Goal: Task Accomplishment & Management: Complete application form

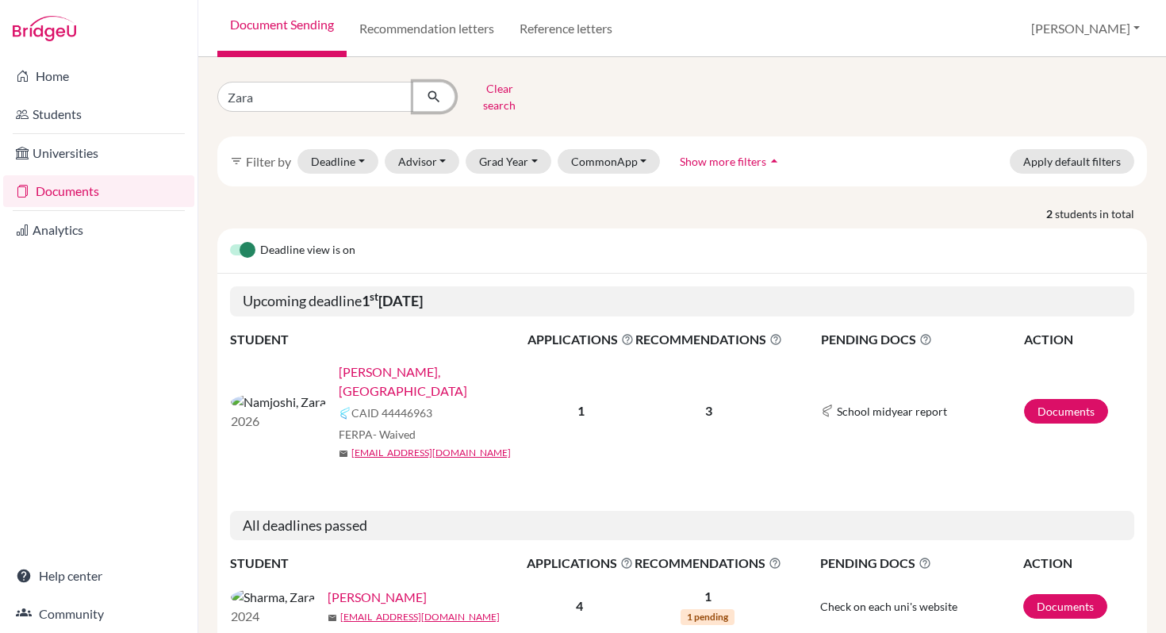
click at [436, 93] on icon "submit" at bounding box center [434, 97] width 16 height 16
click at [274, 94] on input "Zara" at bounding box center [315, 97] width 197 height 30
type input "Z"
type input "Aaditya Dhar"
click button "submit" at bounding box center [434, 97] width 42 height 30
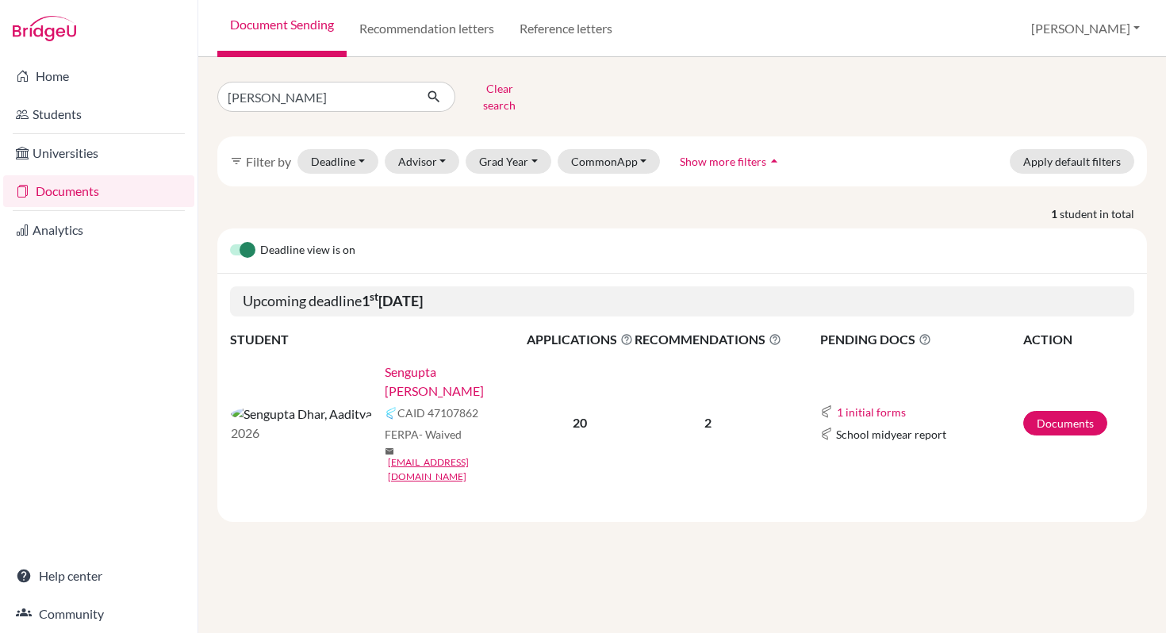
click at [400, 362] on link "Sengupta Dhar, Aaditya" at bounding box center [461, 381] width 152 height 38
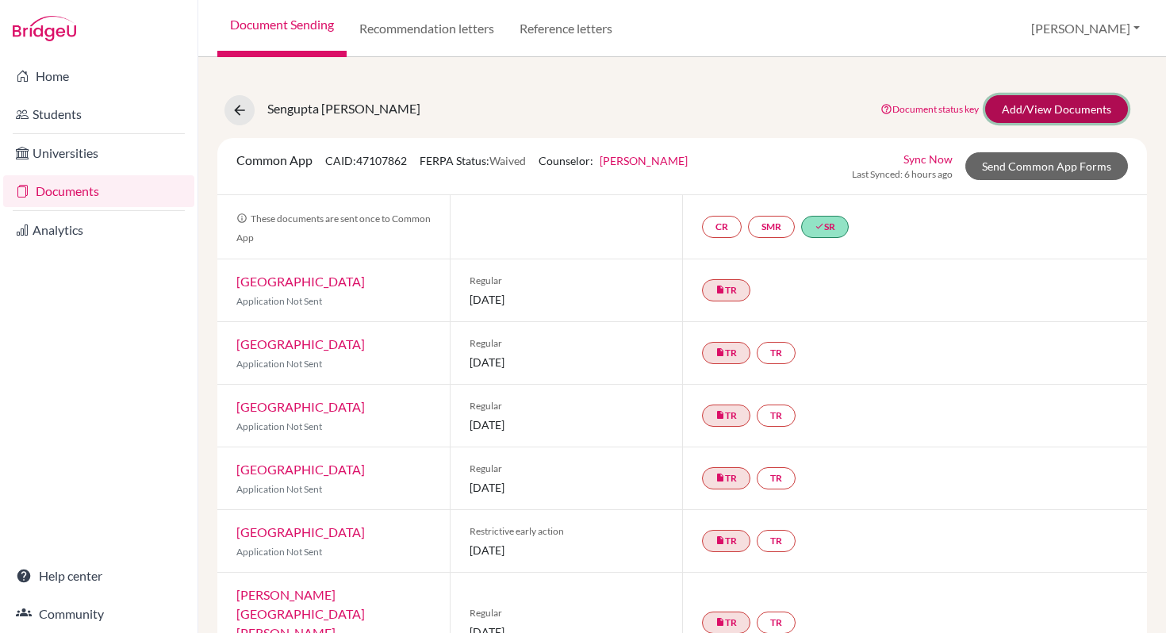
click at [1066, 106] on link "Add/View Documents" at bounding box center [1056, 109] width 143 height 28
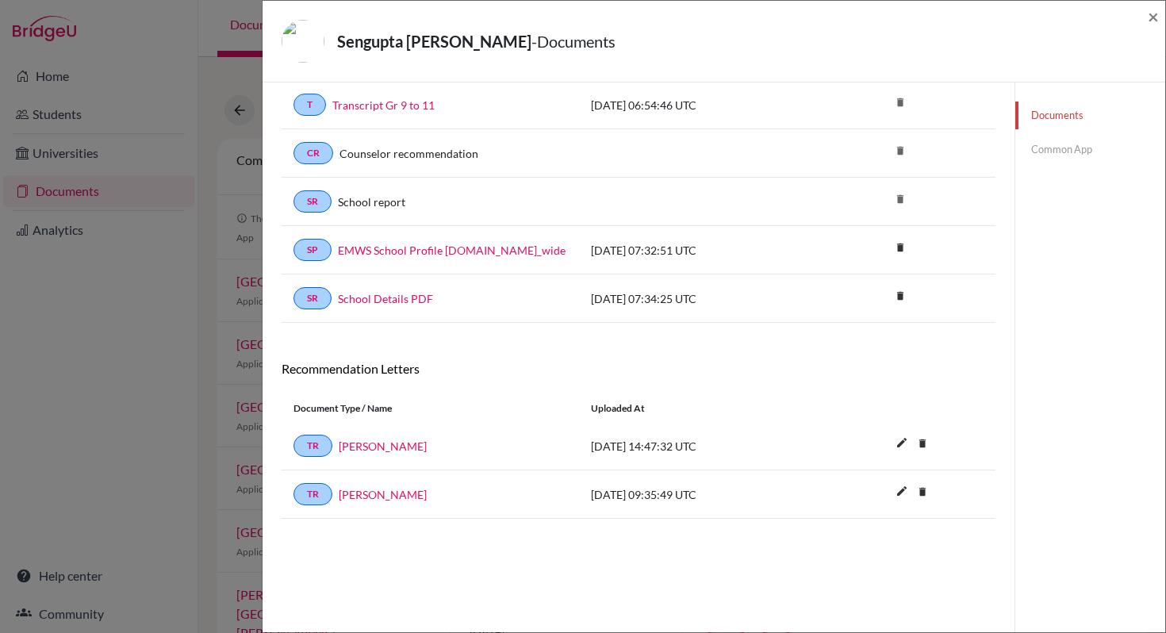
scroll to position [83, 0]
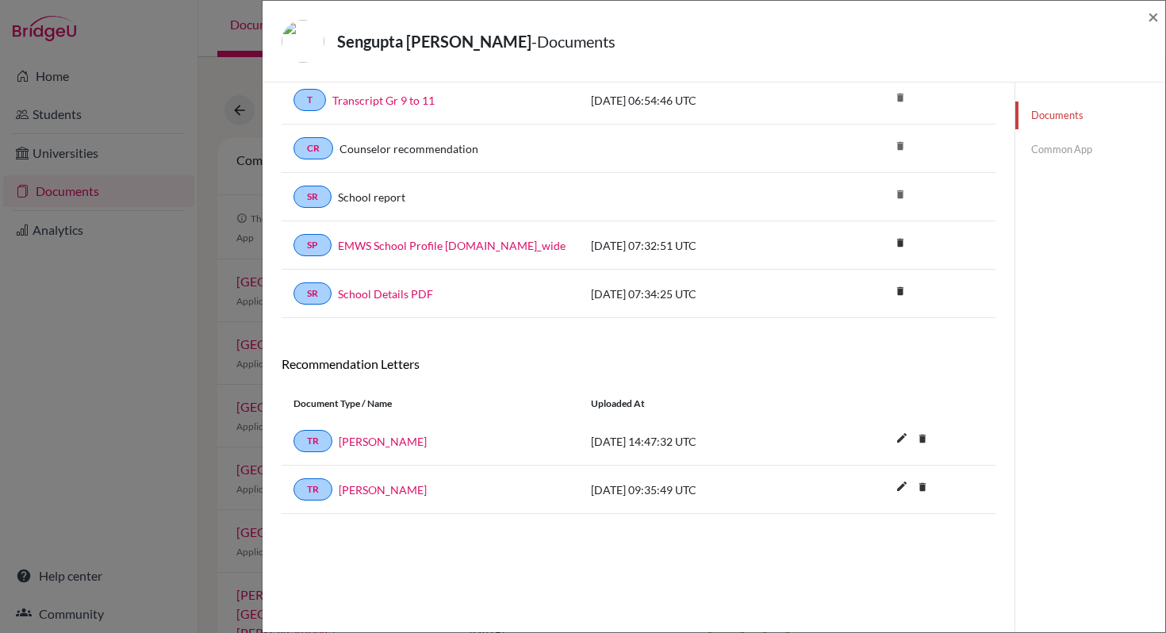
click at [1047, 152] on link "Common App" at bounding box center [1090, 150] width 150 height 28
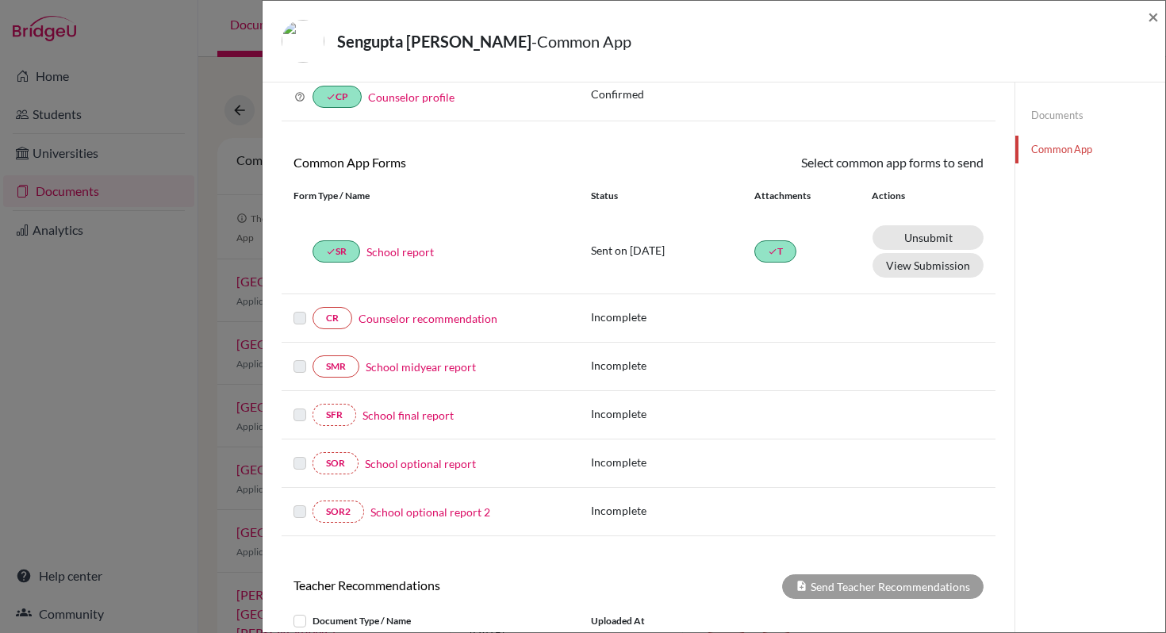
click at [428, 320] on link "Counselor recommendation" at bounding box center [427, 318] width 139 height 17
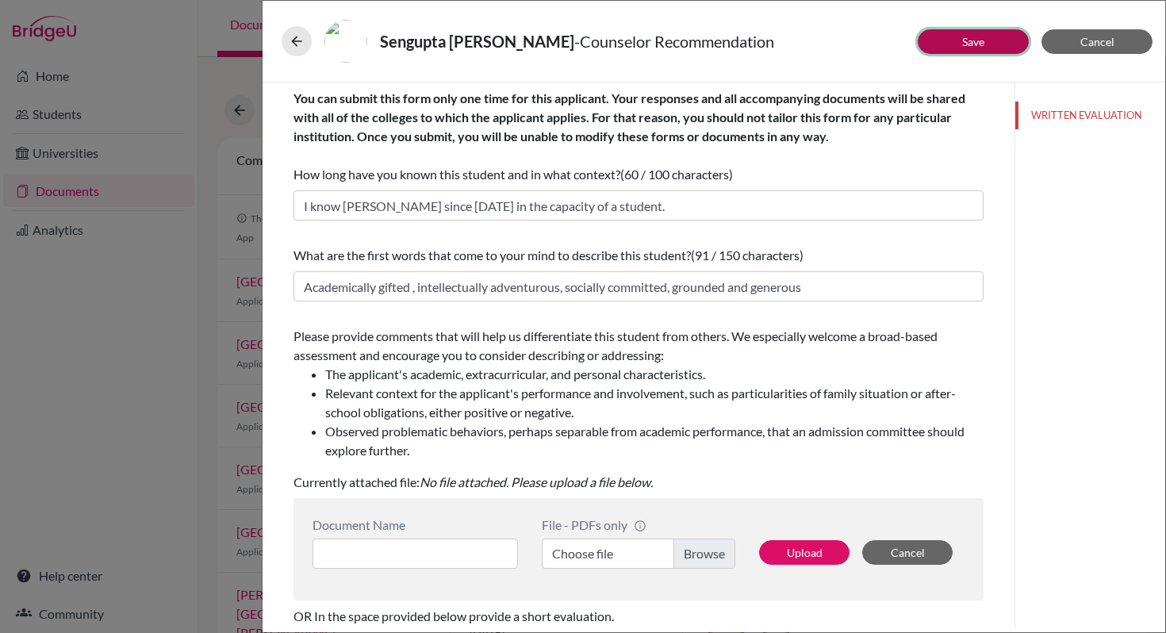
click at [1010, 43] on button "Save" at bounding box center [972, 41] width 111 height 25
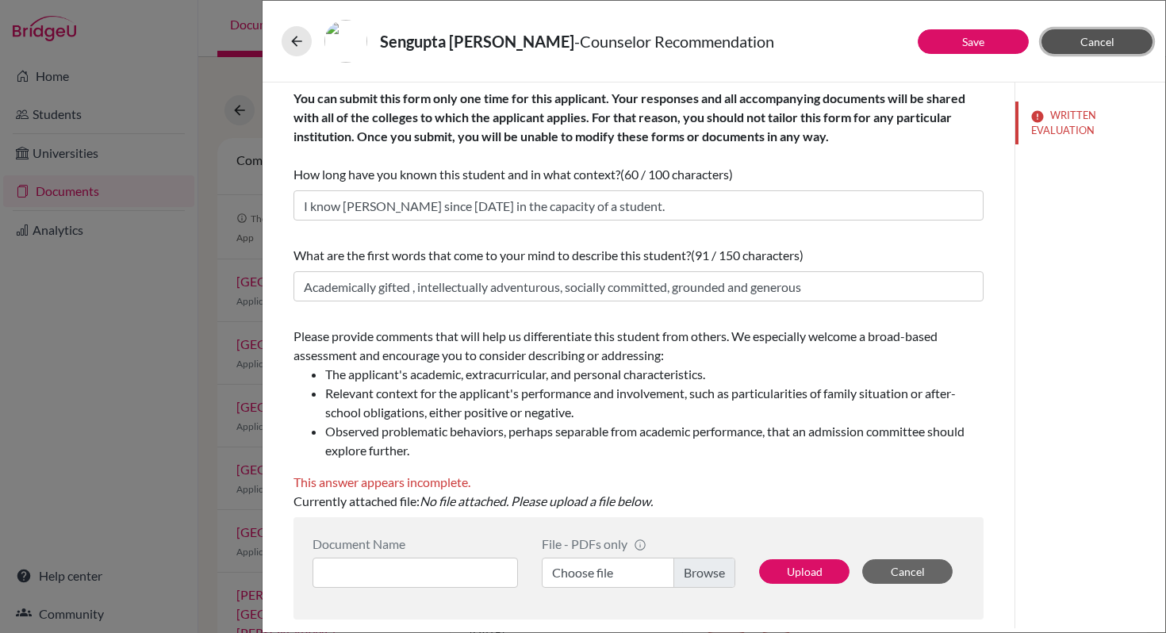
click at [1092, 49] on button "Cancel" at bounding box center [1096, 41] width 111 height 25
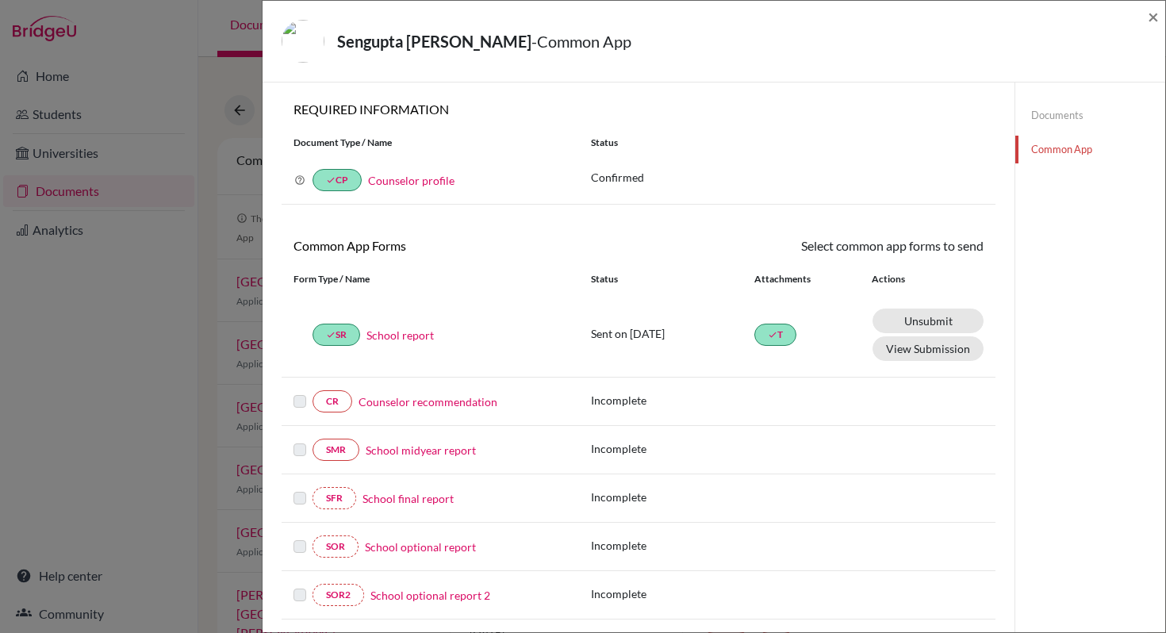
click at [1056, 117] on link "Documents" at bounding box center [1090, 115] width 150 height 28
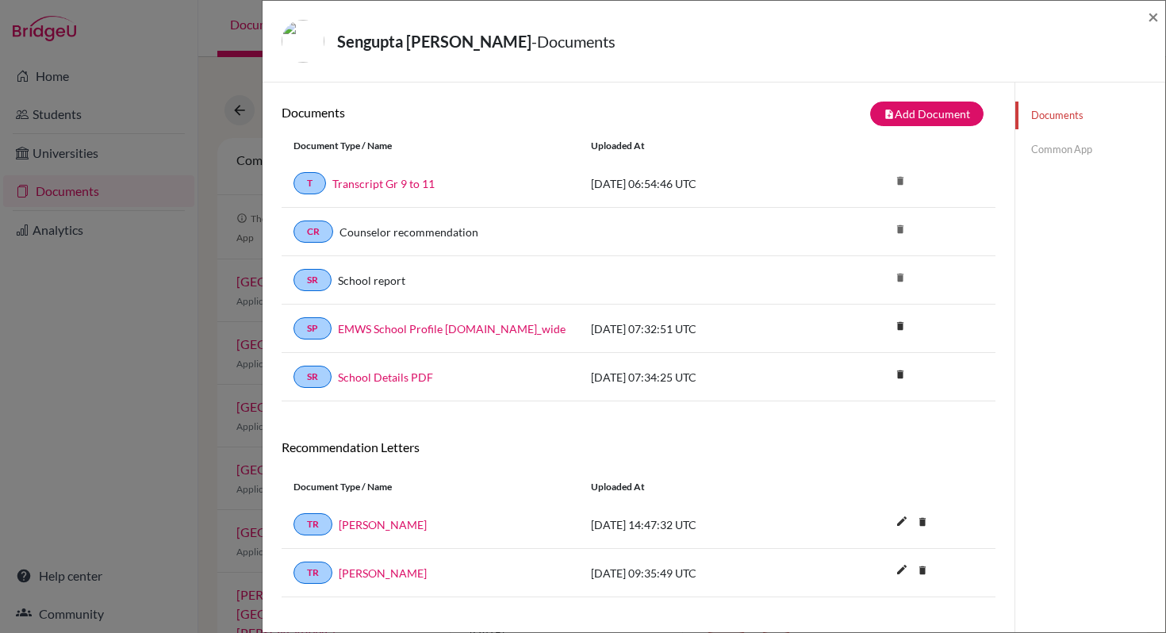
click at [1059, 151] on link "Common App" at bounding box center [1090, 150] width 150 height 28
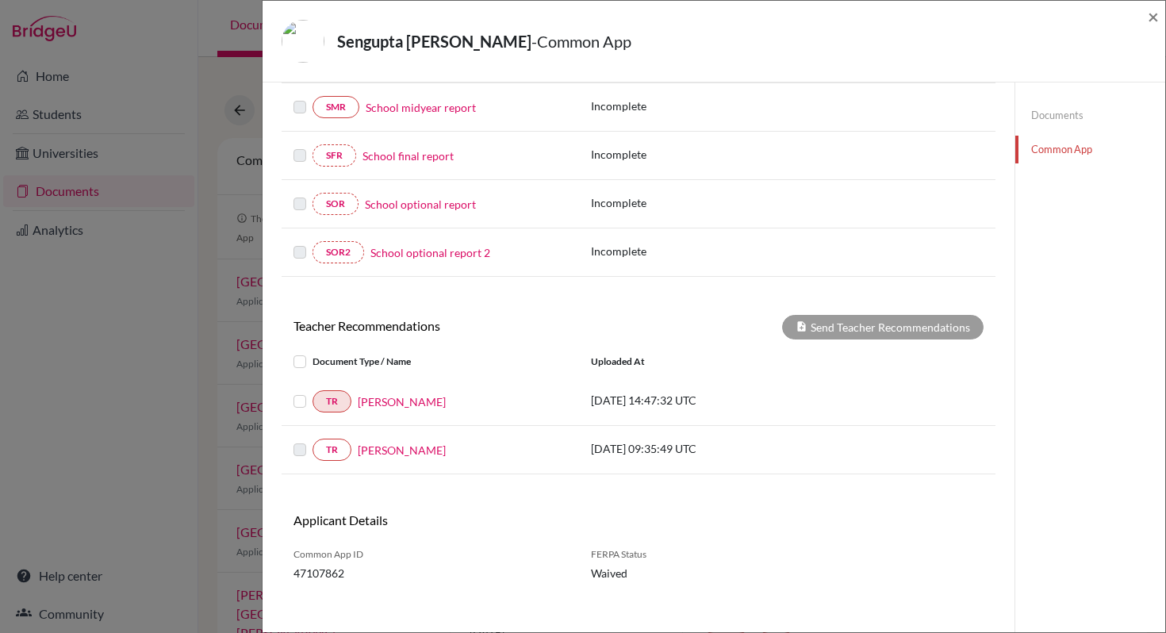
scroll to position [355, 0]
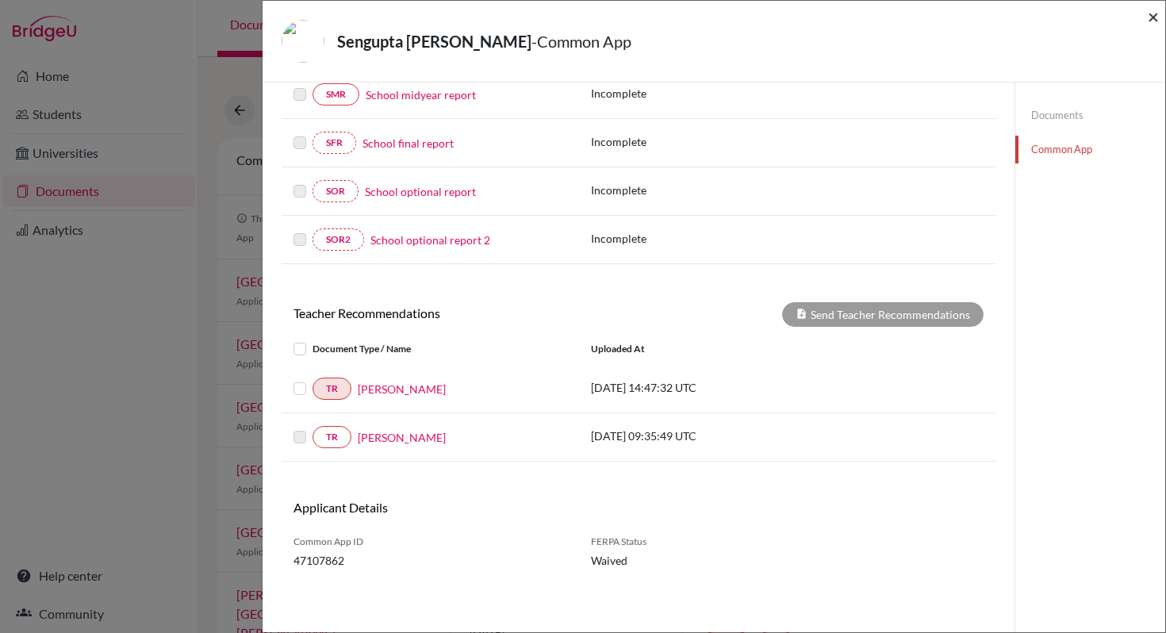
click at [1153, 16] on span "×" at bounding box center [1152, 16] width 11 height 23
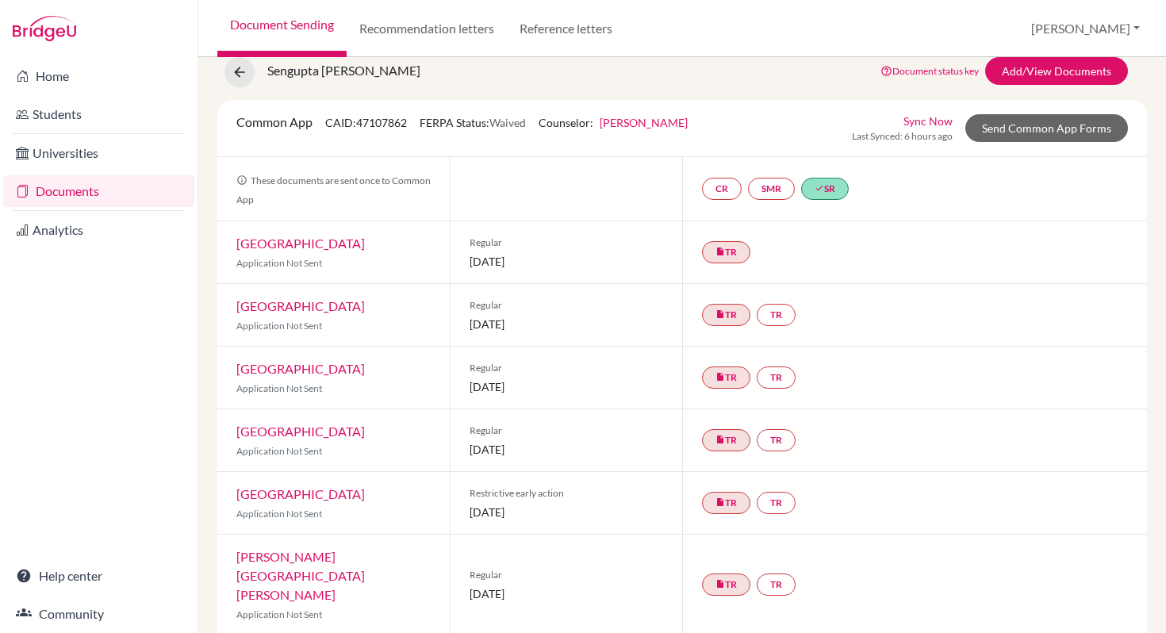
scroll to position [33, 0]
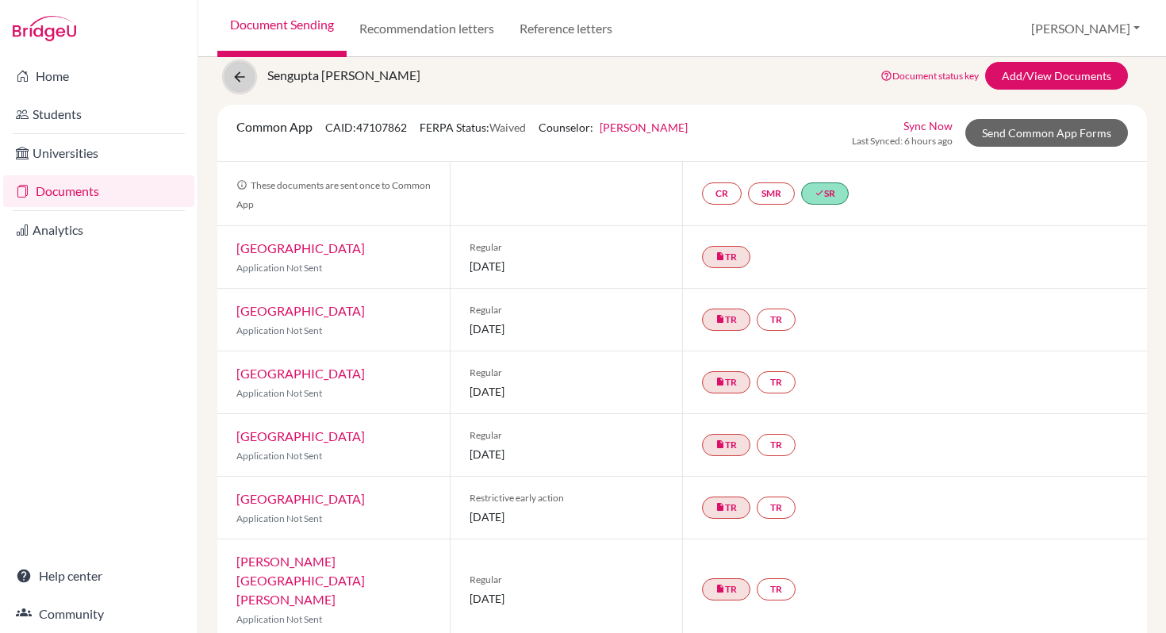
click at [238, 79] on icon at bounding box center [240, 77] width 16 height 16
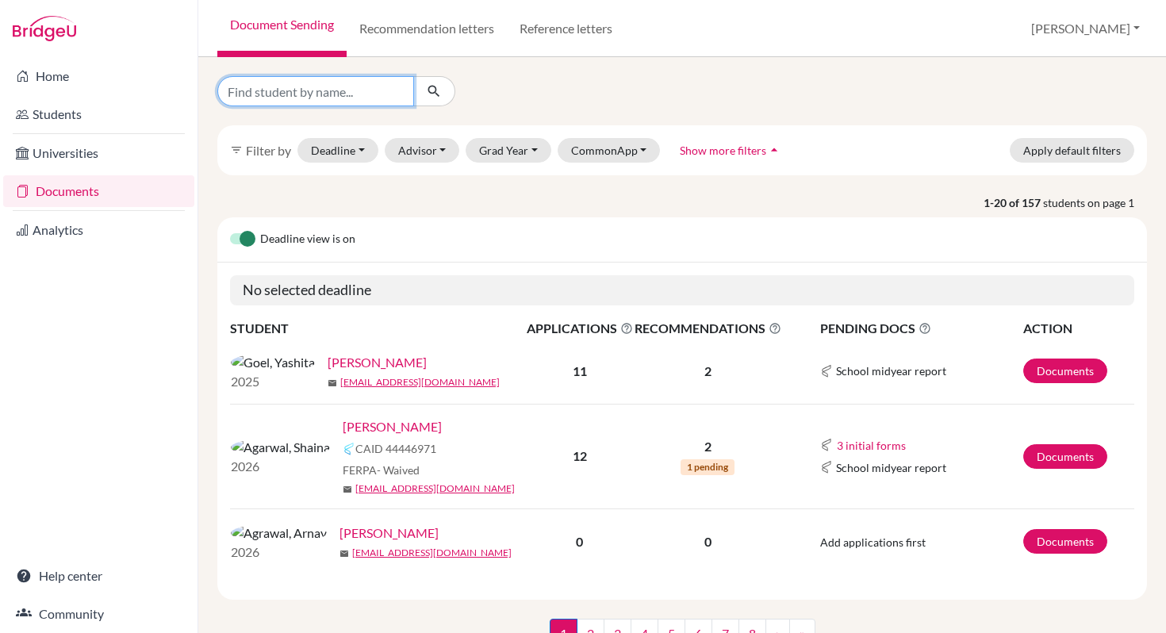
click at [304, 97] on input "Find student by name..." at bounding box center [315, 91] width 197 height 30
type input "Aninditha"
click at [443, 97] on button "submit" at bounding box center [434, 91] width 42 height 30
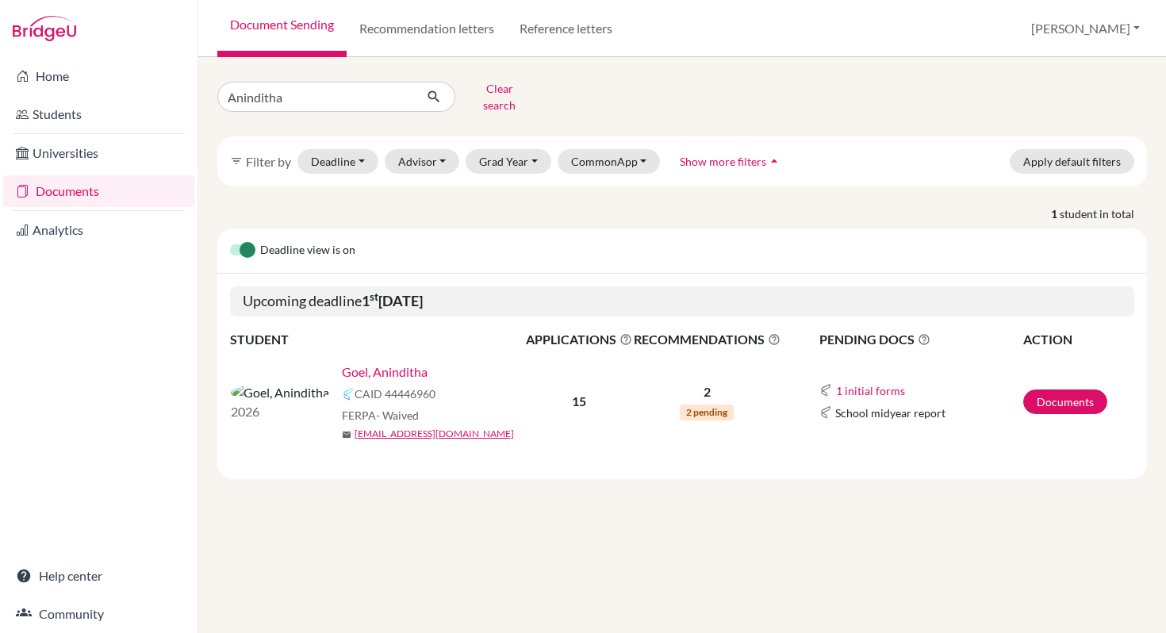
click at [342, 362] on link "Goel, Aninditha" at bounding box center [385, 371] width 86 height 19
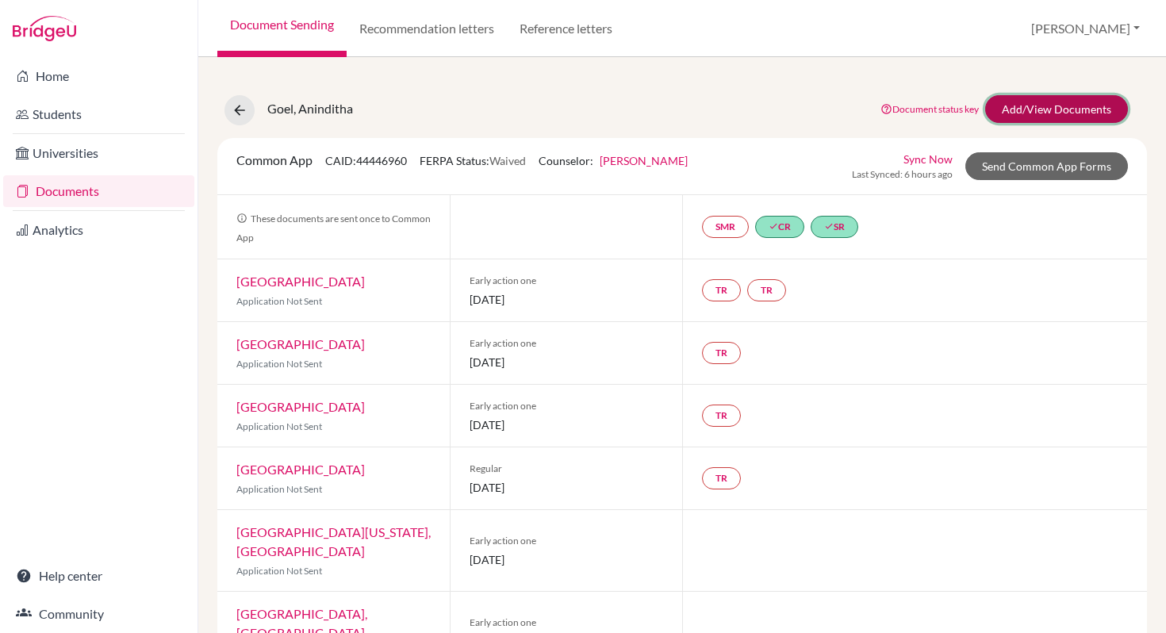
click at [1071, 108] on link "Add/View Documents" at bounding box center [1056, 109] width 143 height 28
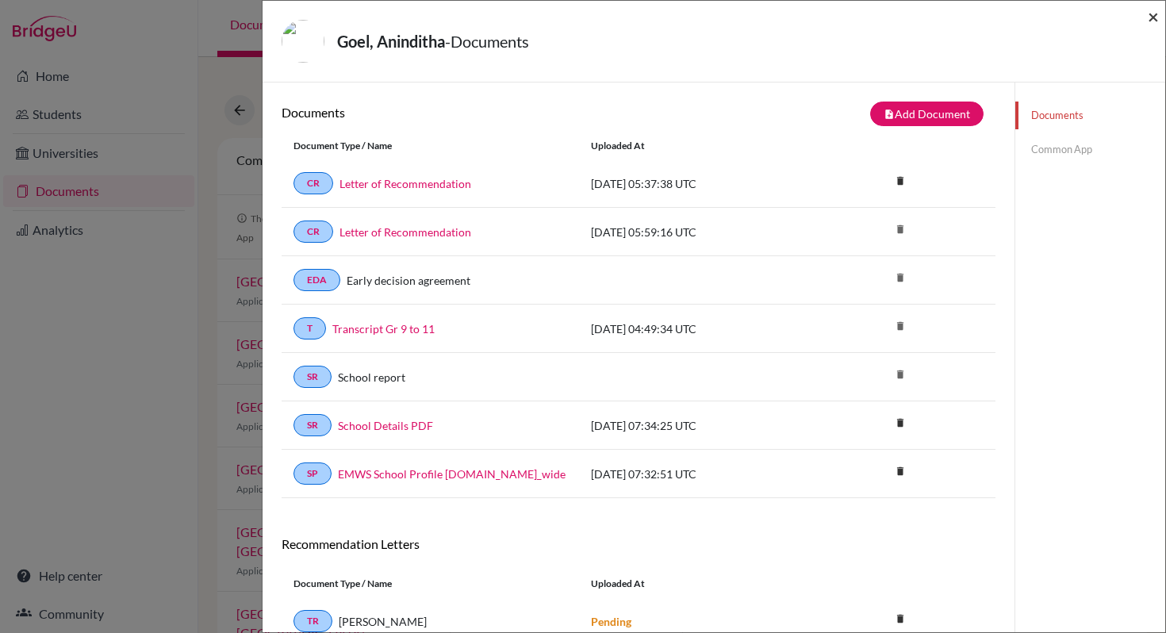
click at [1158, 20] on span "×" at bounding box center [1152, 16] width 11 height 23
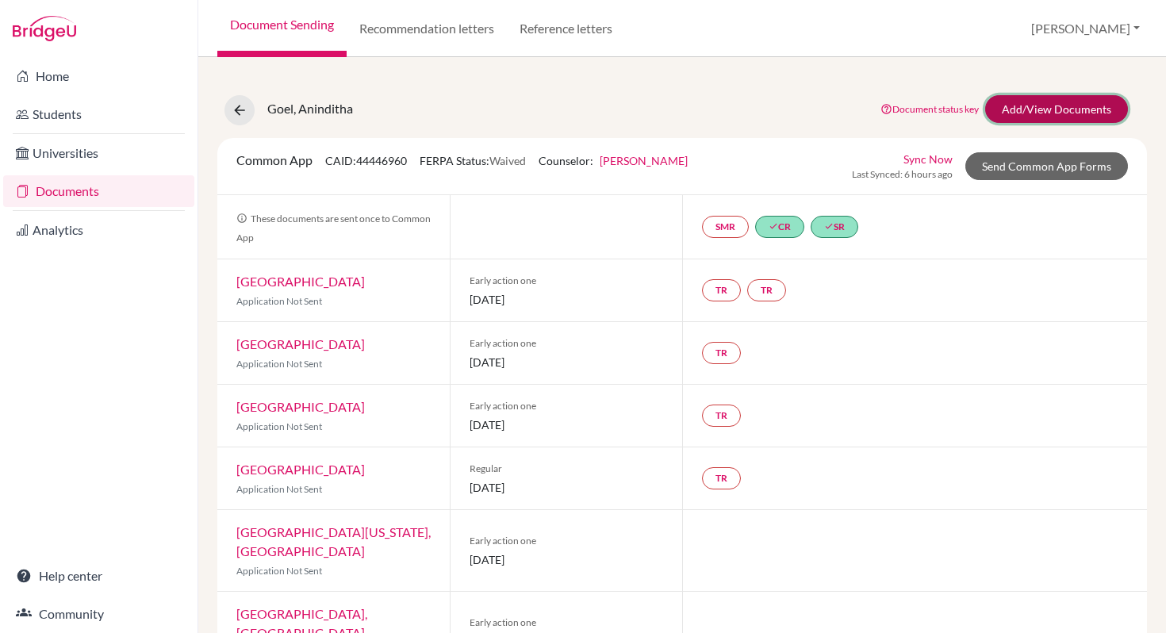
click at [1056, 109] on link "Add/View Documents" at bounding box center [1056, 109] width 143 height 28
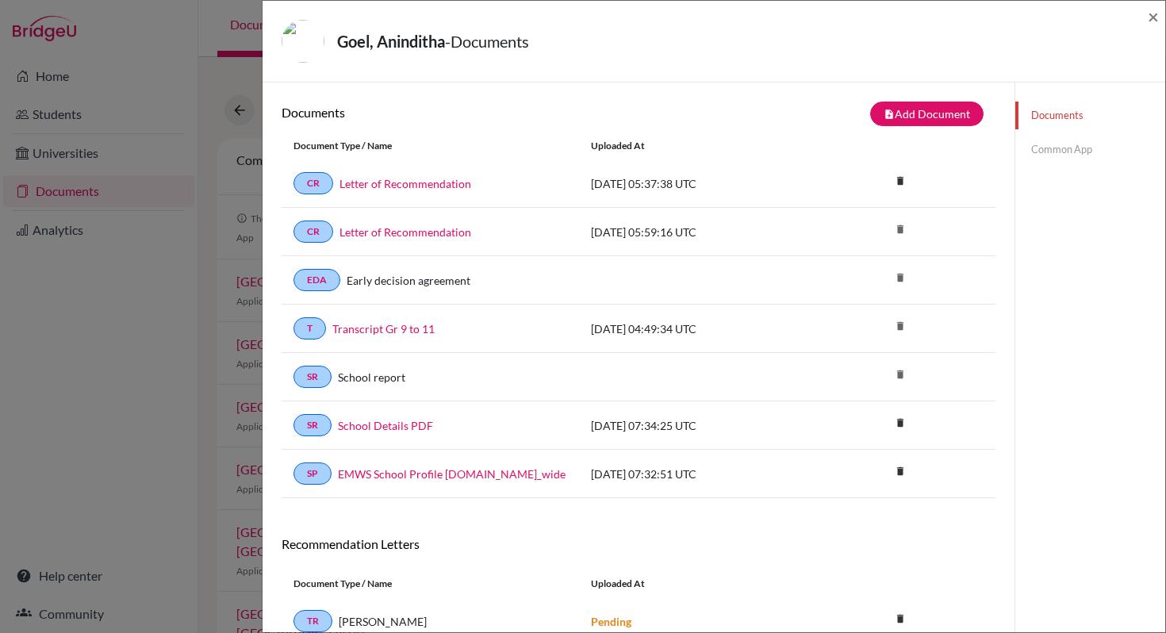
scroll to position [119, 0]
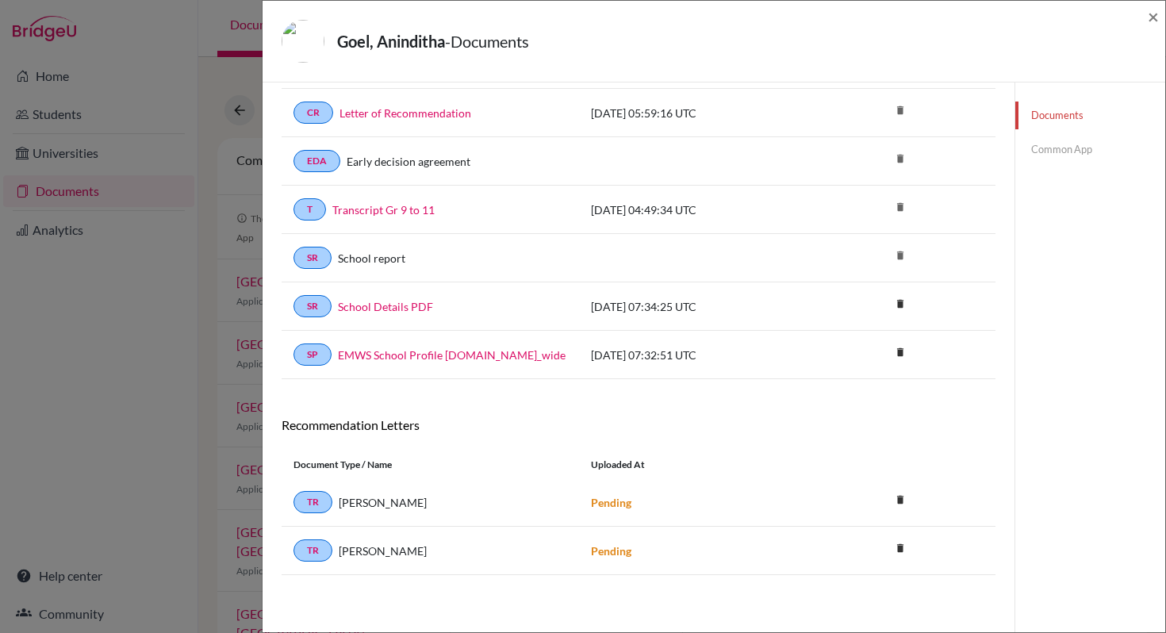
click at [1059, 153] on link "Common App" at bounding box center [1090, 150] width 150 height 28
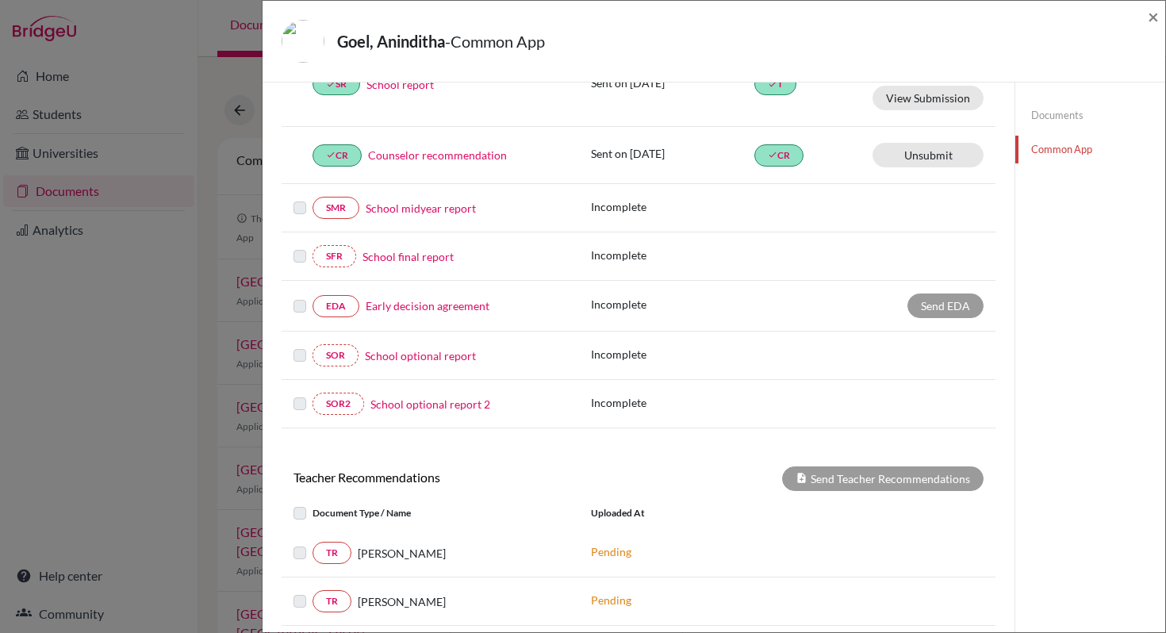
scroll to position [307, 0]
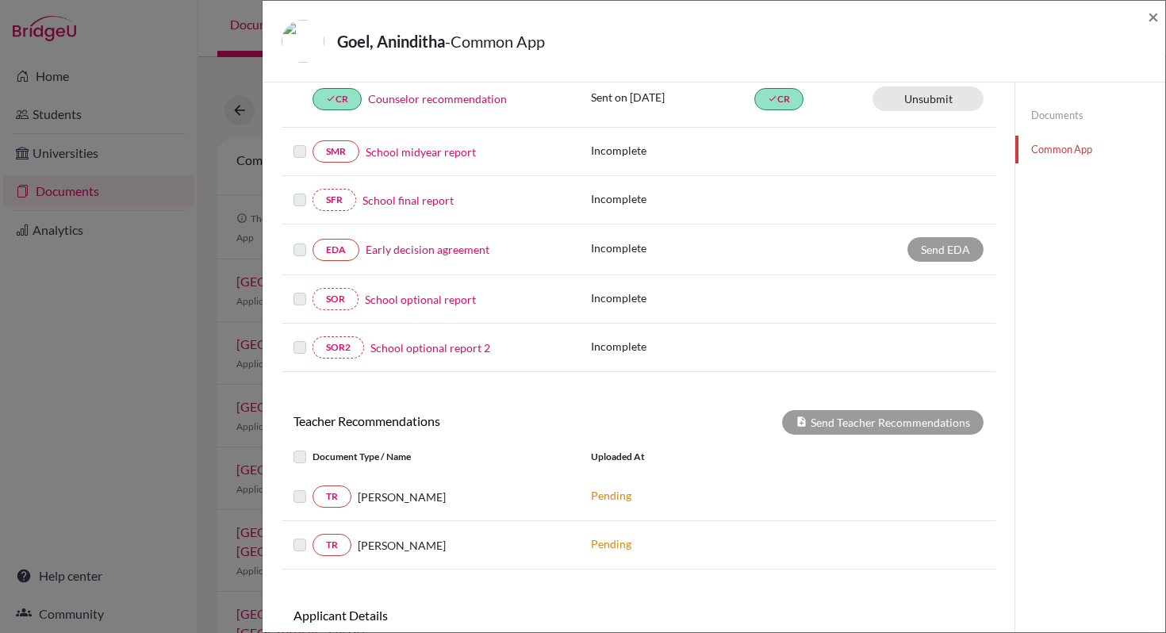
click at [1045, 148] on link "Common App" at bounding box center [1090, 150] width 150 height 28
click at [1066, 152] on link "Common App" at bounding box center [1090, 150] width 150 height 28
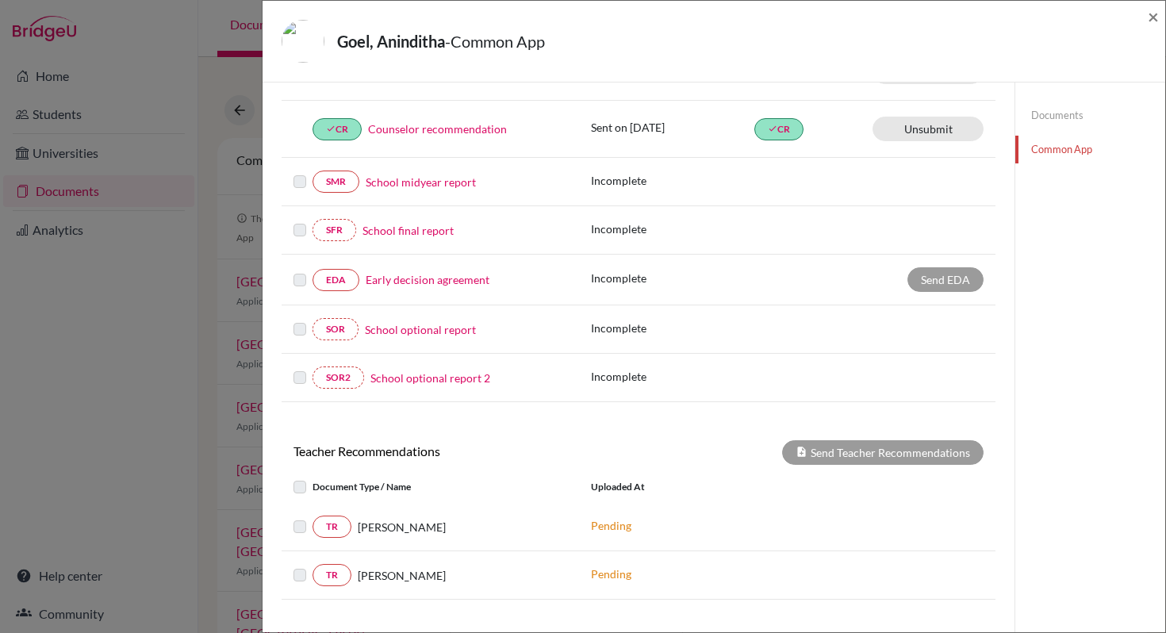
scroll to position [289, 0]
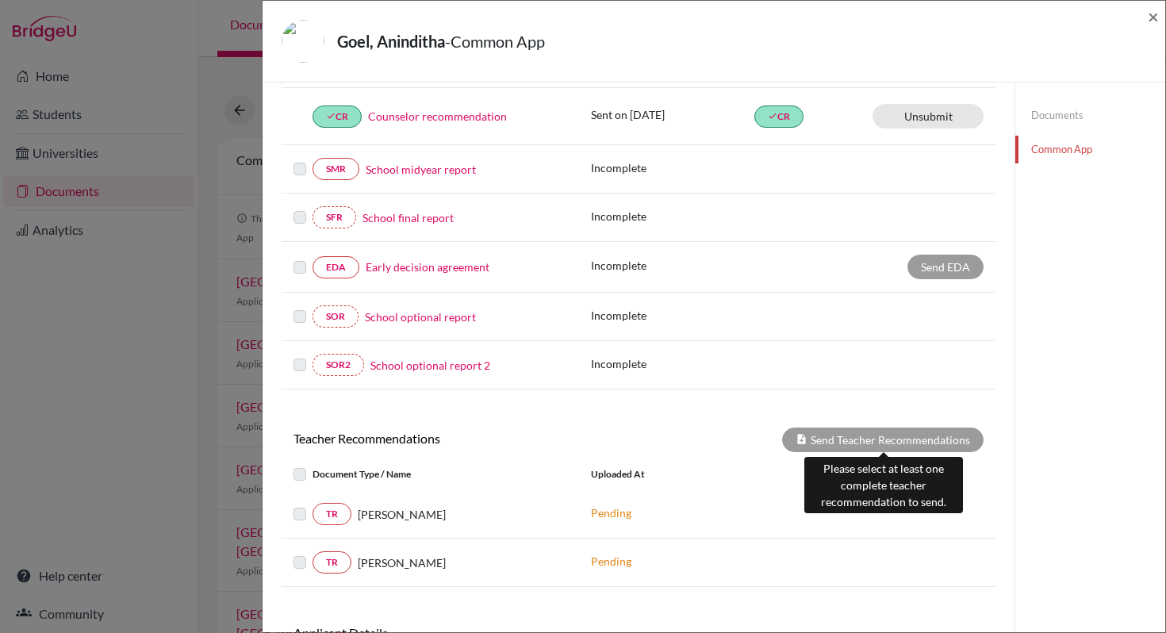
click at [888, 444] on div "Send Teacher Recommendations" at bounding box center [882, 439] width 201 height 25
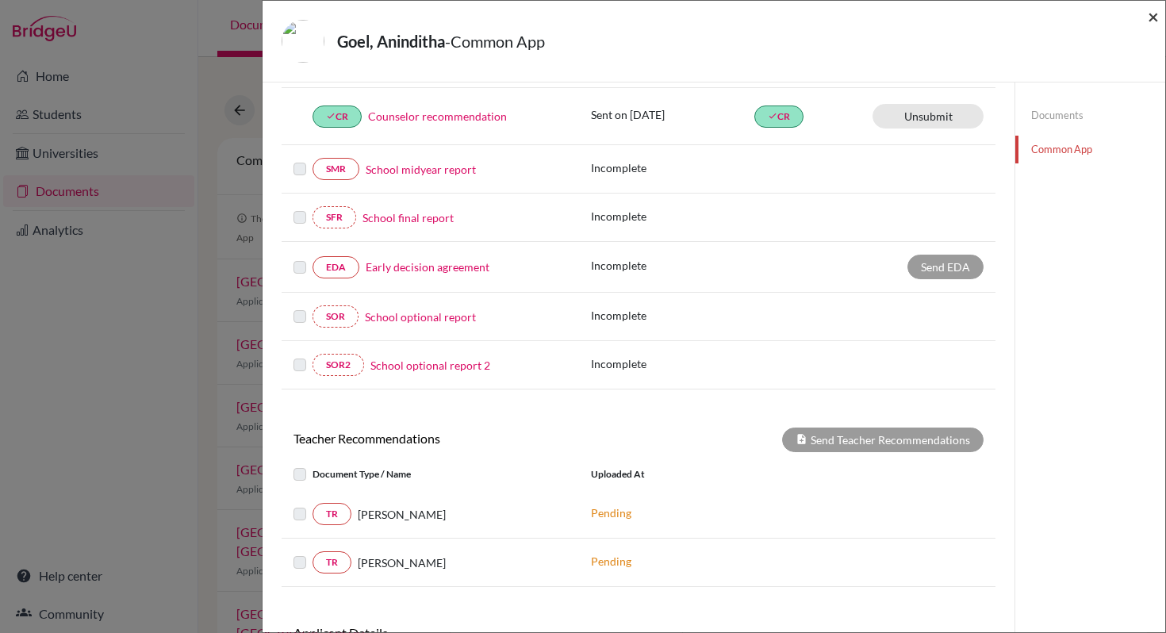
click at [1151, 21] on span "×" at bounding box center [1152, 16] width 11 height 23
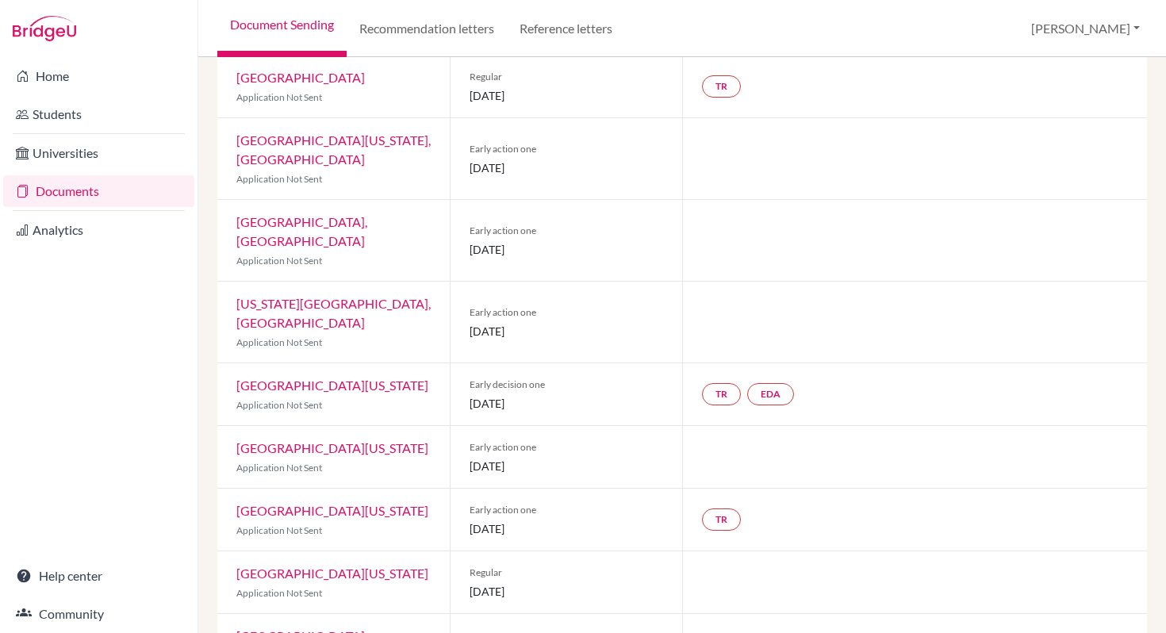
scroll to position [396, 0]
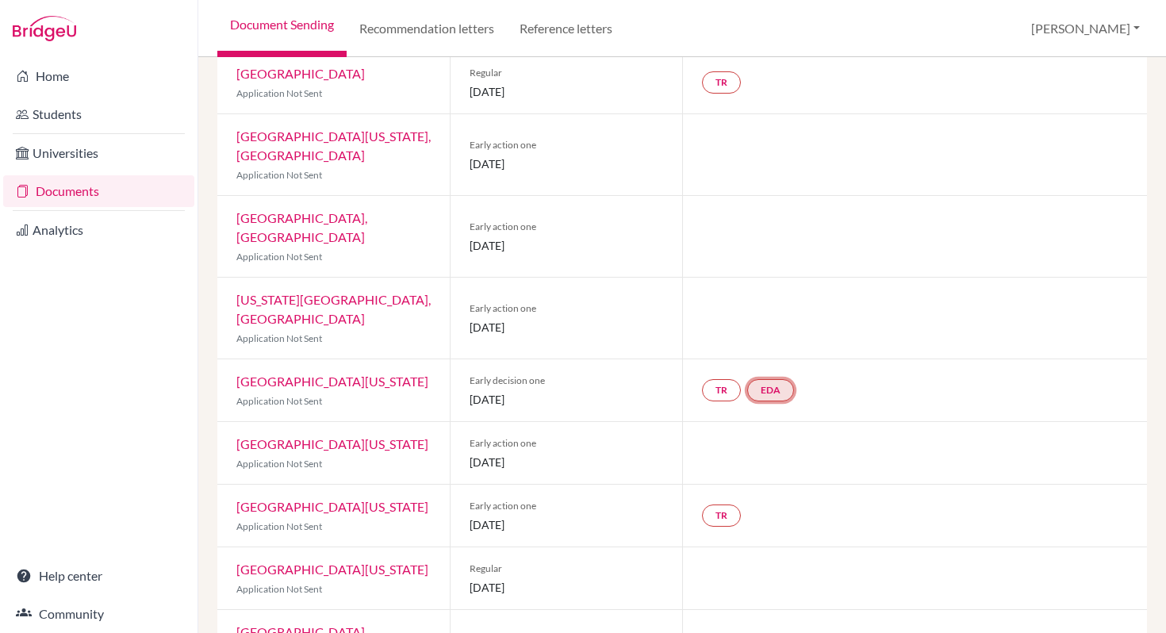
click at [768, 379] on link "EDA" at bounding box center [770, 390] width 47 height 22
click at [760, 350] on small "Incomplete" at bounding box center [771, 357] width 136 height 14
click at [748, 335] on link "Early decision agreement" at bounding box center [772, 341] width 124 height 13
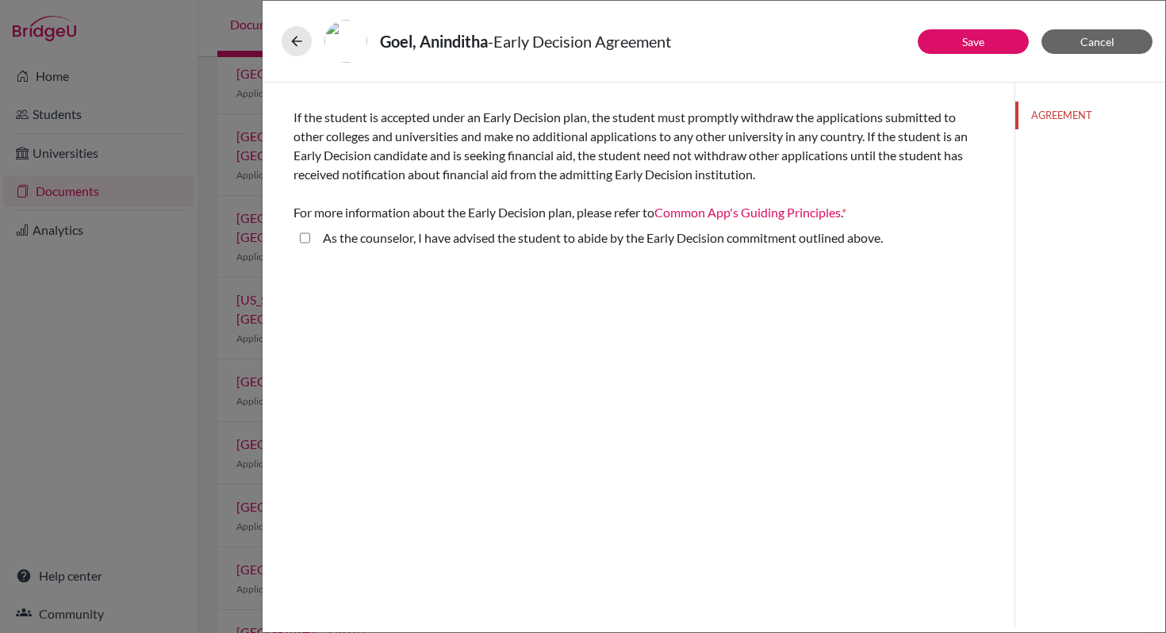
click at [306, 240] on above\ "As the counselor, I have advised the student to abide by the Early Decision com…" at bounding box center [305, 237] width 10 height 19
checkbox above\ "true"
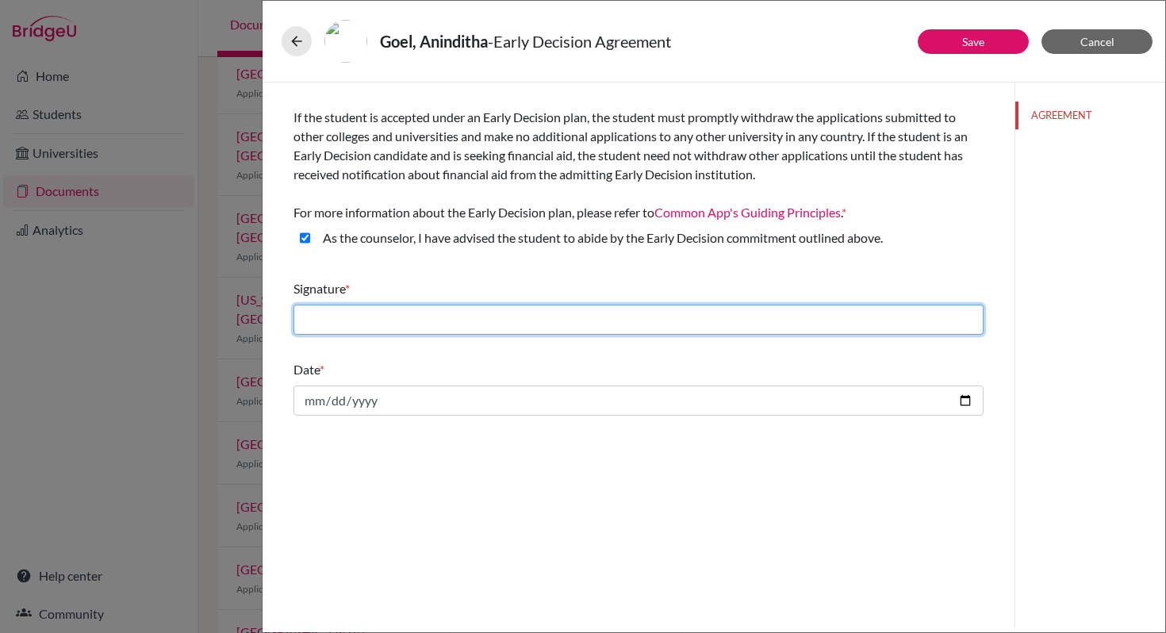
click at [368, 322] on input "text" at bounding box center [638, 319] width 690 height 30
type input "Roopali Suri"
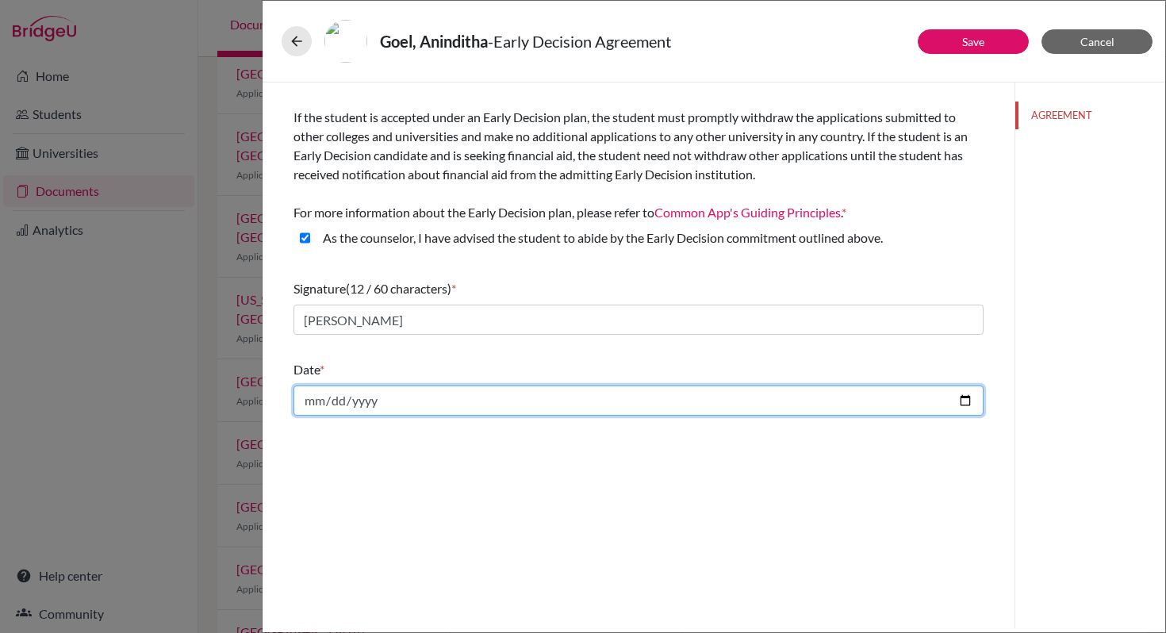
click at [965, 400] on input "date" at bounding box center [638, 400] width 690 height 30
type input "2025-10-14"
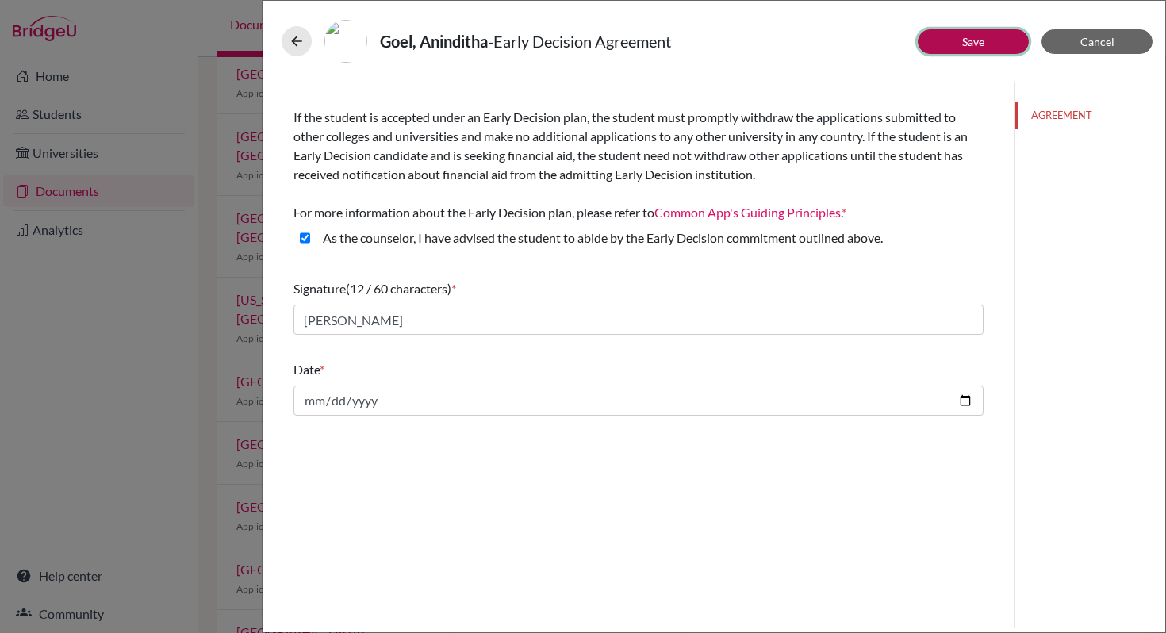
click at [977, 40] on link "Save" at bounding box center [973, 41] width 22 height 13
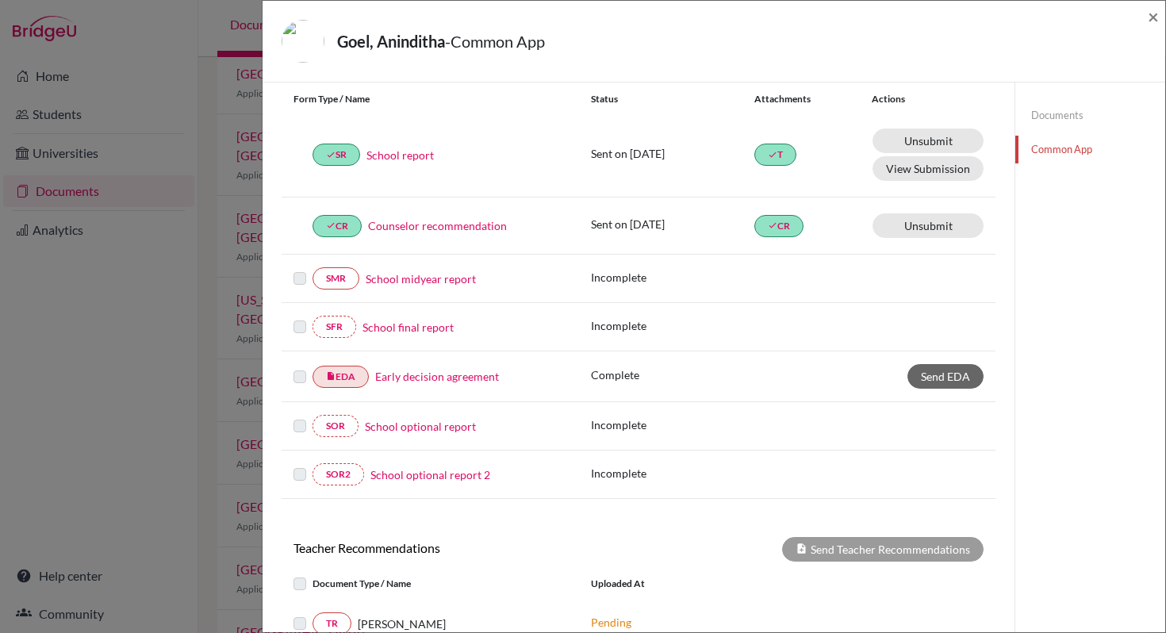
scroll to position [178, 0]
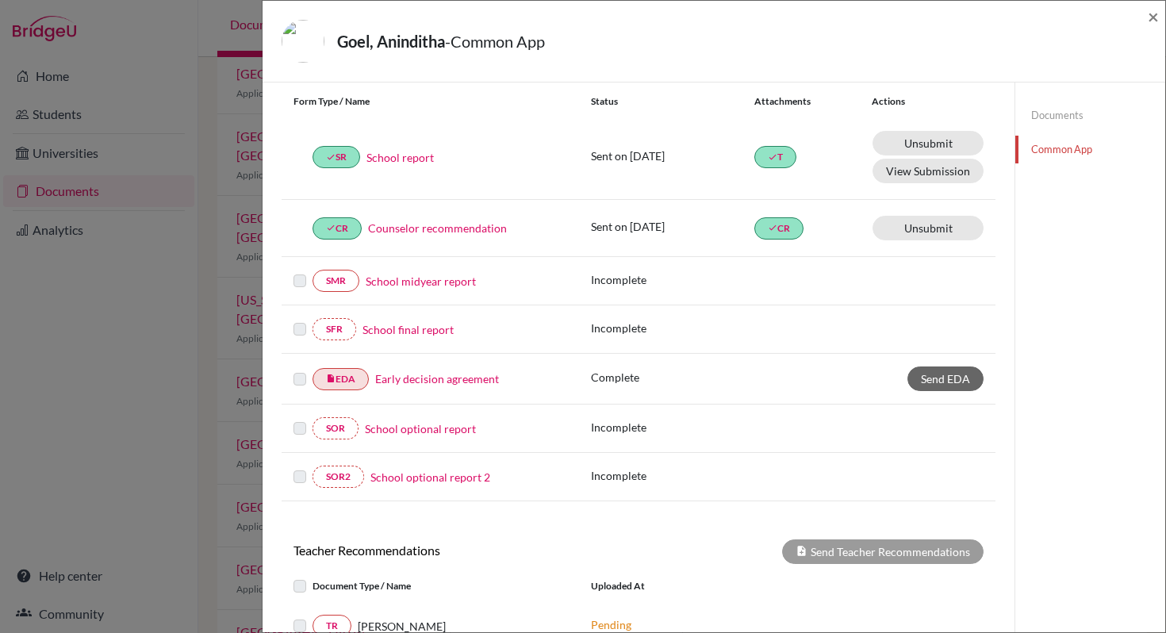
click at [1061, 150] on link "Common App" at bounding box center [1090, 150] width 150 height 28
click at [1045, 149] on link "Common App" at bounding box center [1090, 150] width 150 height 28
click at [1043, 149] on link "Common App" at bounding box center [1090, 150] width 150 height 28
click at [1151, 15] on span "×" at bounding box center [1152, 16] width 11 height 23
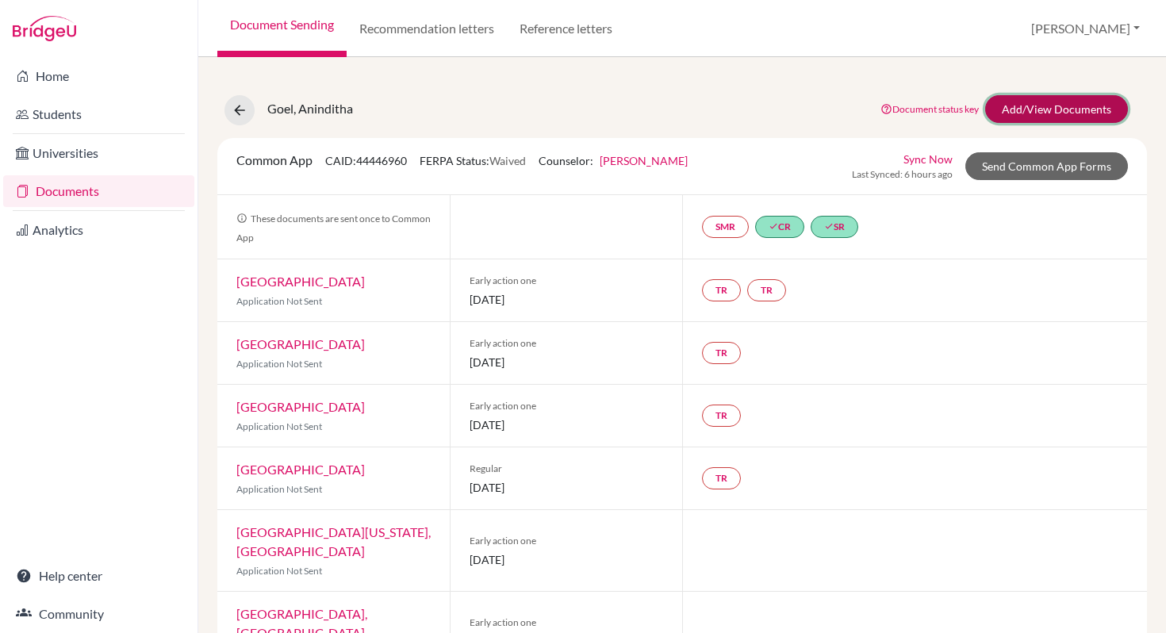
click at [1007, 105] on link "Add/View Documents" at bounding box center [1056, 109] width 143 height 28
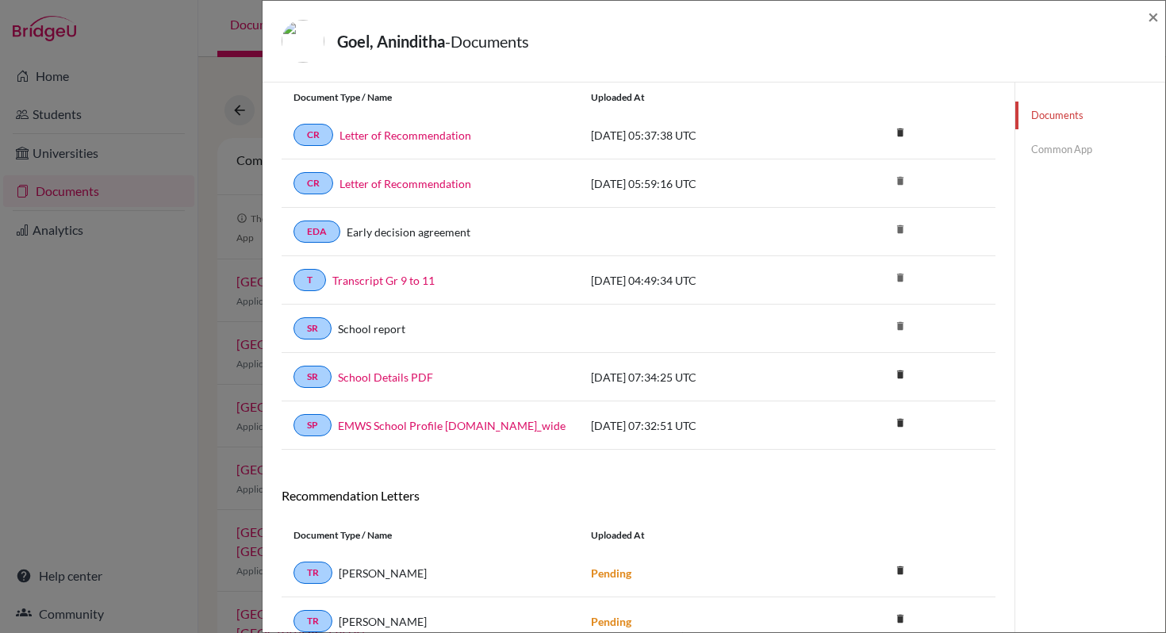
scroll to position [44, 0]
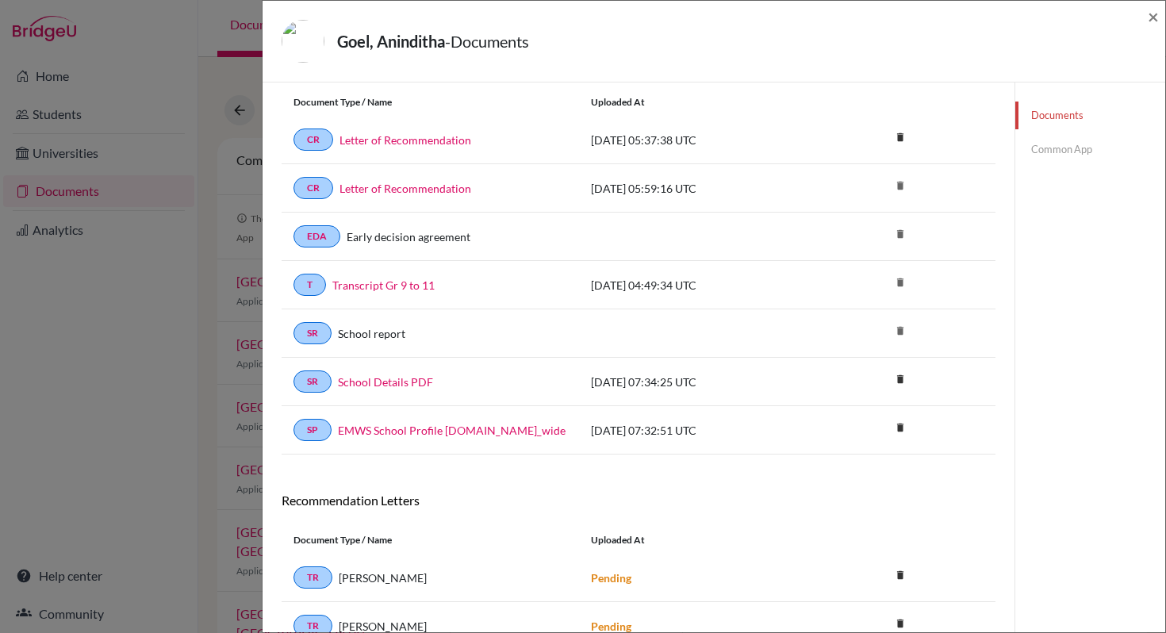
click at [1058, 155] on link "Common App" at bounding box center [1090, 150] width 150 height 28
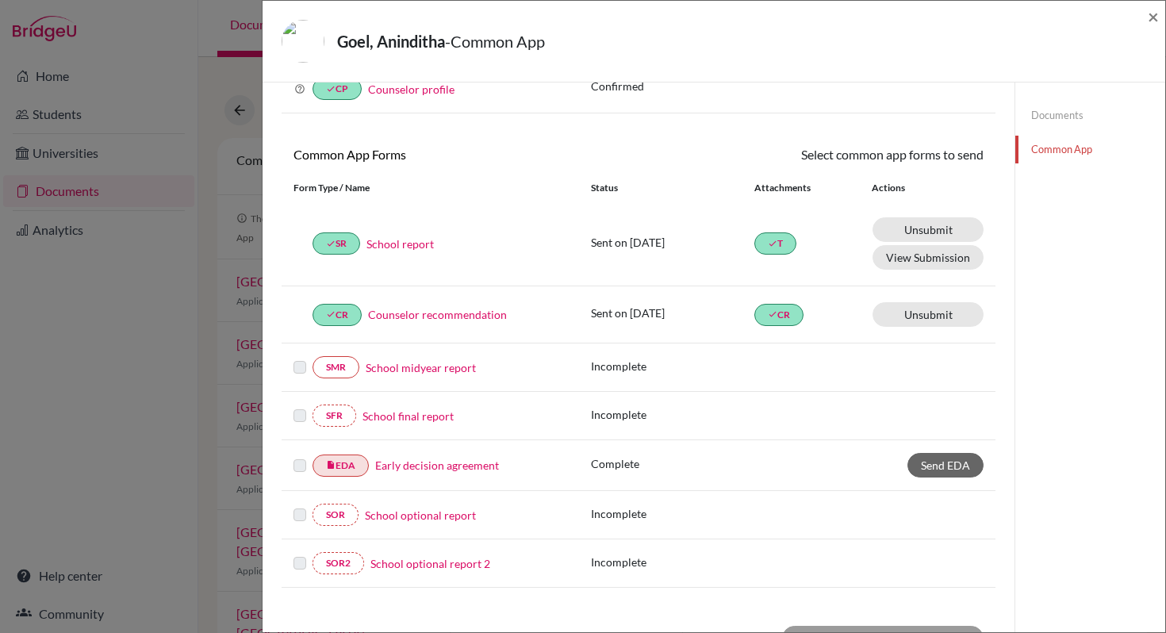
scroll to position [92, 0]
click at [399, 467] on link "Early decision agreement" at bounding box center [437, 464] width 124 height 17
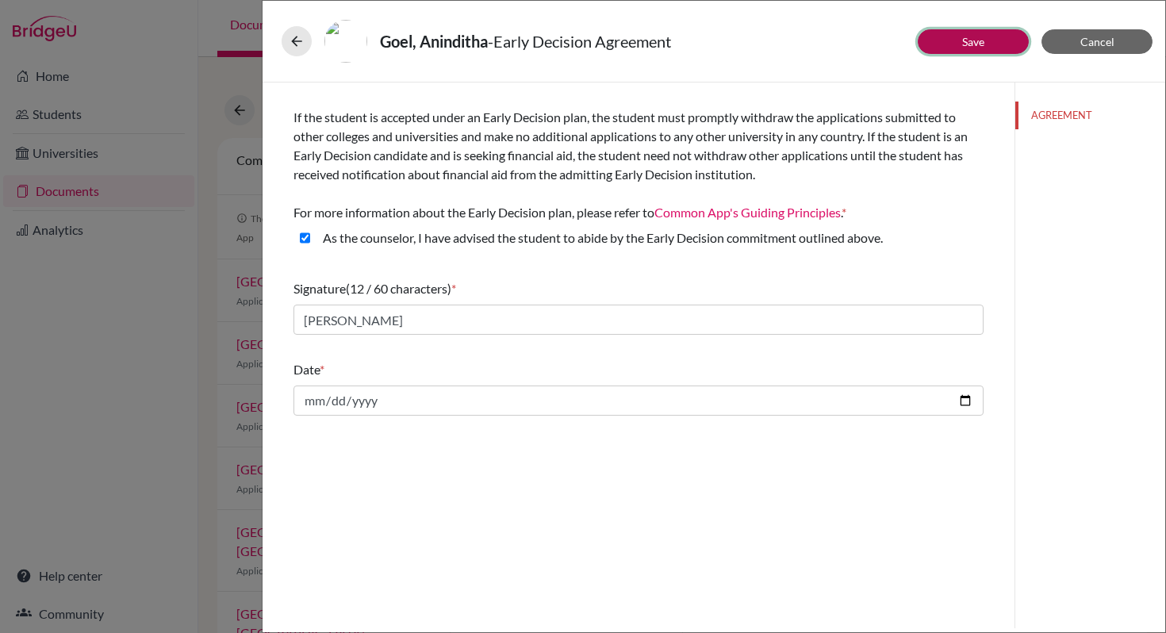
click at [995, 36] on button "Save" at bounding box center [972, 41] width 111 height 25
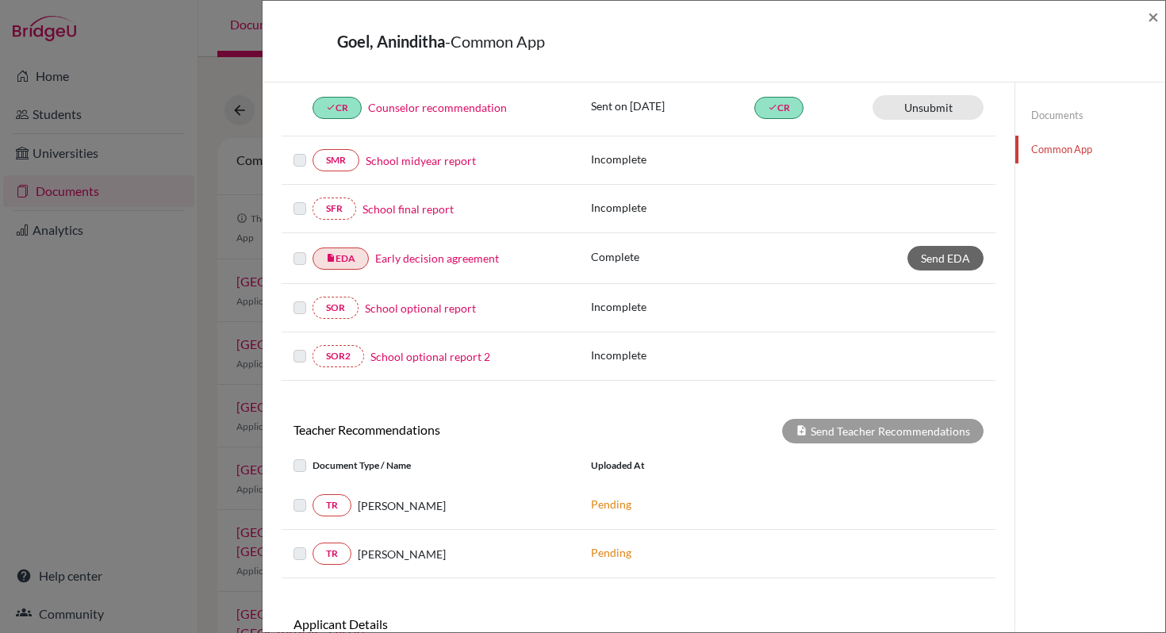
scroll to position [309, 0]
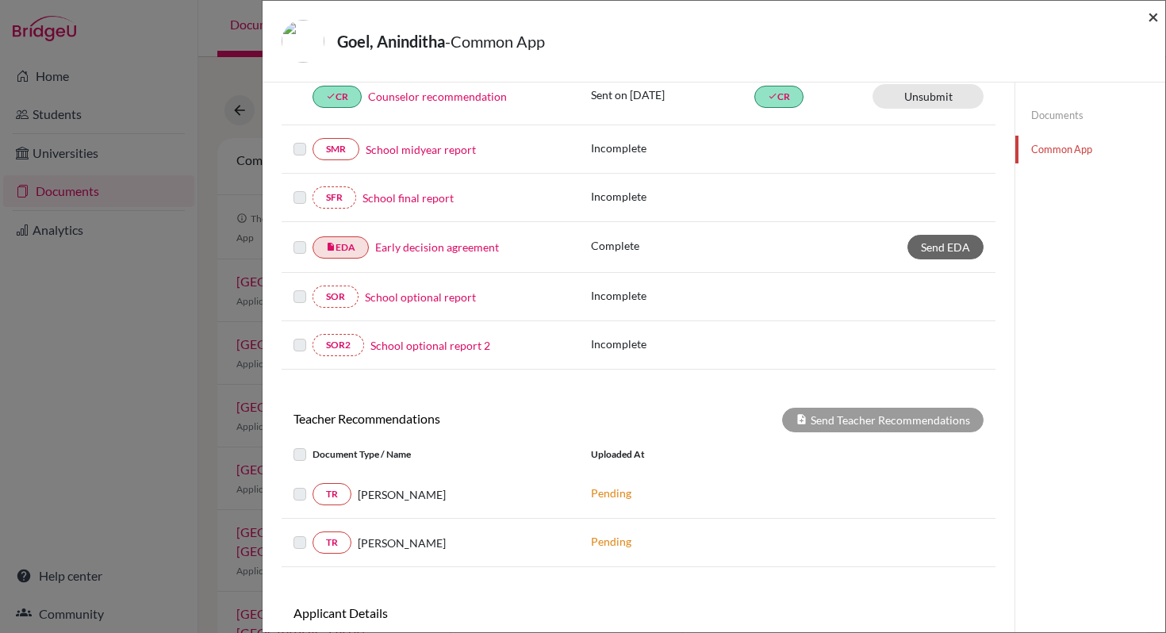
click at [1152, 21] on span "×" at bounding box center [1152, 16] width 11 height 23
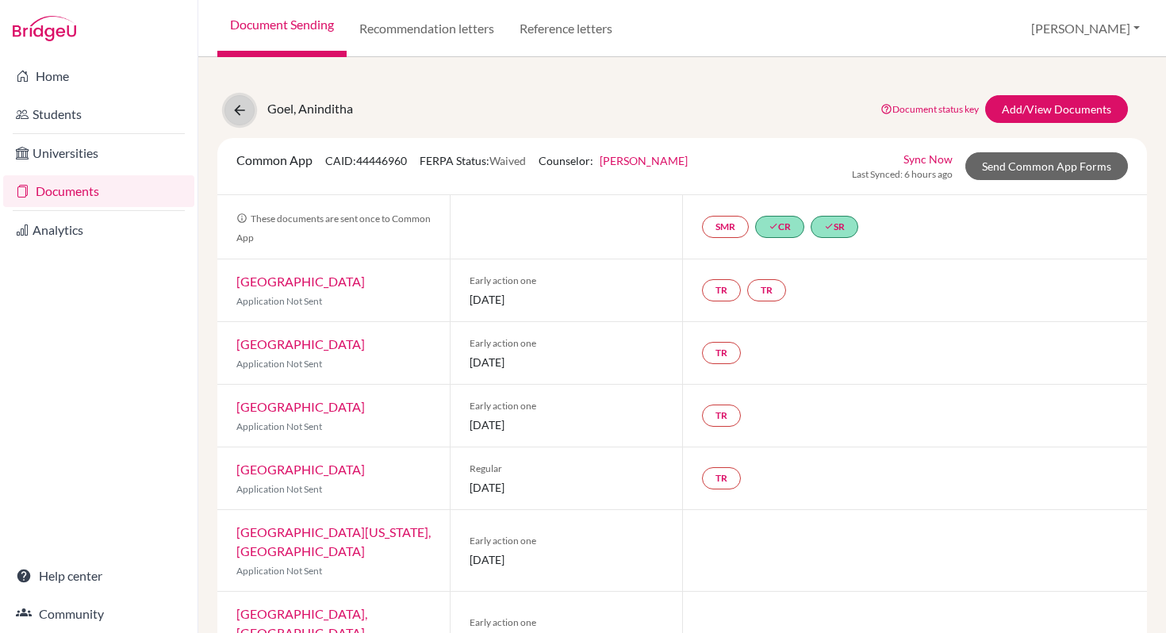
click at [241, 109] on icon at bounding box center [240, 110] width 16 height 16
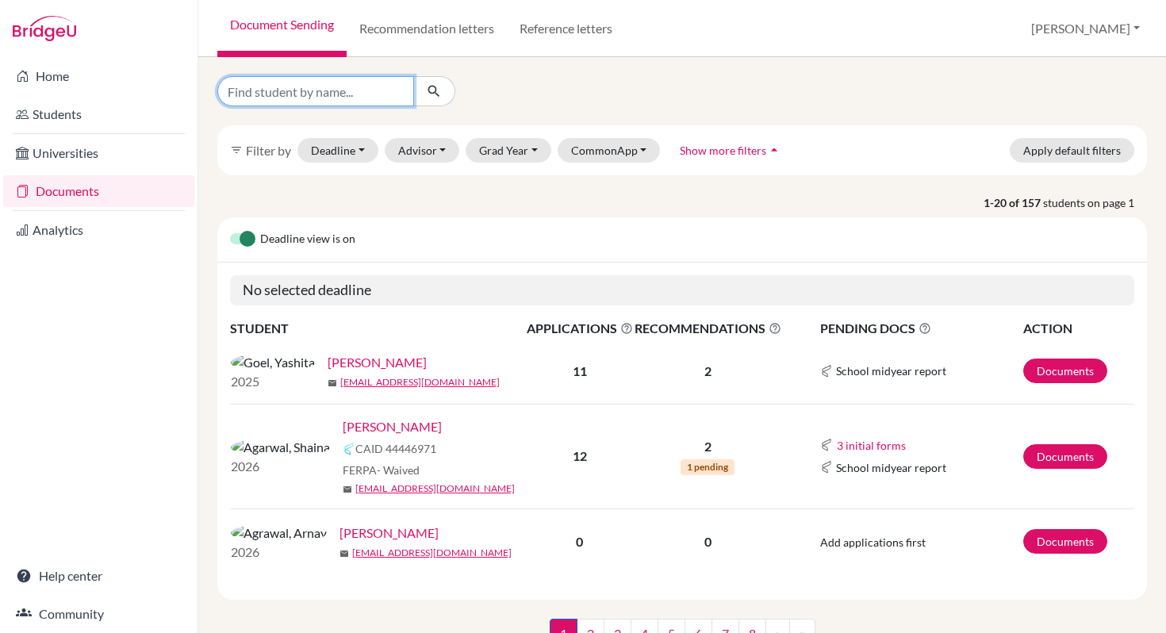
click at [298, 98] on input "Find student by name..." at bounding box center [315, 91] width 197 height 30
type input "Zara"
click button "submit" at bounding box center [434, 91] width 42 height 30
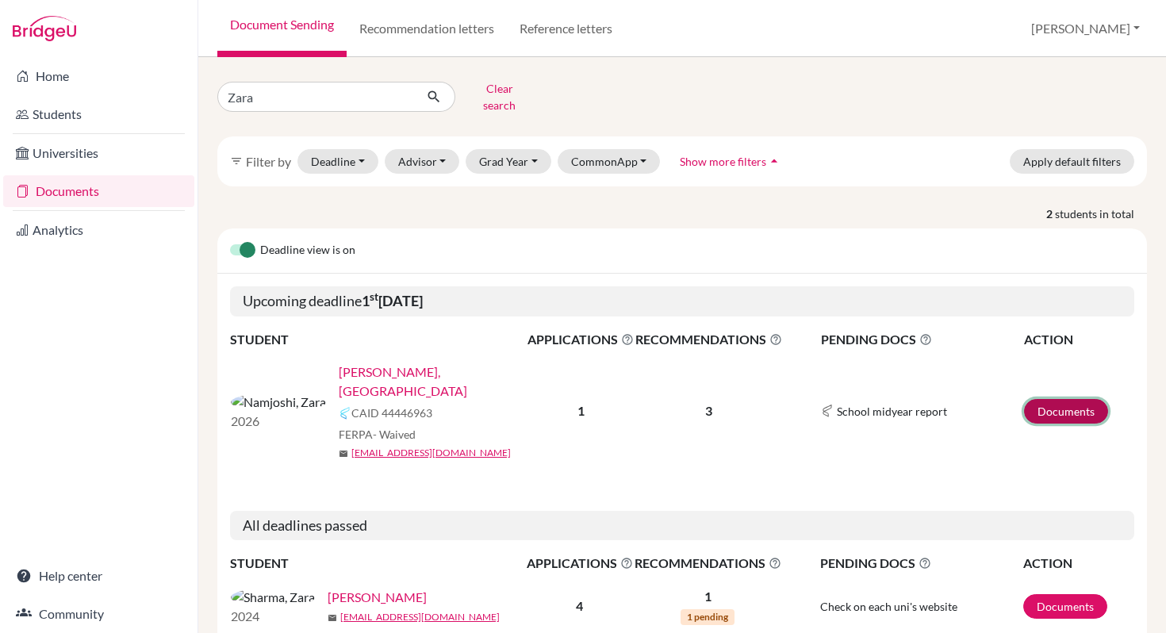
click at [1087, 399] on link "Documents" at bounding box center [1066, 411] width 84 height 25
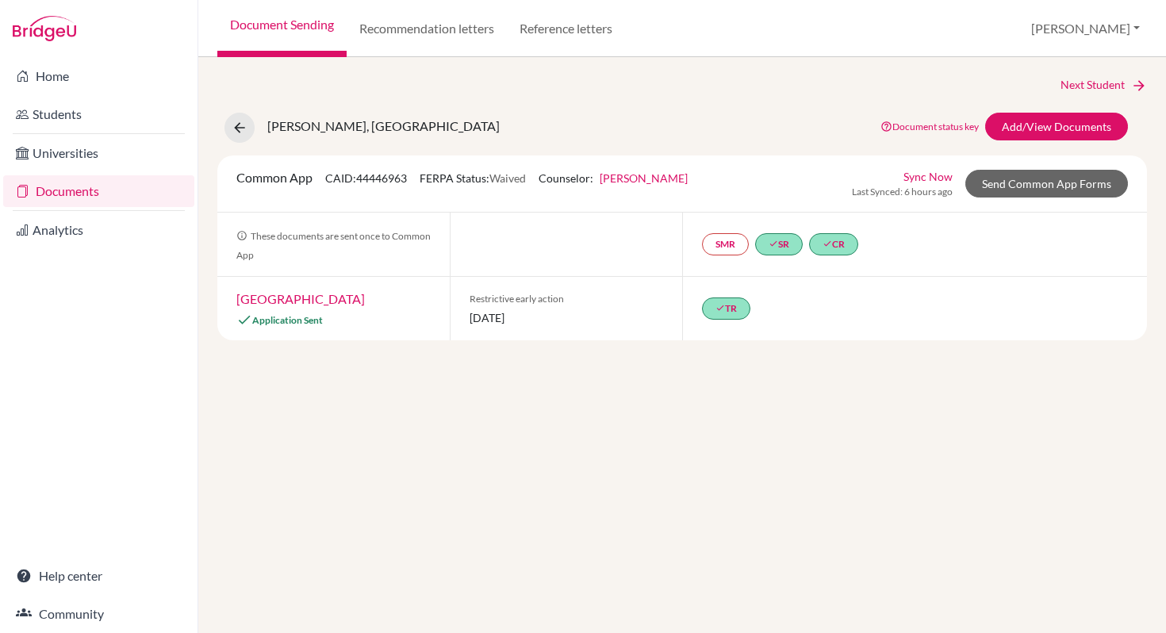
click at [288, 299] on link "[GEOGRAPHIC_DATA]" at bounding box center [300, 298] width 128 height 15
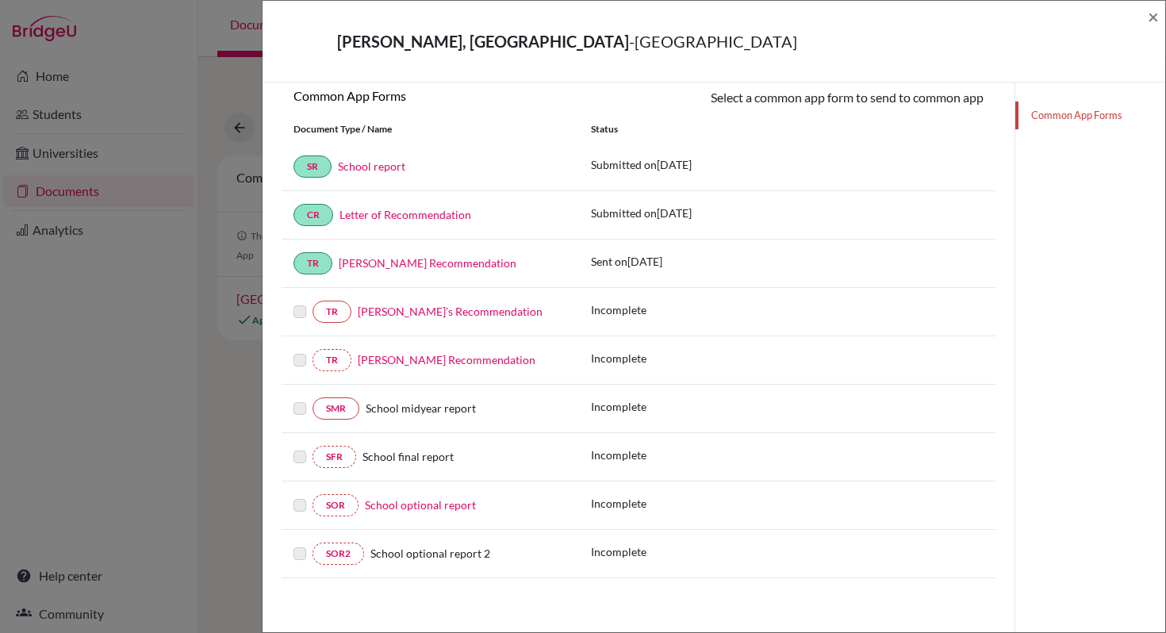
scroll to position [232, 0]
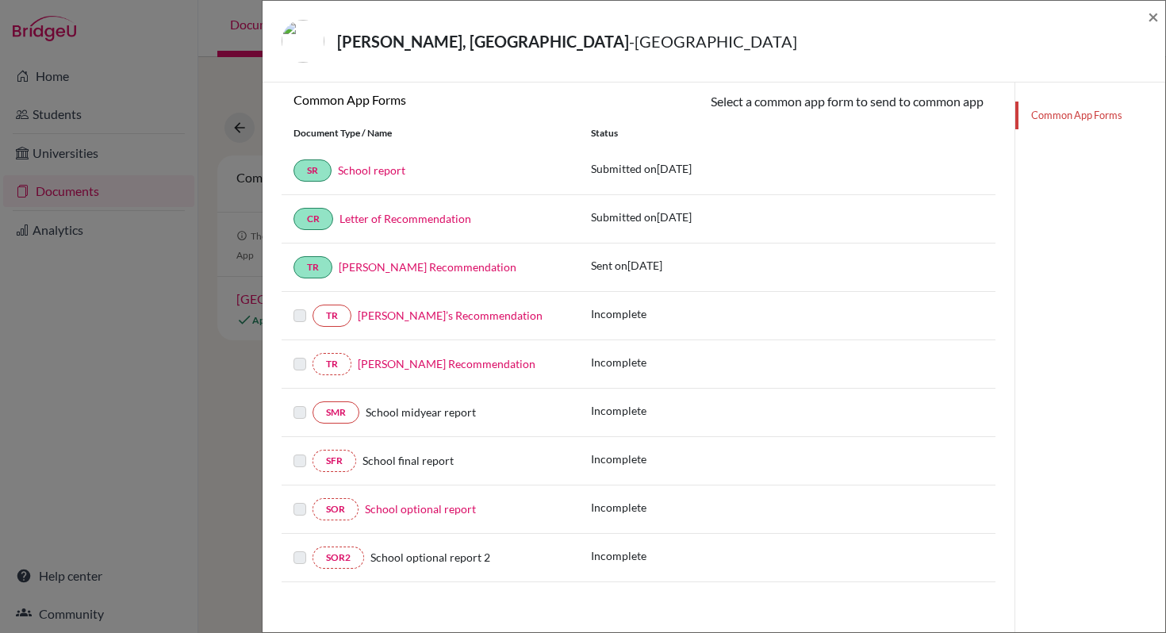
click at [1091, 117] on link "Common App Forms" at bounding box center [1090, 115] width 150 height 28
click at [1059, 115] on link "Common App Forms" at bounding box center [1090, 115] width 150 height 28
click at [1154, 18] on span "×" at bounding box center [1152, 16] width 11 height 23
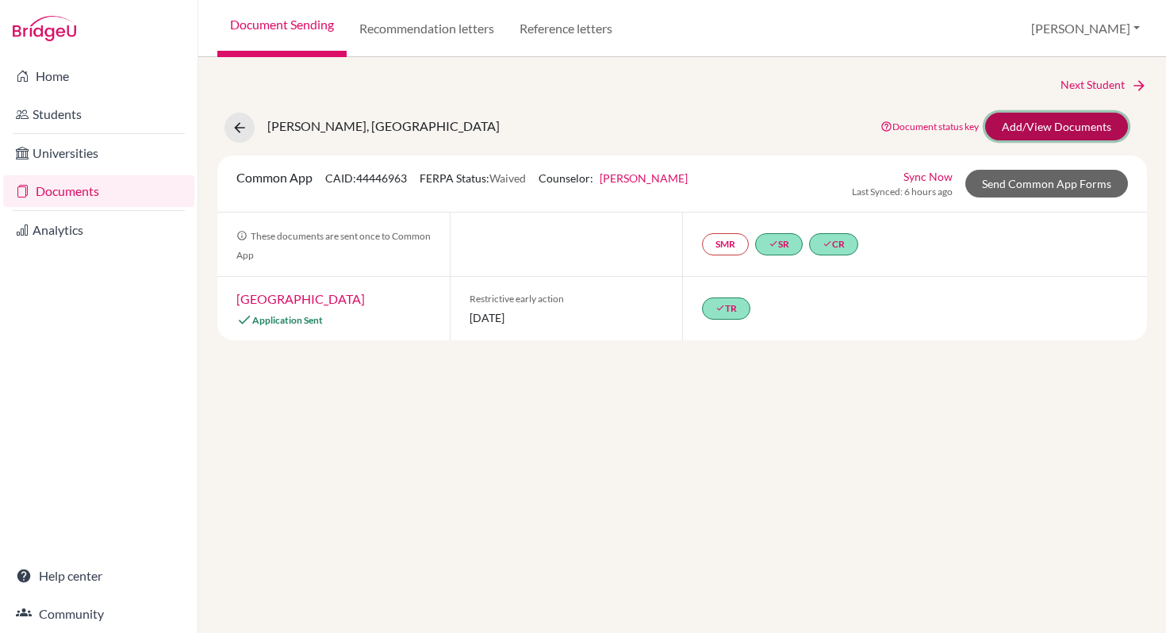
click at [1043, 135] on link "Add/View Documents" at bounding box center [1056, 127] width 143 height 28
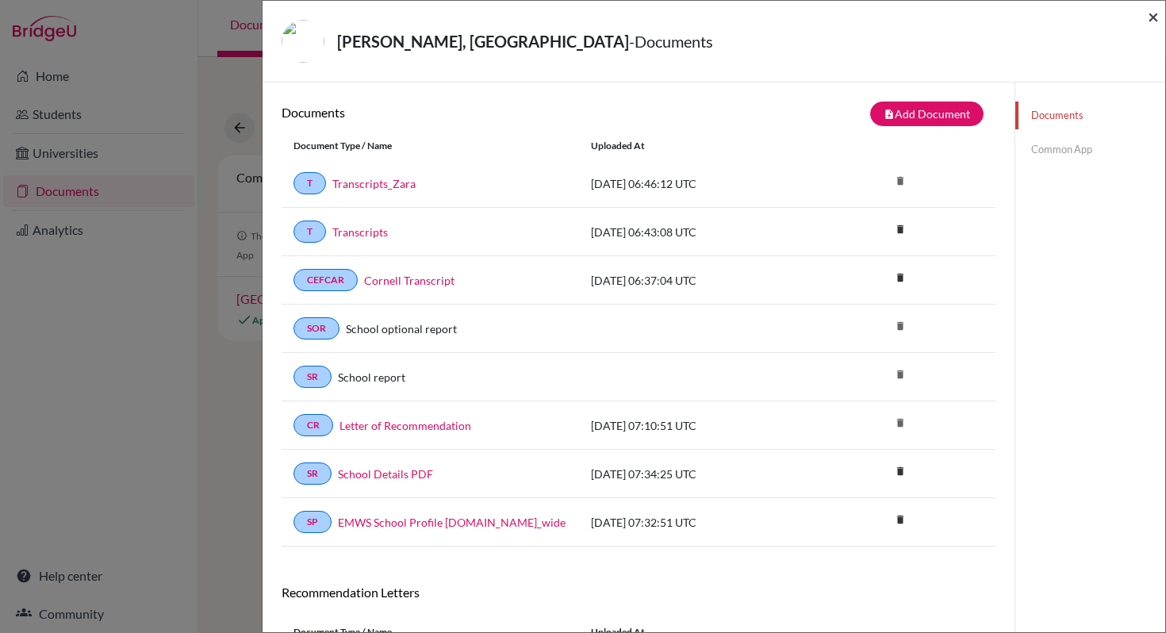
click at [1154, 18] on span "×" at bounding box center [1152, 16] width 11 height 23
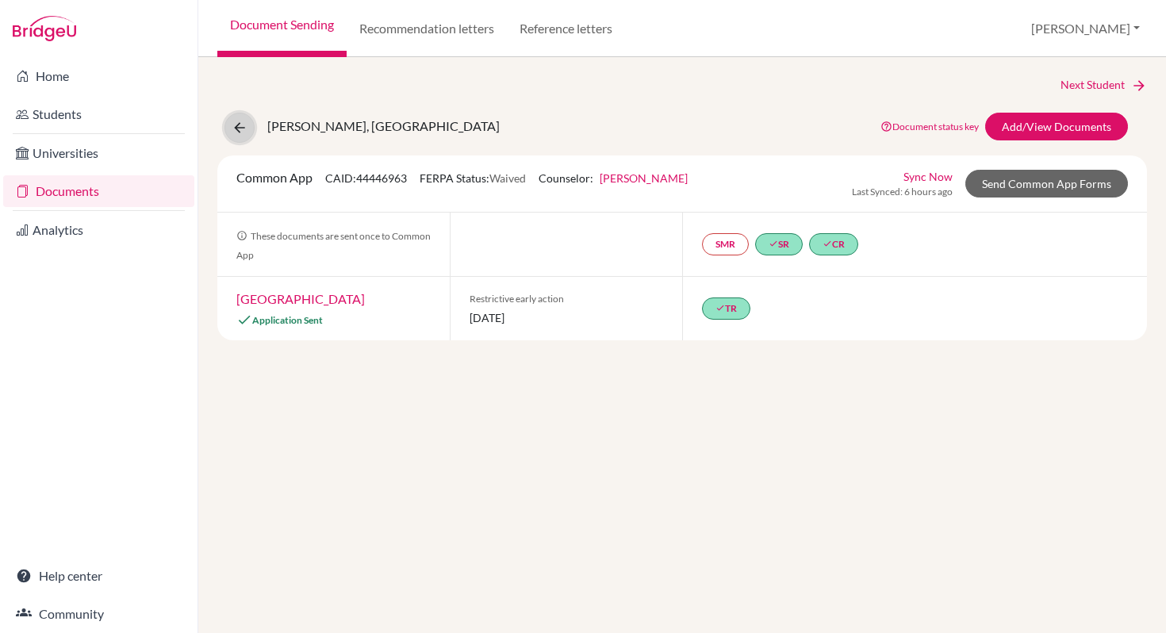
click at [234, 130] on icon at bounding box center [240, 128] width 16 height 16
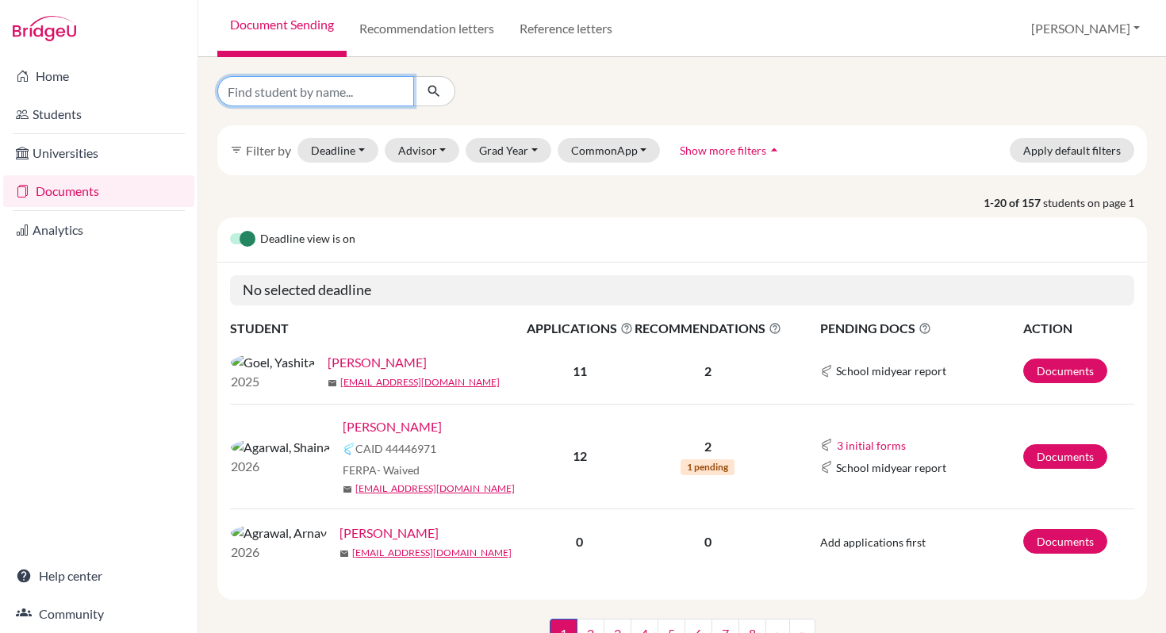
click at [348, 94] on input "Find student by name..." at bounding box center [315, 91] width 197 height 30
type input "Shaina"
click at [443, 99] on button "submit" at bounding box center [434, 91] width 42 height 30
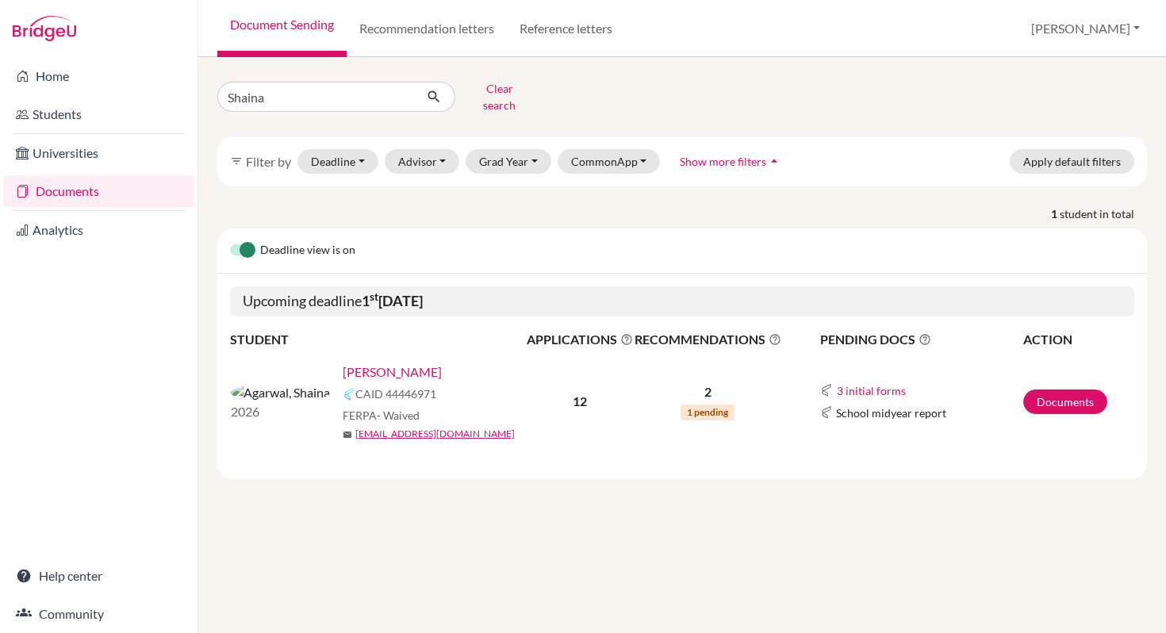
click at [343, 362] on link "[PERSON_NAME]" at bounding box center [392, 371] width 99 height 19
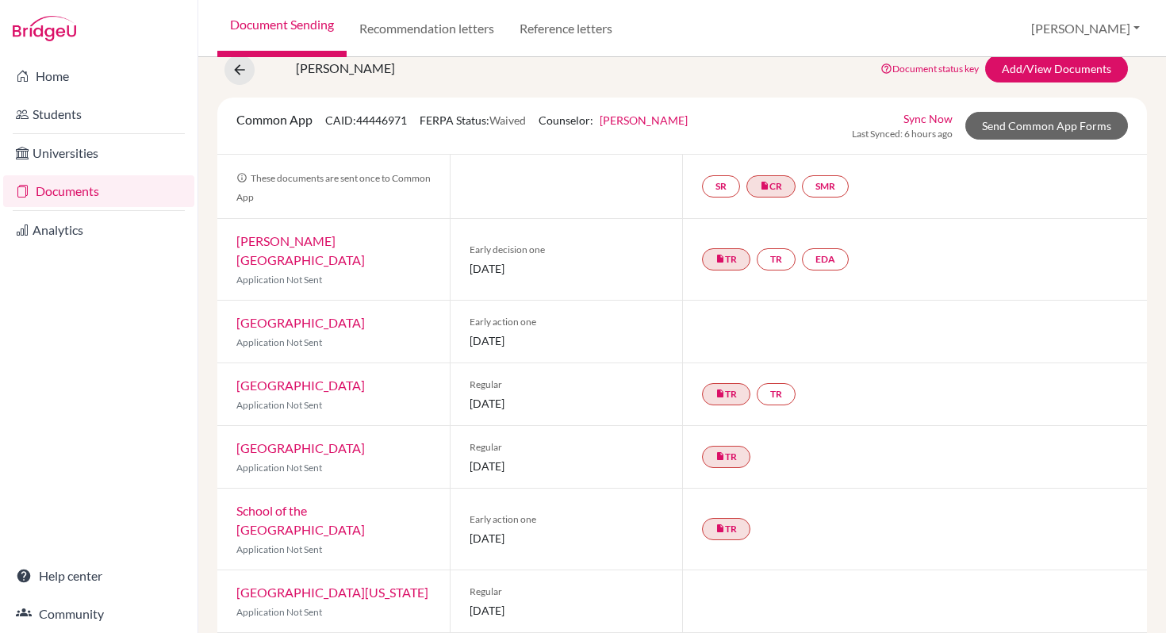
scroll to position [42, 0]
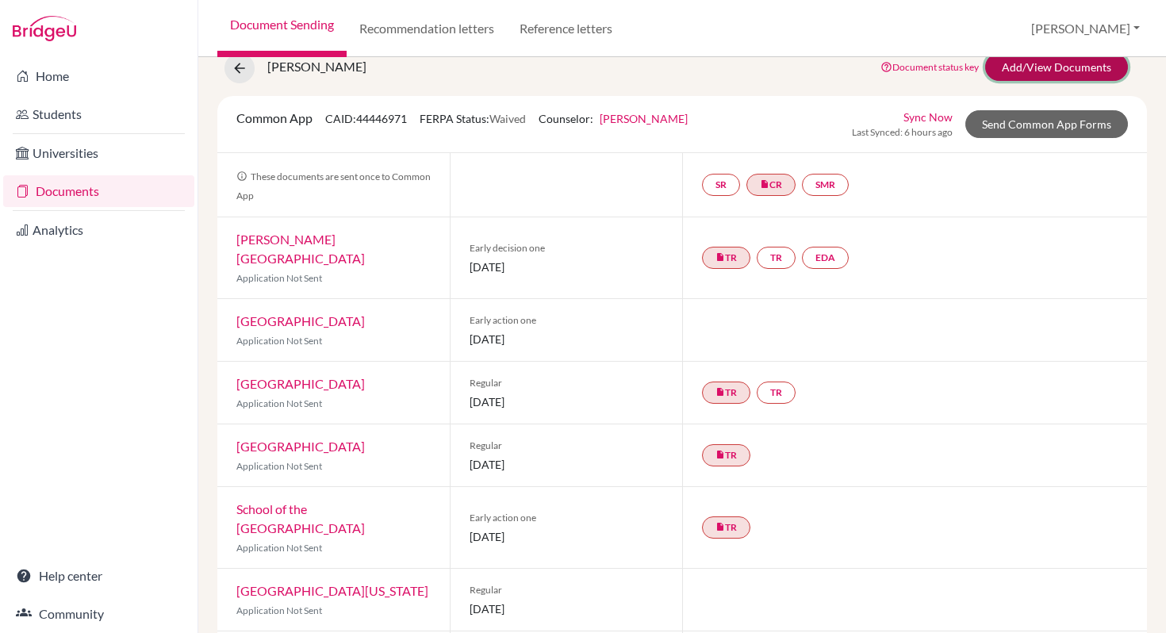
click at [1032, 65] on link "Add/View Documents" at bounding box center [1056, 67] width 143 height 28
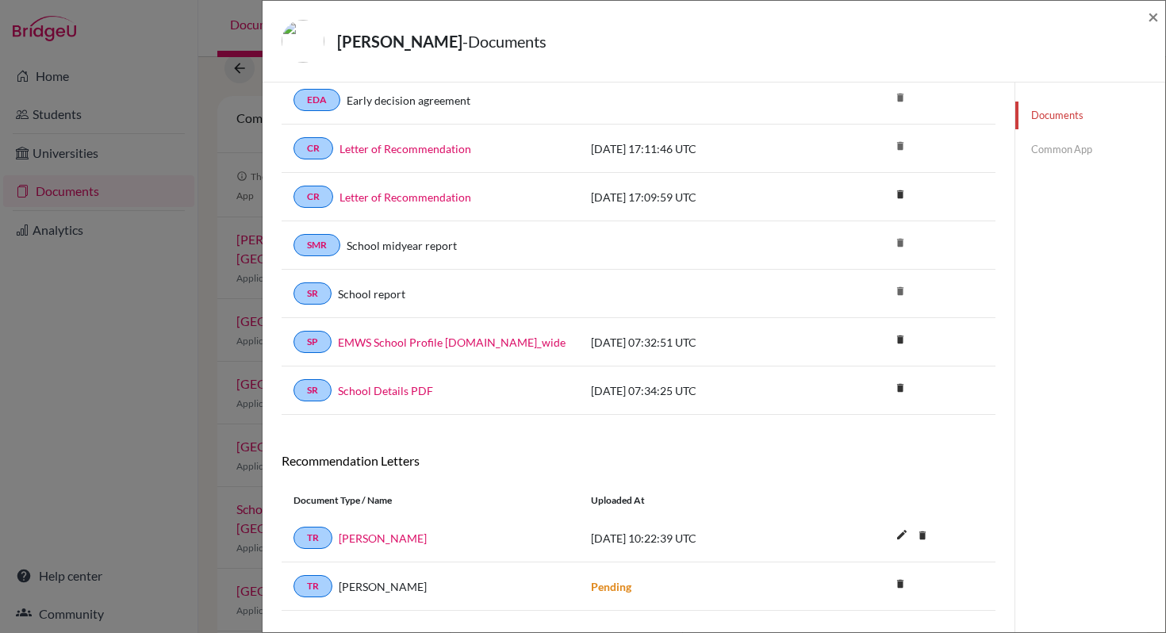
scroll to position [89, 0]
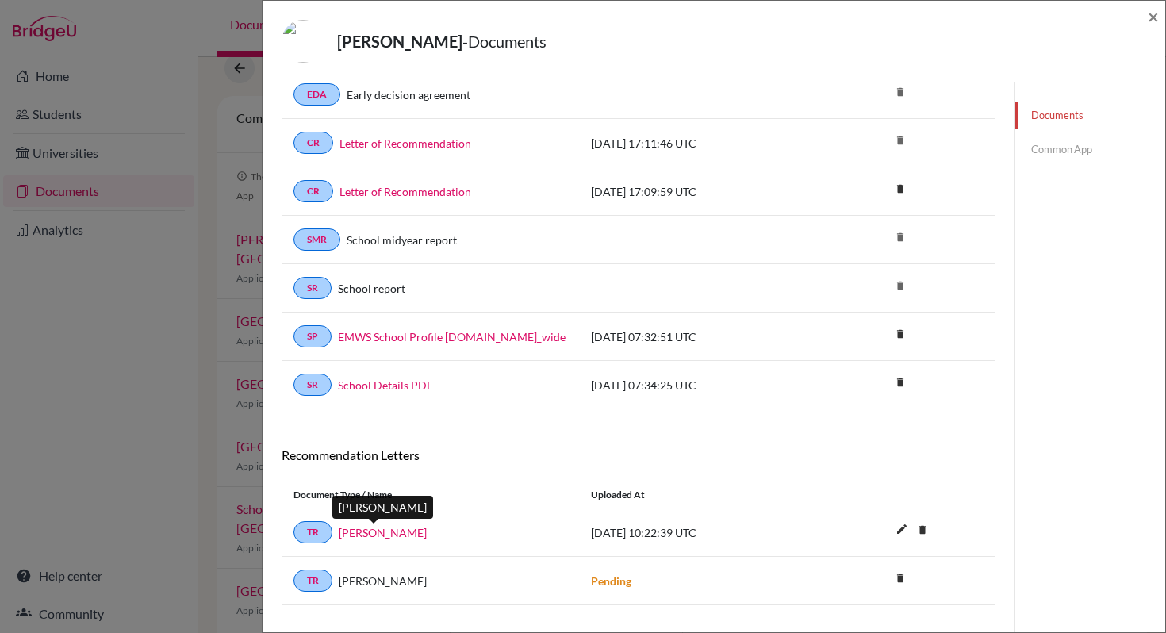
click at [386, 534] on link "Sukant Kadam" at bounding box center [383, 532] width 88 height 17
click at [1044, 150] on link "Common App" at bounding box center [1090, 150] width 150 height 28
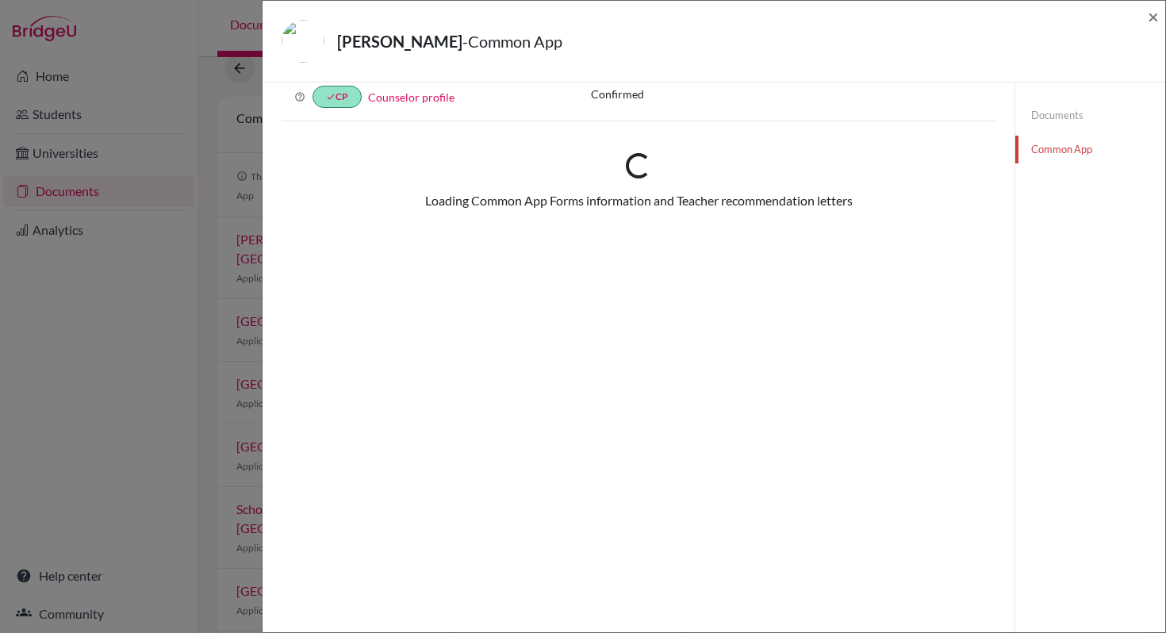
scroll to position [89, 0]
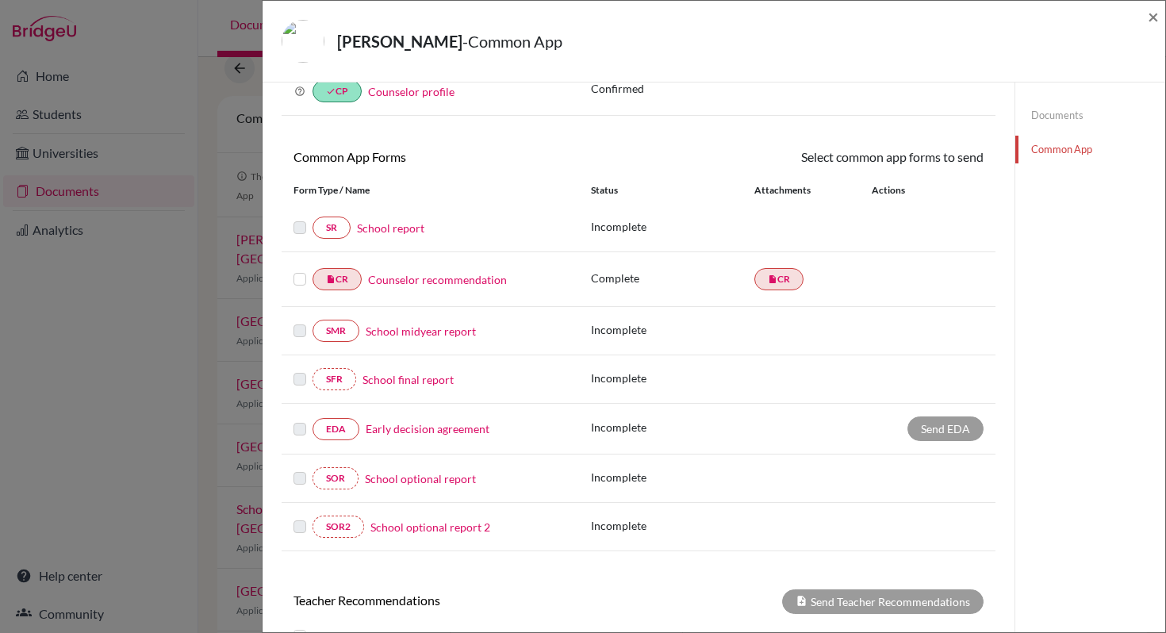
click at [462, 283] on link "Counselor recommendation" at bounding box center [437, 279] width 139 height 17
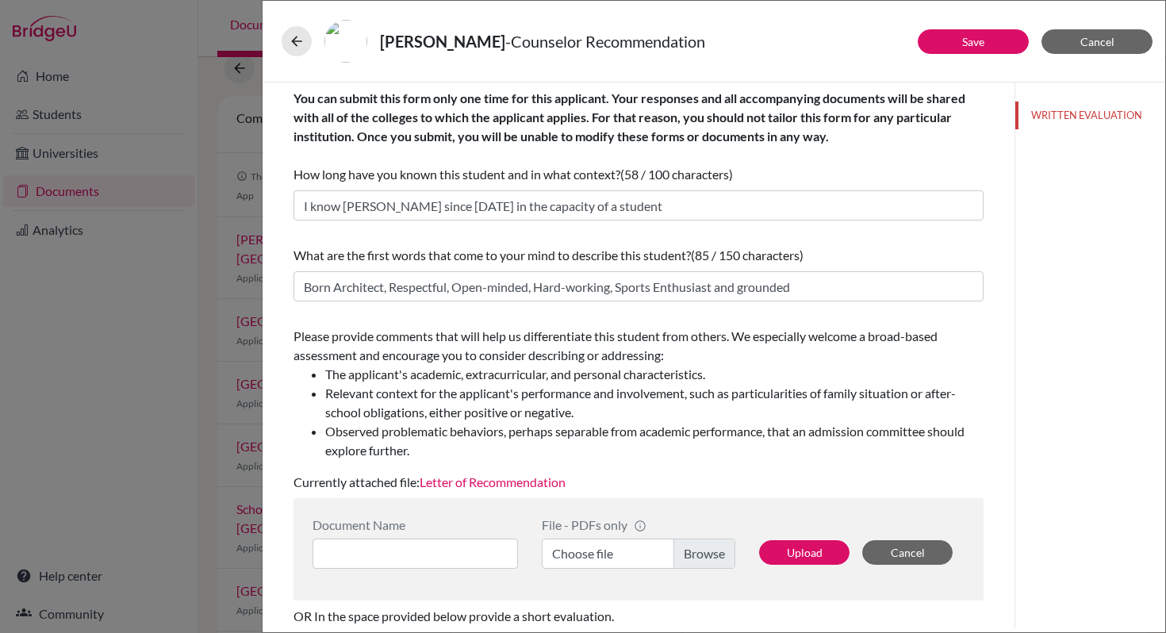
click at [528, 481] on link "Letter of Recommendation" at bounding box center [492, 481] width 146 height 15
click at [985, 44] on button "Save" at bounding box center [972, 41] width 111 height 25
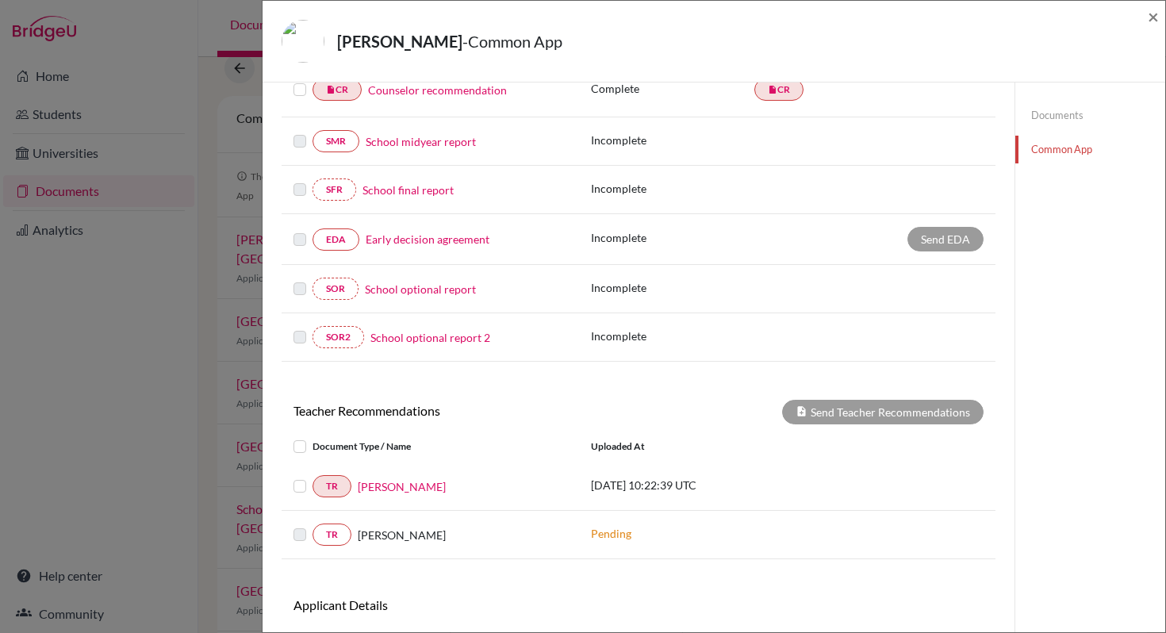
scroll to position [274, 0]
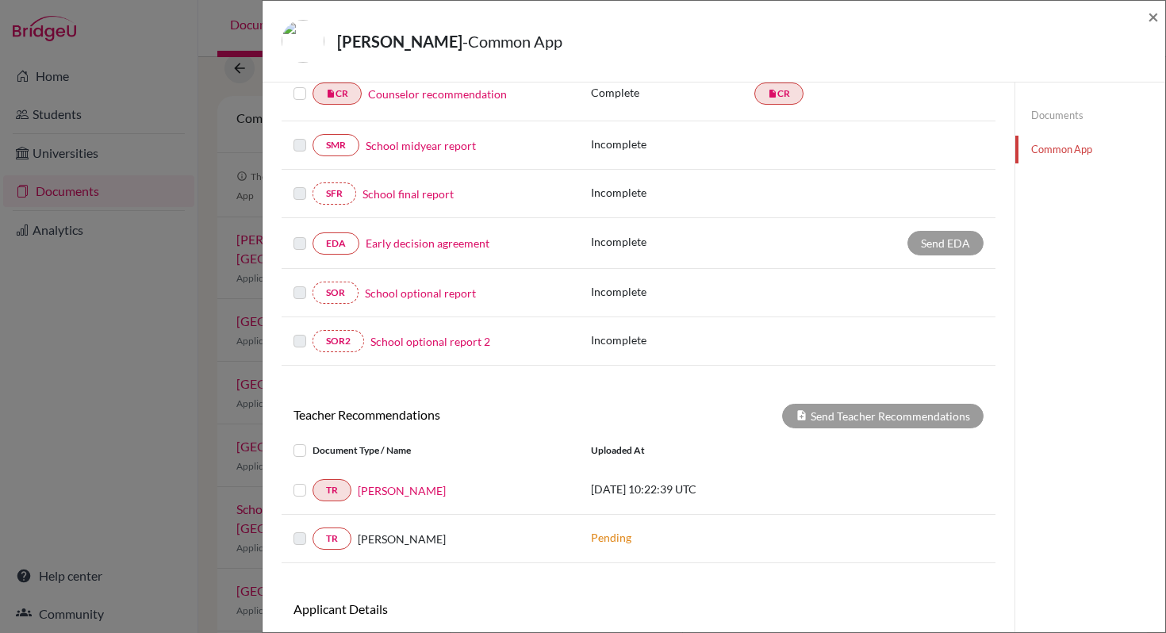
click at [454, 243] on link "Early decision agreement" at bounding box center [428, 243] width 124 height 17
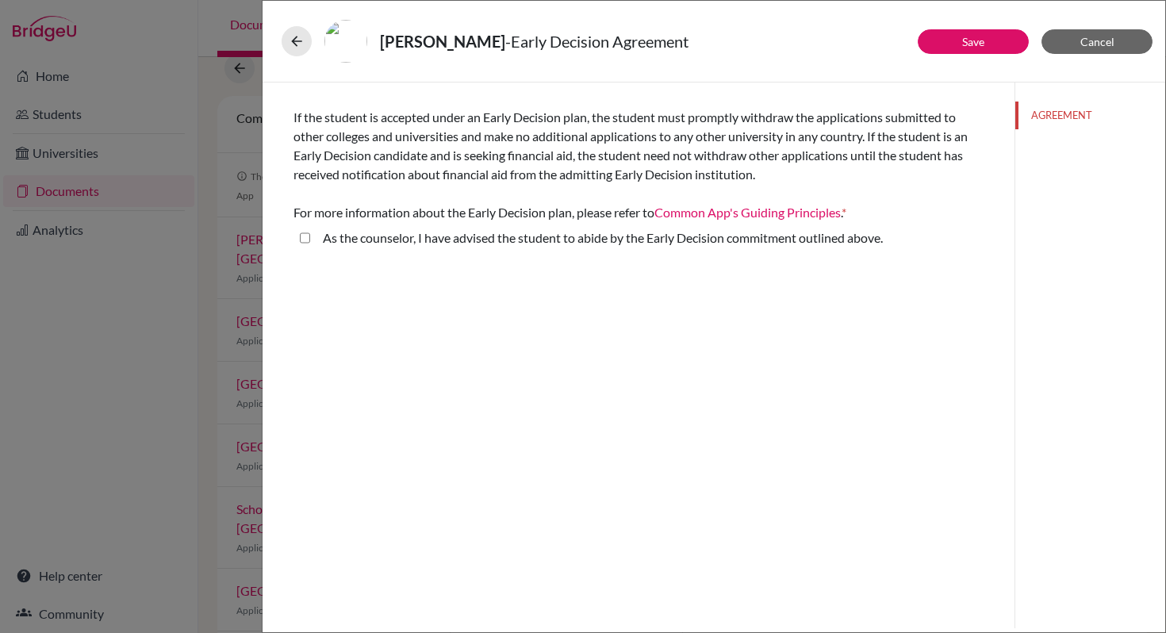
click at [311, 239] on div "As the counselor, I have advised the student to abide by the Early Decision com…" at bounding box center [596, 240] width 573 height 25
click at [304, 239] on above\ "As the counselor, I have advised the student to abide by the Early Decision com…" at bounding box center [305, 237] width 10 height 19
checkbox above\ "true"
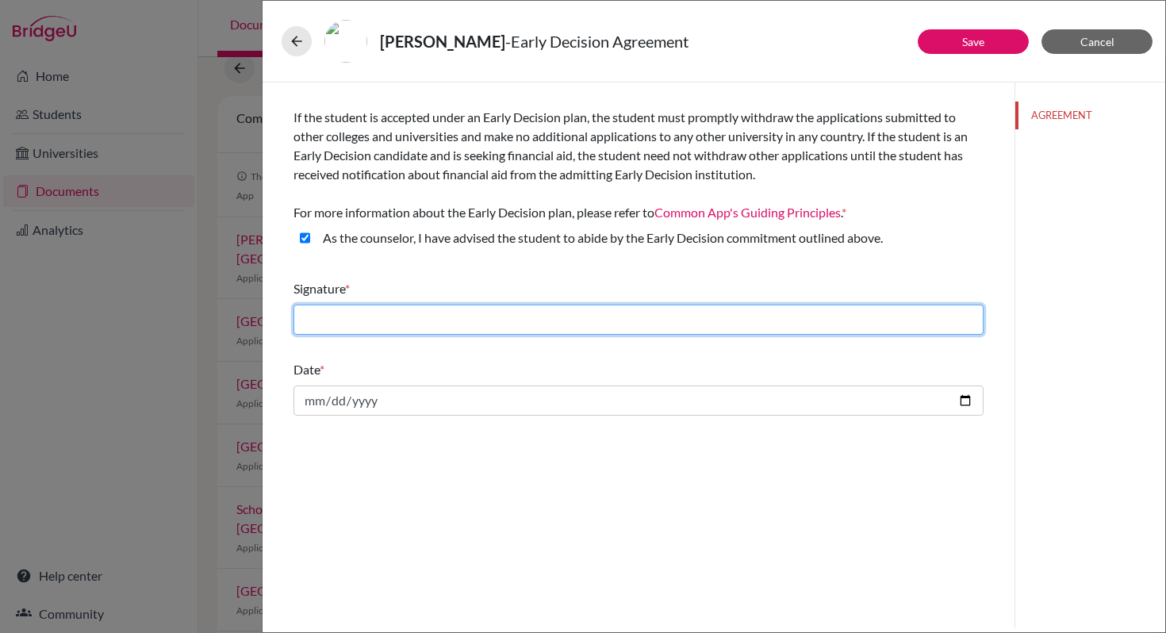
click at [450, 316] on input "text" at bounding box center [638, 319] width 690 height 30
type input "[PERSON_NAME]"
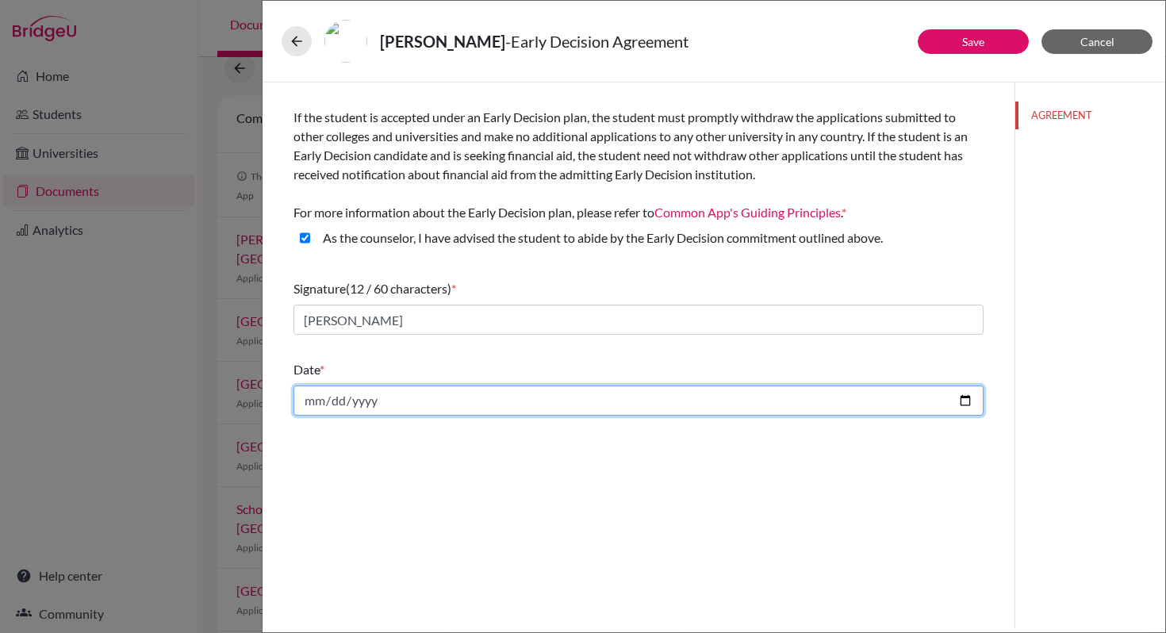
click at [967, 403] on input "date" at bounding box center [638, 400] width 690 height 30
type input "2025-10-14"
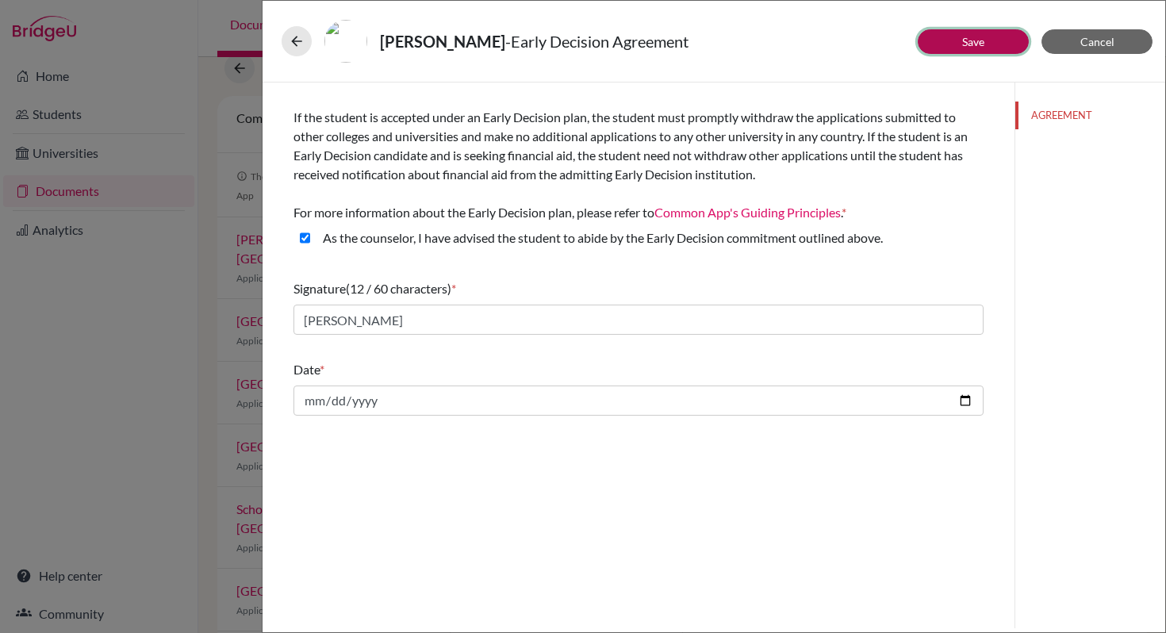
click at [980, 48] on button "Save" at bounding box center [972, 41] width 111 height 25
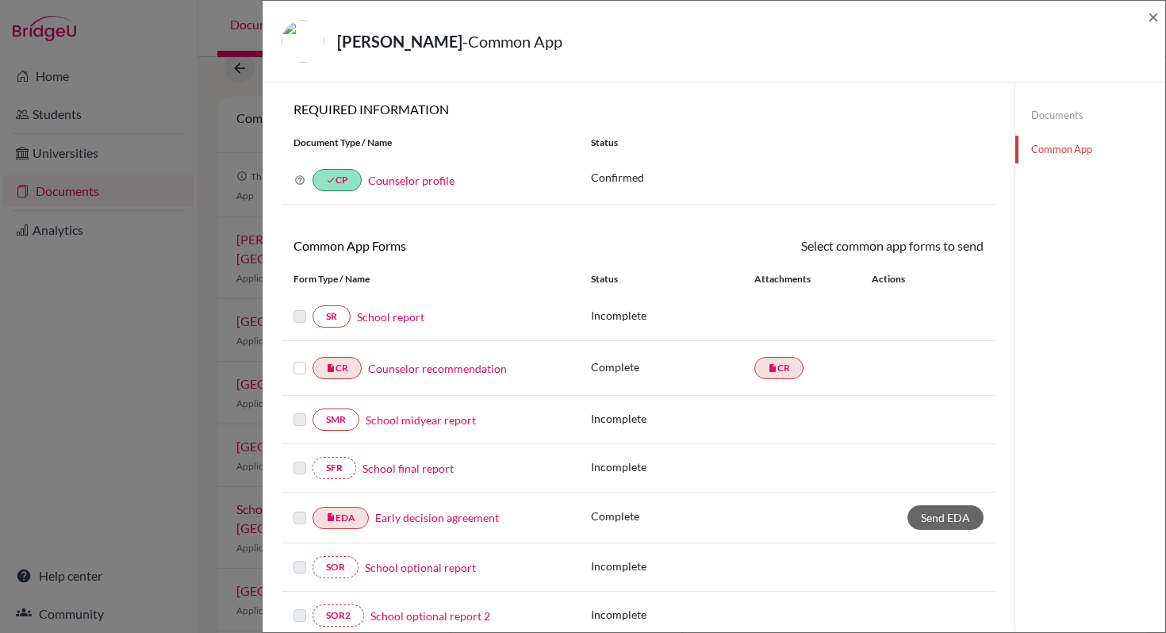
click at [303, 358] on label at bounding box center [299, 358] width 13 height 0
click at [0, 0] on input "checkbox" at bounding box center [0, 0] width 0 height 0
click at [940, 255] on link "Send" at bounding box center [950, 248] width 66 height 25
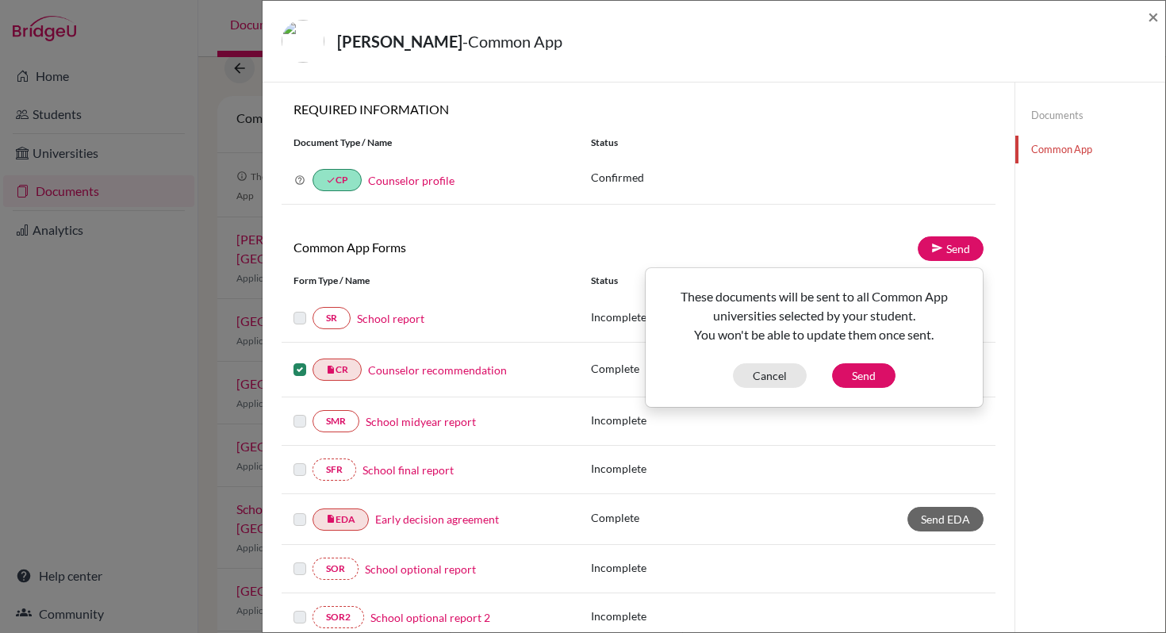
click at [998, 406] on div "× REQUIRED INFORMATION Document Type / Name Status Why am I being asked to do t…" at bounding box center [638, 545] width 752 height 926
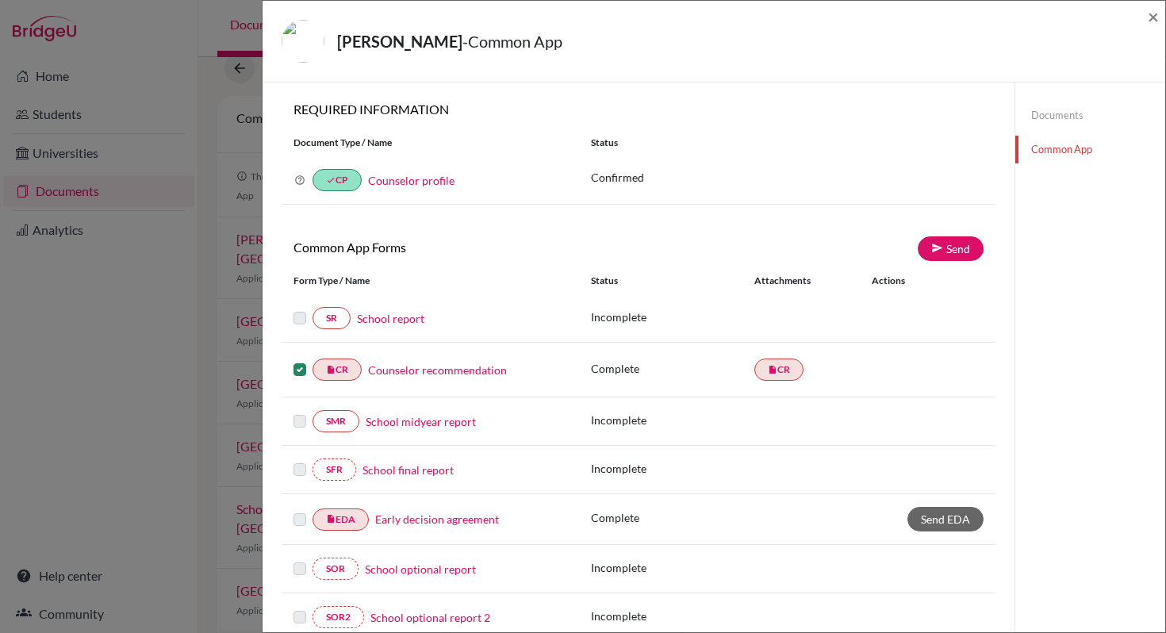
click at [440, 371] on link "Counselor recommendation" at bounding box center [437, 370] width 139 height 17
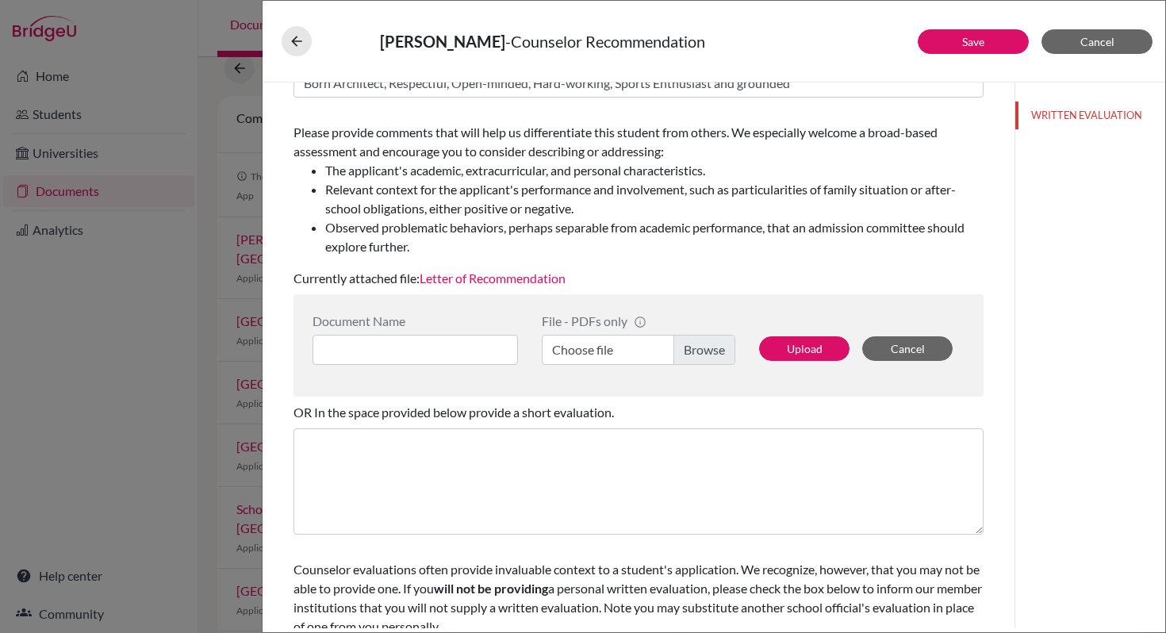
scroll to position [250, 0]
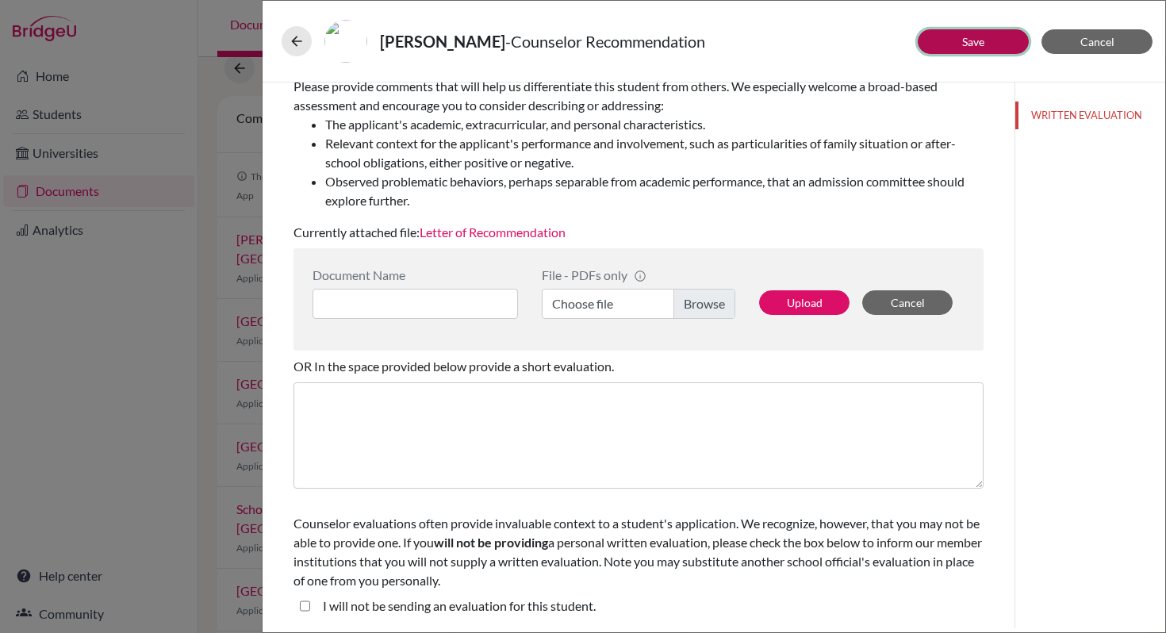
click at [998, 44] on button "Save" at bounding box center [972, 41] width 111 height 25
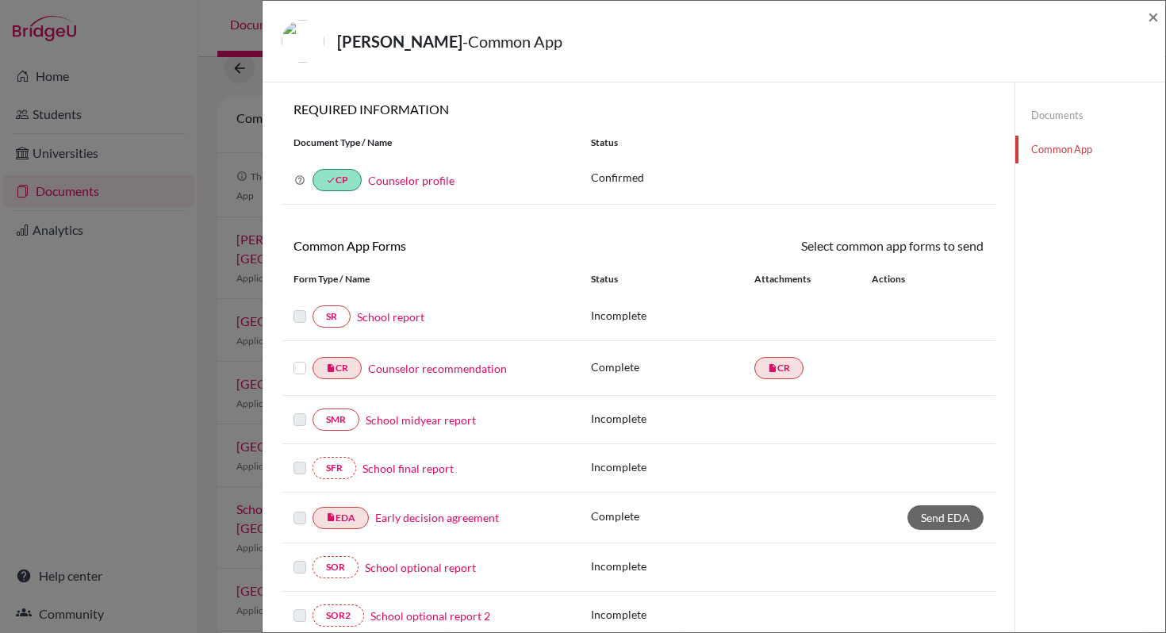
click at [299, 358] on label at bounding box center [299, 358] width 13 height 0
click at [0, 0] on input "checkbox" at bounding box center [0, 0] width 0 height 0
click at [938, 255] on link "Send" at bounding box center [950, 248] width 66 height 25
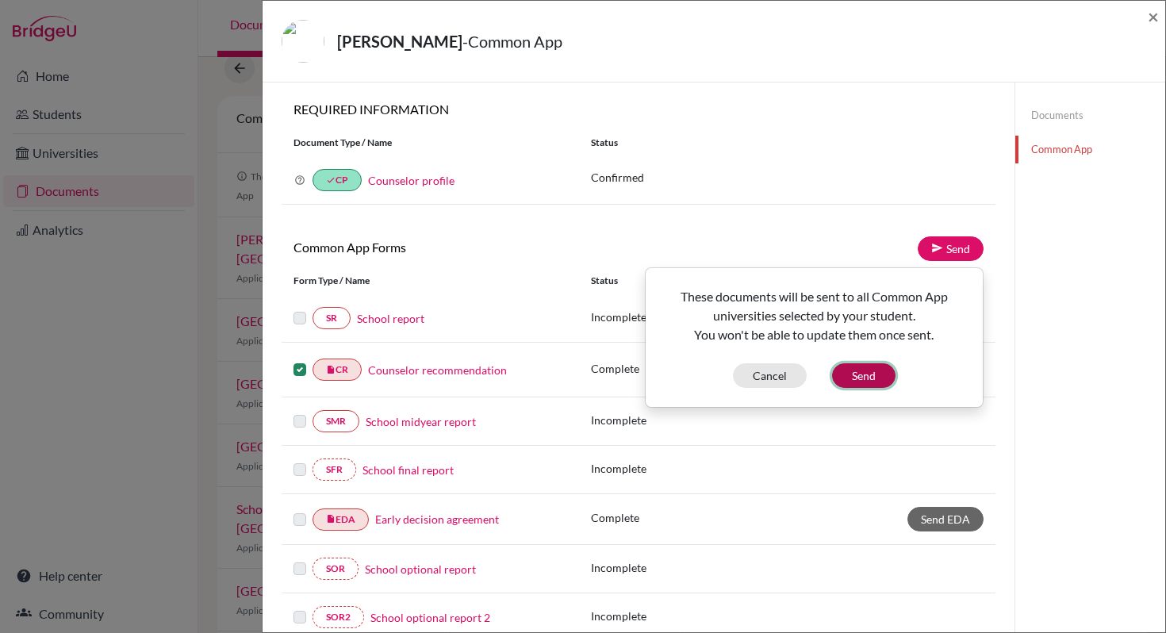
click at [880, 377] on button "Send" at bounding box center [863, 375] width 63 height 25
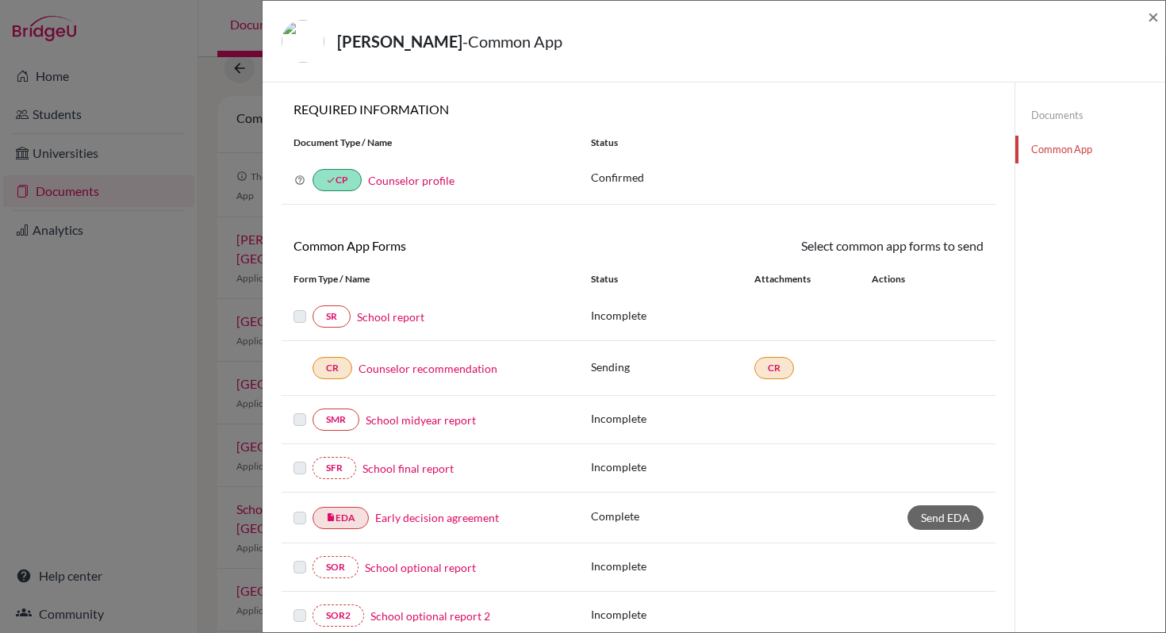
click at [1047, 154] on link "Common App" at bounding box center [1090, 150] width 150 height 28
click at [1051, 152] on link "Common App" at bounding box center [1090, 150] width 150 height 28
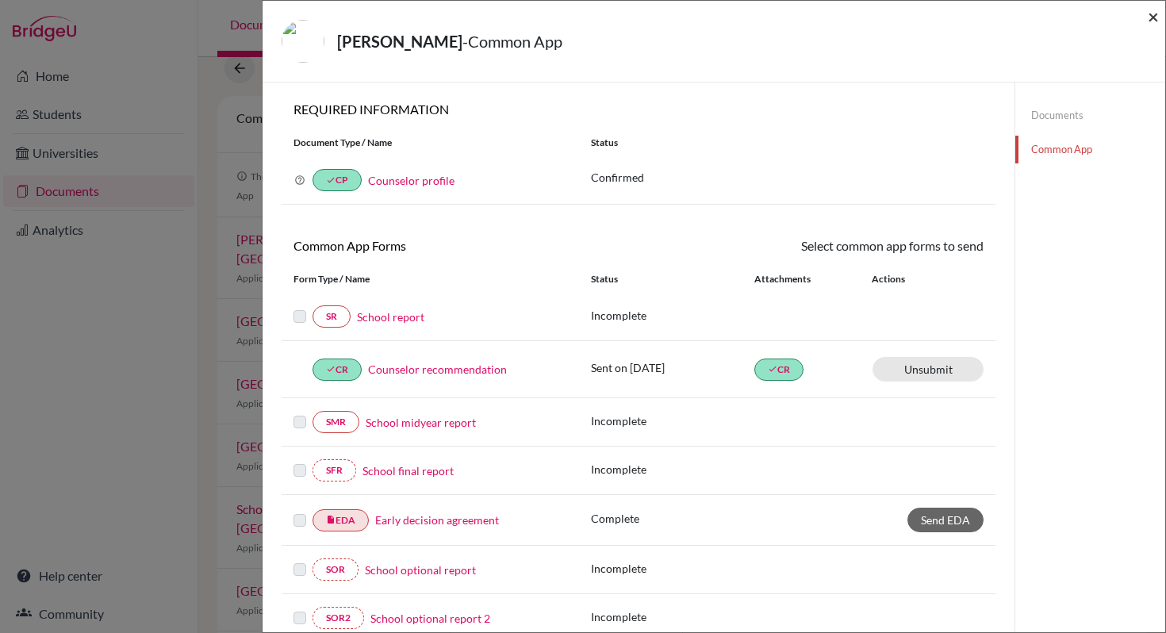
click at [1153, 20] on span "×" at bounding box center [1152, 16] width 11 height 23
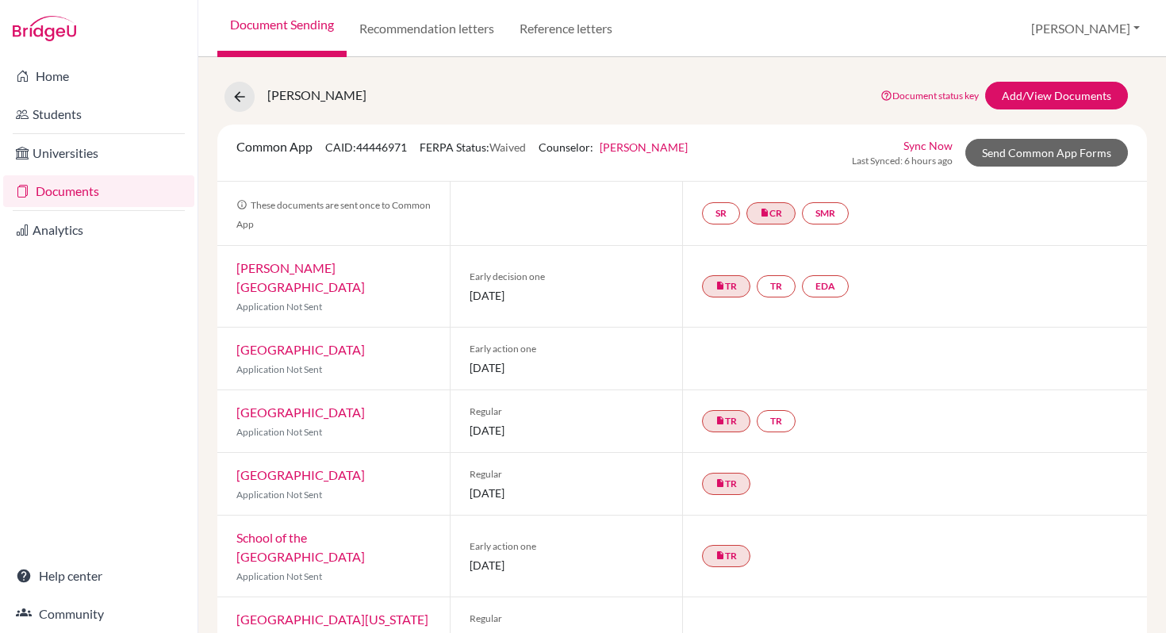
scroll to position [5, 0]
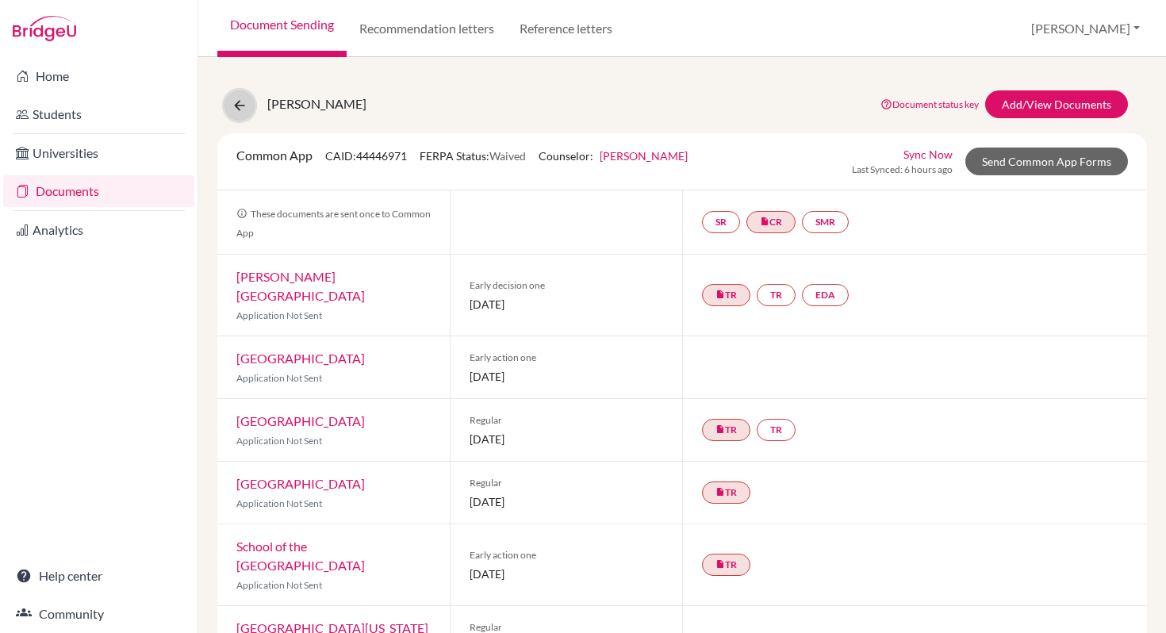
click at [240, 109] on icon at bounding box center [240, 106] width 16 height 16
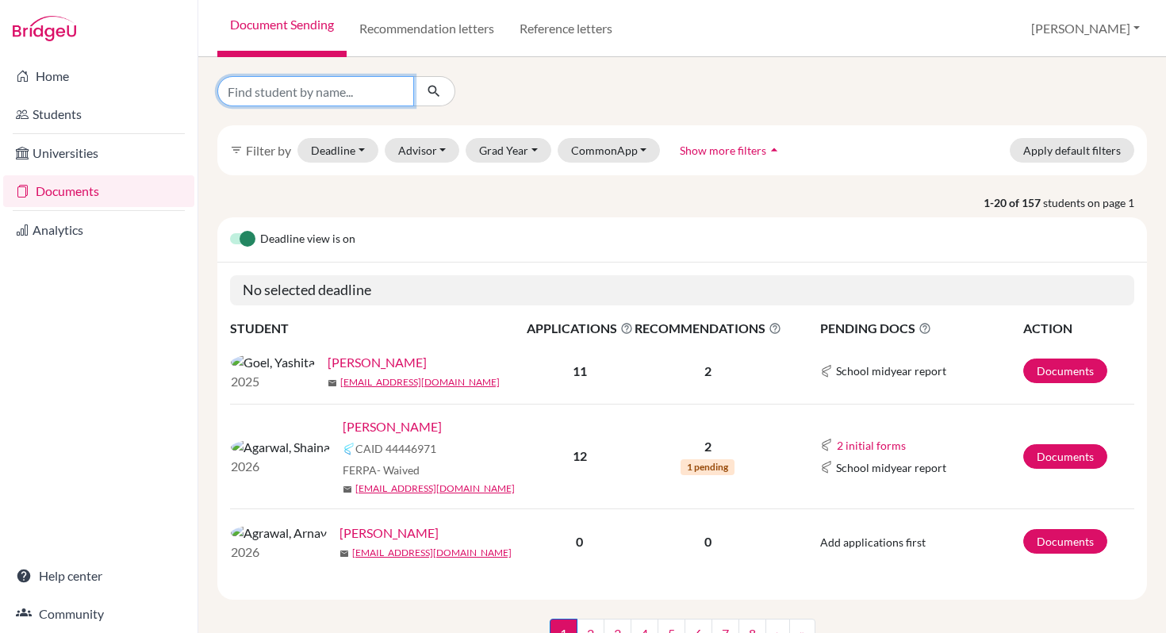
click at [345, 94] on input "Find student by name..." at bounding box center [315, 91] width 197 height 30
type input "[PERSON_NAME]"
click button "submit" at bounding box center [434, 91] width 42 height 30
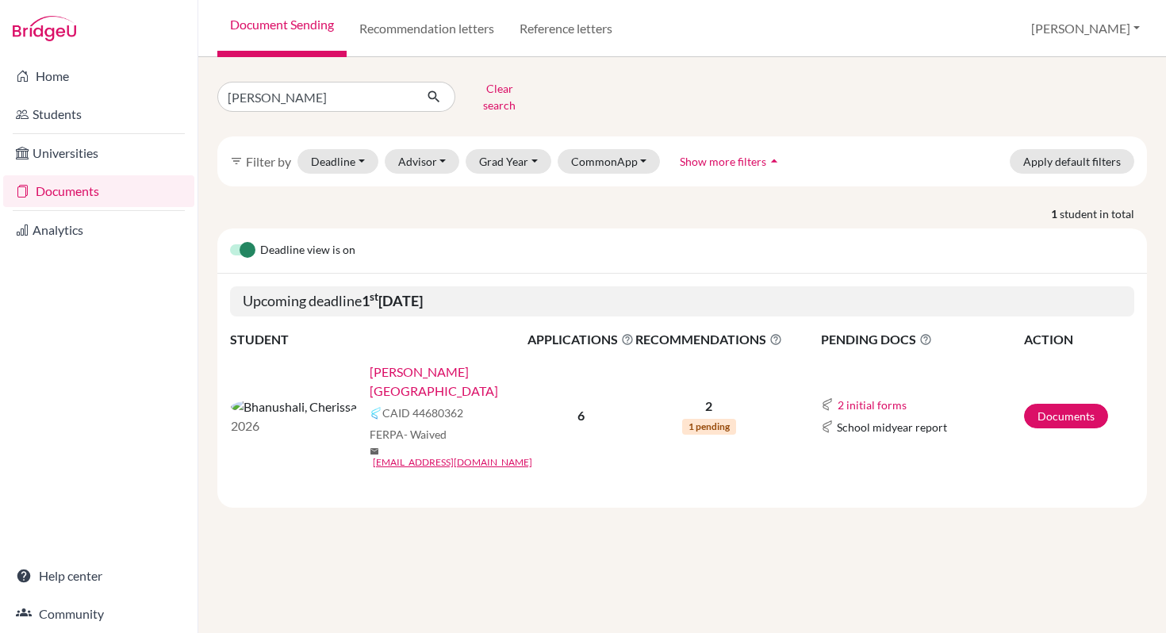
click at [370, 365] on link "[PERSON_NAME][GEOGRAPHIC_DATA]" at bounding box center [454, 381] width 168 height 38
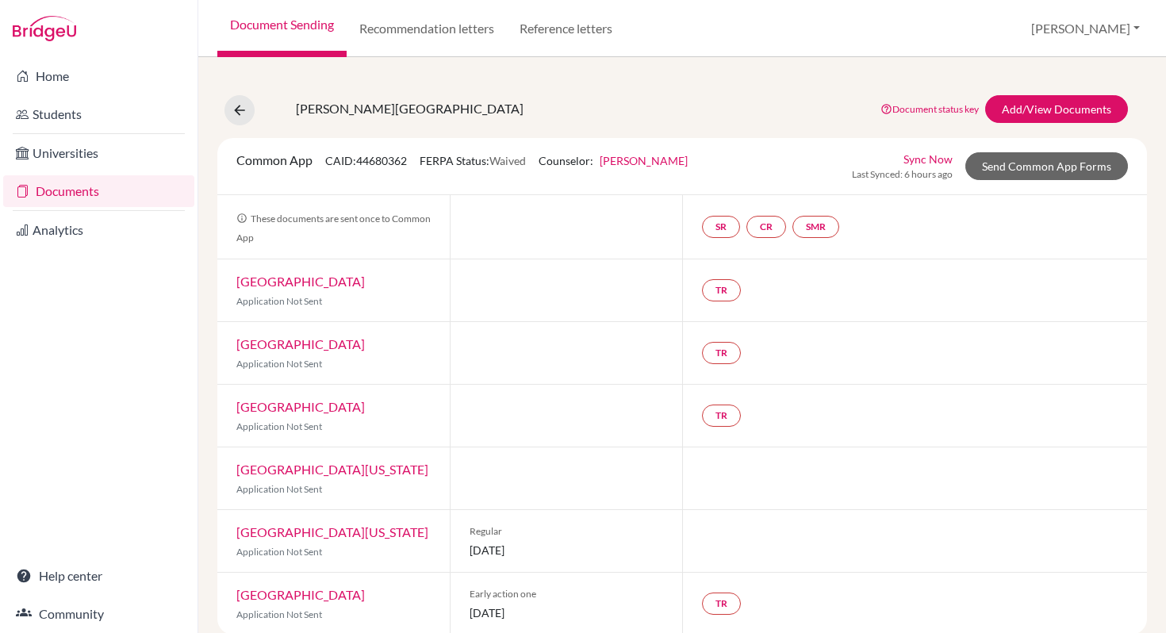
scroll to position [21, 0]
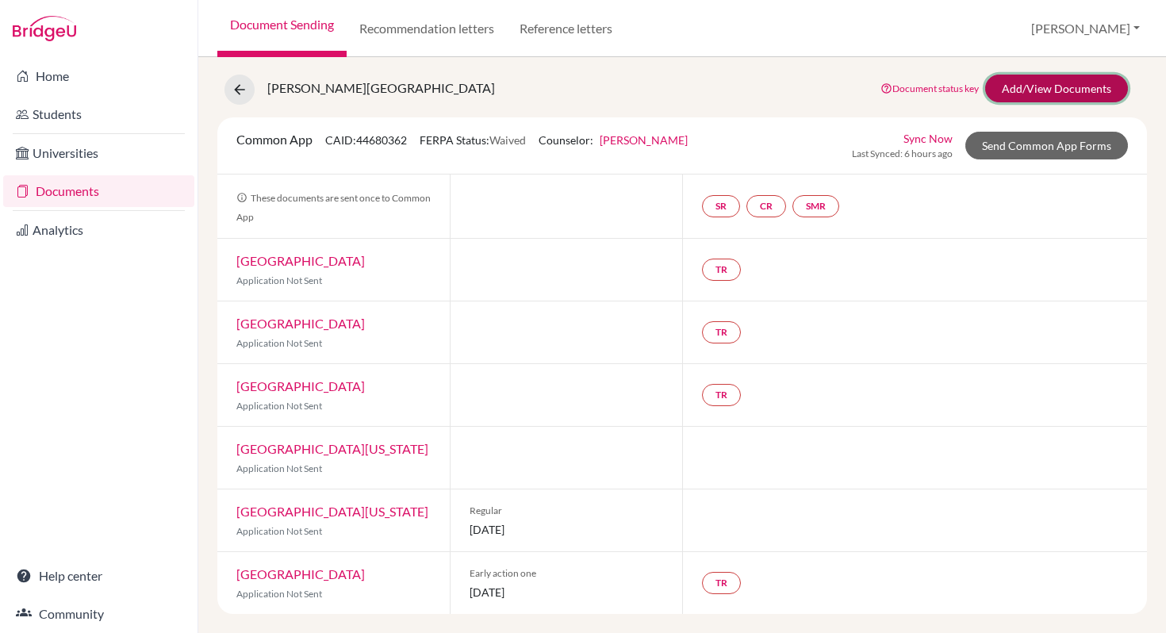
click at [1094, 94] on link "Add/View Documents" at bounding box center [1056, 89] width 143 height 28
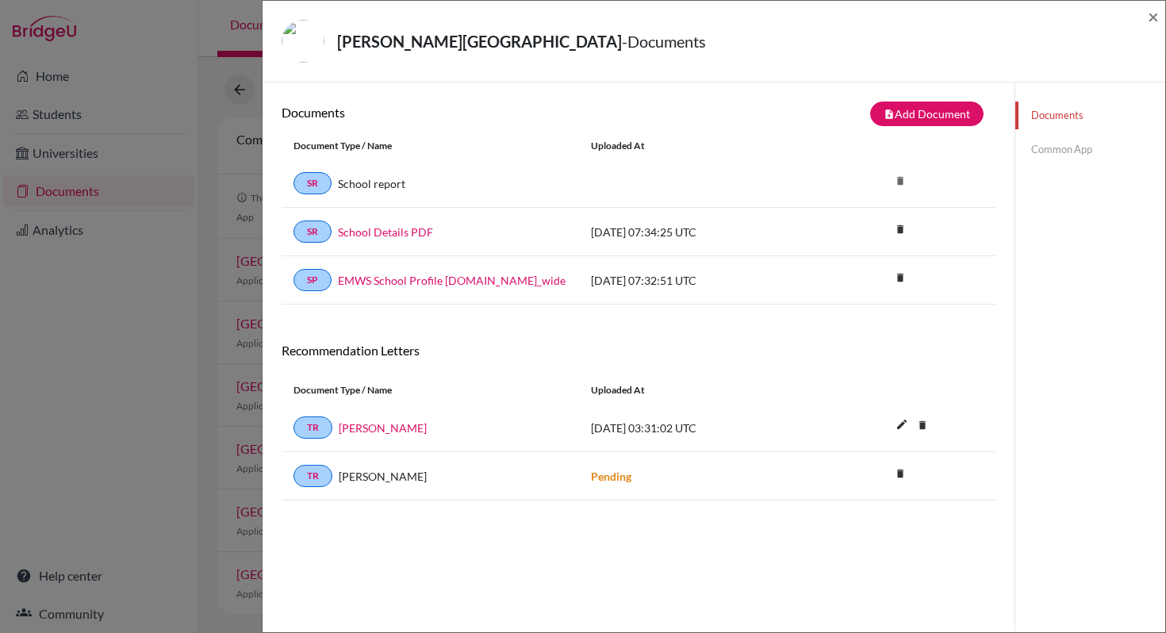
click at [1063, 148] on link "Common App" at bounding box center [1090, 150] width 150 height 28
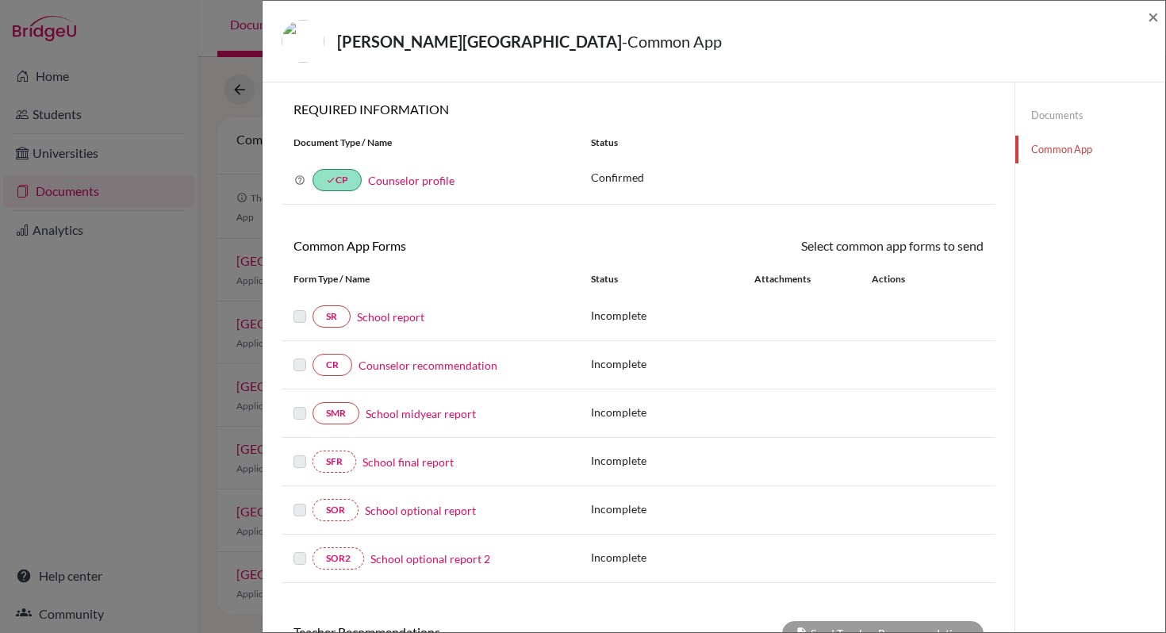
click at [1077, 113] on link "Documents" at bounding box center [1090, 115] width 150 height 28
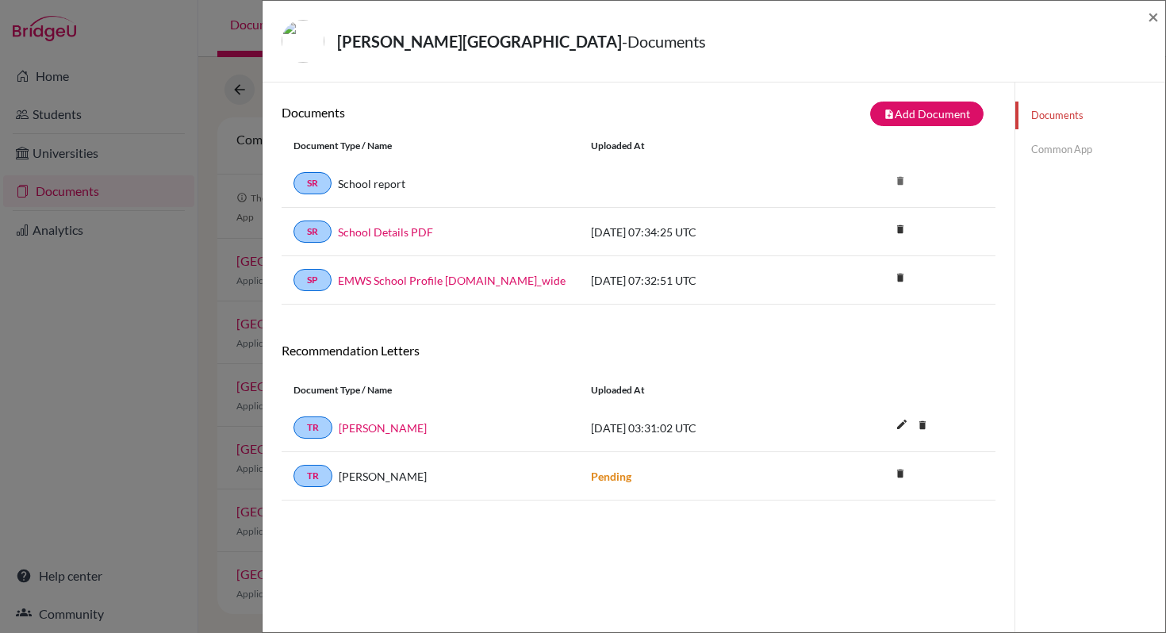
click at [1065, 147] on link "Common App" at bounding box center [1090, 150] width 150 height 28
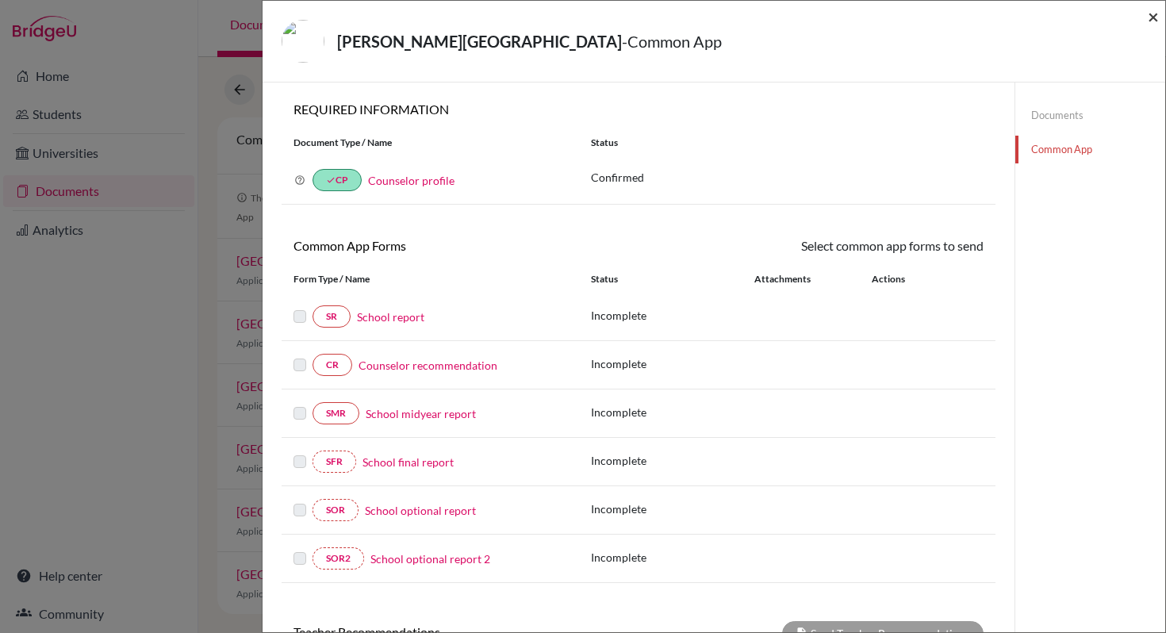
click at [1155, 19] on span "×" at bounding box center [1152, 16] width 11 height 23
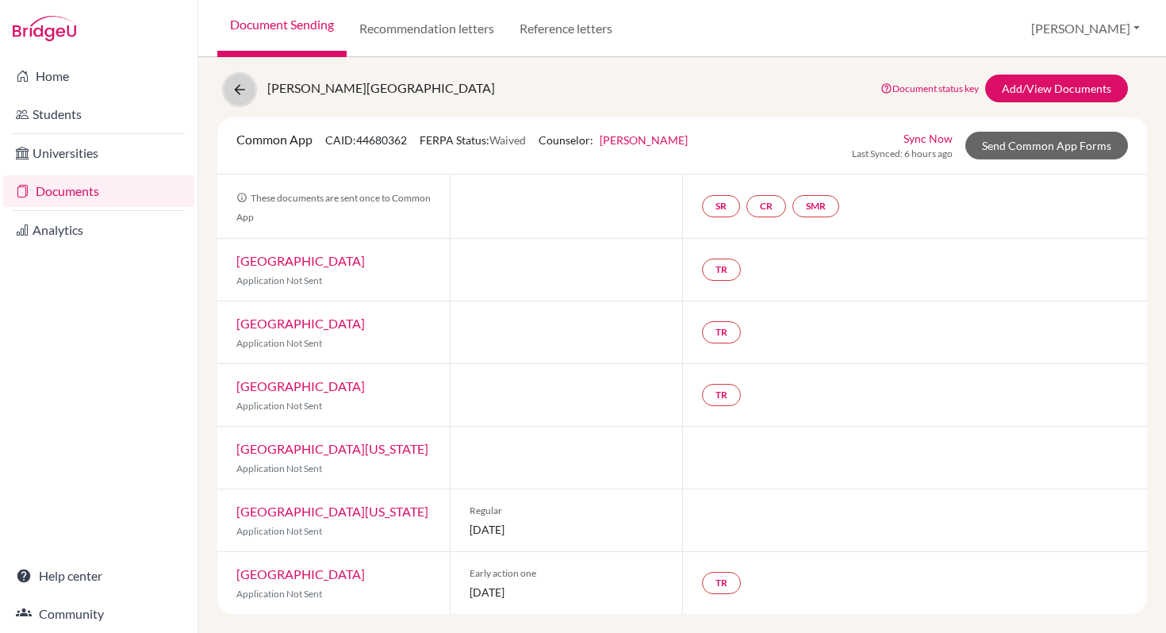
click at [244, 91] on icon at bounding box center [240, 90] width 16 height 16
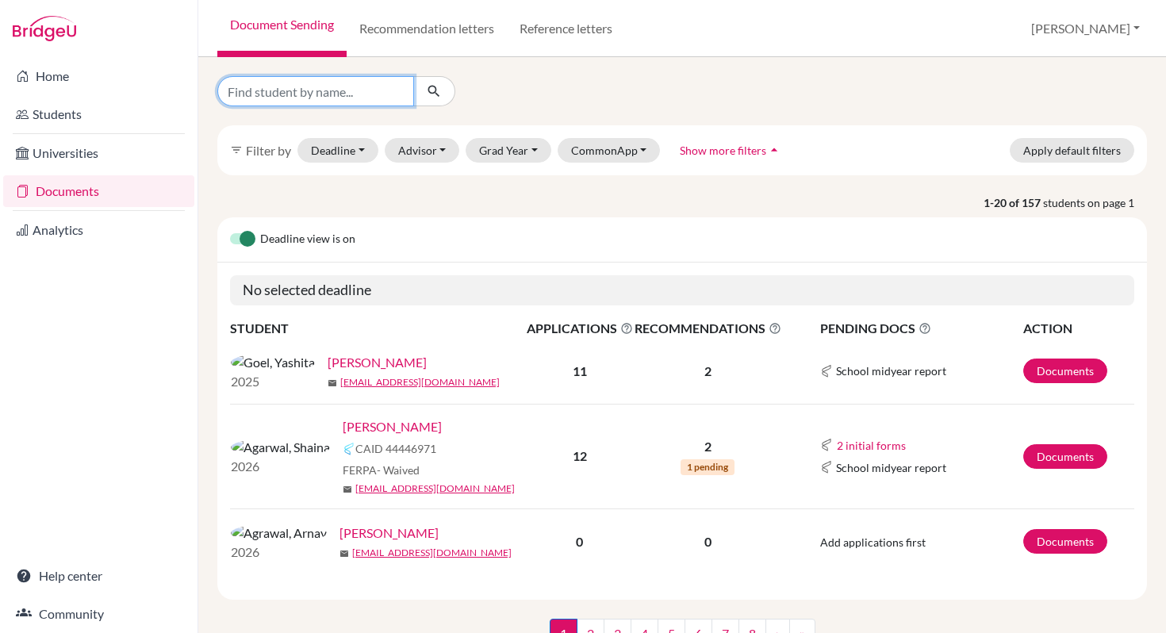
click at [347, 91] on input "Find student by name..." at bounding box center [315, 91] width 197 height 30
type input "[PERSON_NAME]"
click button "submit" at bounding box center [434, 91] width 42 height 30
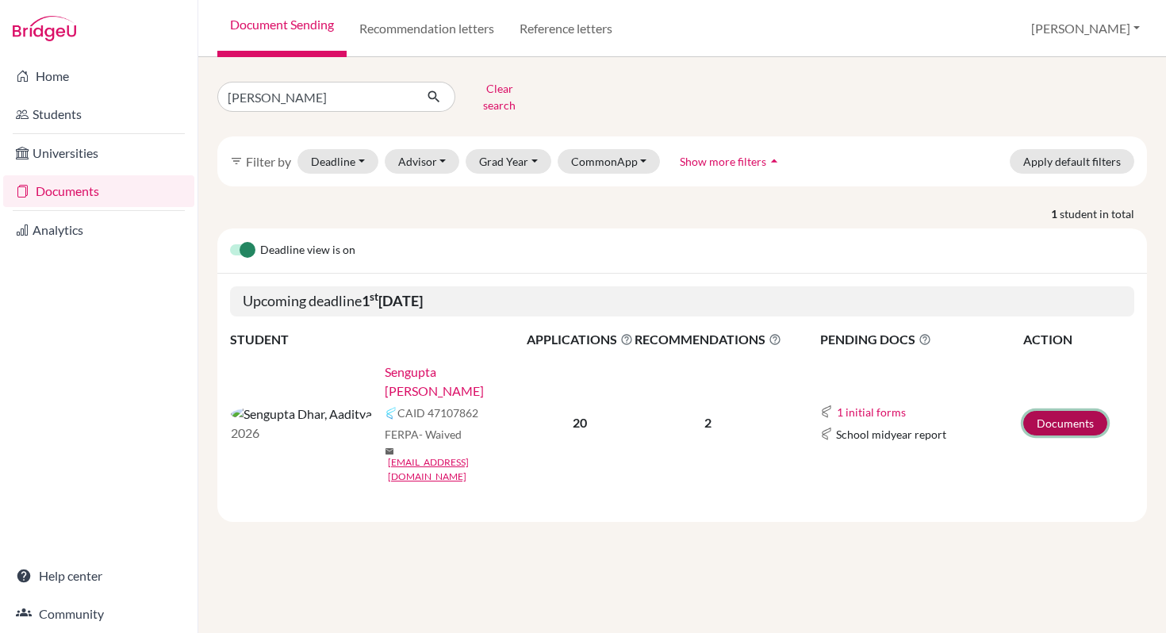
click at [1054, 411] on link "Documents" at bounding box center [1065, 423] width 84 height 25
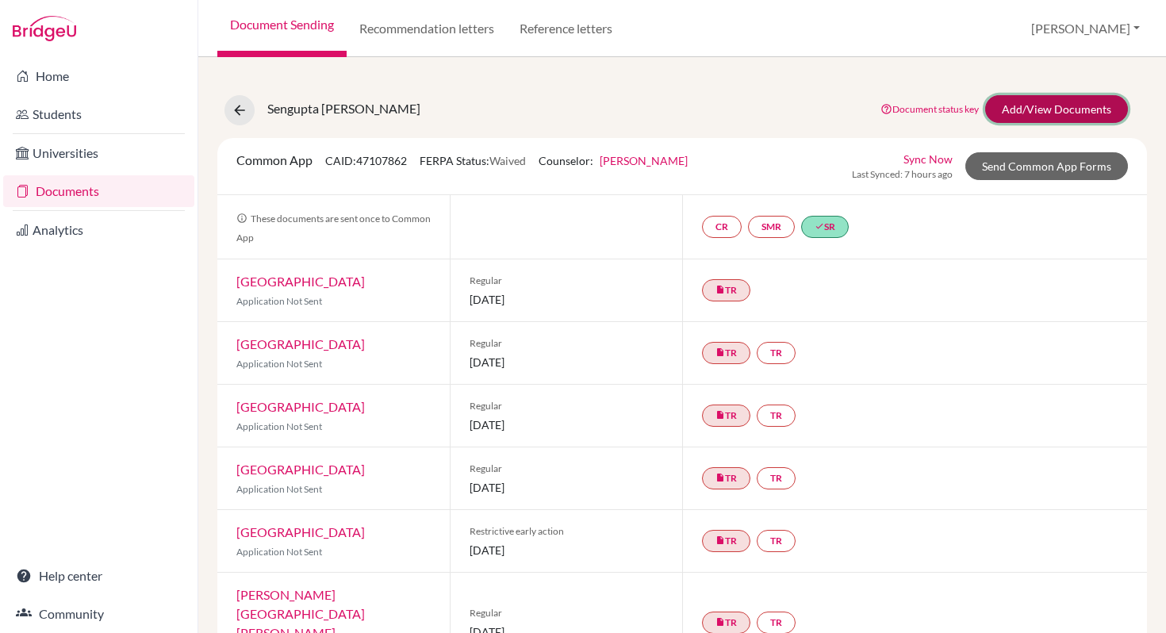
click at [1089, 115] on link "Add/View Documents" at bounding box center [1056, 109] width 143 height 28
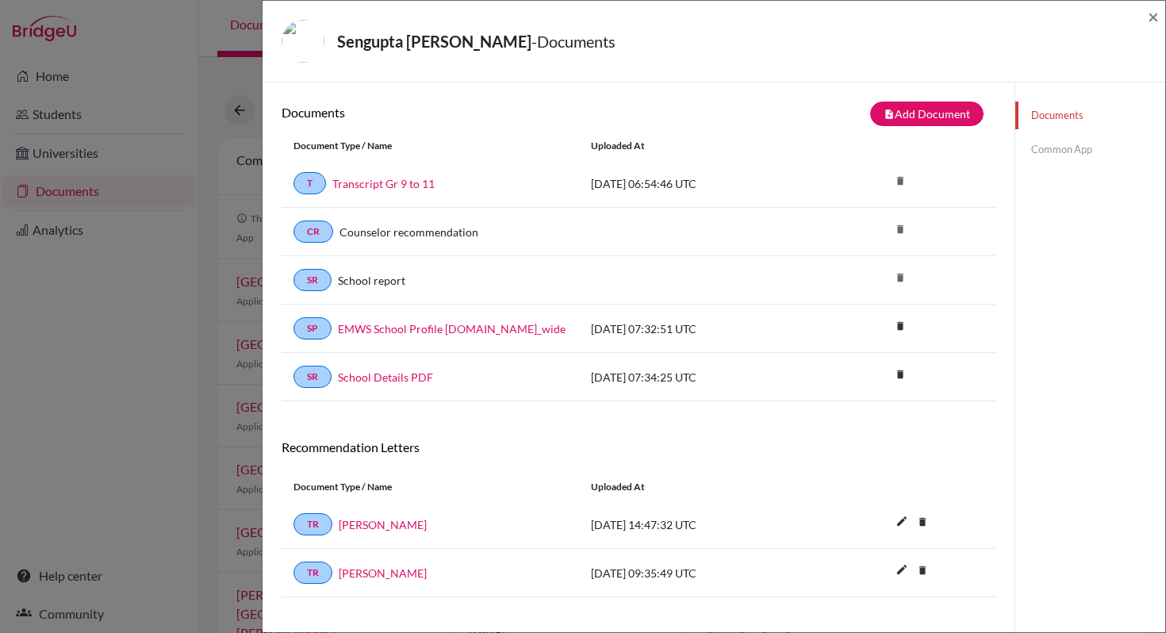
scroll to position [83, 0]
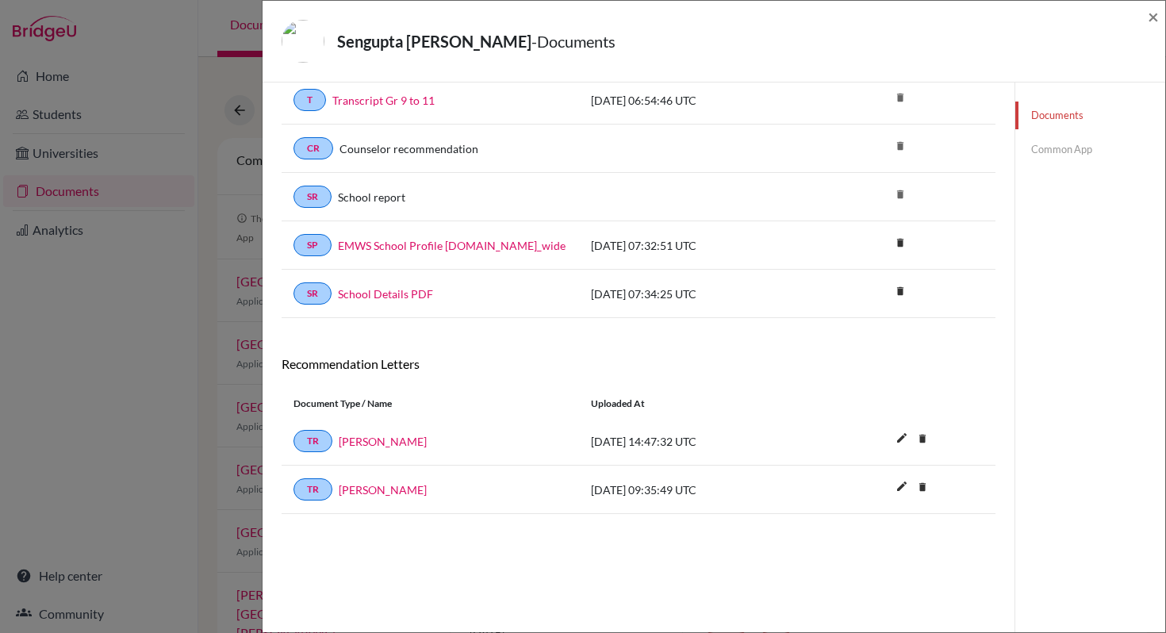
click at [1065, 152] on link "Common App" at bounding box center [1090, 150] width 150 height 28
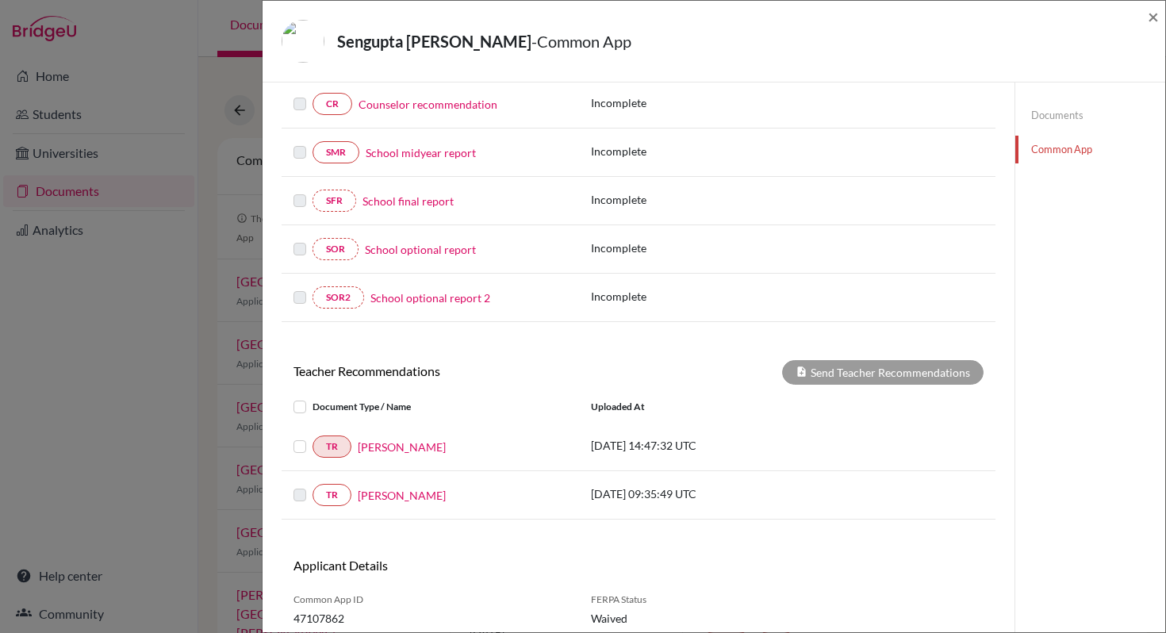
scroll to position [355, 0]
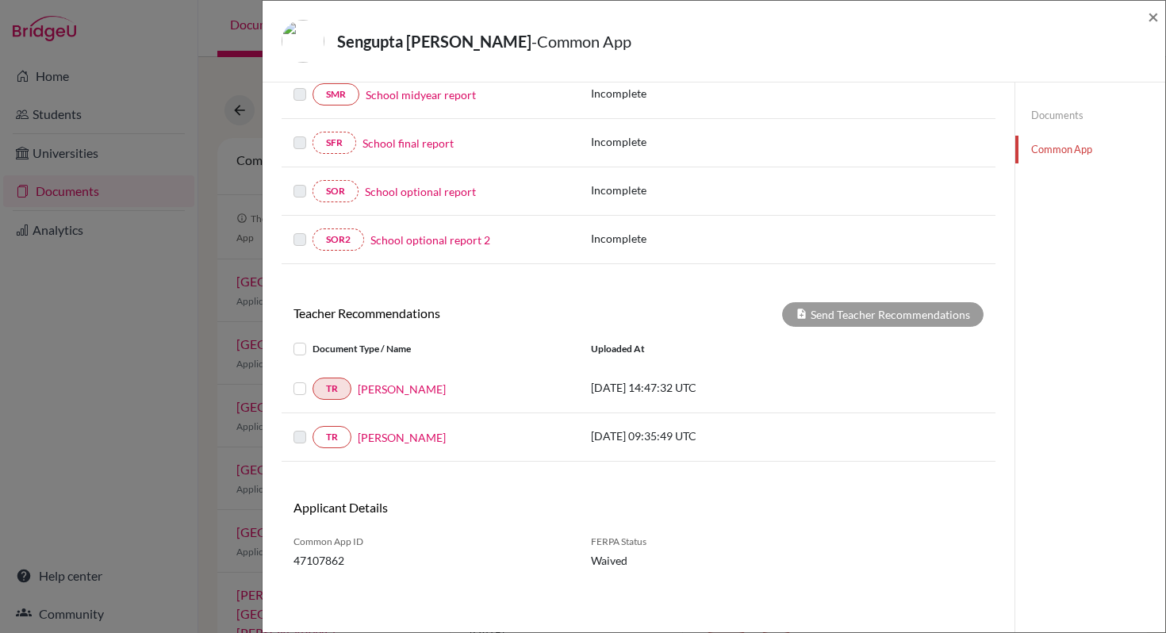
click at [312, 379] on label at bounding box center [312, 379] width 0 height 0
click at [0, 0] on input "checkbox" at bounding box center [0, 0] width 0 height 0
click at [868, 319] on button "Send Teacher Recommendations" at bounding box center [882, 314] width 201 height 25
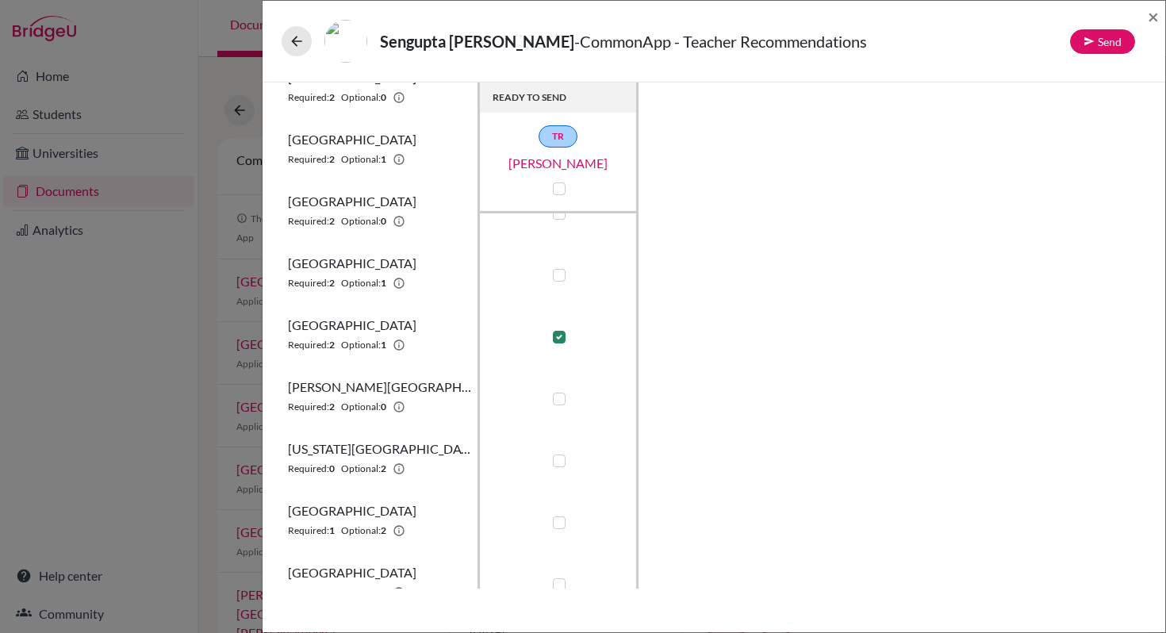
scroll to position [294, 0]
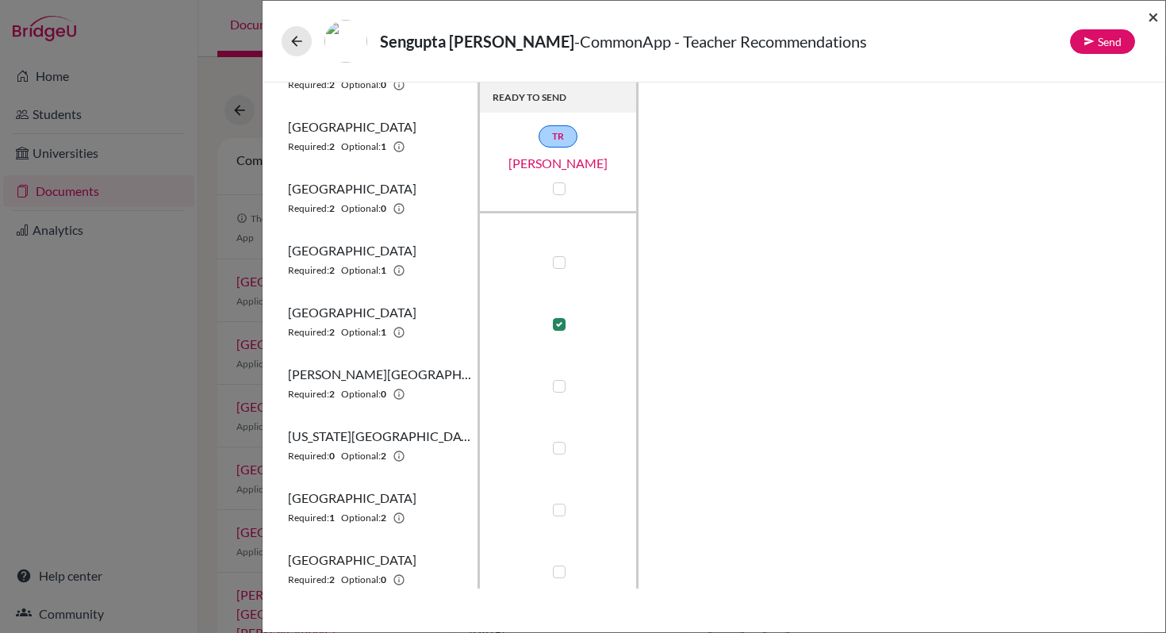
click at [1150, 20] on span "×" at bounding box center [1152, 16] width 11 height 23
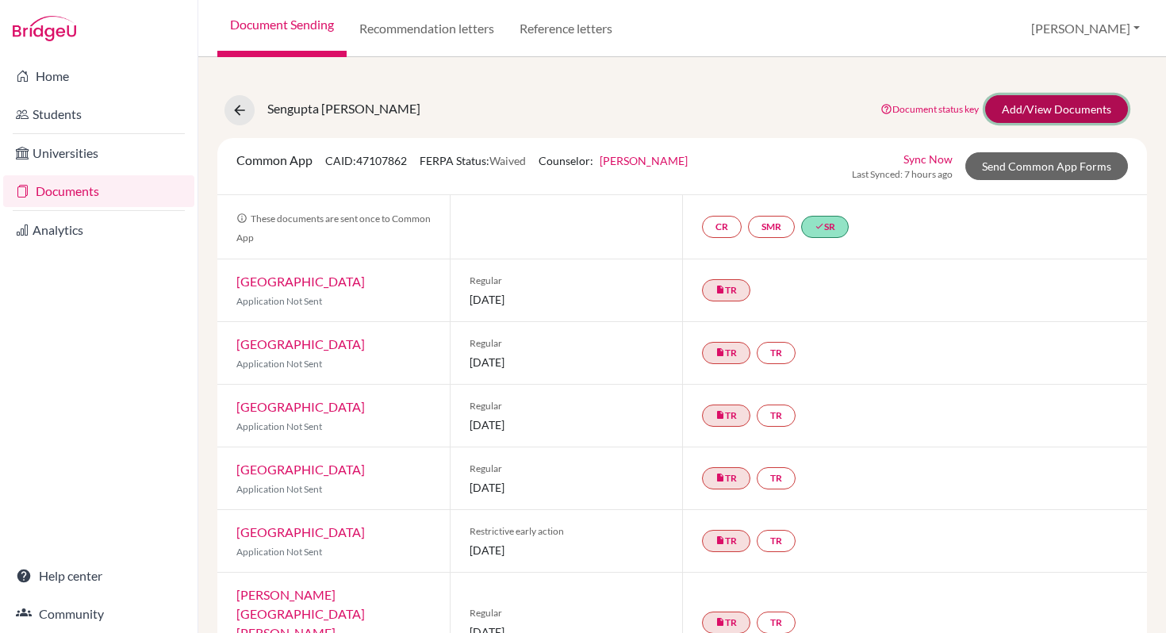
click at [1057, 113] on link "Add/View Documents" at bounding box center [1056, 109] width 143 height 28
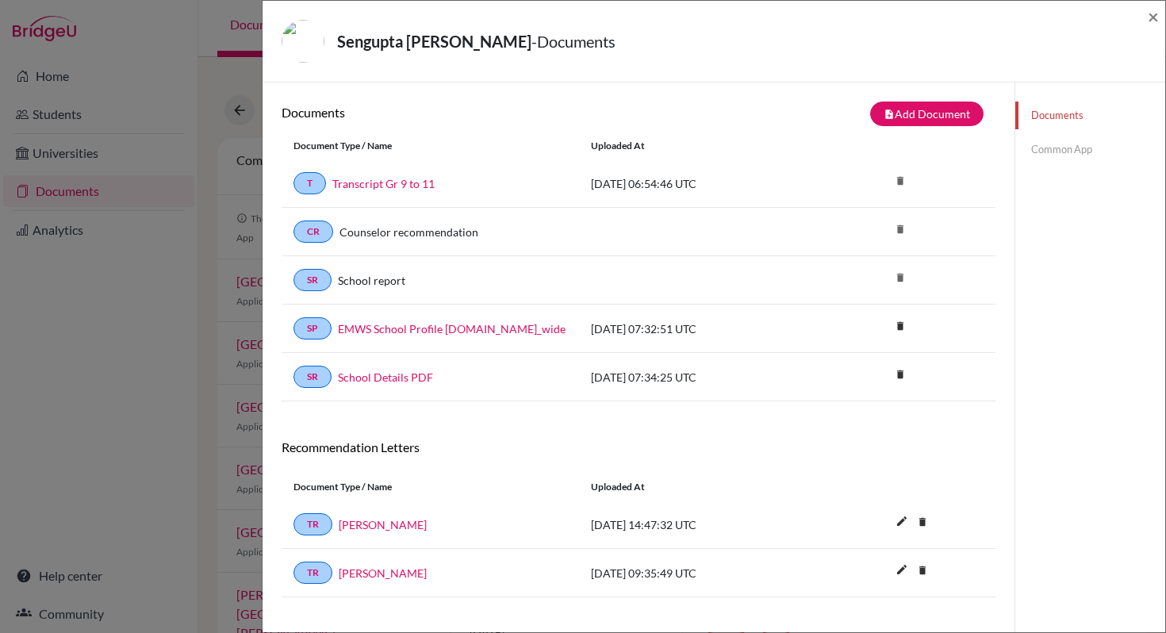
click at [1051, 155] on link "Common App" at bounding box center [1090, 150] width 150 height 28
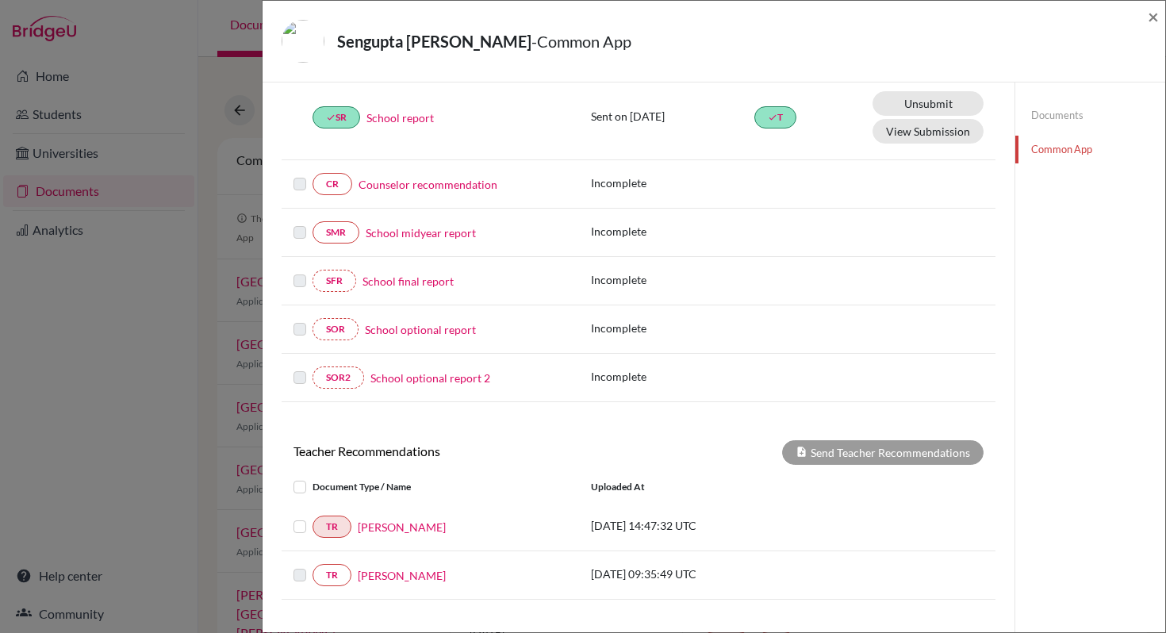
scroll to position [355, 0]
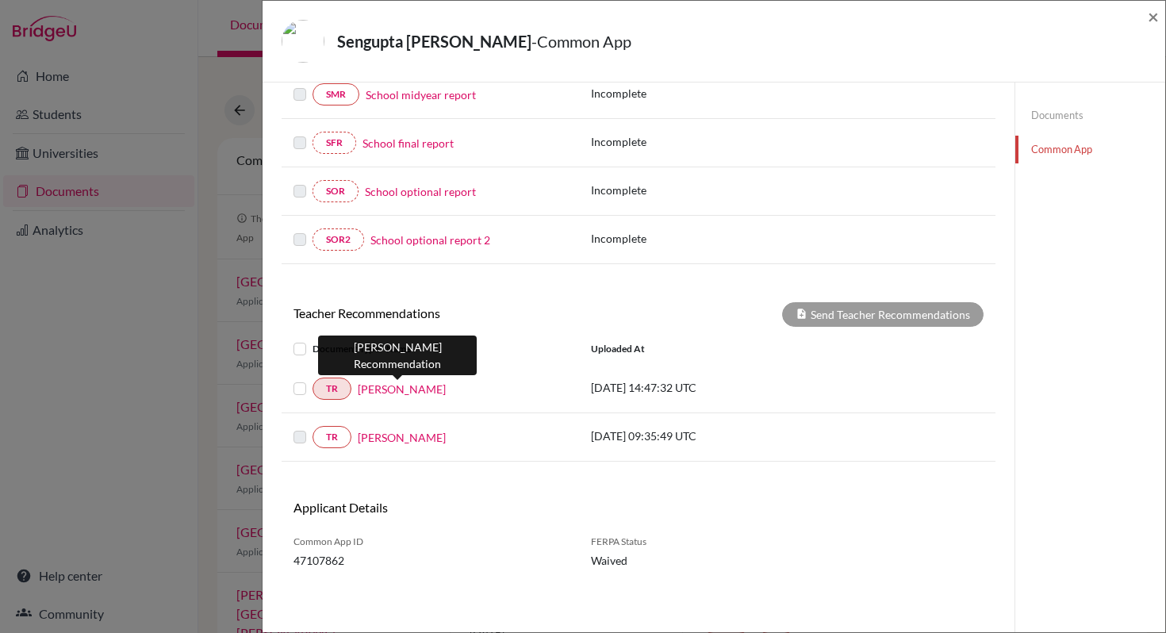
click at [393, 390] on link "[PERSON_NAME]" at bounding box center [402, 389] width 88 height 17
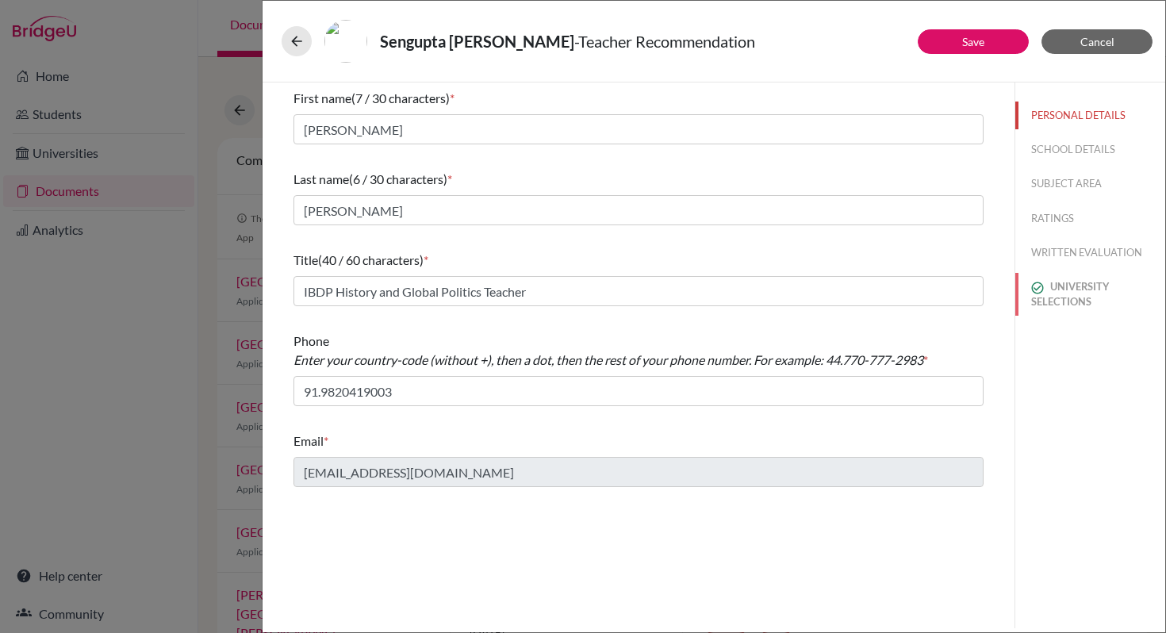
click at [1083, 302] on button "UNIVERSITY SELECTIONS" at bounding box center [1090, 294] width 150 height 43
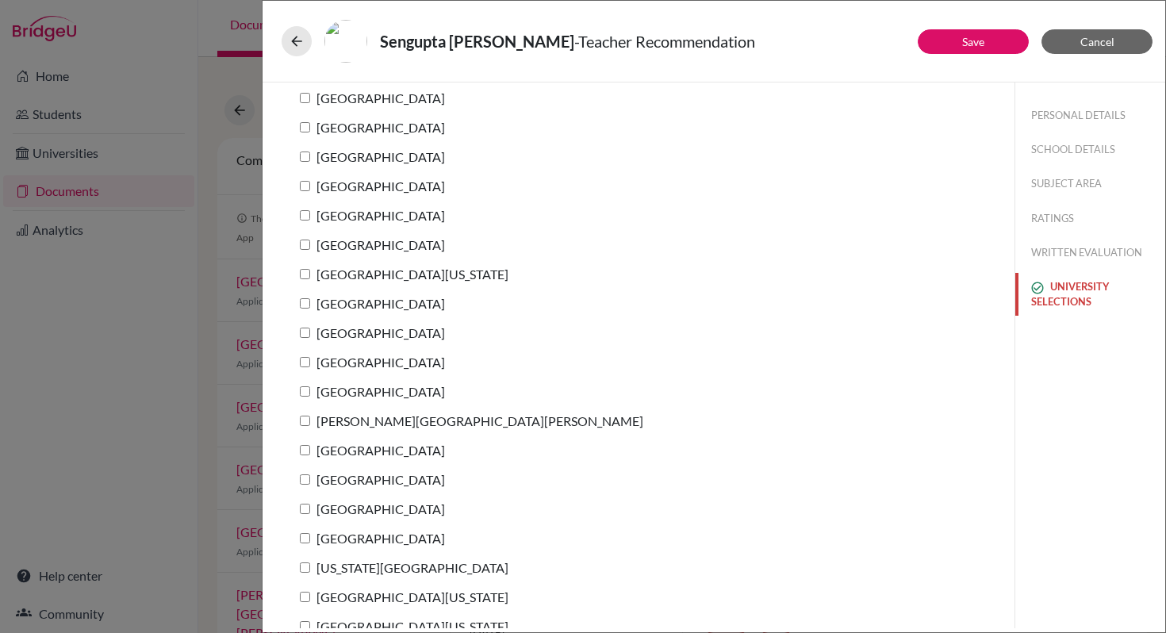
scroll to position [187, 0]
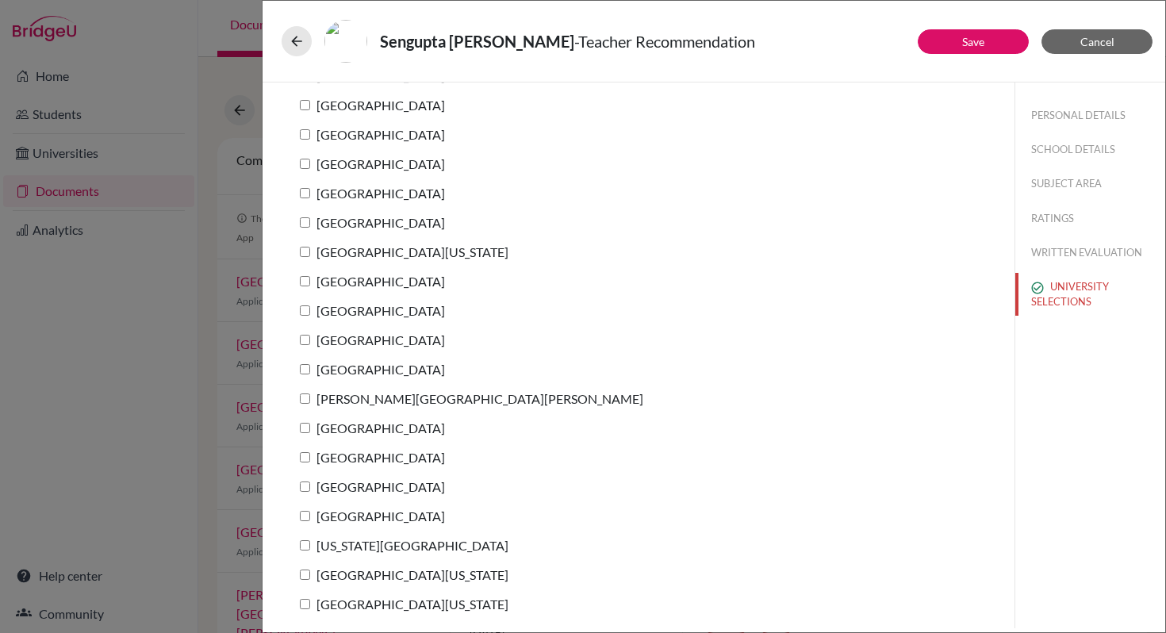
click at [305, 580] on label "University of Virginia" at bounding box center [400, 574] width 215 height 23
click at [305, 580] on input "University of Virginia" at bounding box center [305, 574] width 10 height 10
checkbox input "true"
click at [306, 604] on input "[GEOGRAPHIC_DATA][US_STATE]" at bounding box center [305, 604] width 10 height 10
checkbox input "true"
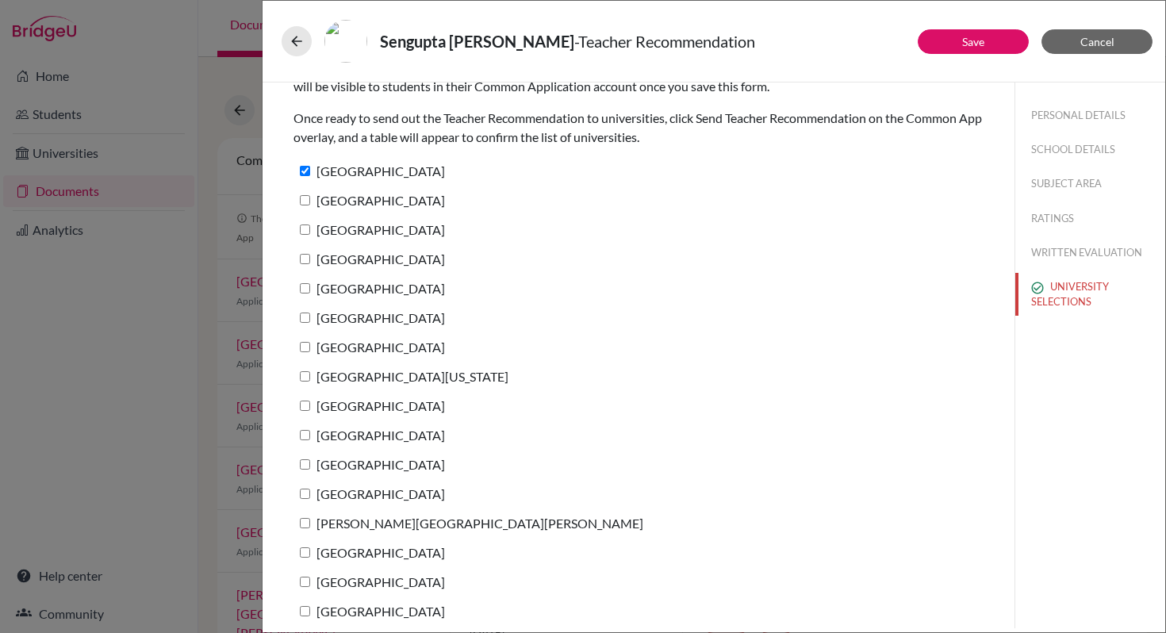
scroll to position [59, 0]
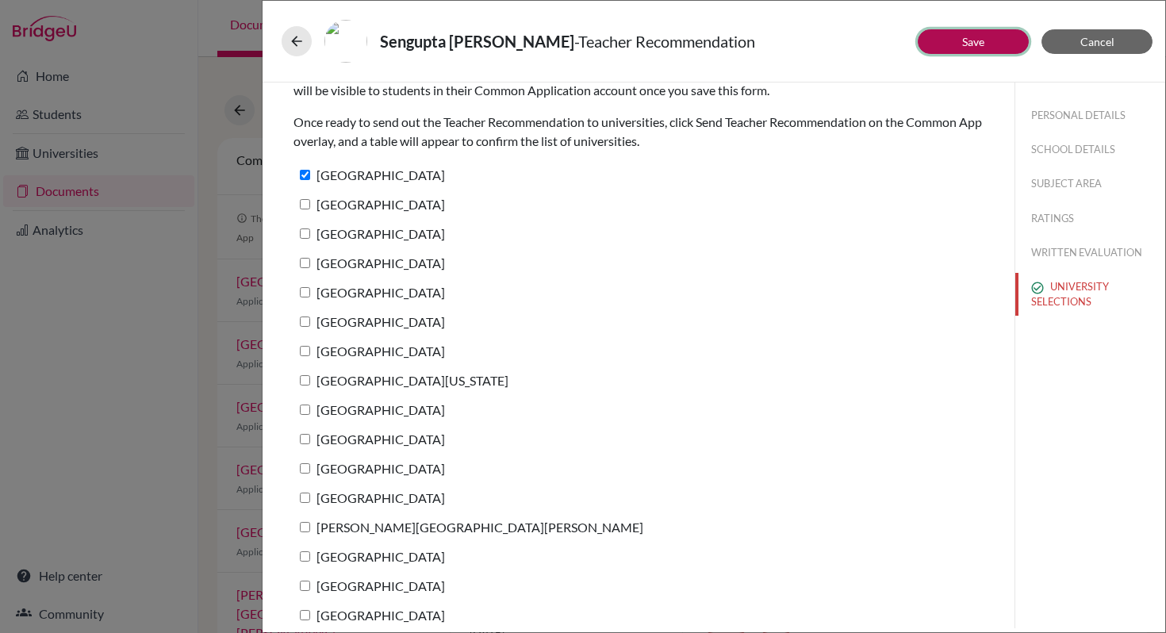
click at [1008, 41] on button "Save" at bounding box center [972, 41] width 111 height 25
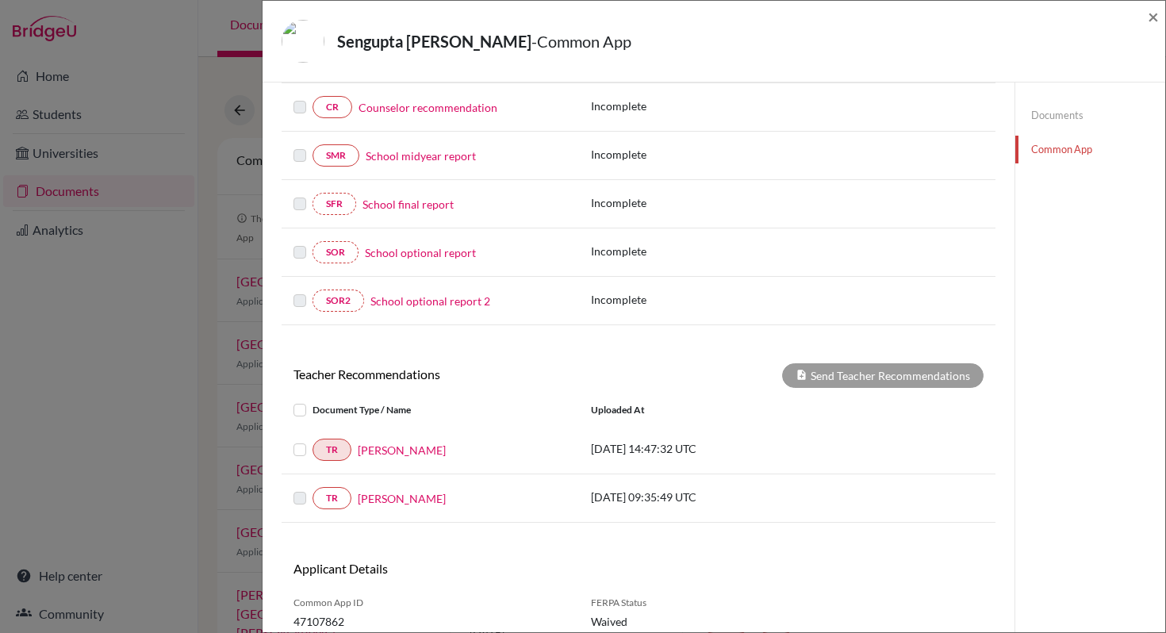
scroll to position [355, 0]
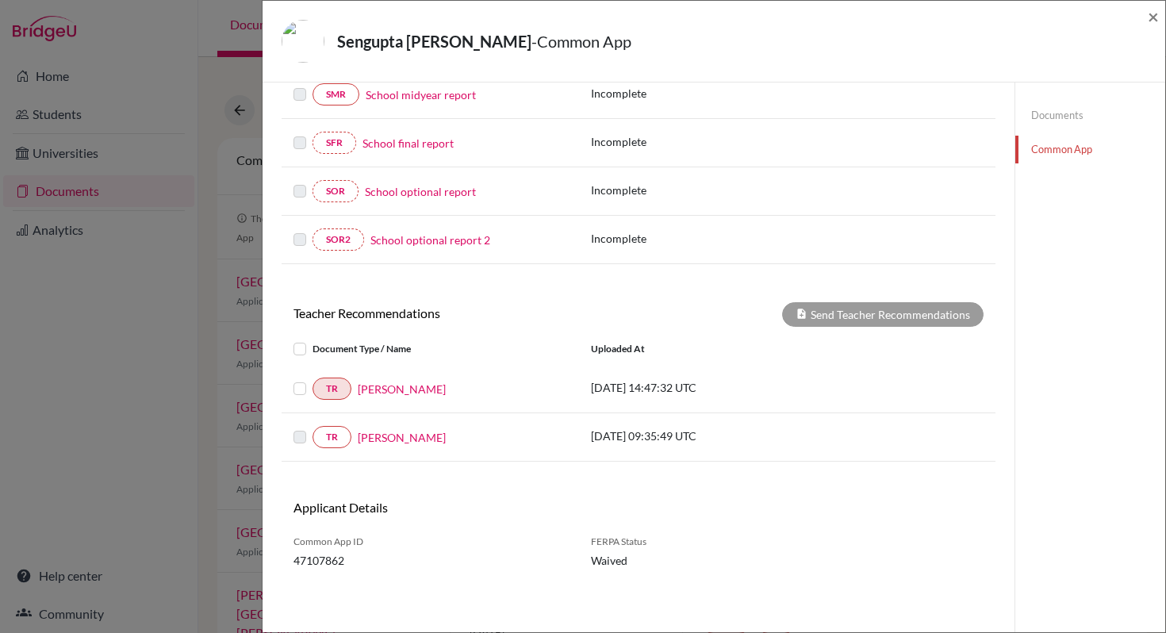
click at [312, 379] on label at bounding box center [312, 379] width 0 height 0
click at [0, 0] on input "checkbox" at bounding box center [0, 0] width 0 height 0
click at [852, 313] on button "Send Teacher Recommendations" at bounding box center [882, 314] width 201 height 25
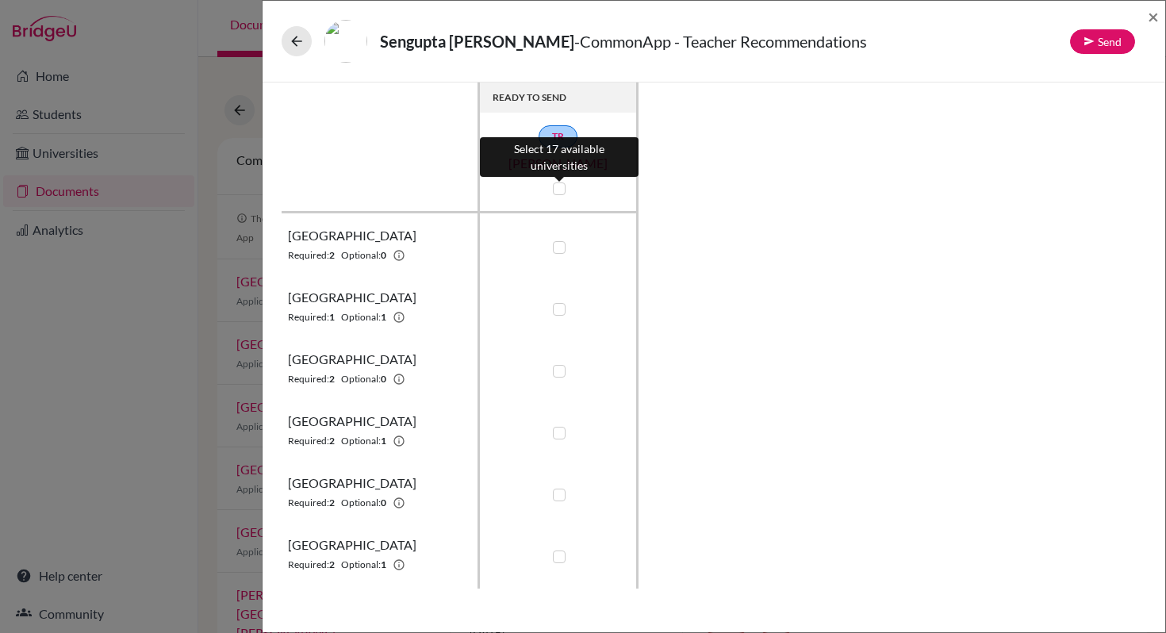
click at [565, 192] on label at bounding box center [559, 188] width 13 height 13
click at [561, 192] on input "checkbox" at bounding box center [555, 187] width 13 height 16
checkbox input "true"
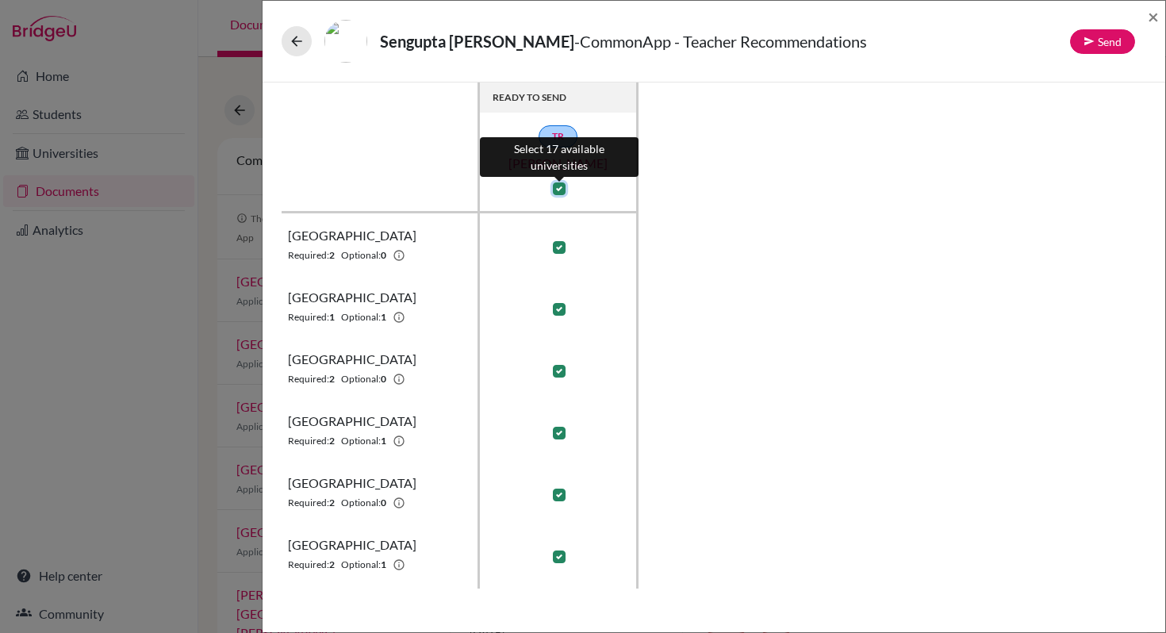
checkbox input "true"
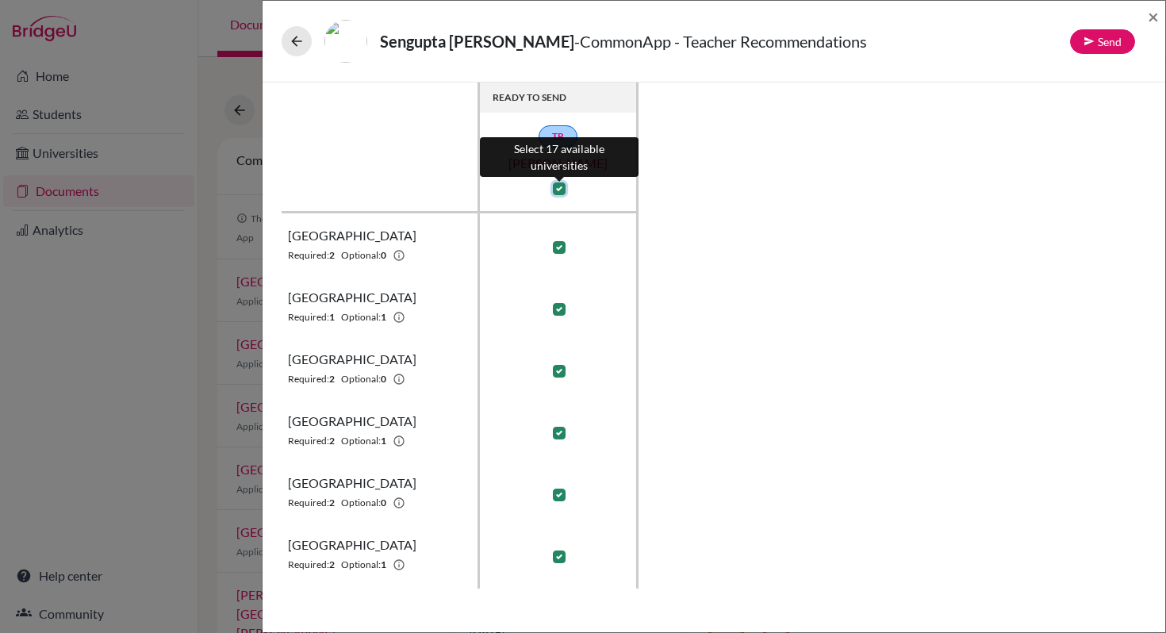
checkbox input "true"
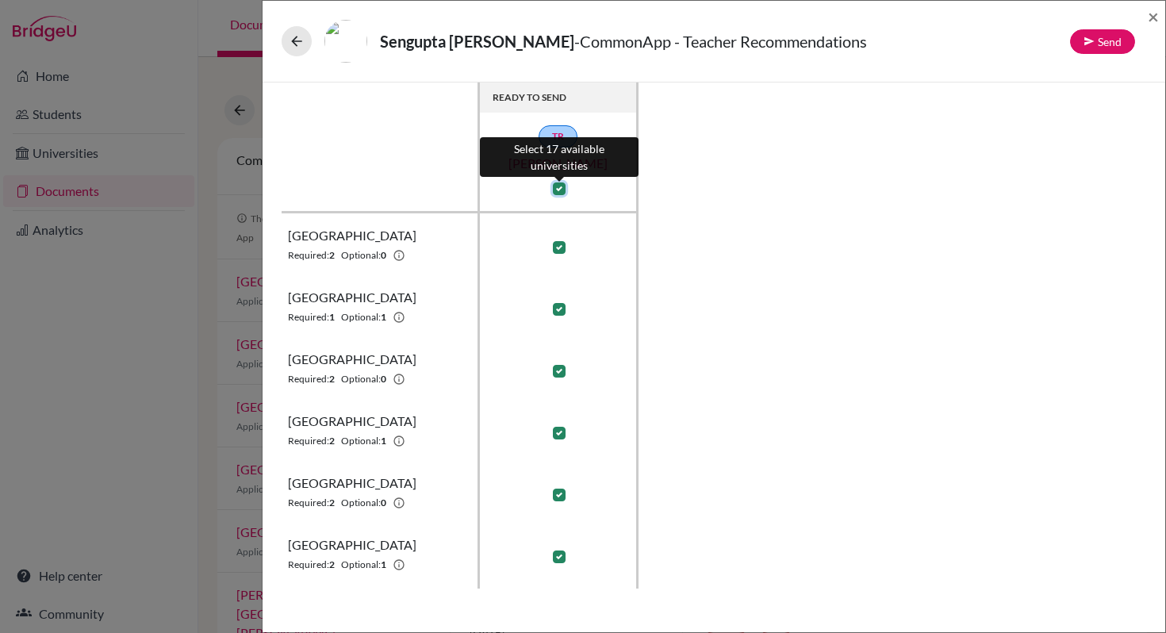
checkbox input "true"
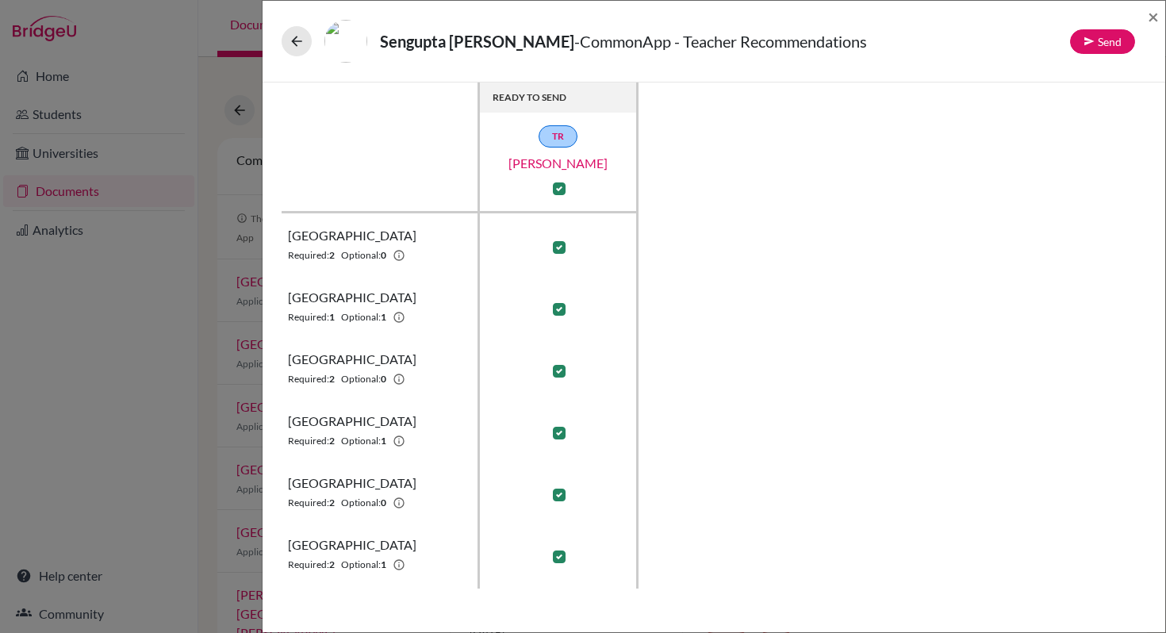
click at [561, 246] on label at bounding box center [559, 247] width 13 height 13
click at [561, 246] on input "checkbox" at bounding box center [555, 246] width 13 height 16
checkbox input "false"
click at [557, 312] on label at bounding box center [559, 309] width 13 height 13
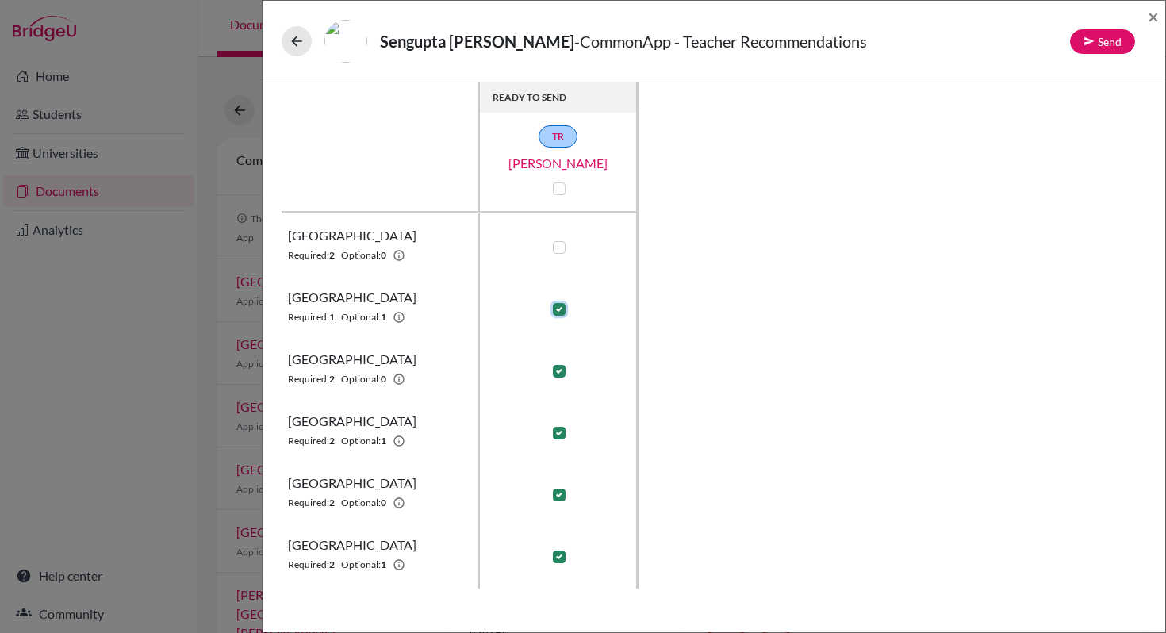
click at [557, 312] on input "checkbox" at bounding box center [555, 308] width 13 height 16
checkbox input "false"
click at [555, 368] on label at bounding box center [559, 371] width 13 height 13
click at [555, 368] on input "checkbox" at bounding box center [555, 370] width 13 height 16
checkbox input "false"
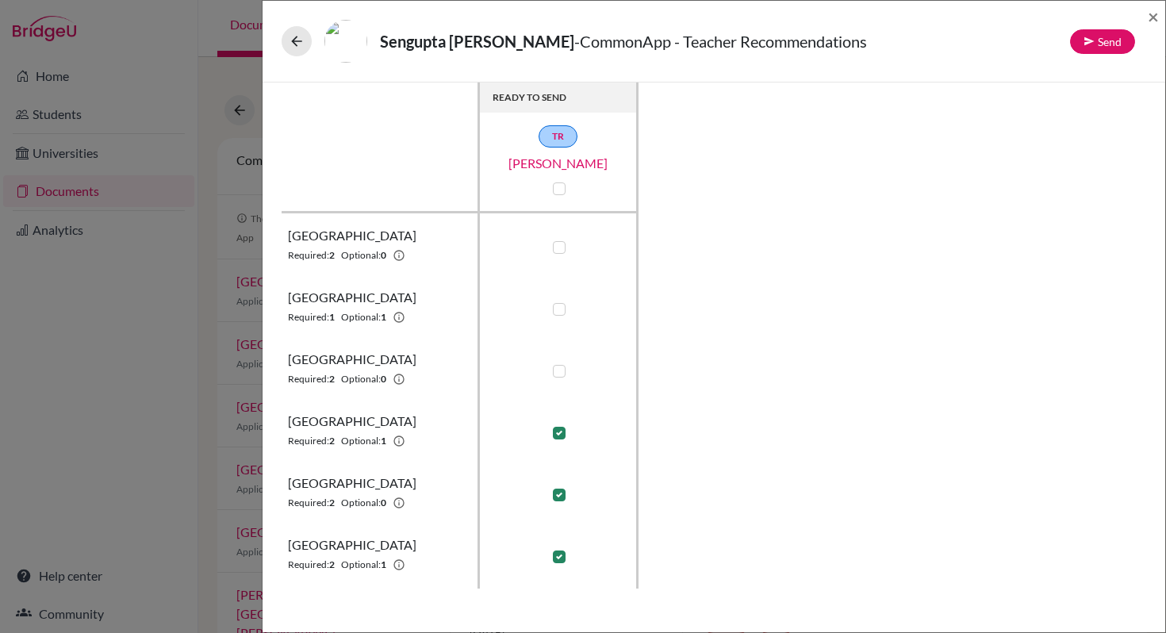
click at [559, 428] on label at bounding box center [559, 433] width 13 height 13
click at [559, 428] on input "checkbox" at bounding box center [555, 431] width 13 height 16
checkbox input "false"
click at [559, 493] on label at bounding box center [559, 494] width 13 height 13
click at [559, 493] on input "checkbox" at bounding box center [555, 493] width 13 height 16
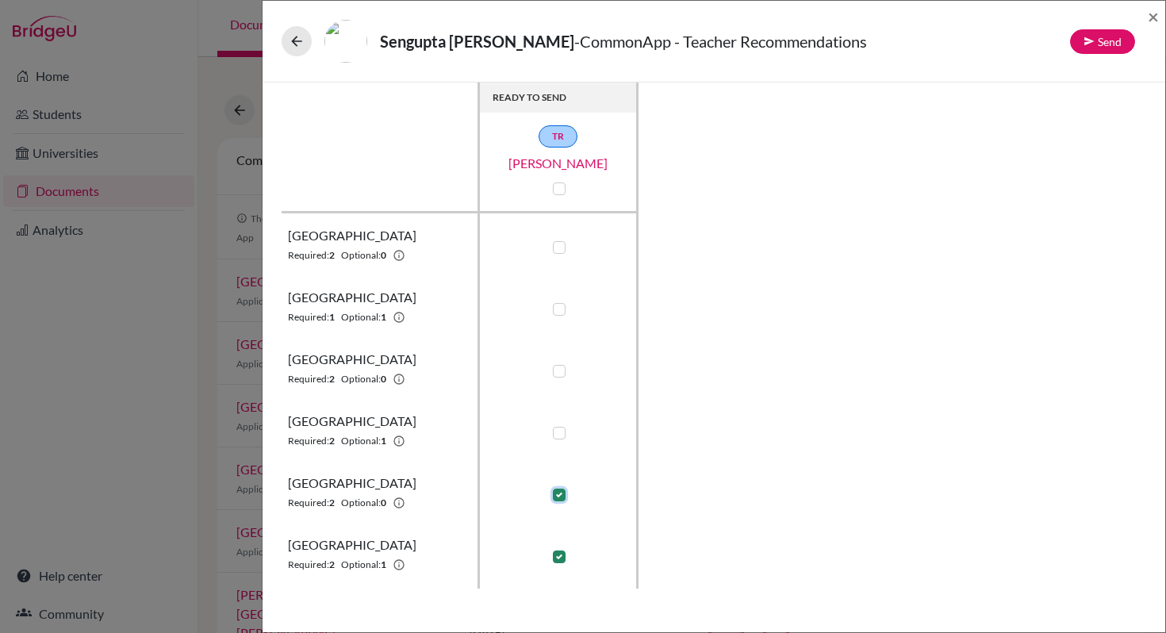
checkbox input "false"
click at [558, 553] on label at bounding box center [559, 556] width 13 height 13
click at [558, 553] on input "checkbox" at bounding box center [555, 555] width 13 height 16
checkbox input "false"
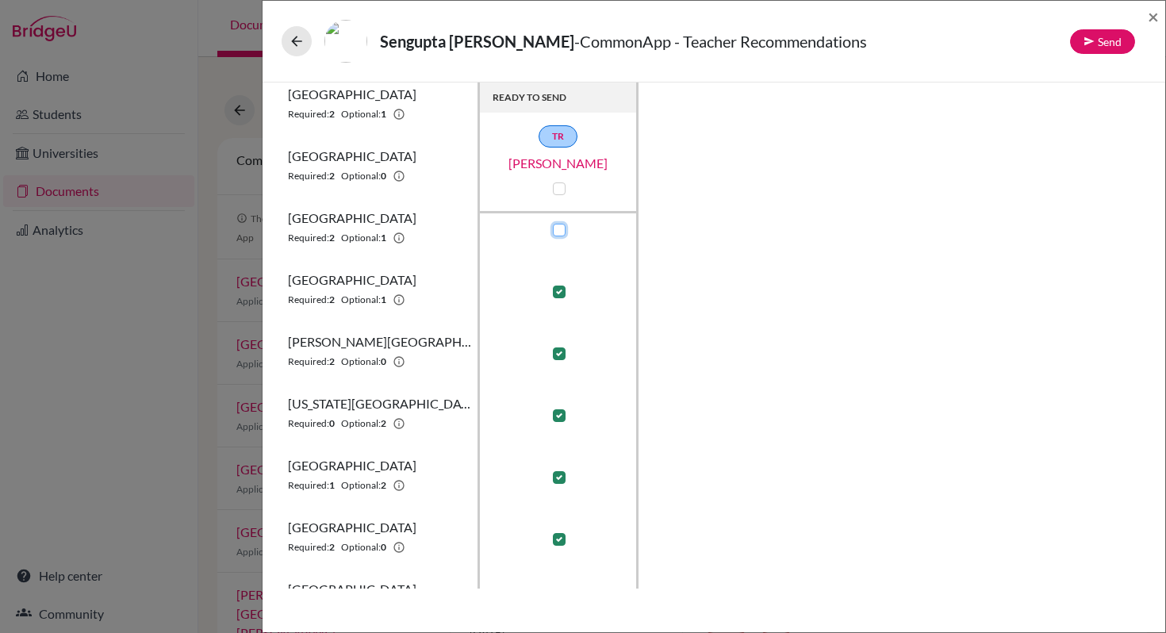
scroll to position [332, 0]
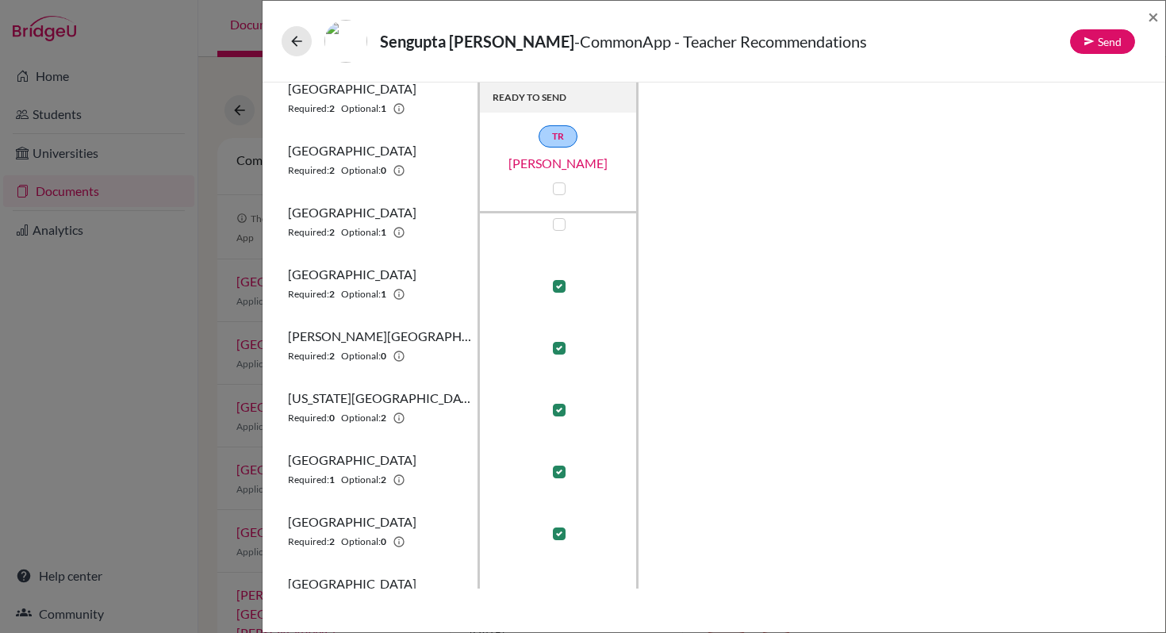
click at [561, 346] on label at bounding box center [559, 348] width 13 height 13
click at [561, 346] on input "checkbox" at bounding box center [555, 347] width 13 height 16
checkbox input "false"
click at [557, 411] on label at bounding box center [559, 410] width 13 height 13
click at [557, 411] on input "checkbox" at bounding box center [555, 408] width 13 height 16
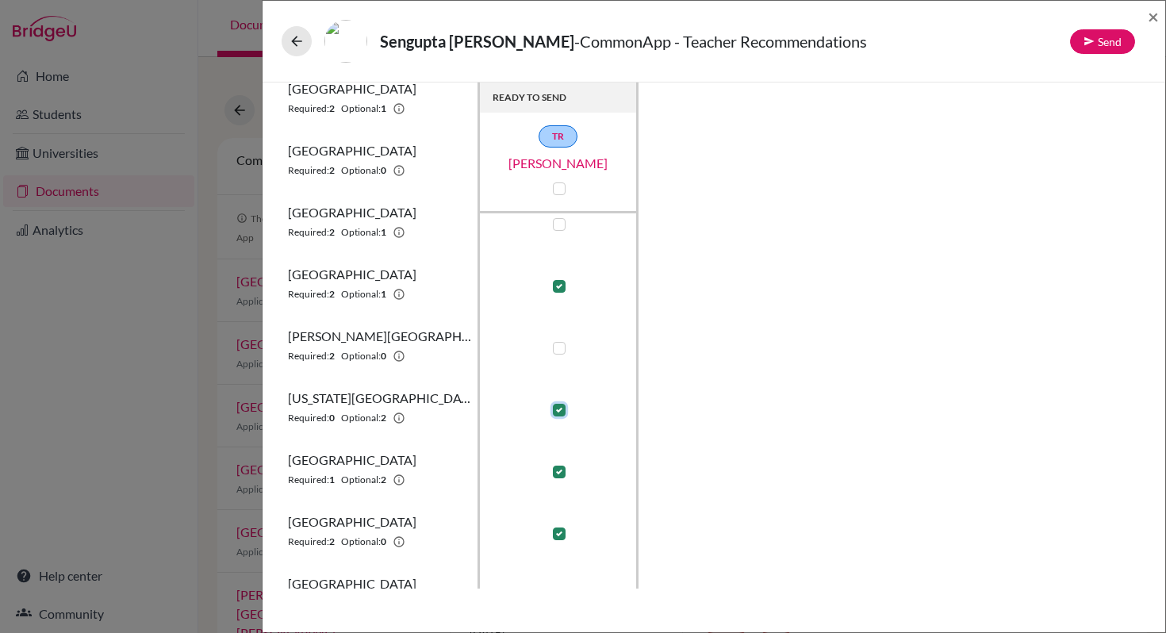
checkbox input "false"
click at [561, 476] on label at bounding box center [559, 471] width 13 height 13
click at [561, 476] on input "checkbox" at bounding box center [555, 470] width 13 height 16
checkbox input "false"
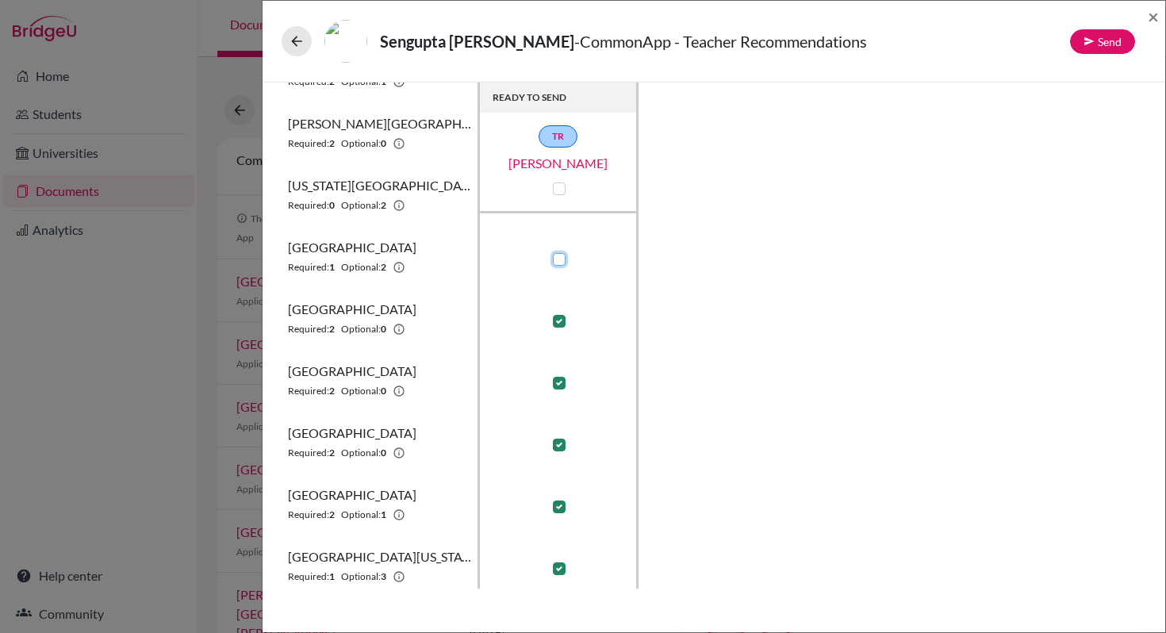
scroll to position [573, 0]
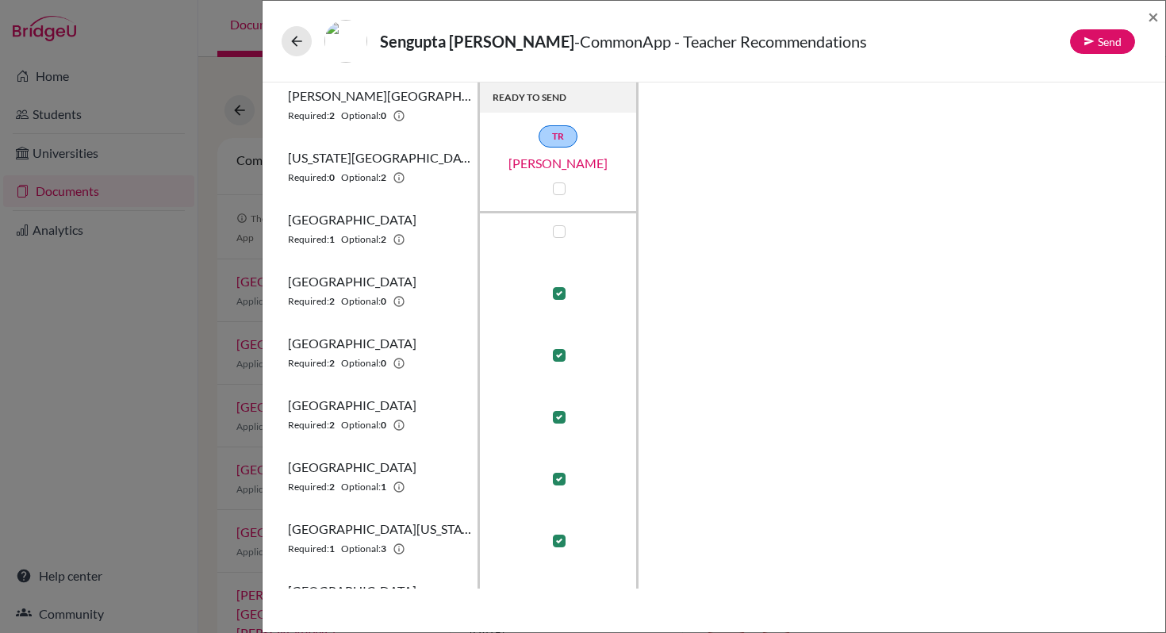
click at [557, 359] on label at bounding box center [559, 355] width 13 height 13
click at [557, 359] on input "checkbox" at bounding box center [555, 354] width 13 height 16
checkbox input "false"
click at [557, 418] on label at bounding box center [559, 417] width 13 height 13
click at [557, 418] on input "checkbox" at bounding box center [555, 416] width 13 height 16
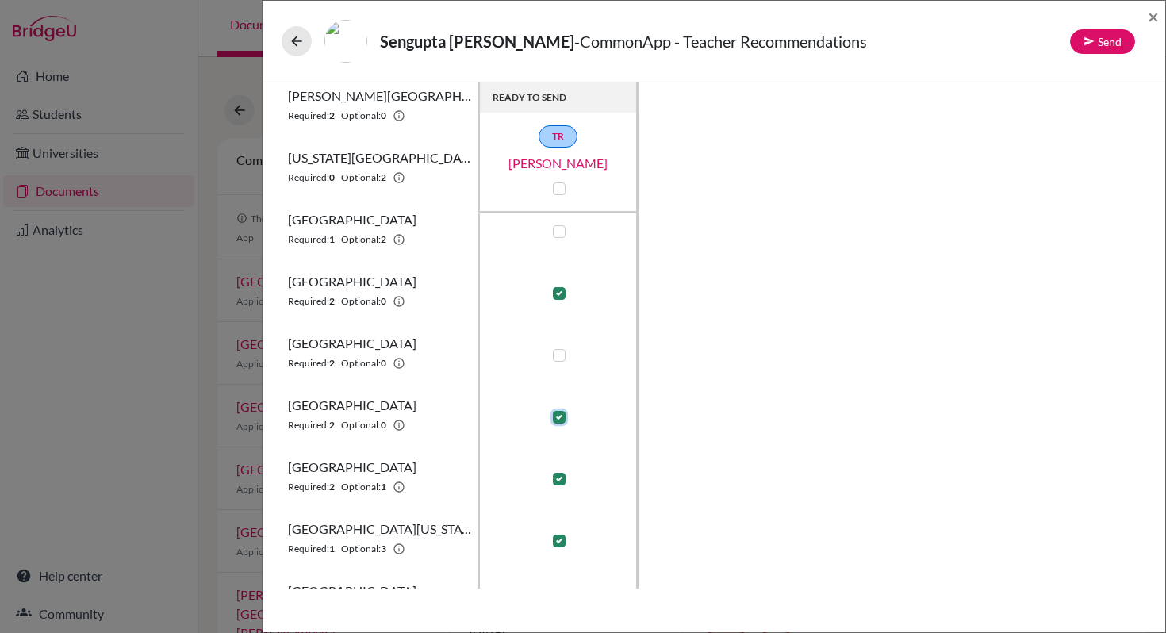
checkbox input "false"
click at [557, 482] on label at bounding box center [559, 479] width 13 height 13
click at [557, 482] on input "checkbox" at bounding box center [555, 477] width 13 height 16
checkbox input "false"
click at [561, 542] on label at bounding box center [559, 540] width 13 height 13
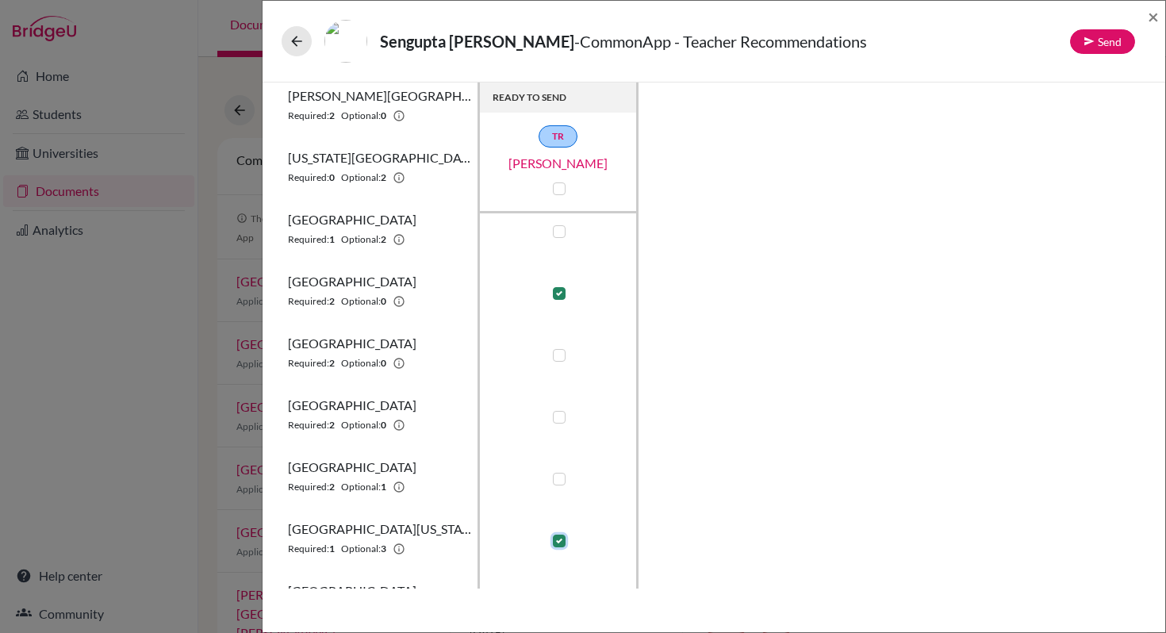
click at [561, 542] on input "checkbox" at bounding box center [555, 539] width 13 height 16
click at [561, 542] on label at bounding box center [559, 540] width 13 height 13
click at [561, 542] on input "checkbox" at bounding box center [555, 539] width 13 height 16
checkbox input "true"
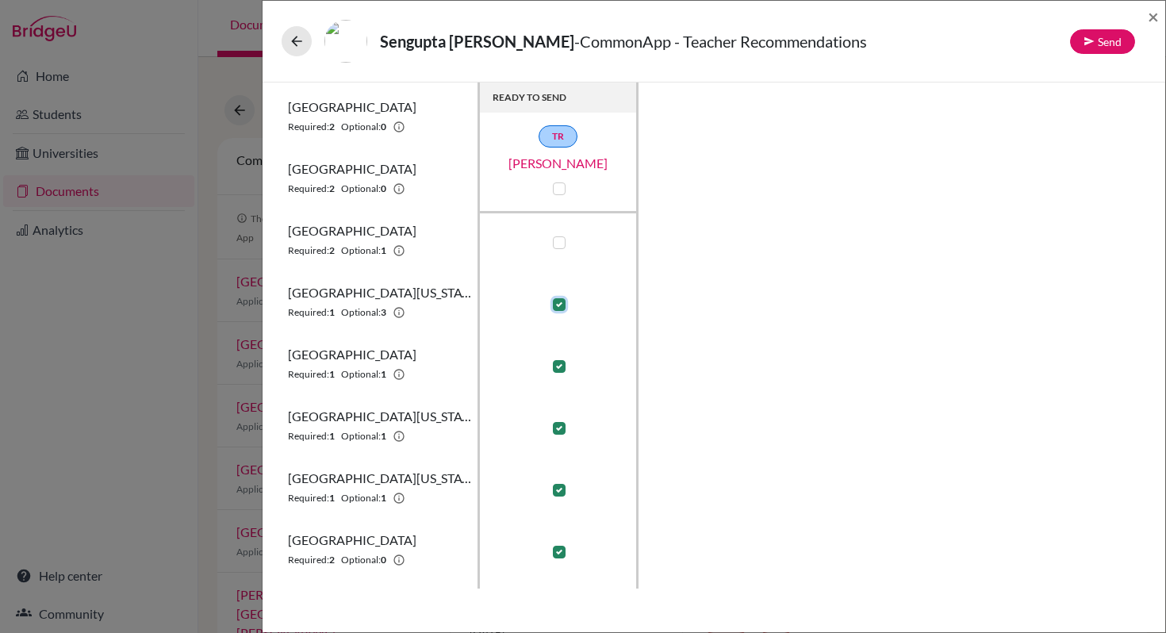
scroll to position [814, 0]
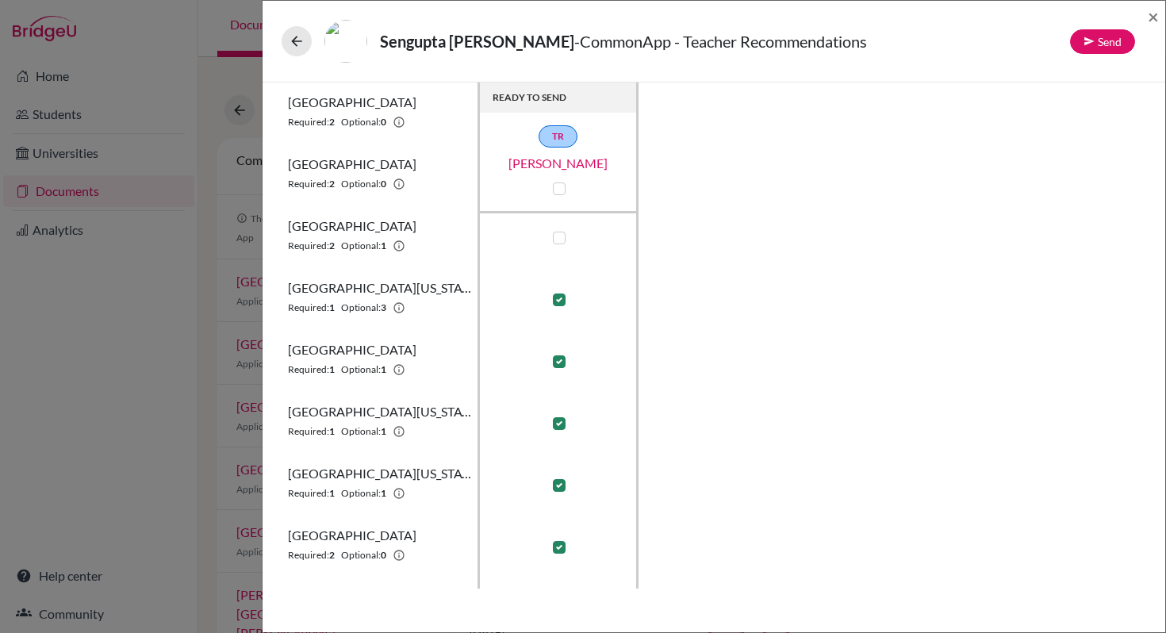
click at [559, 366] on label at bounding box center [559, 361] width 13 height 13
click at [559, 366] on input "checkbox" at bounding box center [555, 360] width 13 height 16
checkbox input "false"
click at [557, 422] on label at bounding box center [559, 423] width 13 height 13
click at [557, 422] on input "checkbox" at bounding box center [555, 422] width 13 height 16
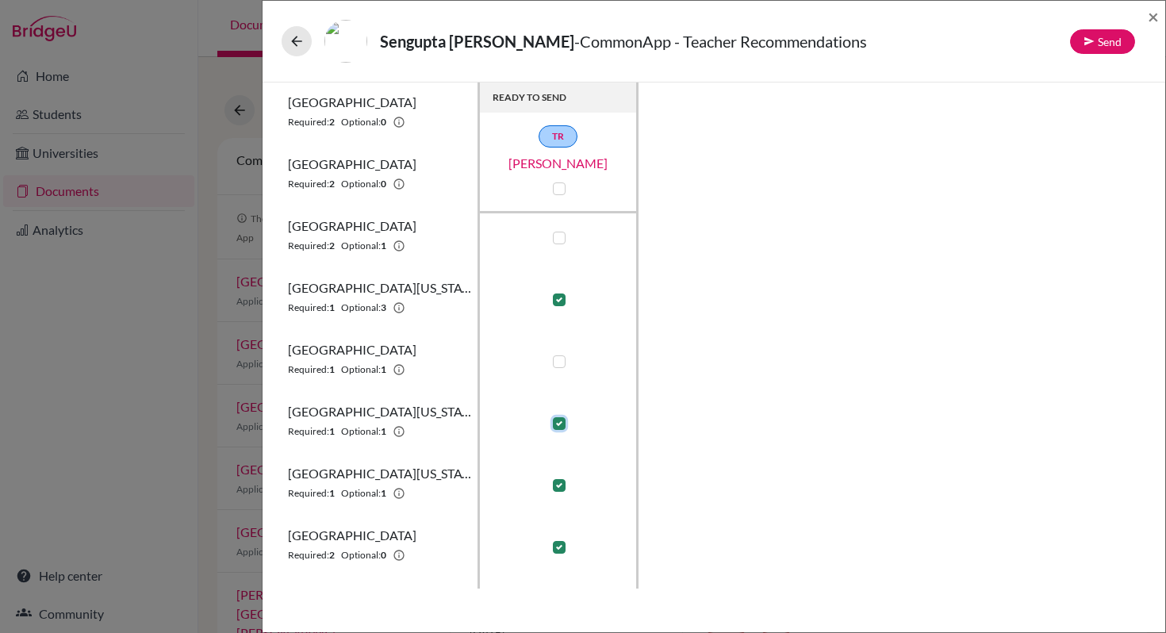
checkbox input "false"
click at [559, 549] on label at bounding box center [559, 547] width 13 height 13
click at [559, 549] on input "checkbox" at bounding box center [555, 546] width 13 height 16
checkbox input "false"
click at [1086, 43] on icon at bounding box center [1088, 41] width 11 height 11
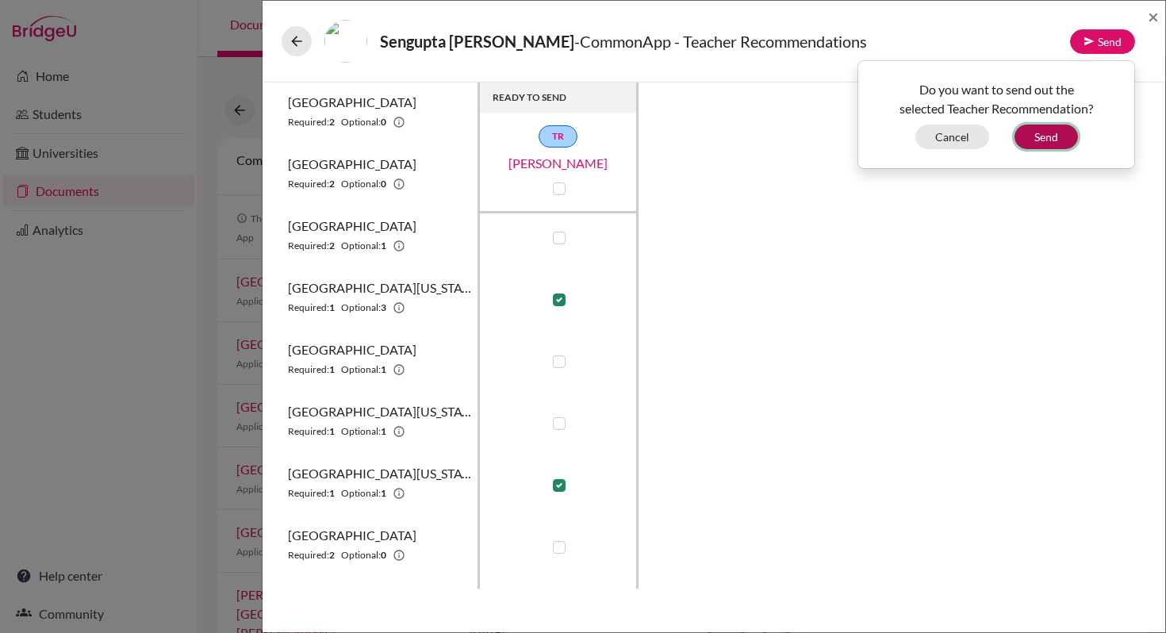
click at [1045, 142] on button "Send" at bounding box center [1045, 136] width 63 height 25
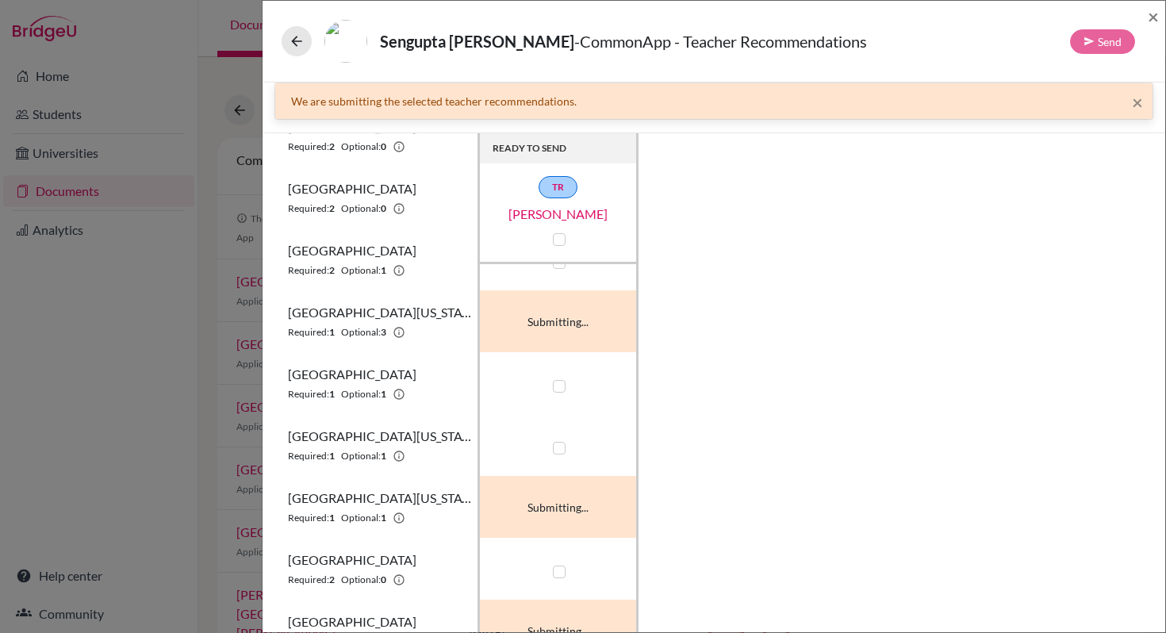
scroll to position [861, 0]
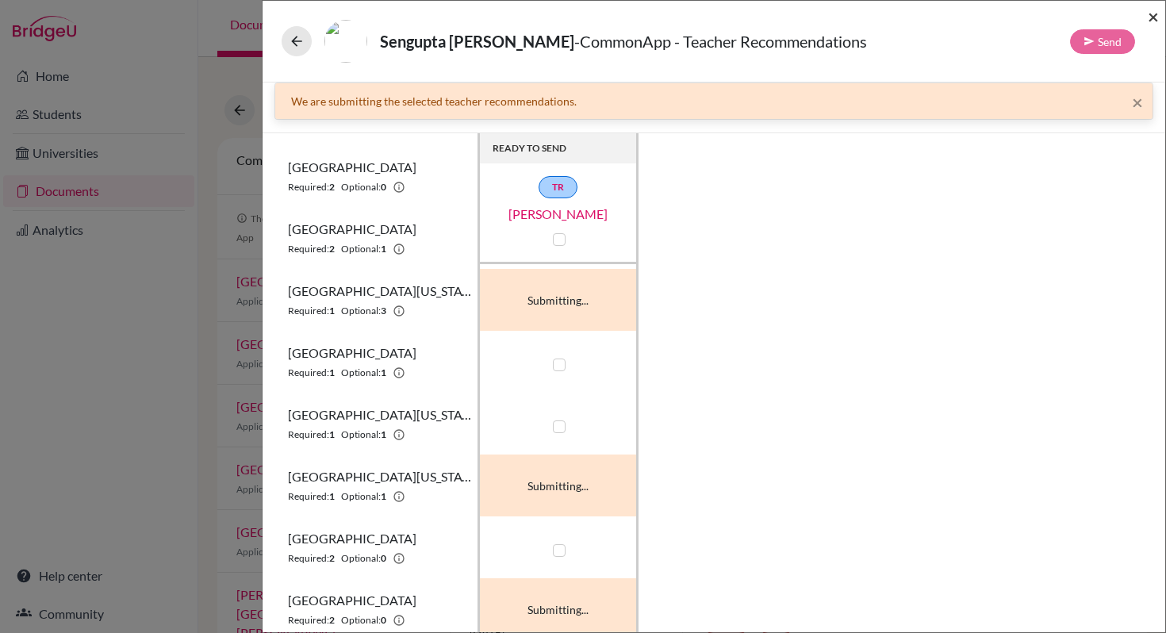
click at [1153, 21] on span "×" at bounding box center [1152, 16] width 11 height 23
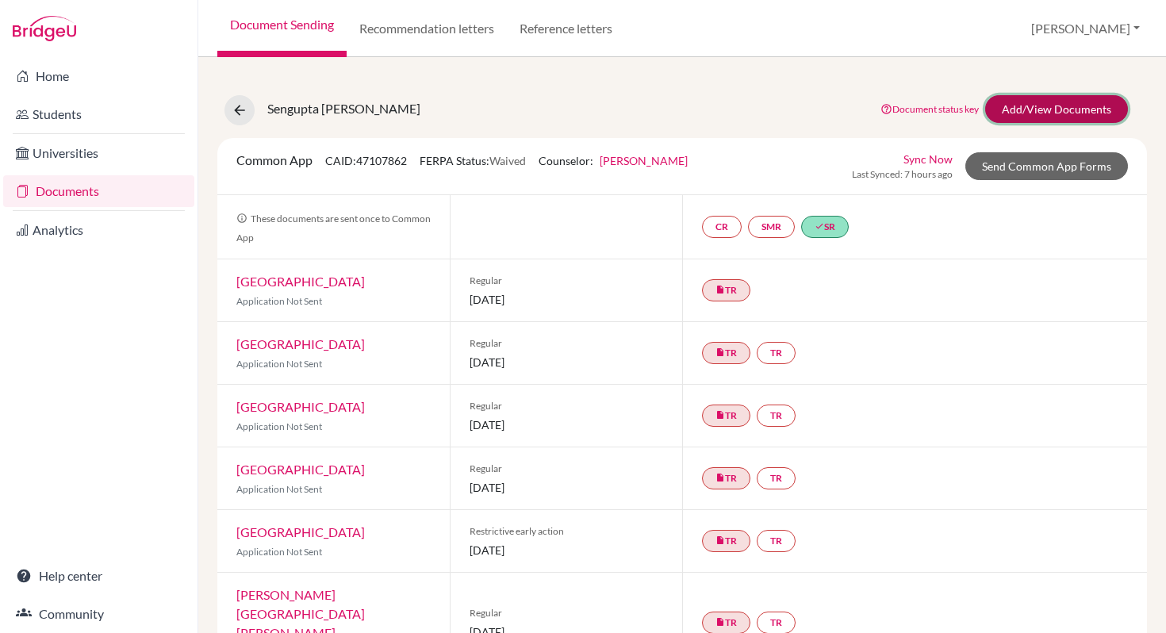
click at [1026, 102] on link "Add/View Documents" at bounding box center [1056, 109] width 143 height 28
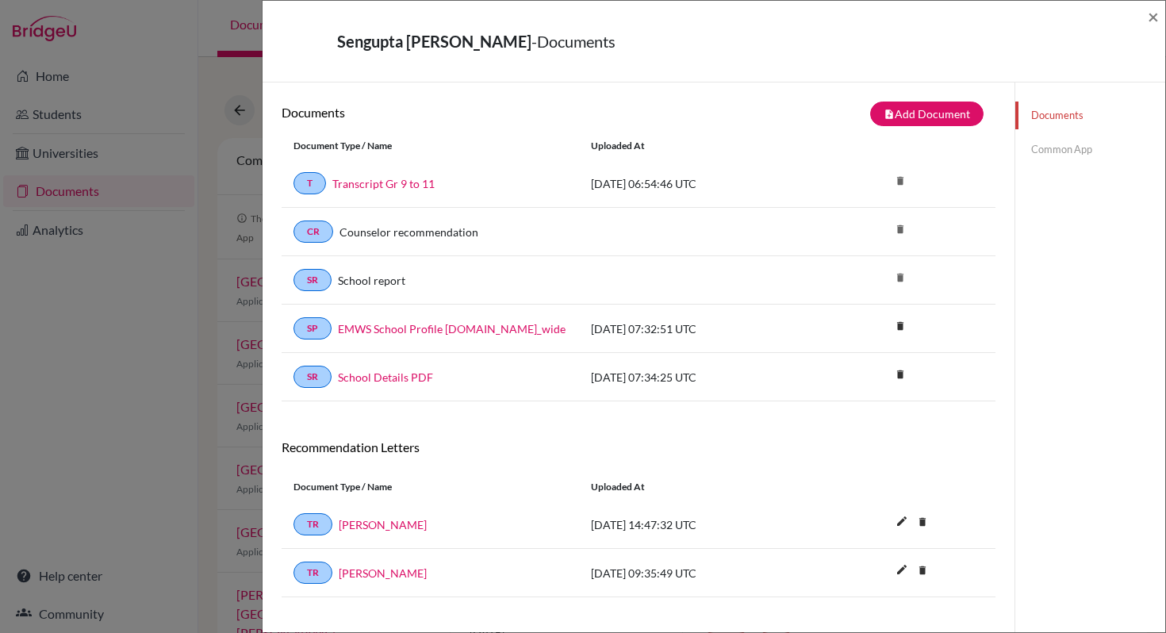
scroll to position [83, 0]
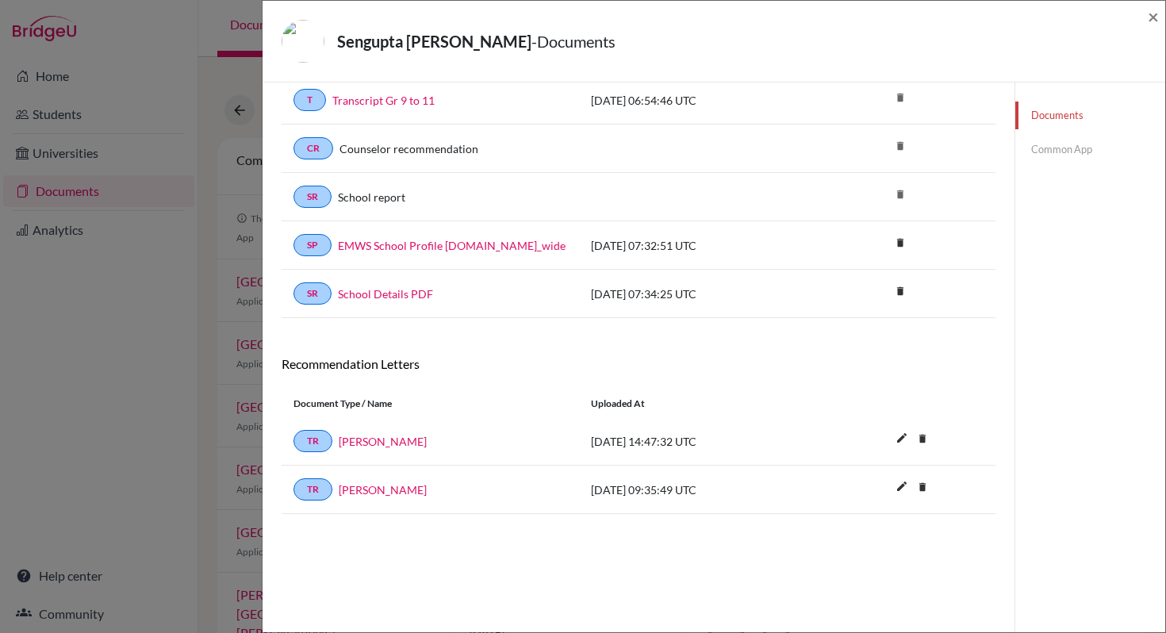
click at [1048, 150] on link "Common App" at bounding box center [1090, 150] width 150 height 28
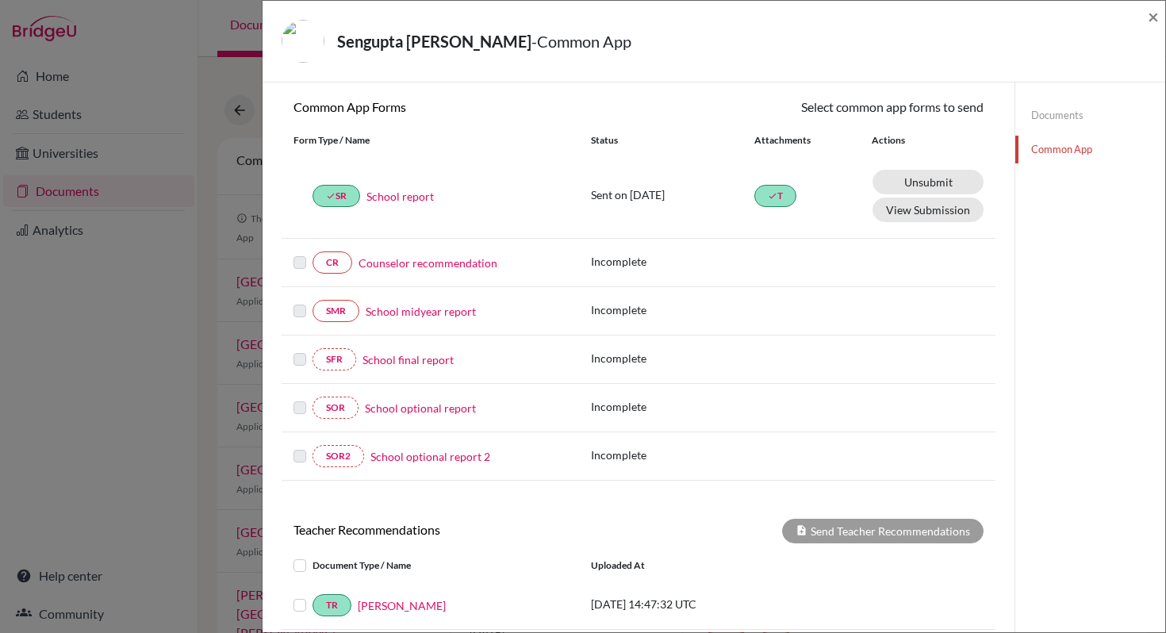
scroll to position [355, 0]
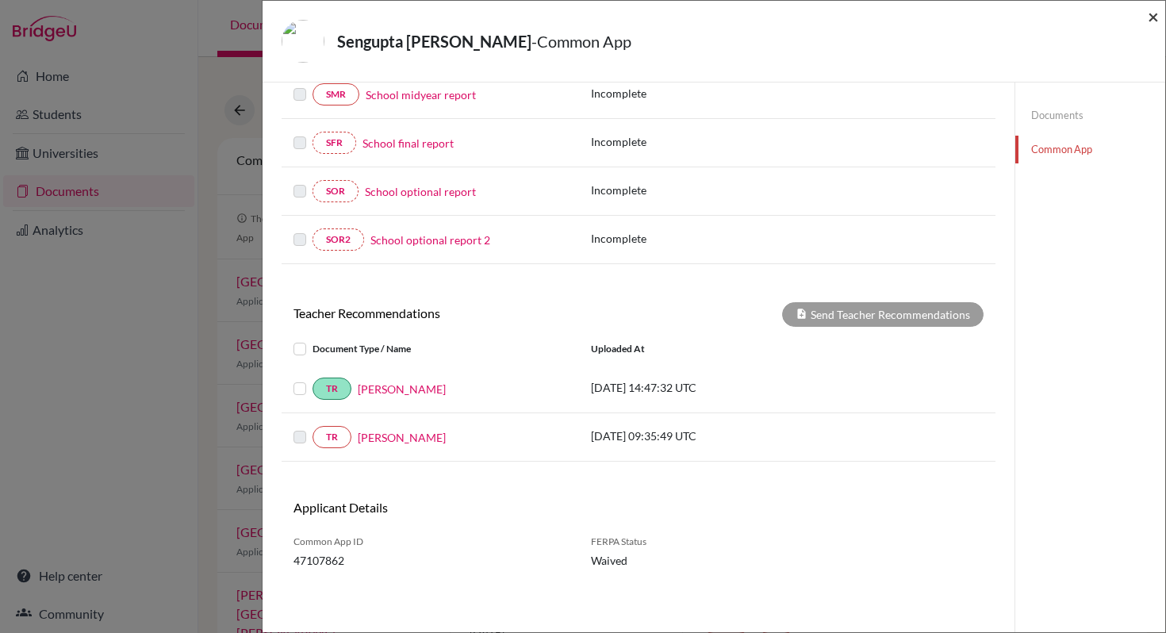
click at [1155, 19] on span "×" at bounding box center [1152, 16] width 11 height 23
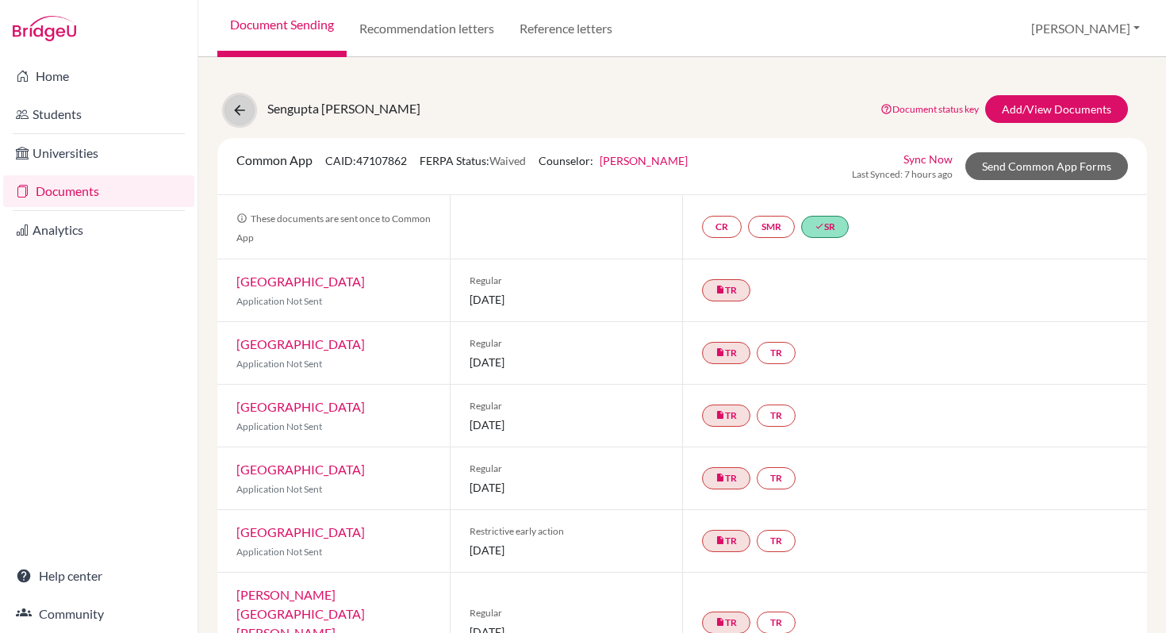
click at [239, 110] on icon at bounding box center [240, 110] width 16 height 16
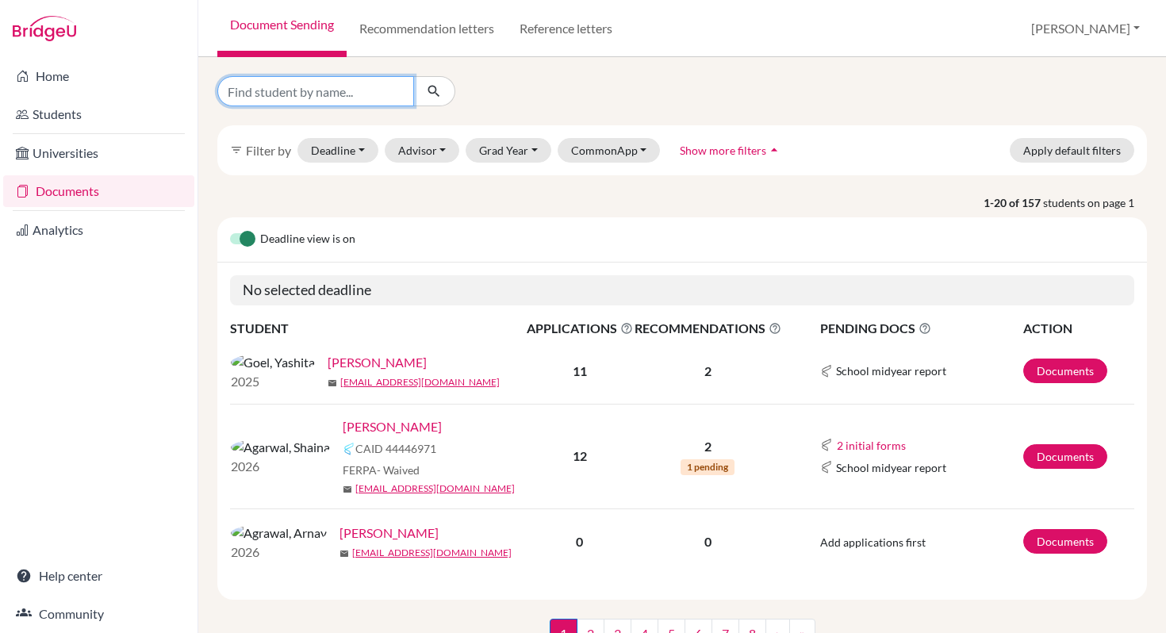
click at [266, 98] on input "Find student by name..." at bounding box center [315, 91] width 197 height 30
type input "[PERSON_NAME]"
click button "submit" at bounding box center [434, 91] width 42 height 30
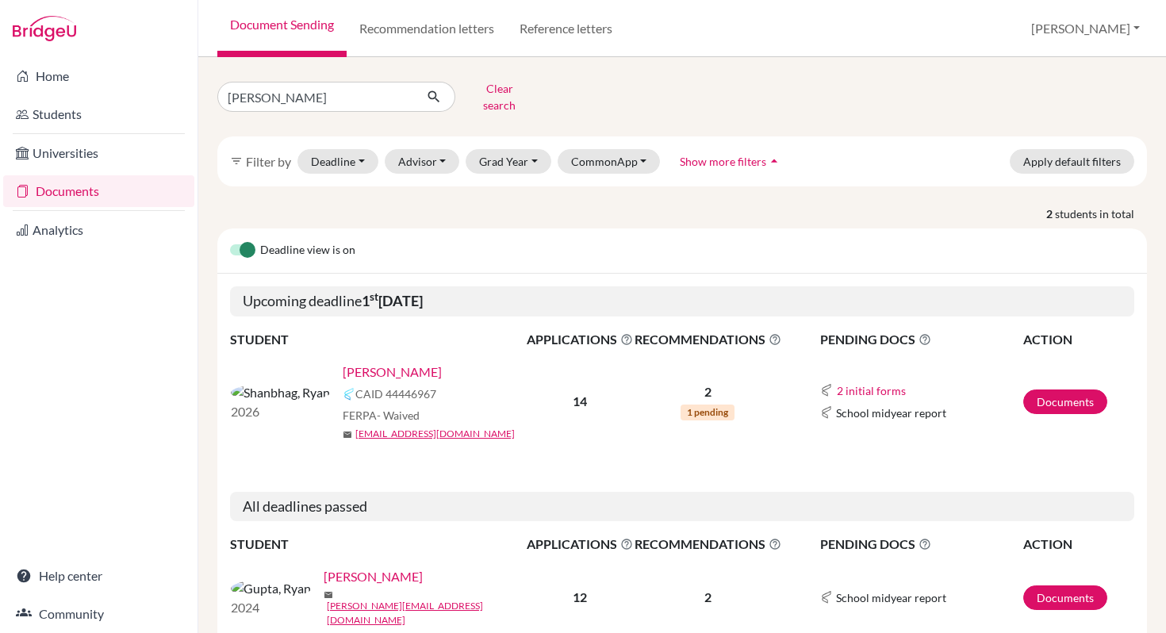
click at [343, 362] on link "[PERSON_NAME]" at bounding box center [392, 371] width 99 height 19
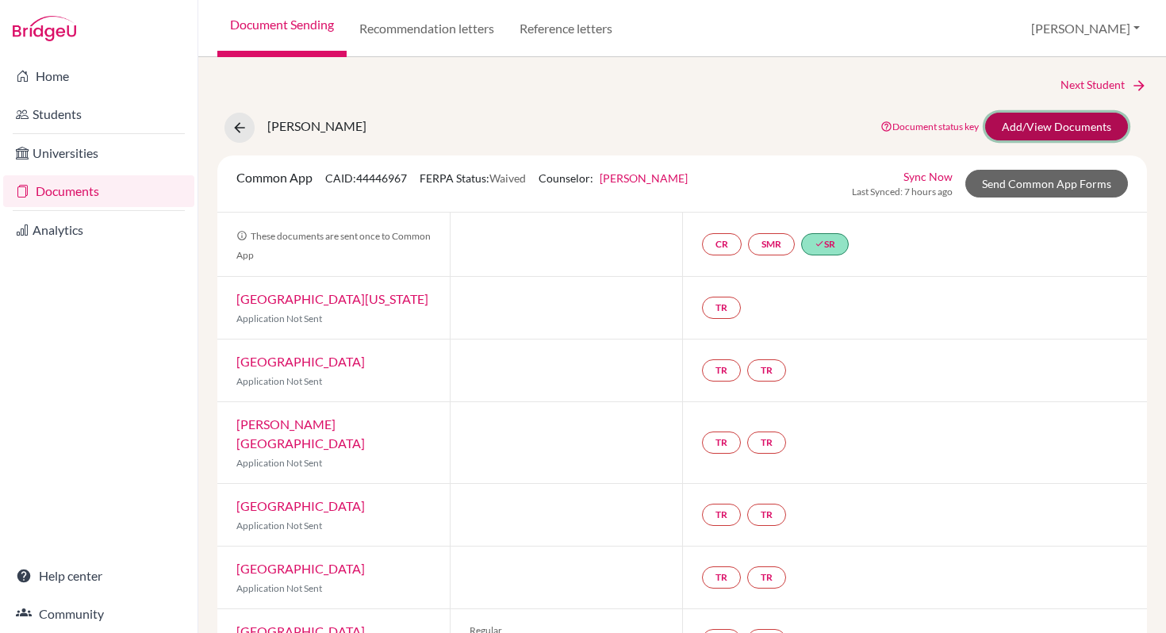
click at [1043, 123] on link "Add/View Documents" at bounding box center [1056, 127] width 143 height 28
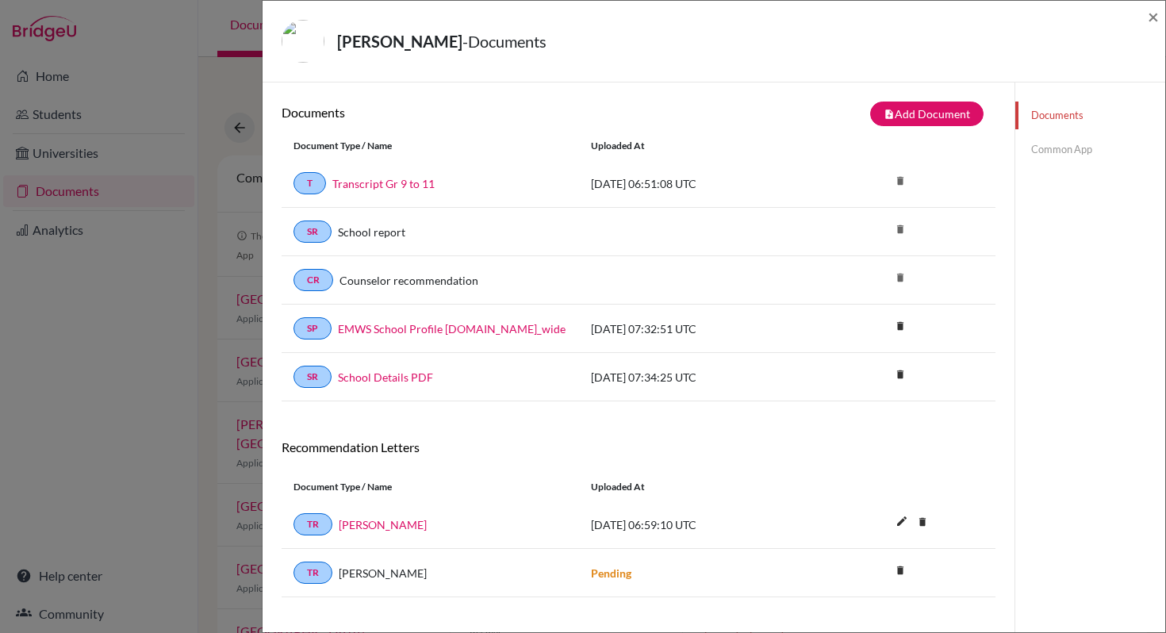
click at [1067, 155] on link "Common App" at bounding box center [1090, 150] width 150 height 28
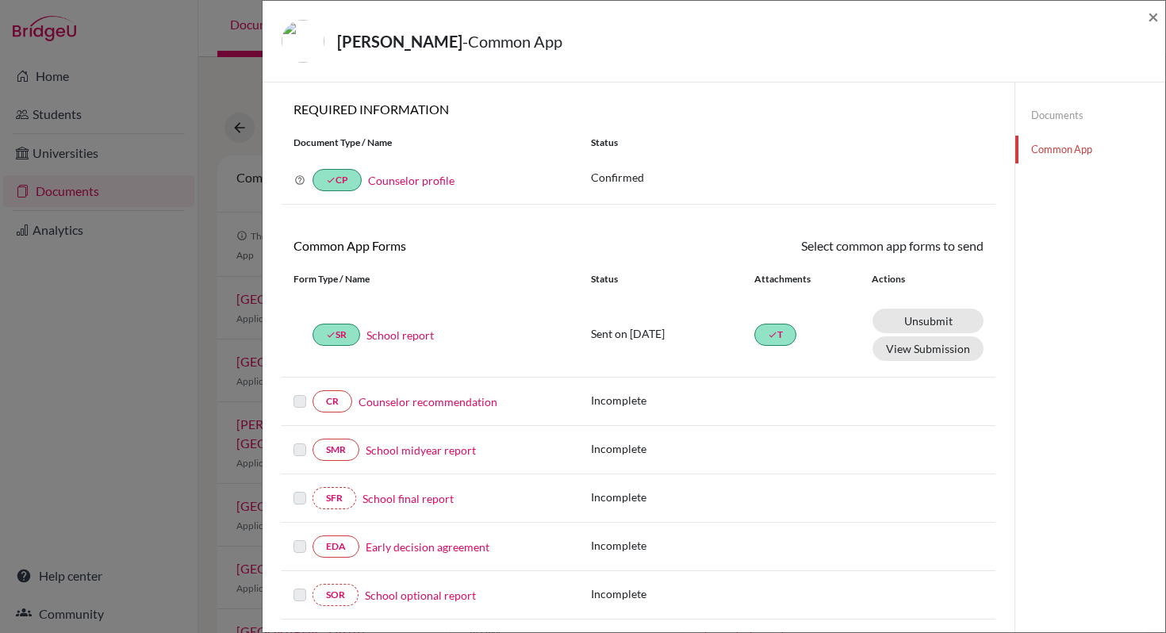
click at [423, 404] on link "Counselor recommendation" at bounding box center [427, 401] width 139 height 17
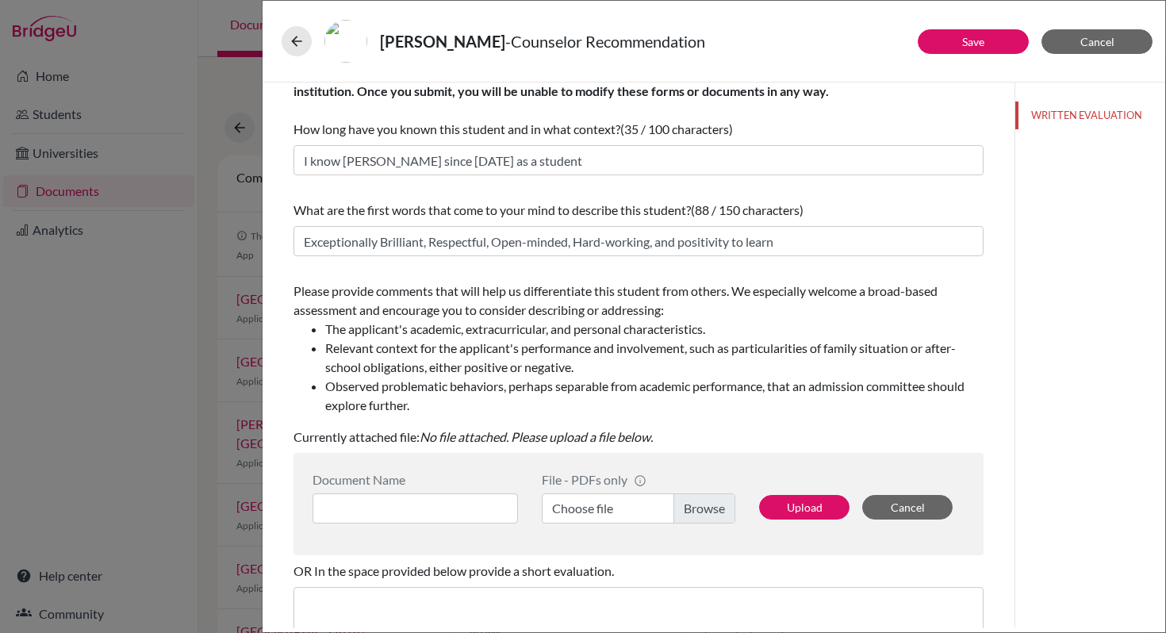
scroll to position [47, 0]
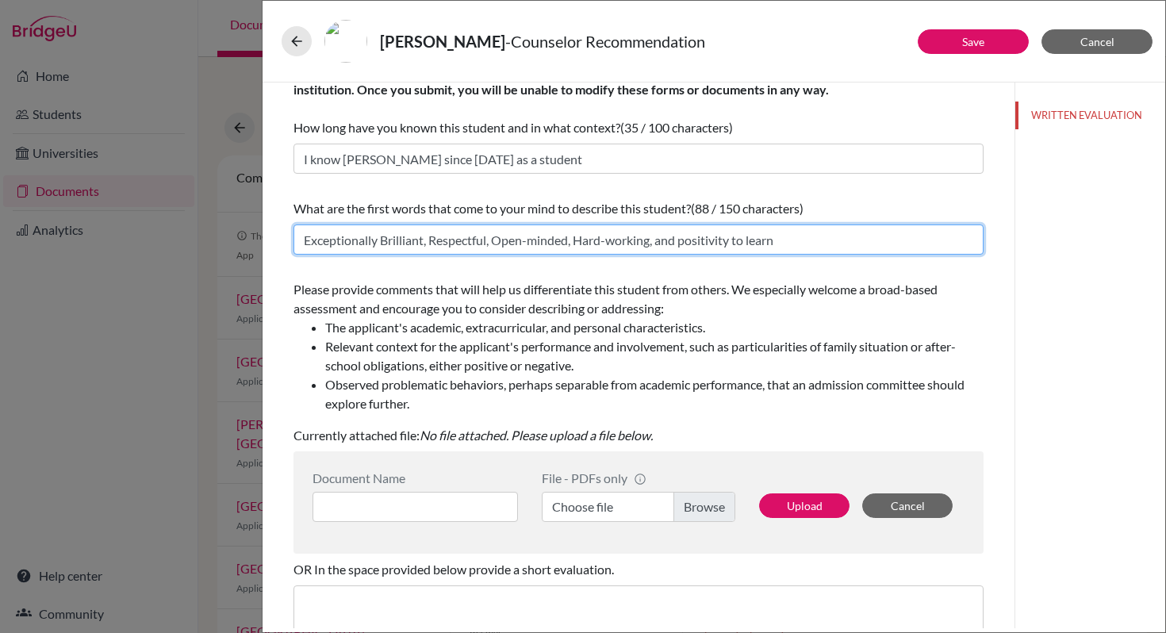
drag, startPoint x: 683, startPoint y: 242, endPoint x: 802, endPoint y: 233, distance: 119.3
click at [800, 235] on input "Exceptionally Brilliant, Respectful, Open-minded, Hard-working, and positivity …" at bounding box center [638, 239] width 690 height 30
click at [429, 238] on input "Exceptionally Brilliant, Respectful, Open-minded, Hard-working, and one of the …" at bounding box center [638, 239] width 690 height 30
drag, startPoint x: 635, startPoint y: 239, endPoint x: 714, endPoint y: 243, distance: 79.4
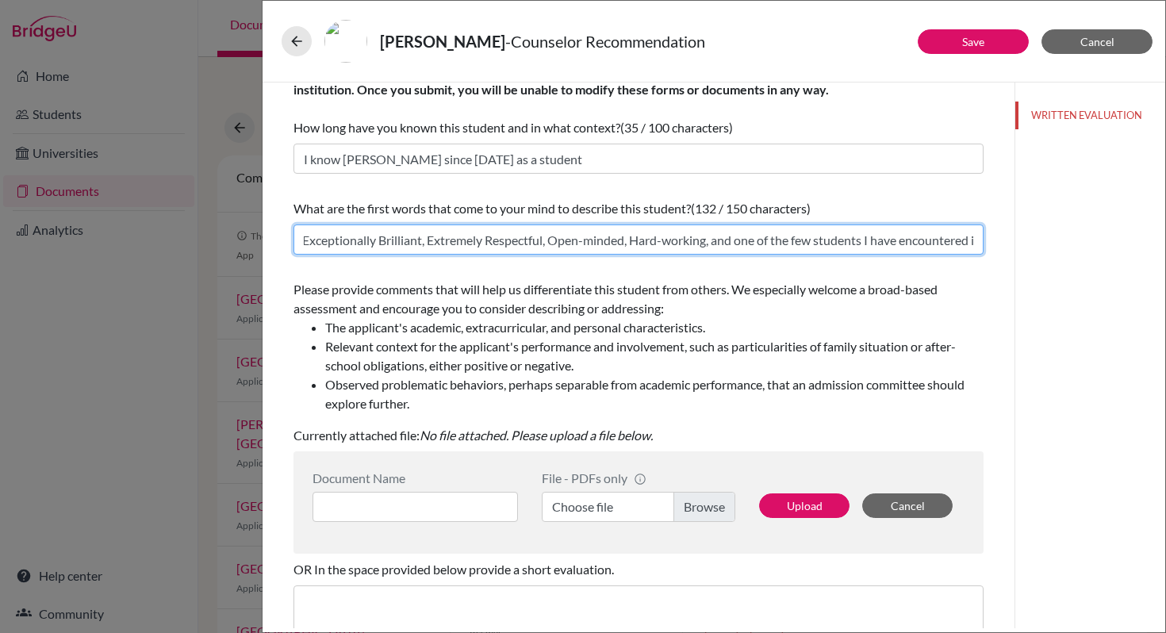
click at [714, 243] on input "Exceptionally Brilliant, Extremely Respectful, Open-minded, Hard-working, and o…" at bounding box center [638, 239] width 690 height 30
click at [722, 239] on input "Exceptionally Brilliant, Extremely Respectful, Open-minded, Hard-working, and o…" at bounding box center [638, 239] width 690 height 30
click at [823, 239] on input "Exceptionally Brilliant, Extremely Respectful, Open-minded, Hard-working, and o…" at bounding box center [638, 239] width 690 height 30
type input "Exceptionally Brilliant, Extremely Respectful, Open-minded, Hard-working, and o…"
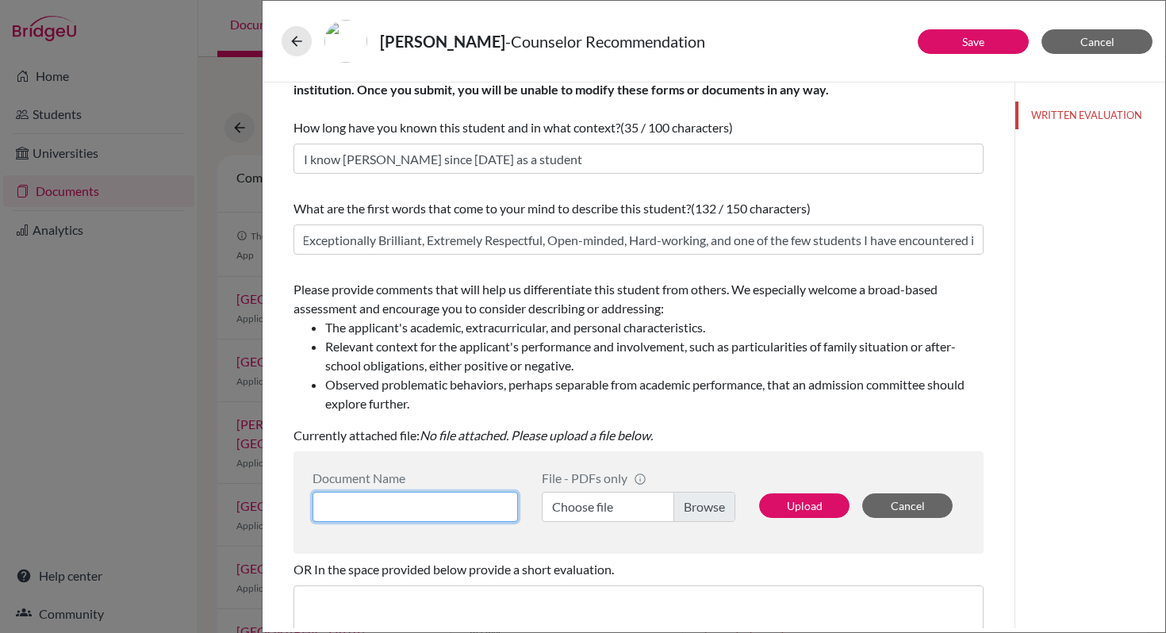
scroll to position [0, 0]
click at [474, 500] on input at bounding box center [414, 507] width 205 height 30
type input "Letter of Recommendation"
click at [685, 516] on label "Choose file" at bounding box center [638, 507] width 193 height 30
click at [685, 516] on input "Choose file" at bounding box center [638, 507] width 193 height 30
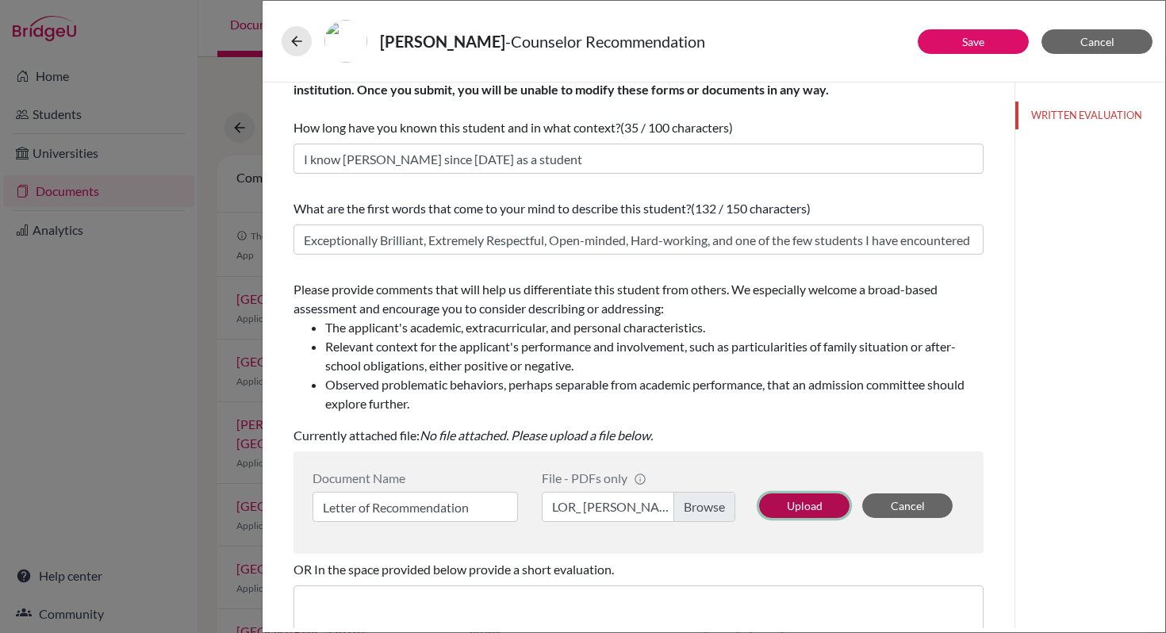
click at [830, 504] on button "Upload" at bounding box center [804, 505] width 90 height 25
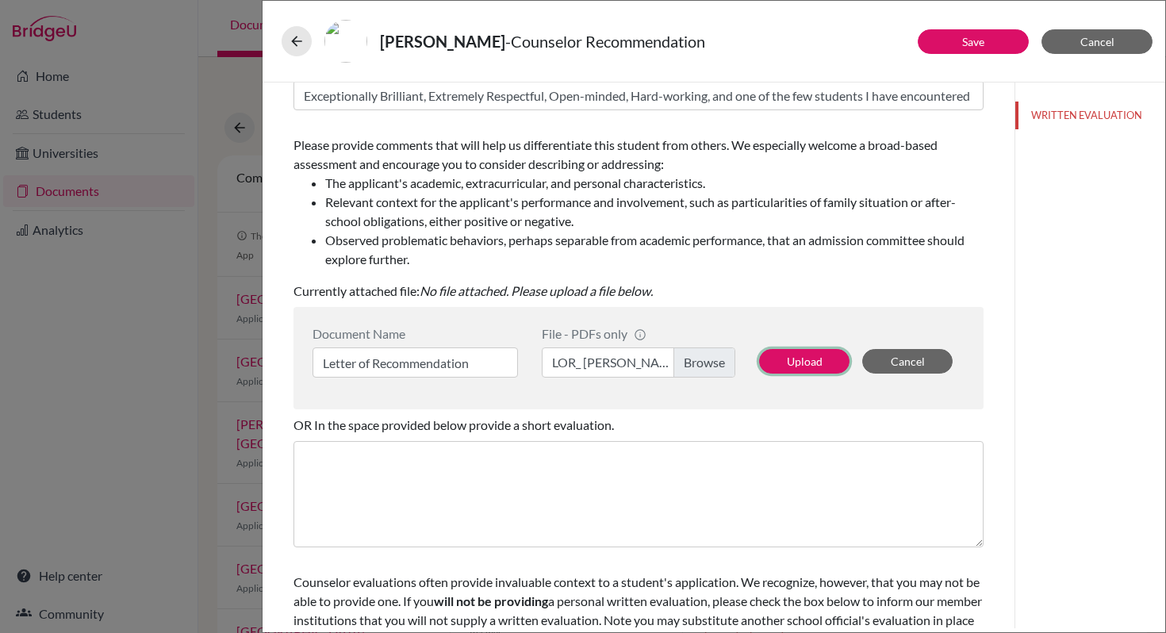
scroll to position [250, 0]
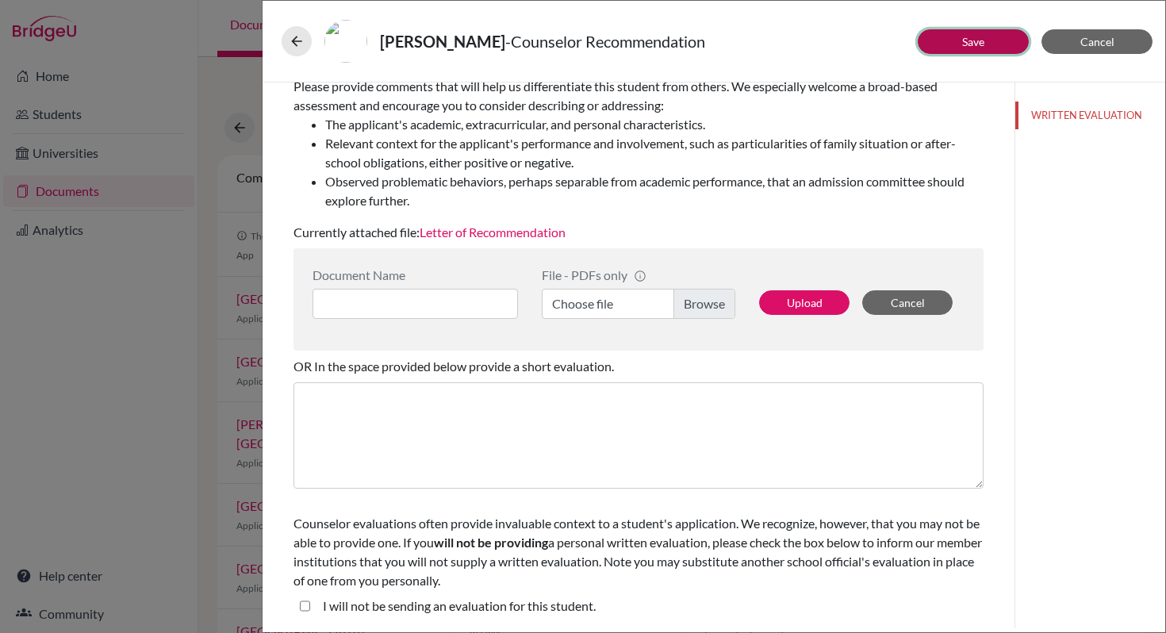
click at [950, 36] on button "Save" at bounding box center [972, 41] width 111 height 25
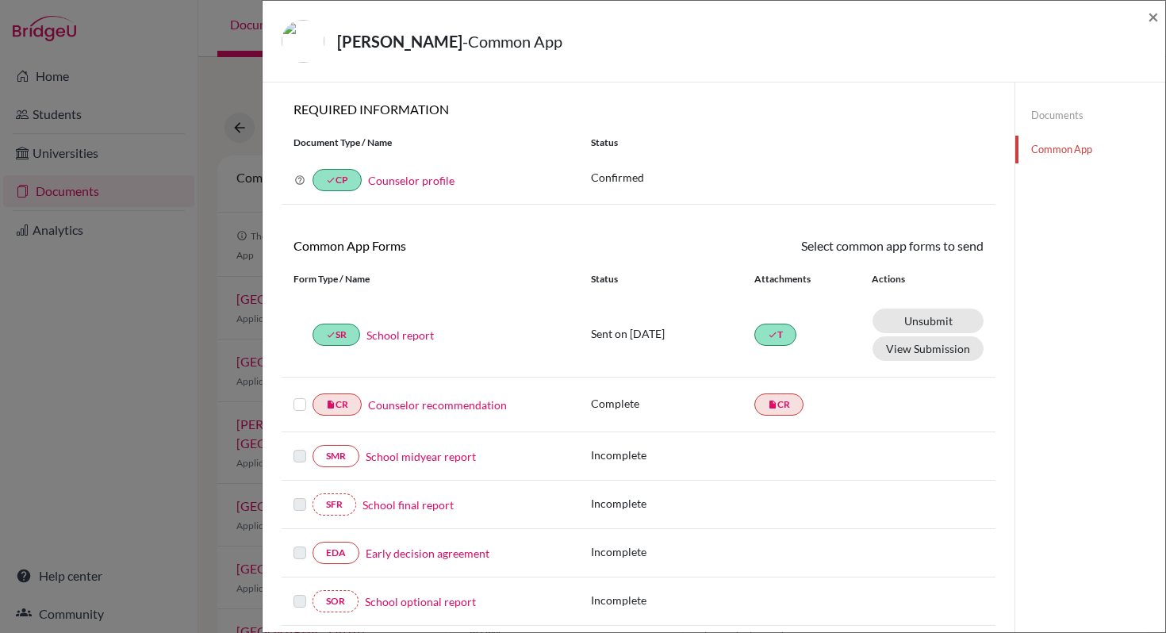
click at [426, 406] on link "Counselor recommendation" at bounding box center [437, 404] width 139 height 17
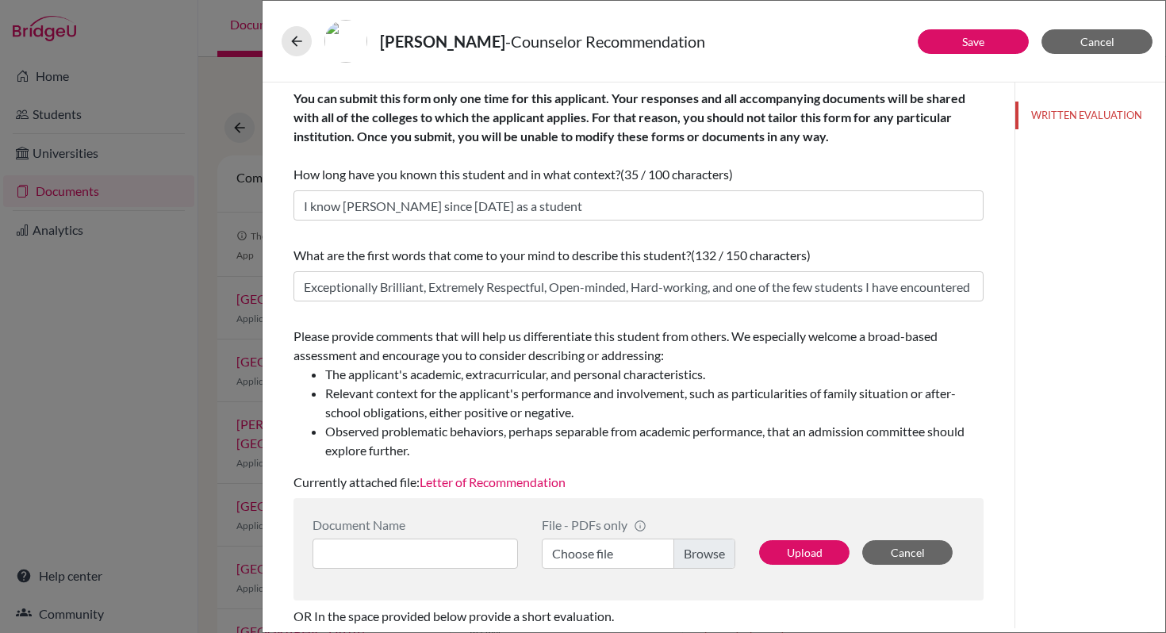
click at [541, 486] on link "Letter of Recommendation" at bounding box center [492, 481] width 146 height 15
click at [979, 45] on link "Save" at bounding box center [973, 41] width 22 height 13
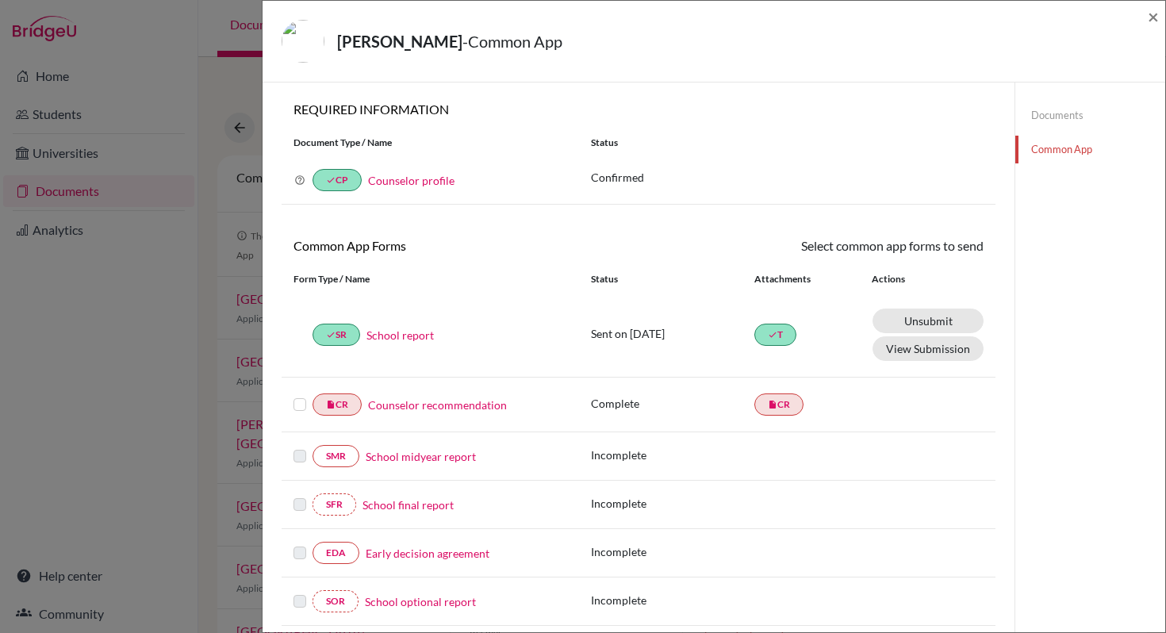
click at [302, 395] on label at bounding box center [299, 395] width 13 height 0
click at [0, 0] on input "checkbox" at bounding box center [0, 0] width 0 height 0
click at [948, 244] on link "Send" at bounding box center [950, 248] width 66 height 25
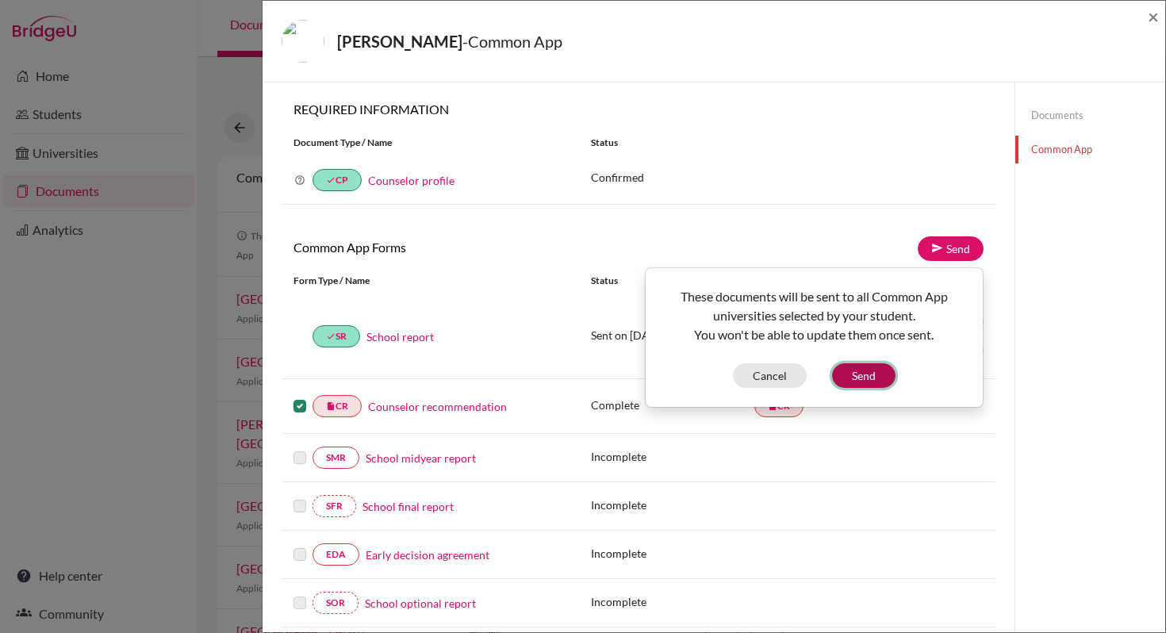
click at [874, 381] on button "Send" at bounding box center [863, 375] width 63 height 25
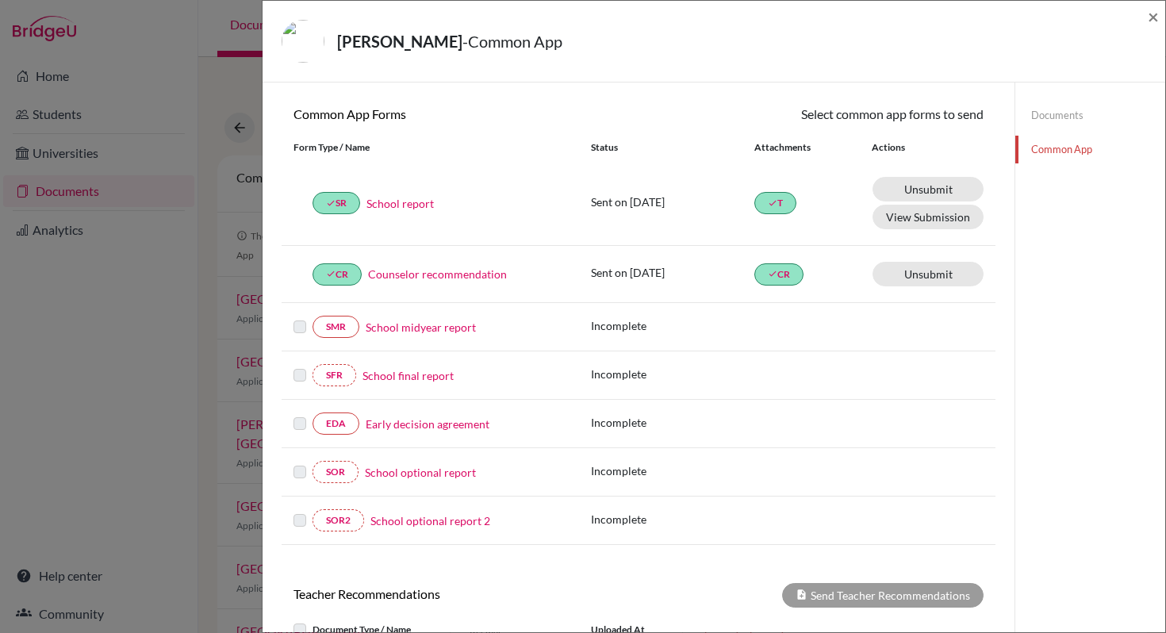
scroll to position [115, 0]
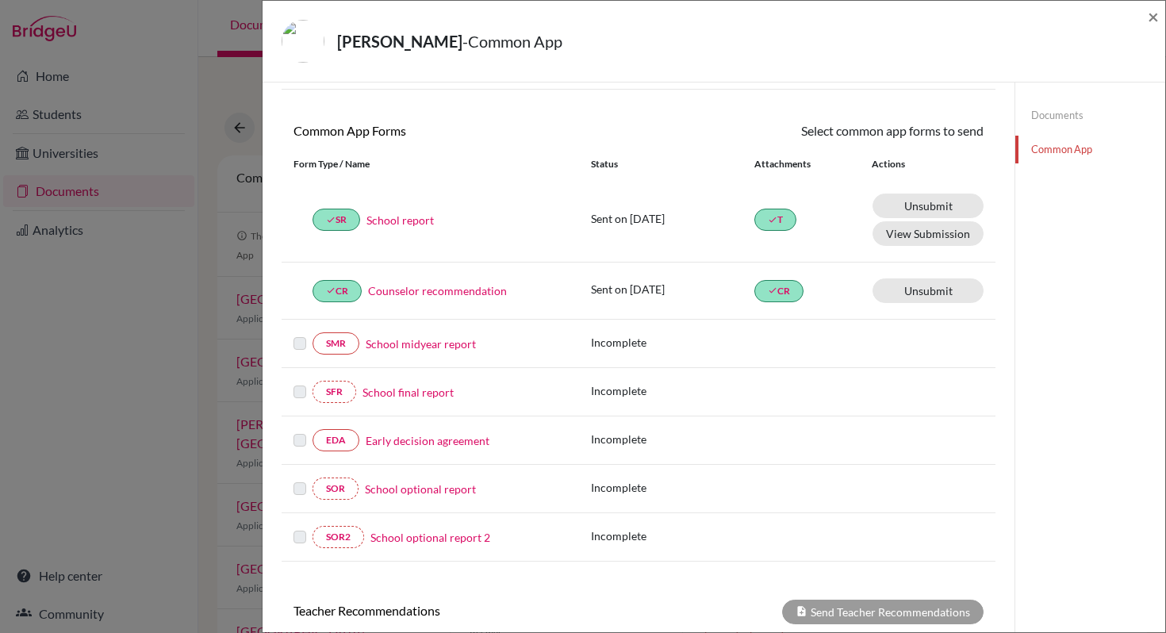
click at [413, 227] on link "School report" at bounding box center [399, 220] width 67 height 17
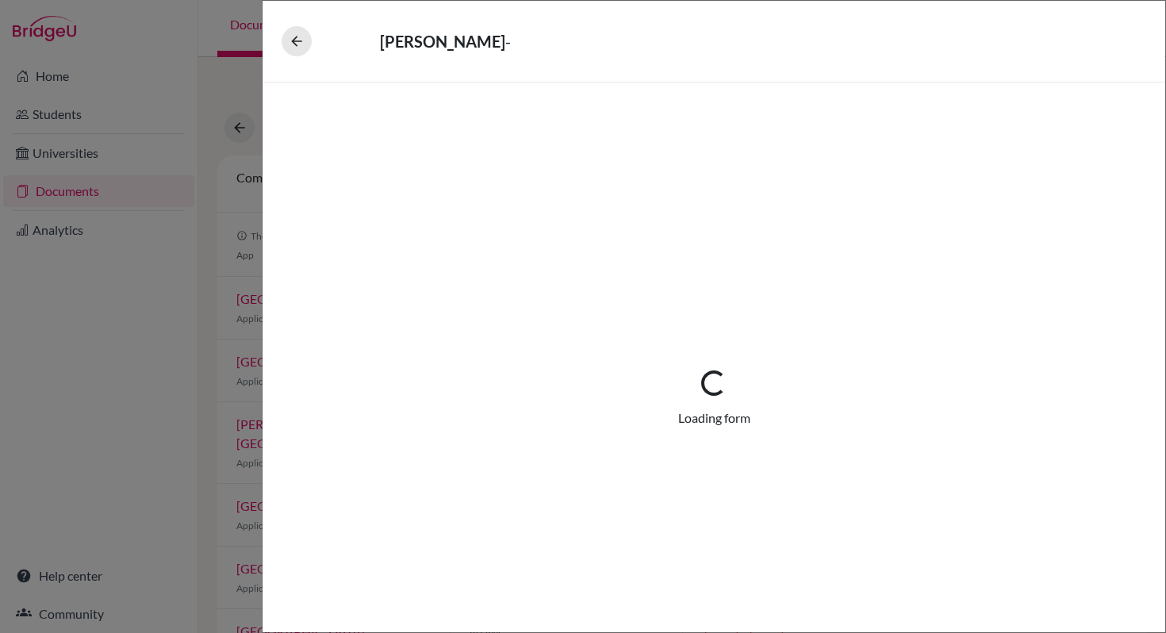
select select "1"
select select "684781"
select select "0"
select select "1"
select select "0"
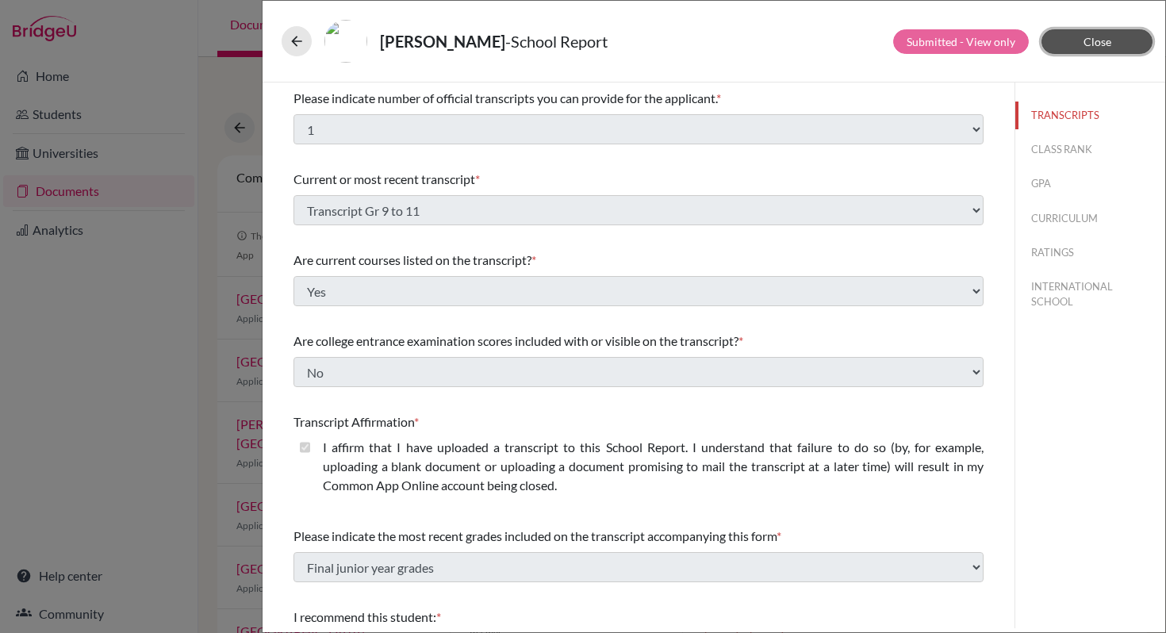
click at [1085, 35] on span "Close" at bounding box center [1097, 41] width 28 height 13
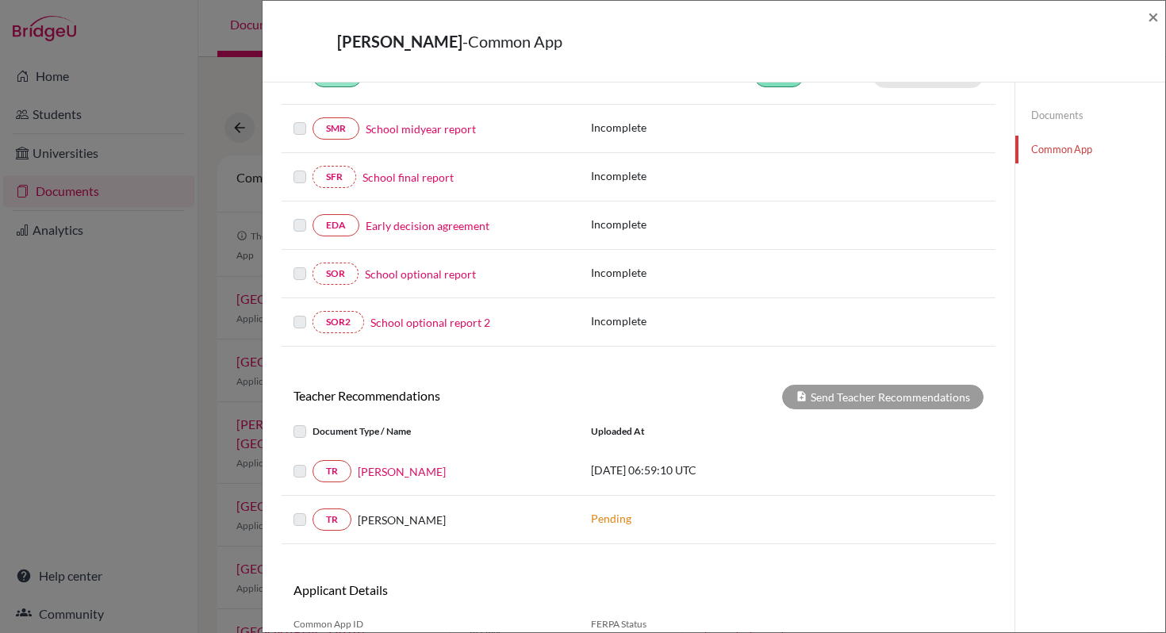
scroll to position [412, 0]
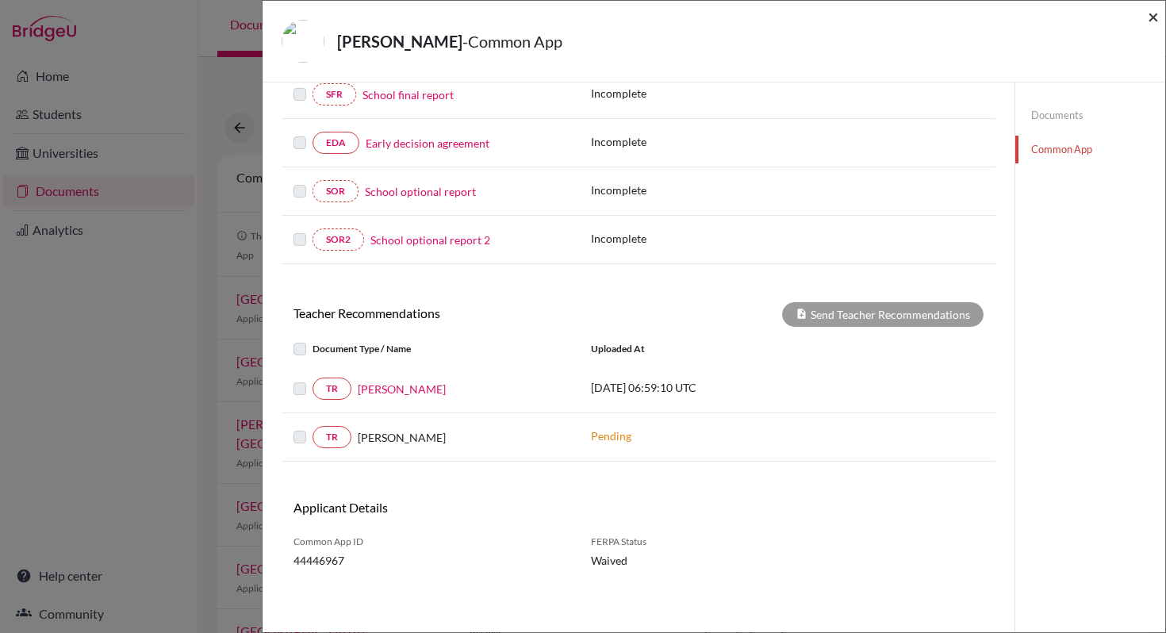
click at [1154, 16] on span "×" at bounding box center [1152, 16] width 11 height 23
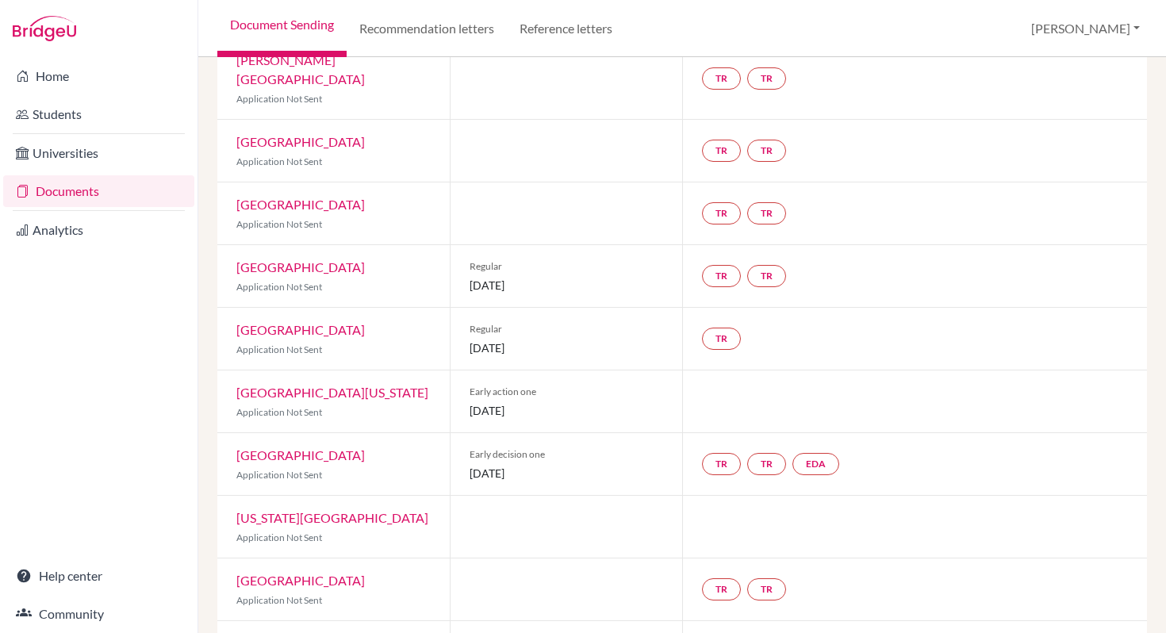
scroll to position [539, 0]
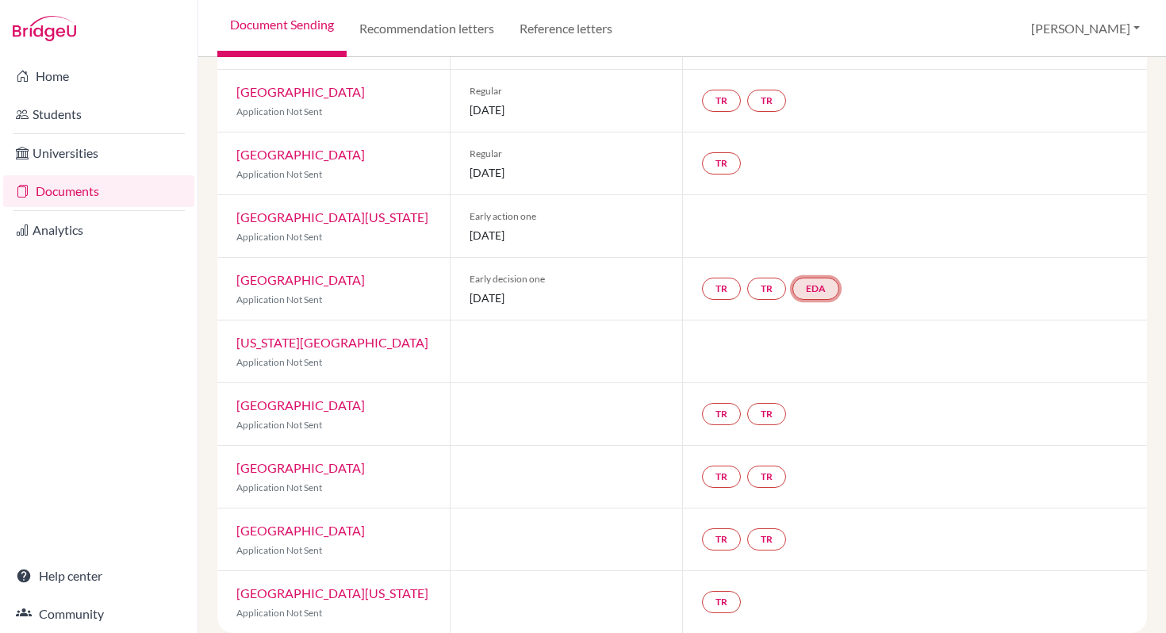
click at [831, 278] on link "EDA" at bounding box center [815, 289] width 47 height 22
click at [810, 249] on small "Incomplete" at bounding box center [818, 256] width 136 height 14
click at [820, 234] on link "Early decision agreement" at bounding box center [818, 240] width 124 height 13
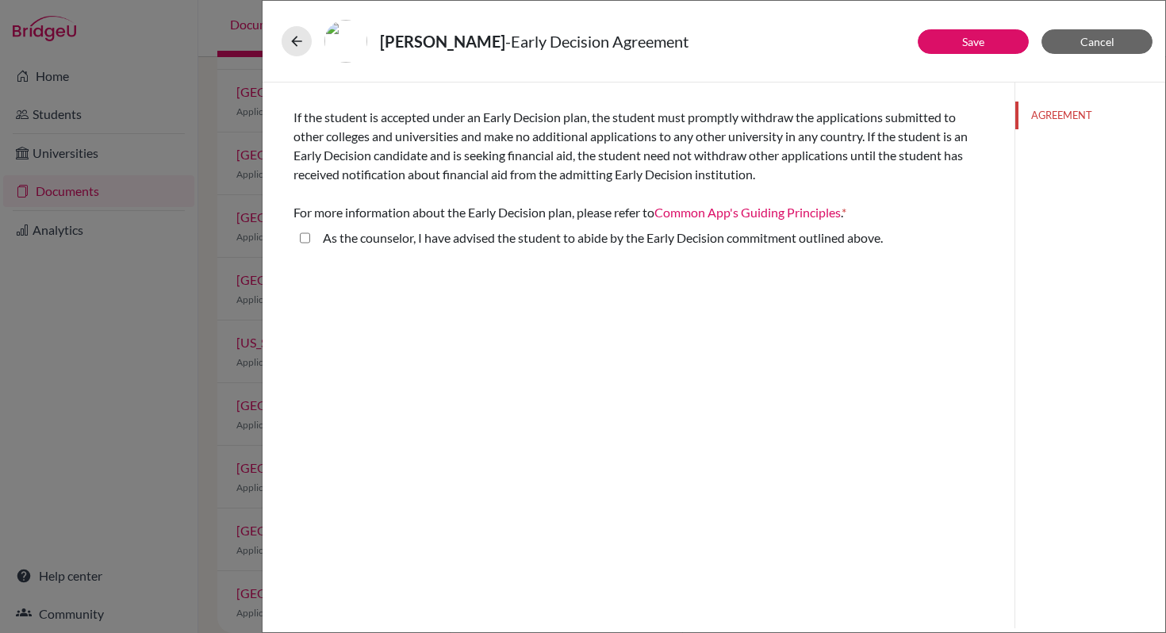
click at [302, 241] on above\ "As the counselor, I have advised the student to abide by the Early Decision com…" at bounding box center [305, 237] width 10 height 19
checkbox above\ "true"
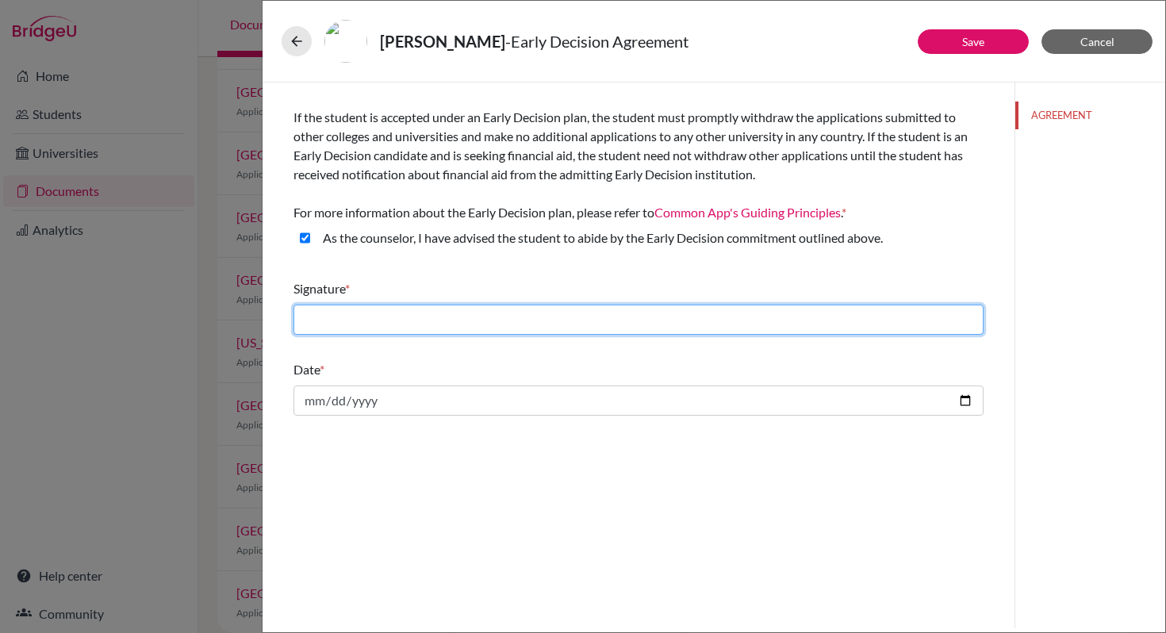
click at [373, 321] on input "text" at bounding box center [638, 319] width 690 height 30
type input "[PERSON_NAME]"
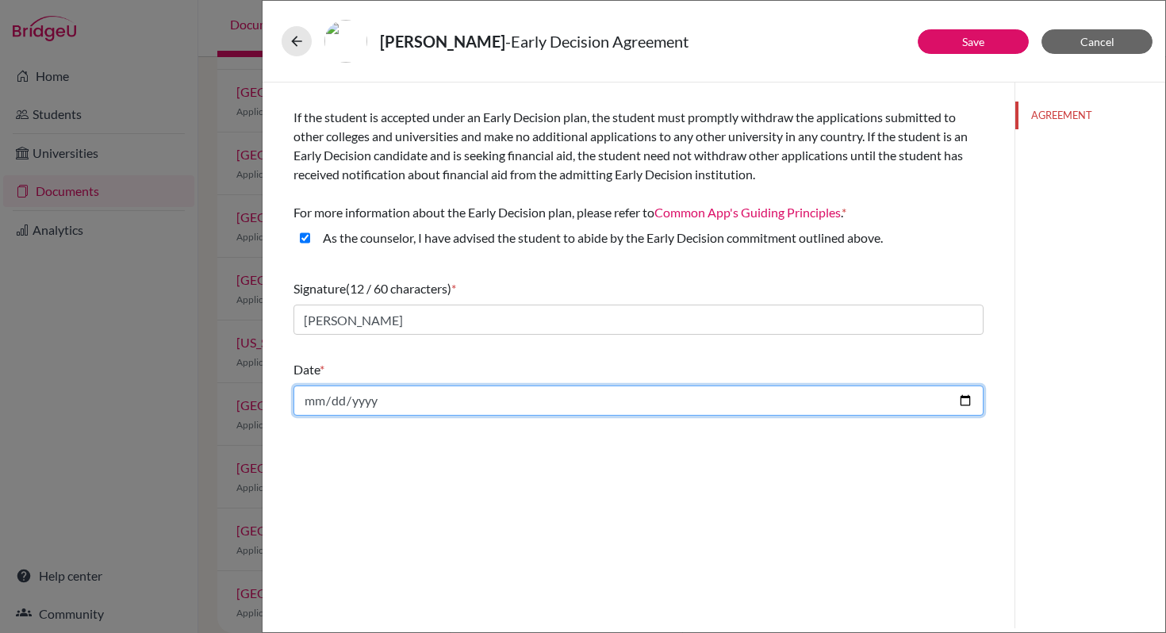
click at [375, 405] on input "date" at bounding box center [638, 400] width 690 height 30
click at [969, 401] on input "date" at bounding box center [638, 400] width 690 height 30
type input "2025-10-14"
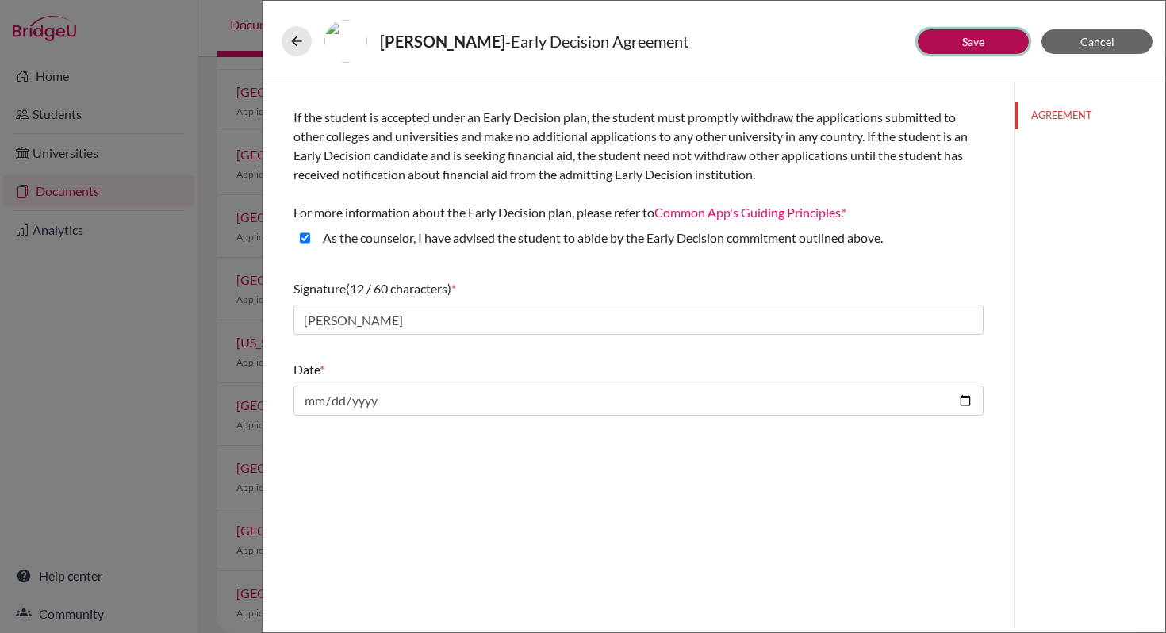
click at [971, 51] on button "Save" at bounding box center [972, 41] width 111 height 25
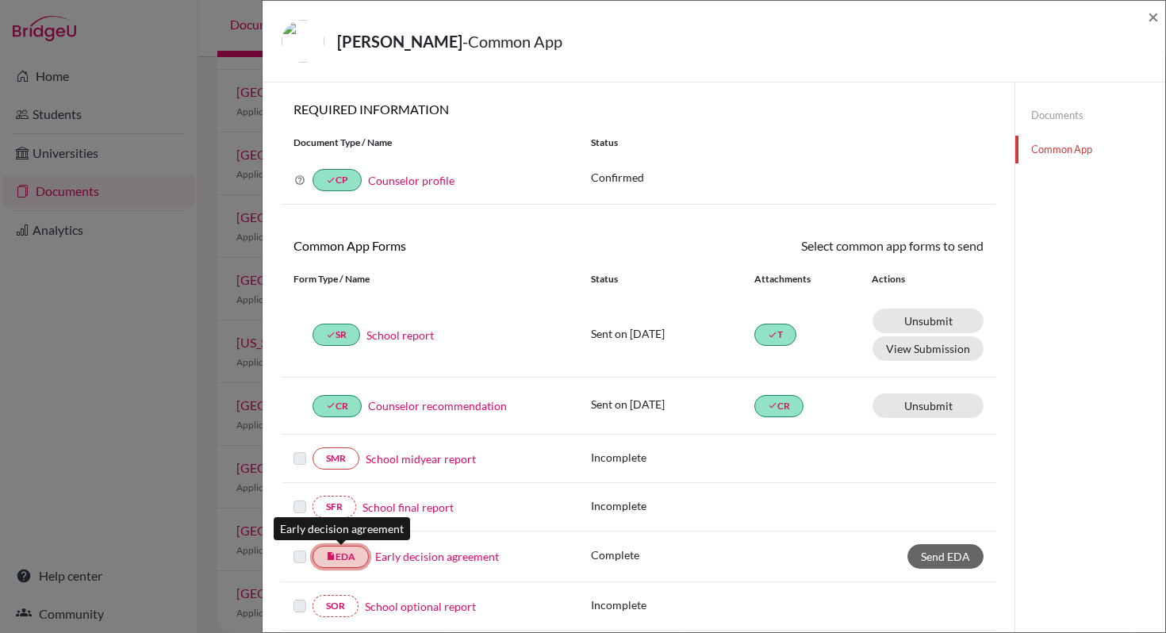
click at [358, 561] on link "insert_drive_file EDA" at bounding box center [340, 557] width 56 height 22
click at [960, 565] on link "Send EDA" at bounding box center [945, 556] width 76 height 25
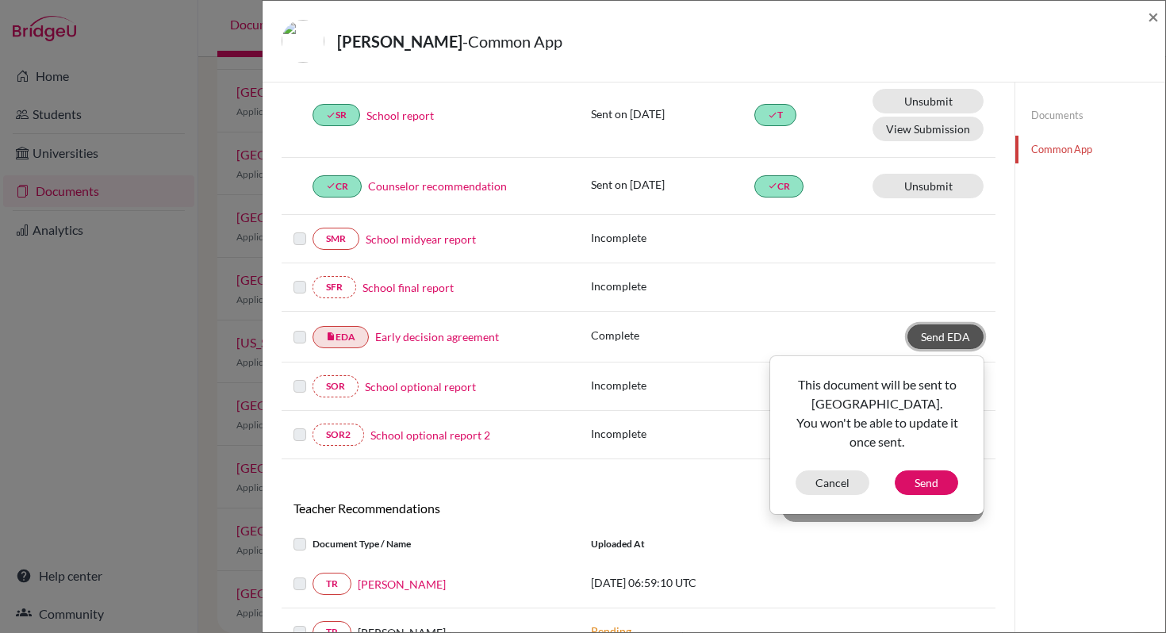
scroll to position [224, 0]
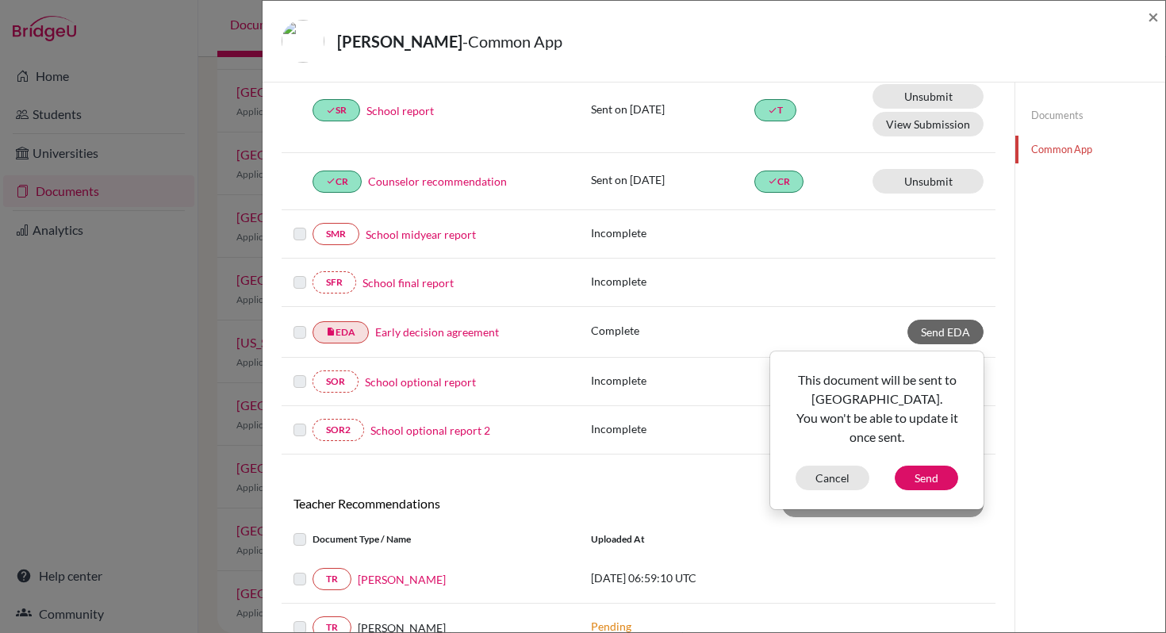
click at [1025, 325] on div "Documents Common App" at bounding box center [1089, 340] width 151 height 964
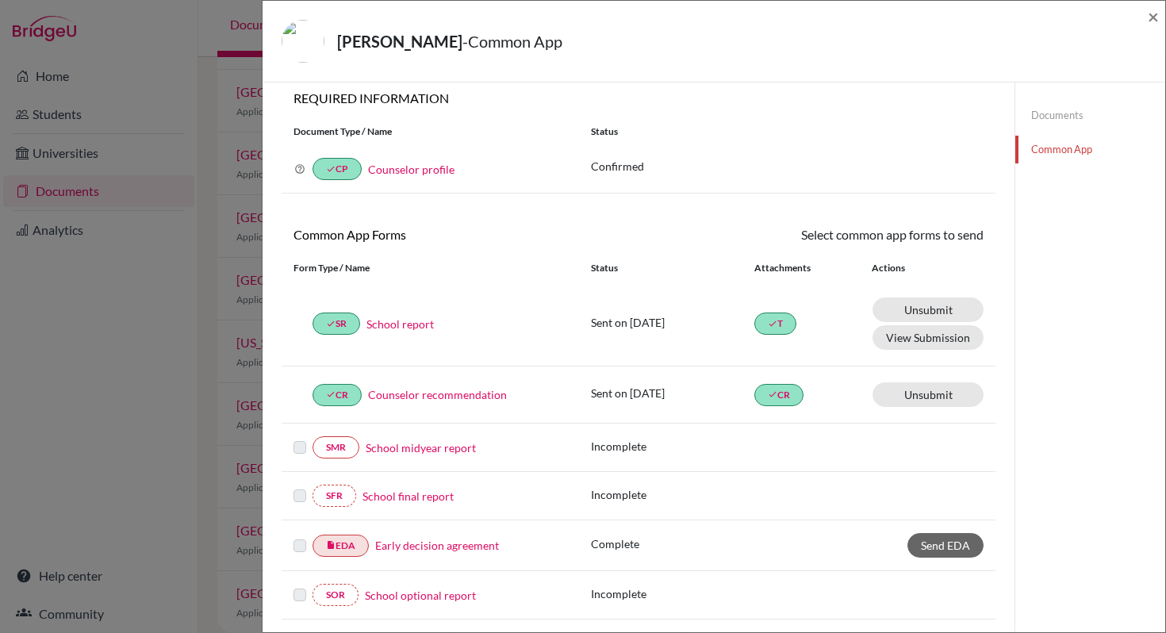
scroll to position [10, 0]
click at [1155, 16] on span "×" at bounding box center [1152, 16] width 11 height 23
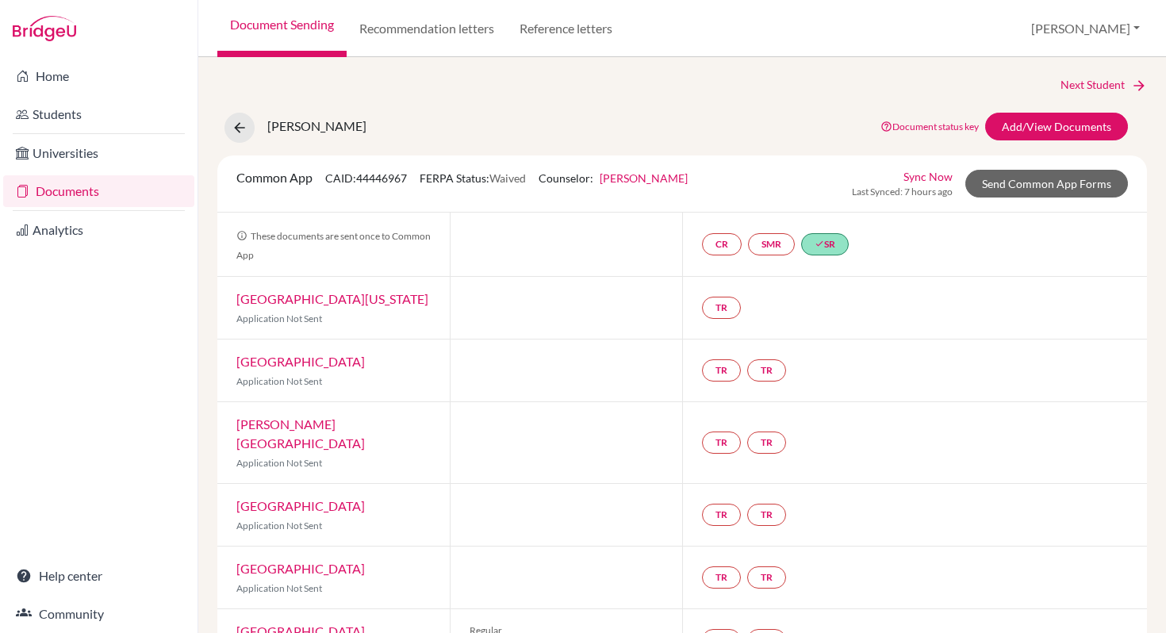
scroll to position [1, 0]
click at [245, 126] on icon at bounding box center [240, 127] width 16 height 16
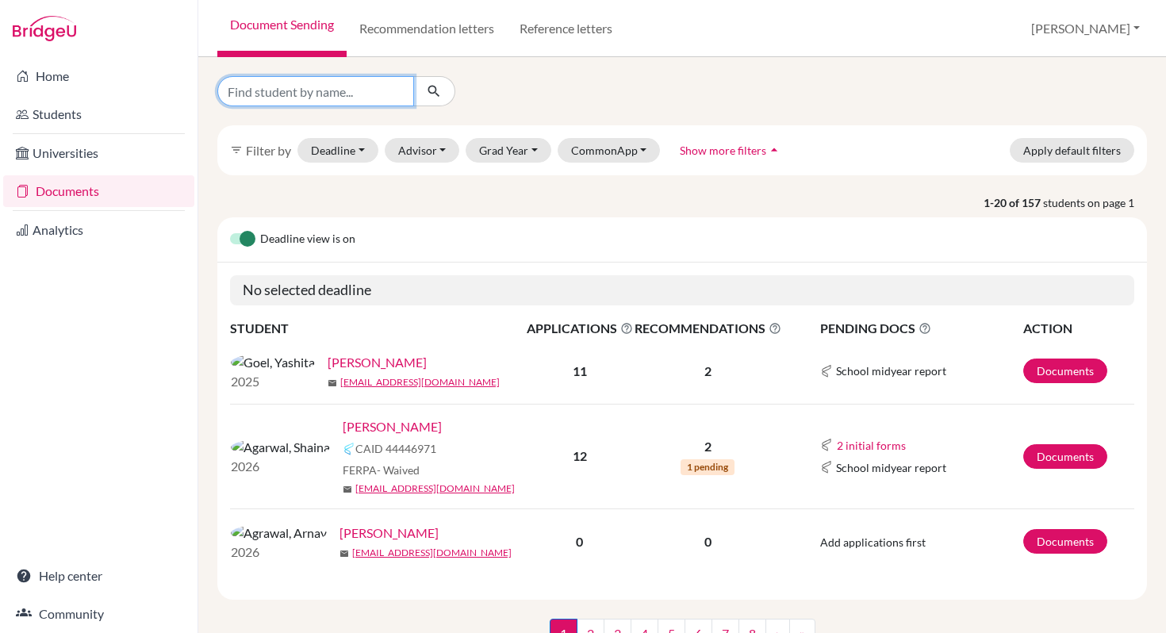
click at [330, 96] on input "Find student by name..." at bounding box center [315, 91] width 197 height 30
type input "Shaina"
click button "submit" at bounding box center [434, 91] width 42 height 30
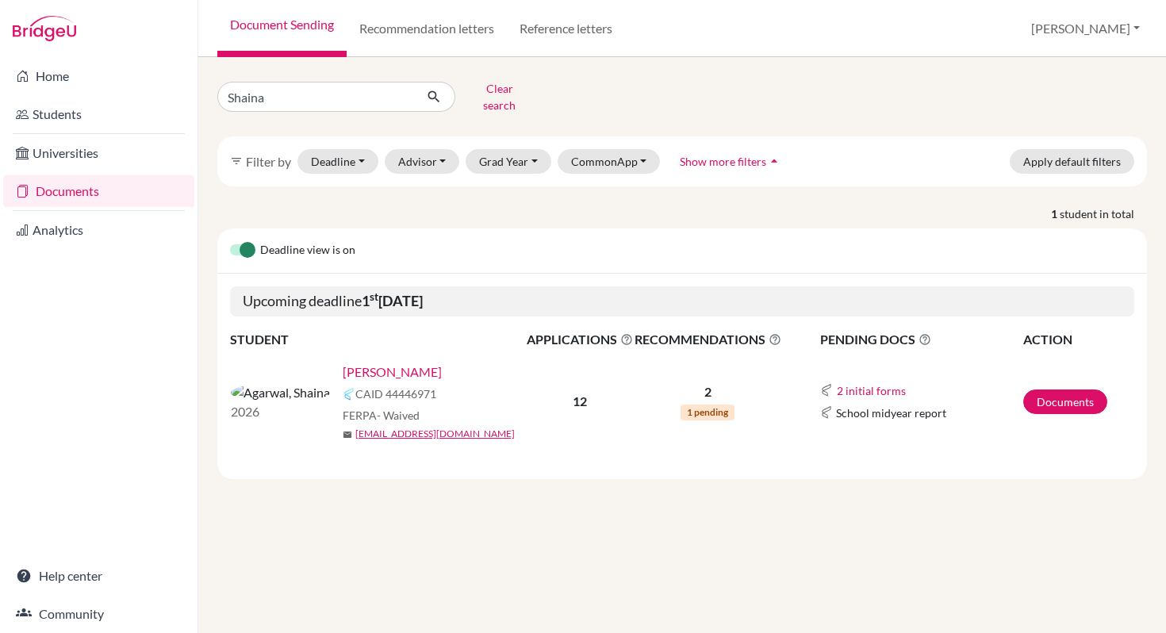
click at [343, 362] on link "[PERSON_NAME]" at bounding box center [392, 371] width 99 height 19
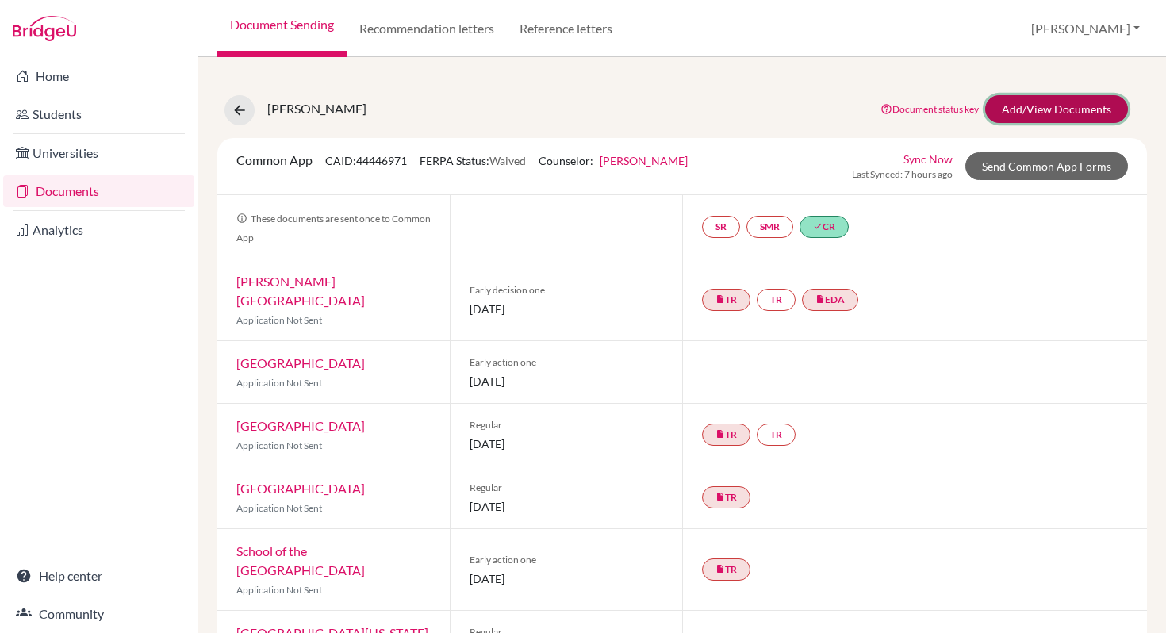
click at [1044, 104] on link "Add/View Documents" at bounding box center [1056, 109] width 143 height 28
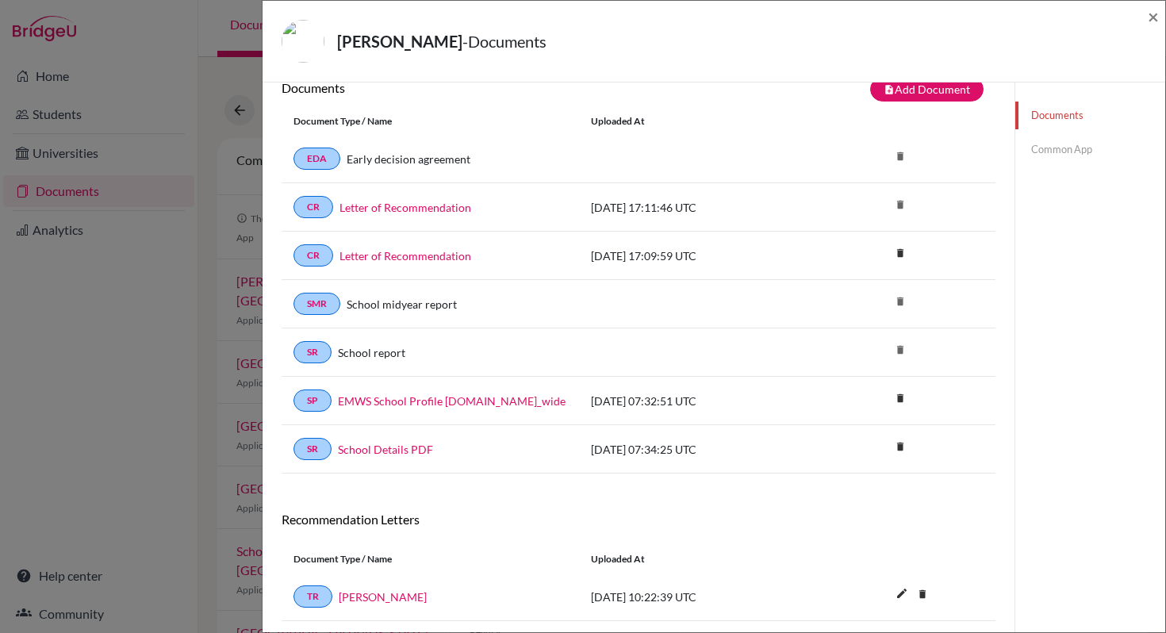
scroll to position [17, 0]
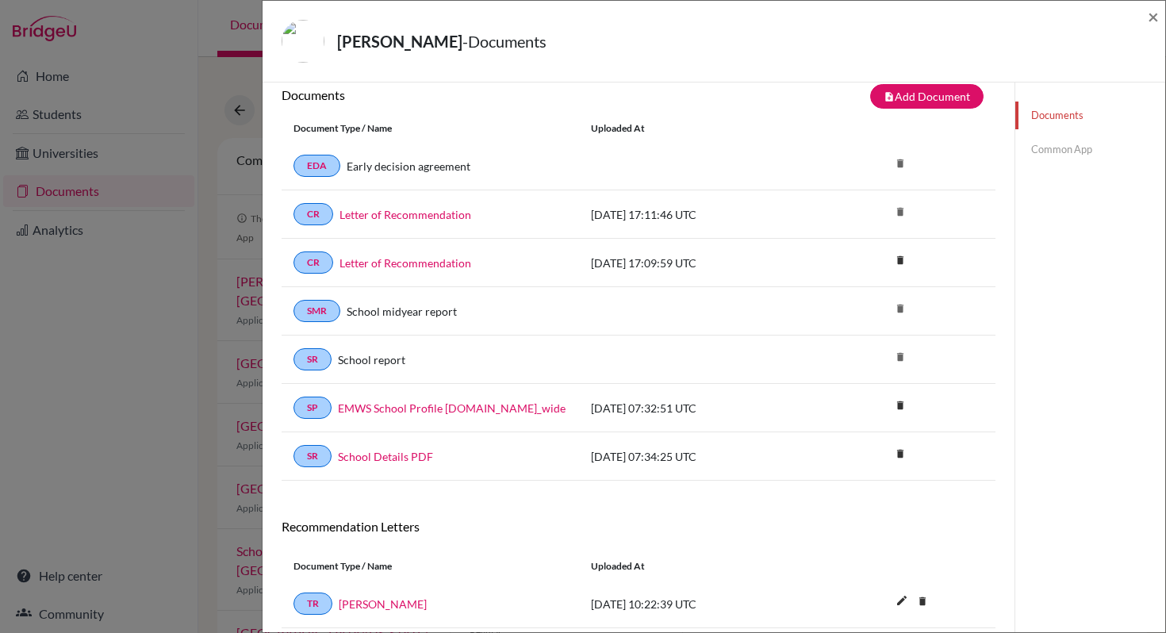
click at [1036, 147] on link "Common App" at bounding box center [1090, 150] width 150 height 28
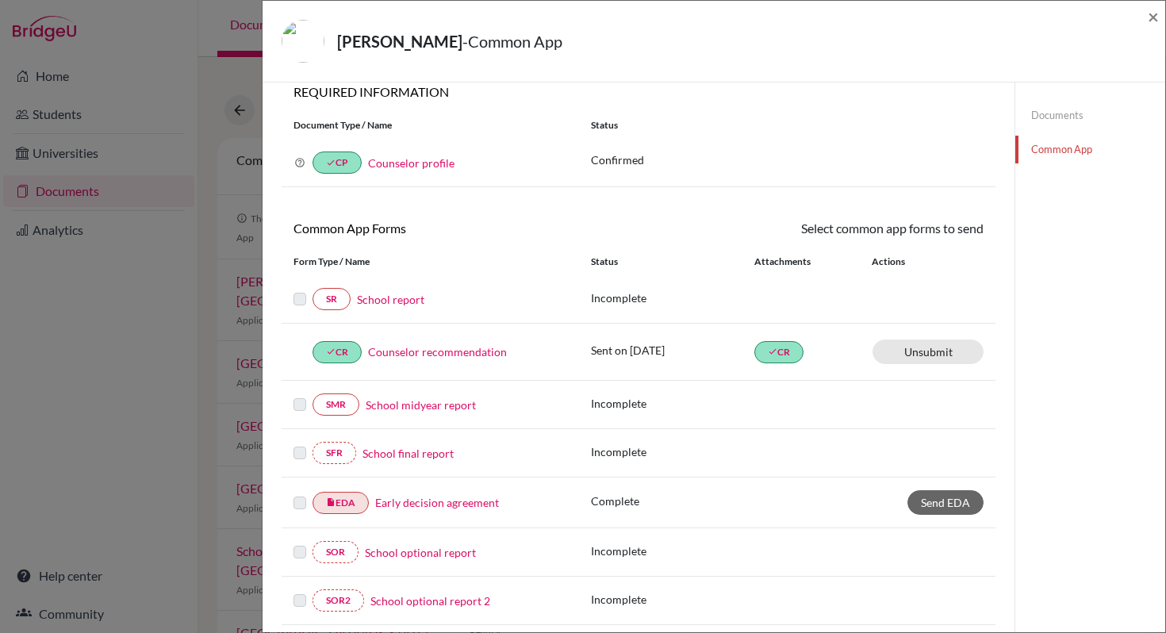
click at [435, 503] on link "Early decision agreement" at bounding box center [437, 502] width 124 height 17
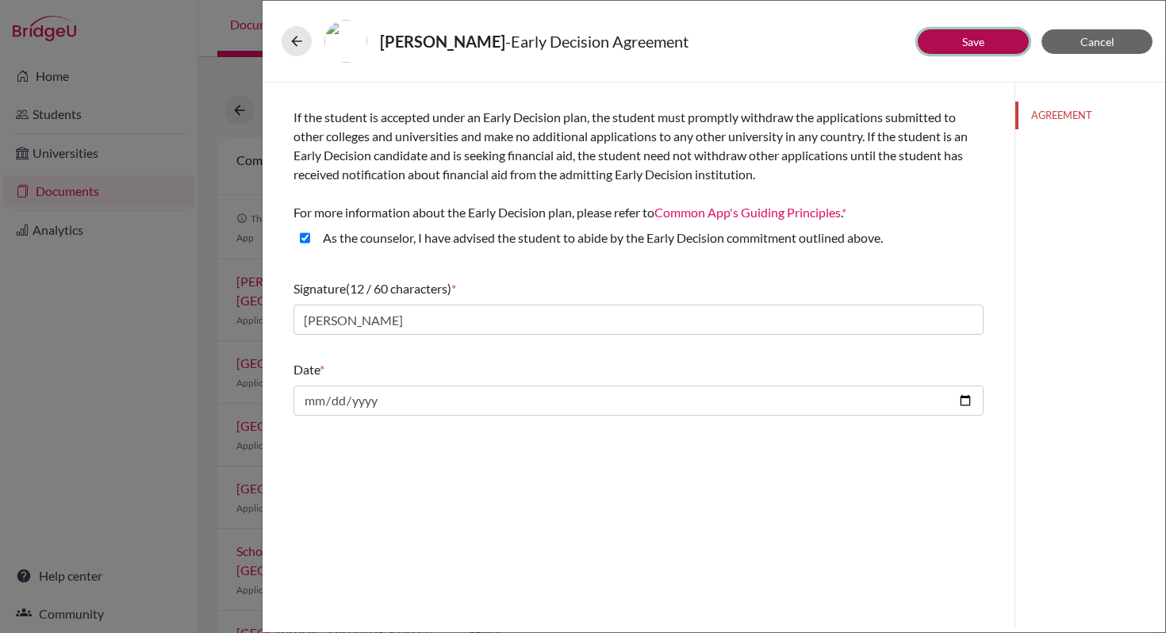
click at [959, 45] on button "Save" at bounding box center [972, 41] width 111 height 25
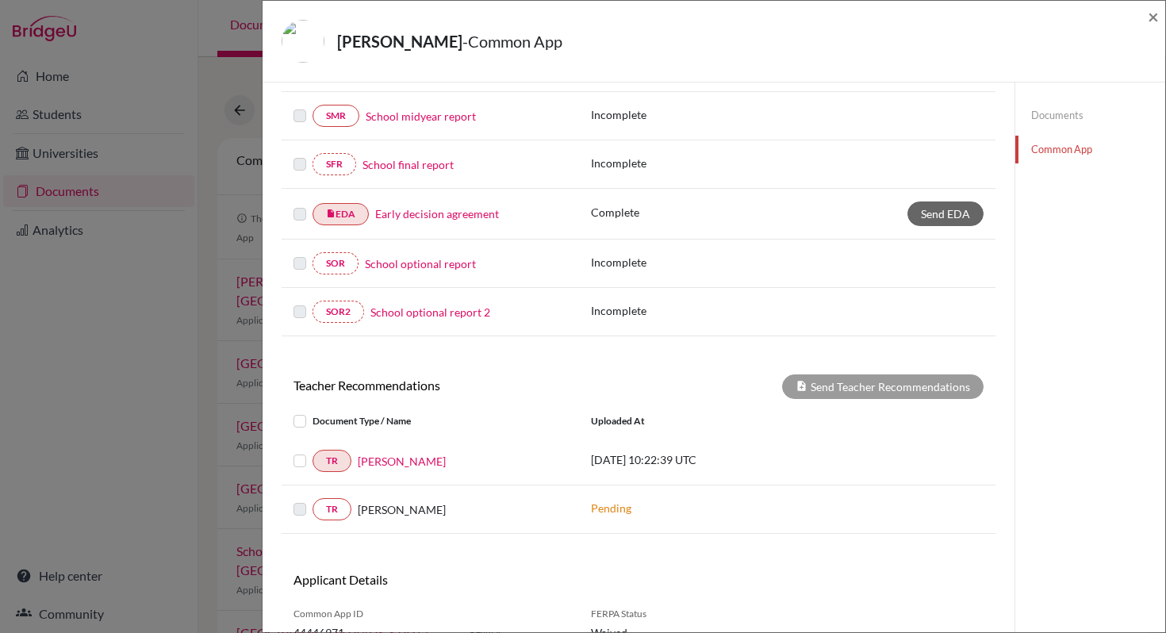
scroll to position [378, 0]
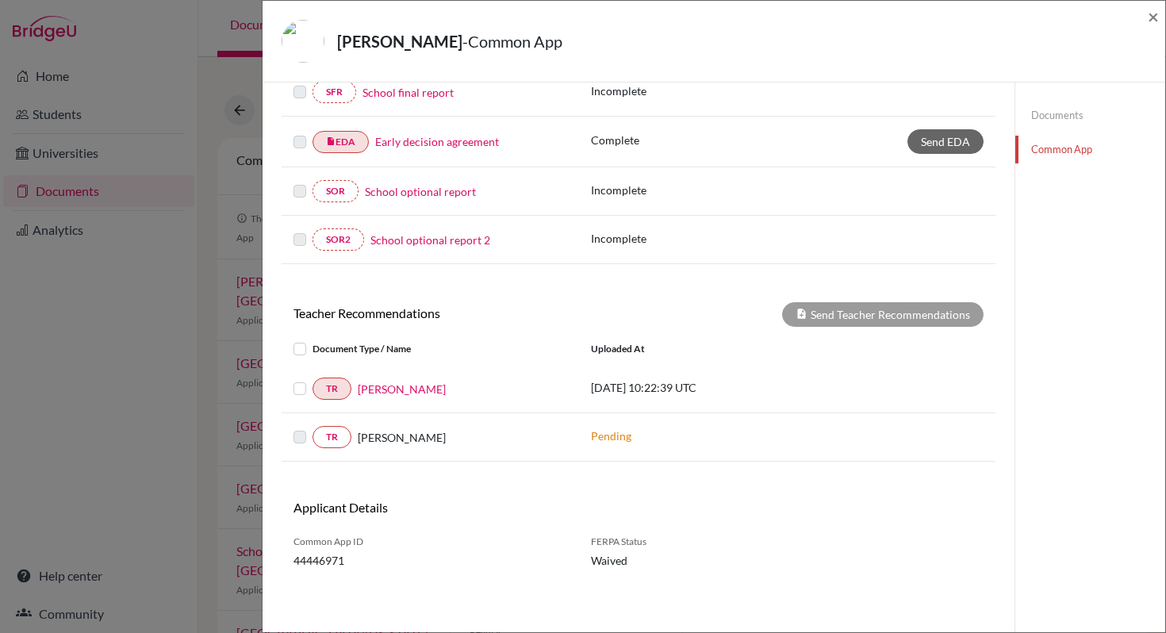
click at [312, 379] on label at bounding box center [312, 379] width 0 height 0
click at [0, 0] on input "checkbox" at bounding box center [0, 0] width 0 height 0
click at [819, 324] on button "Send Teacher Recommendations" at bounding box center [882, 314] width 201 height 25
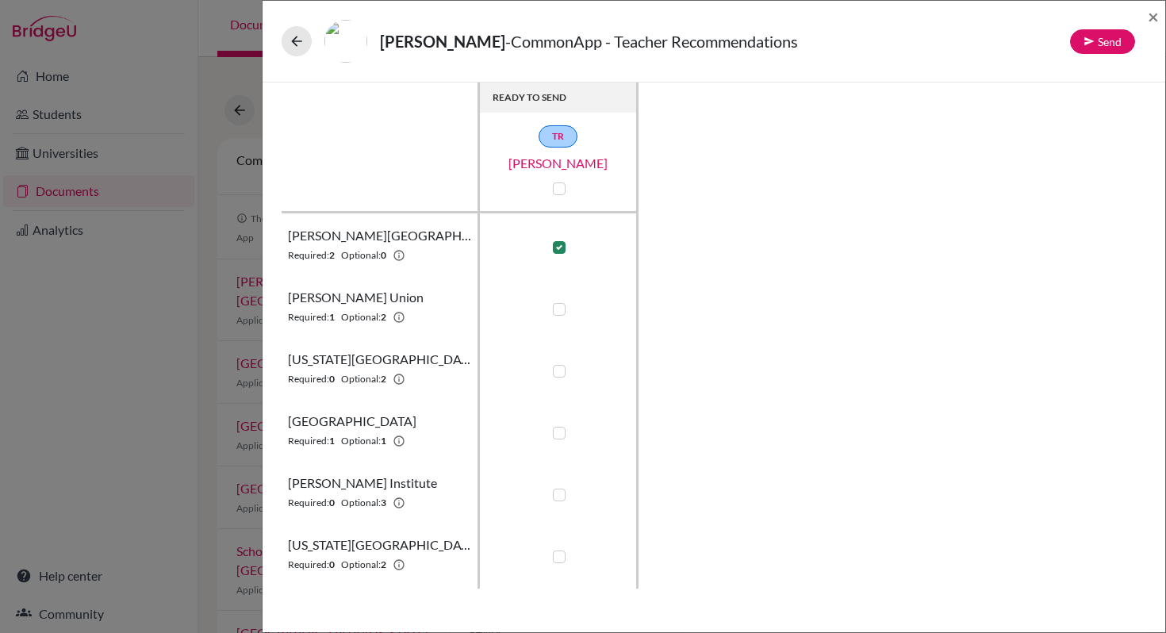
click at [557, 370] on label at bounding box center [559, 371] width 13 height 13
click at [557, 370] on input "checkbox" at bounding box center [555, 370] width 13 height 16
checkbox input "true"
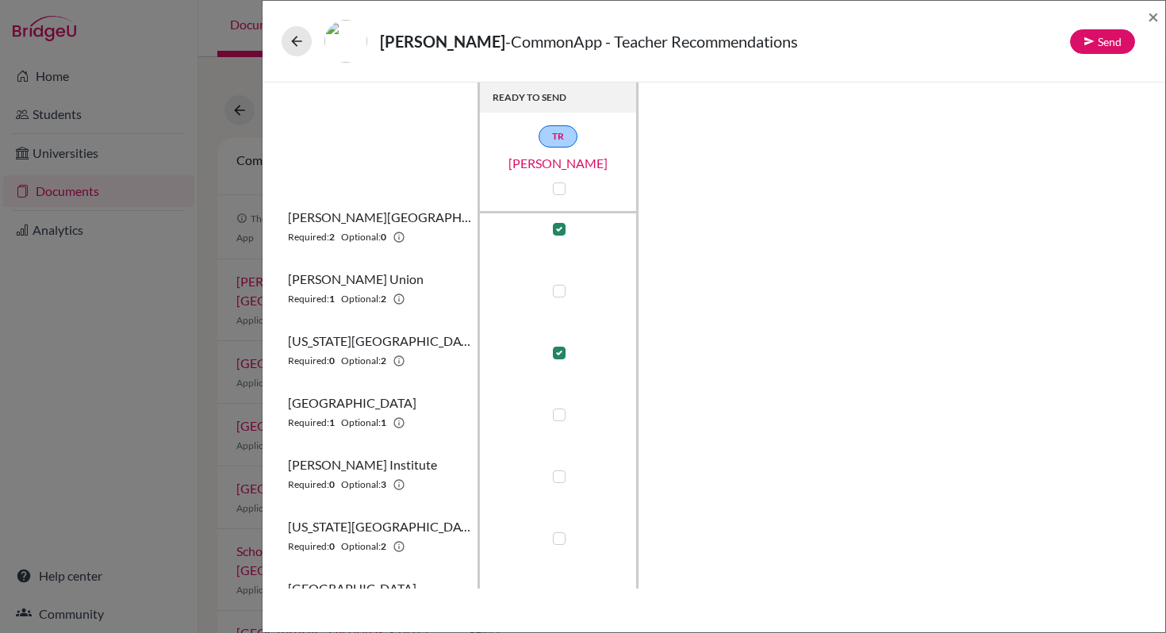
click at [561, 415] on label at bounding box center [559, 414] width 13 height 13
click at [561, 415] on input "checkbox" at bounding box center [555, 413] width 13 height 16
checkbox input "true"
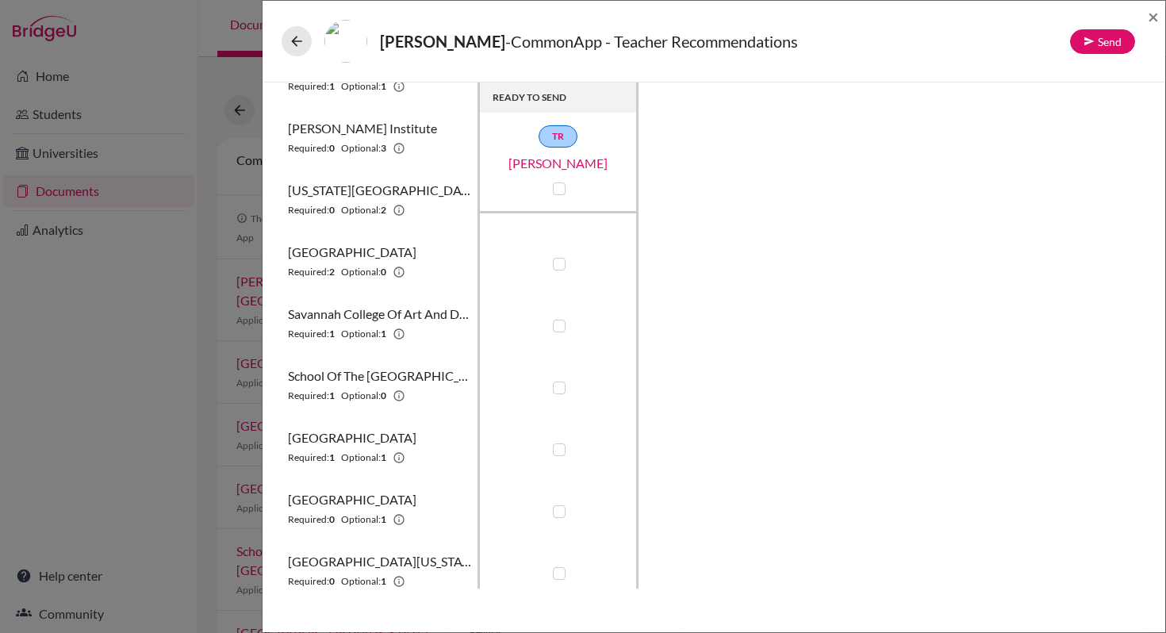
scroll to position [366, 0]
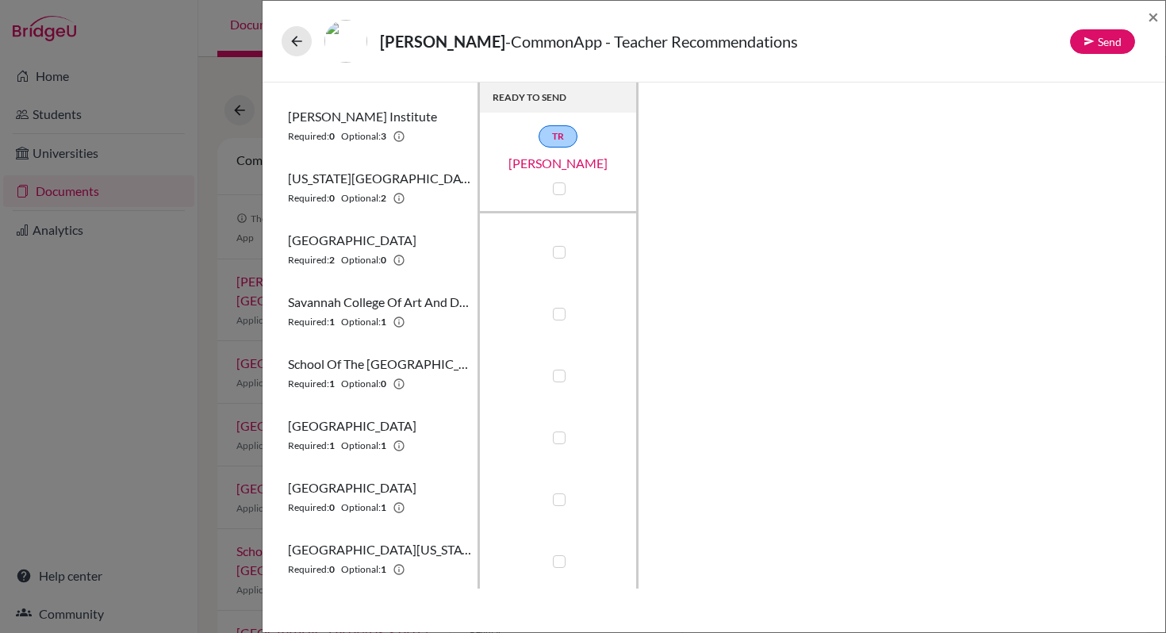
click at [558, 502] on label at bounding box center [559, 499] width 13 height 13
click at [558, 502] on input "checkbox" at bounding box center [555, 498] width 13 height 16
checkbox input "true"
click at [1097, 40] on button "Send" at bounding box center [1102, 41] width 65 height 25
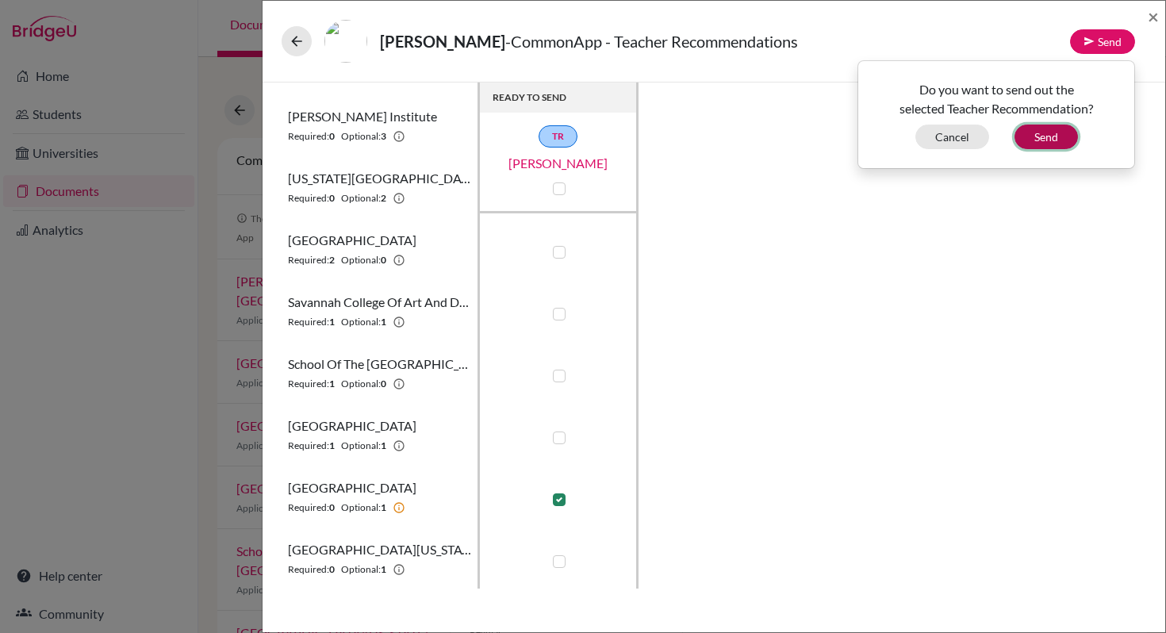
click at [1055, 134] on button "Send" at bounding box center [1045, 136] width 63 height 25
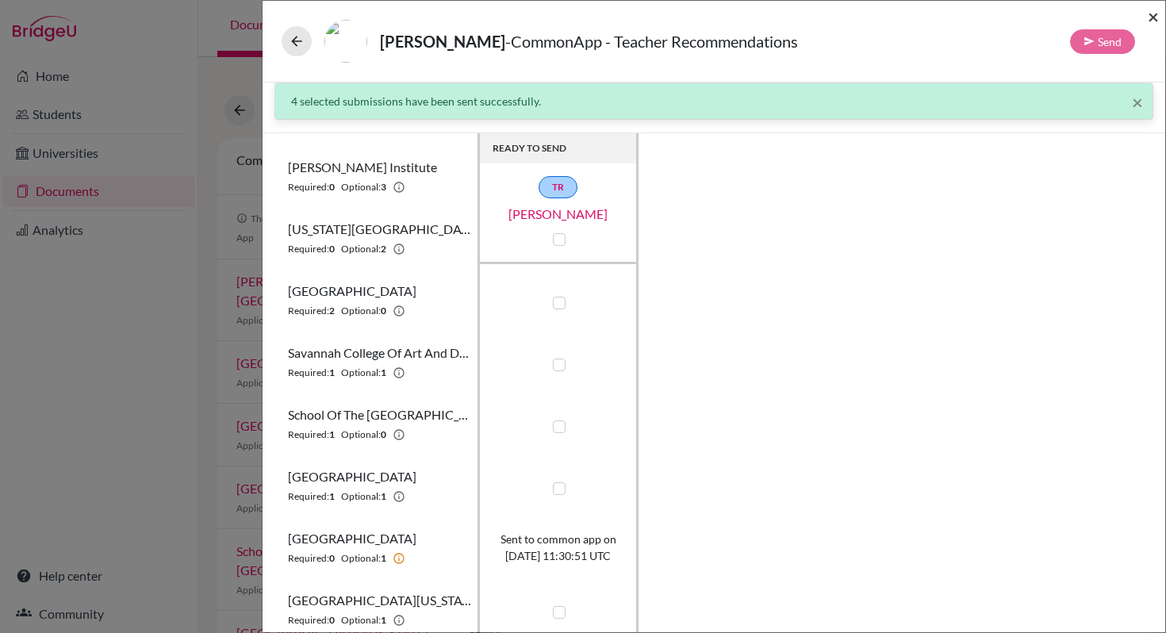
click at [1151, 19] on span "×" at bounding box center [1152, 16] width 11 height 23
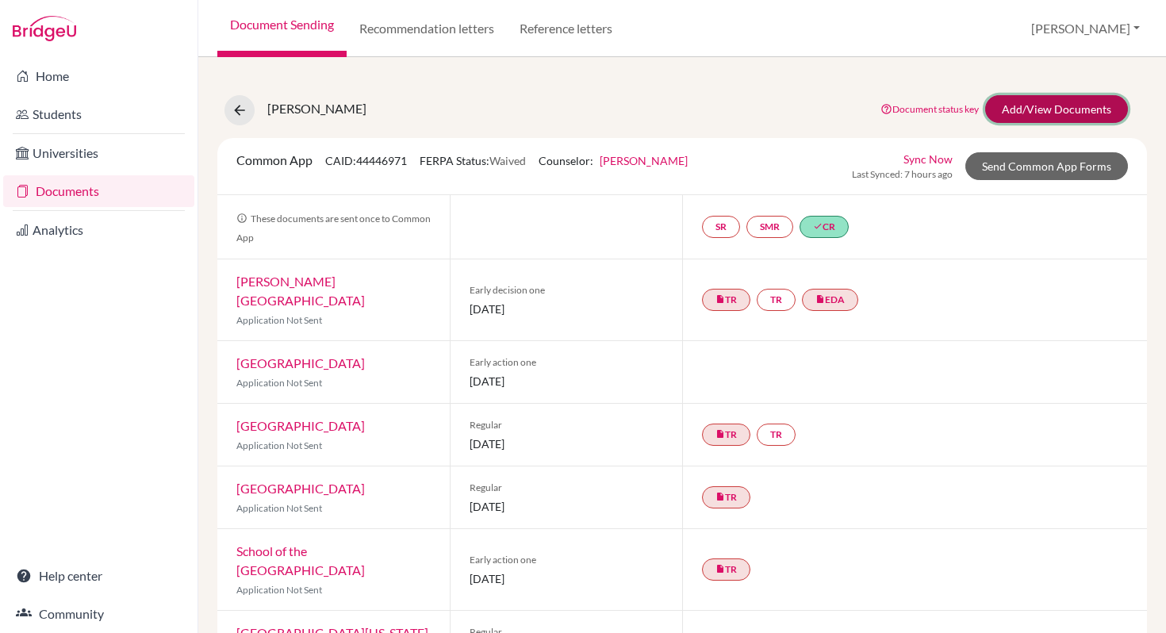
click at [1036, 106] on link "Add/View Documents" at bounding box center [1056, 109] width 143 height 28
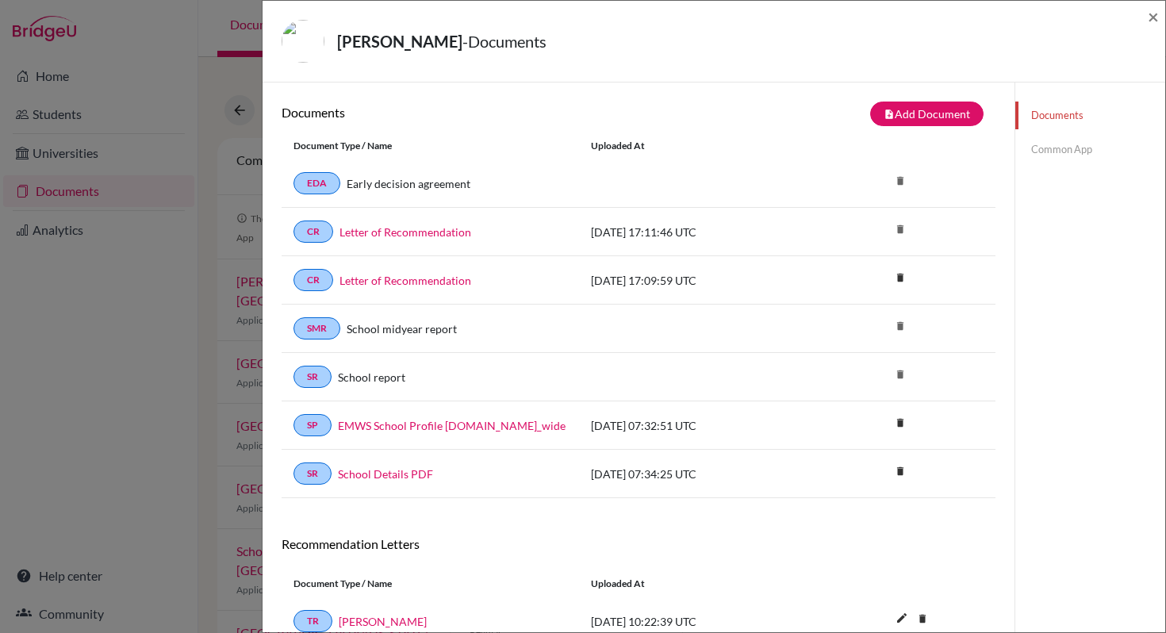
scroll to position [119, 0]
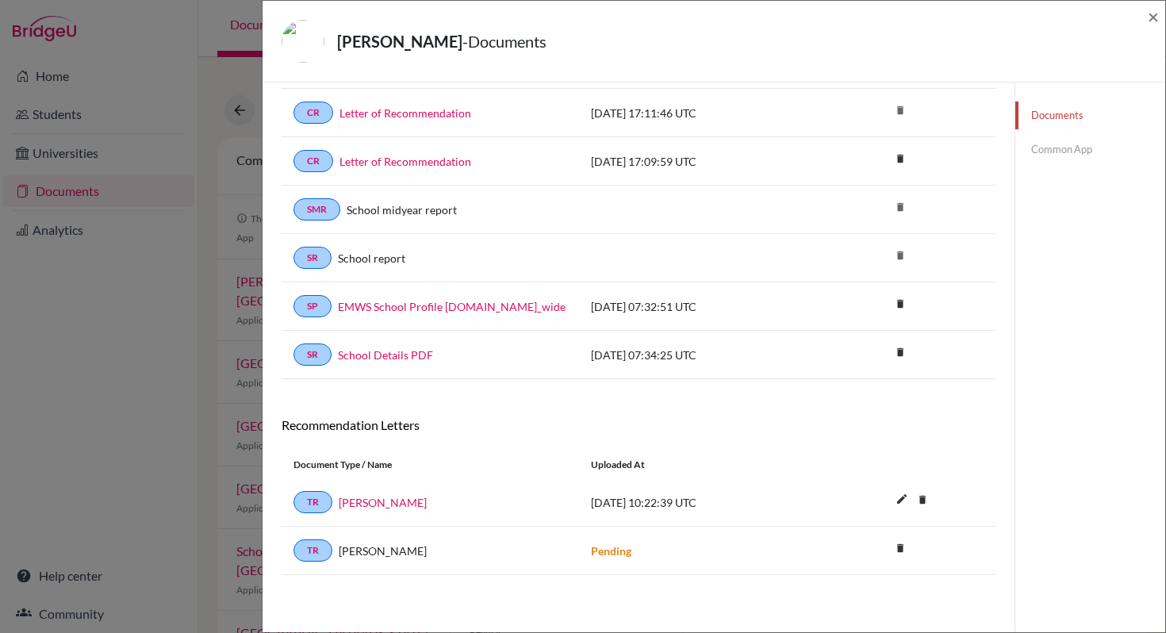
click at [1052, 152] on link "Common App" at bounding box center [1090, 150] width 150 height 28
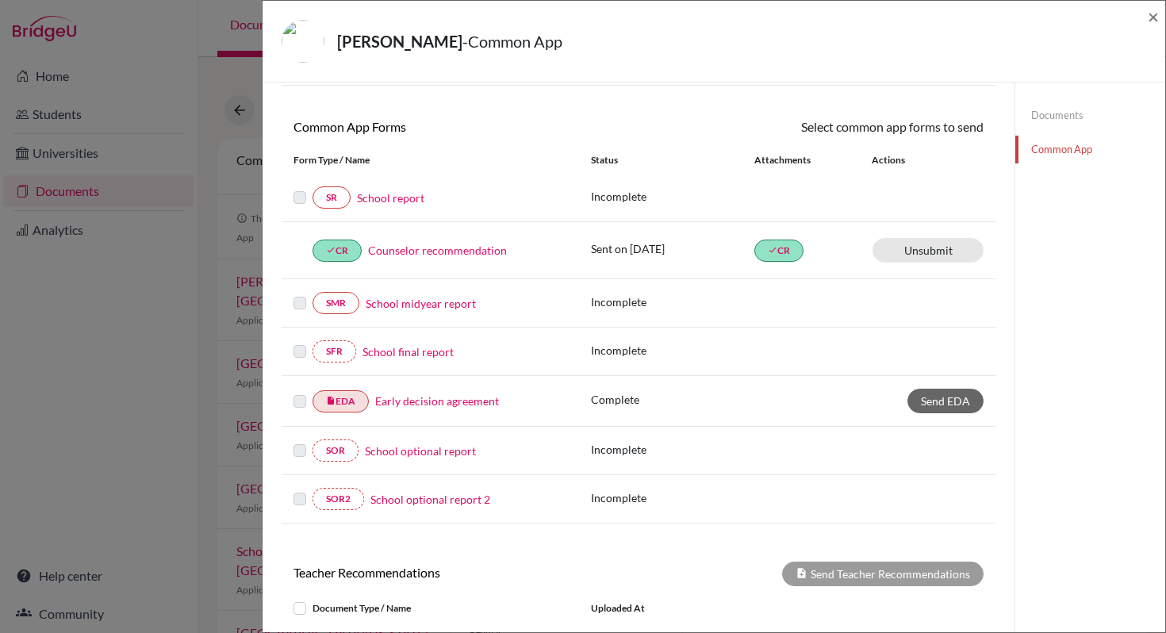
scroll to position [378, 0]
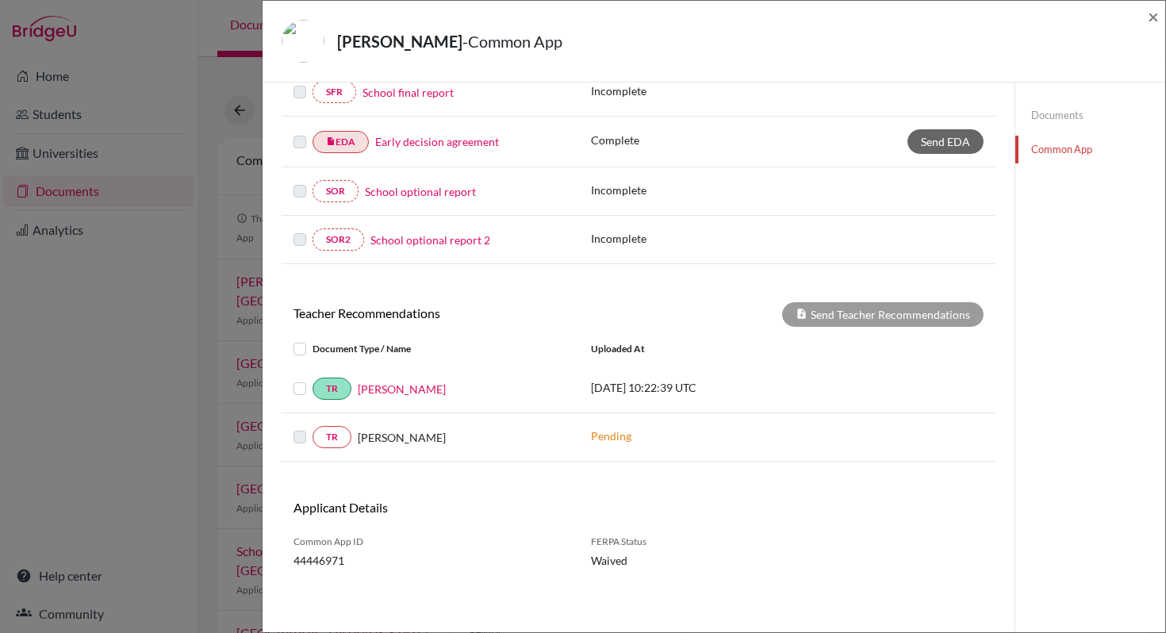
click at [312, 379] on label at bounding box center [312, 379] width 0 height 0
click at [0, 0] on input "checkbox" at bounding box center [0, 0] width 0 height 0
click at [880, 309] on button "Send Teacher Recommendations" at bounding box center [882, 314] width 201 height 25
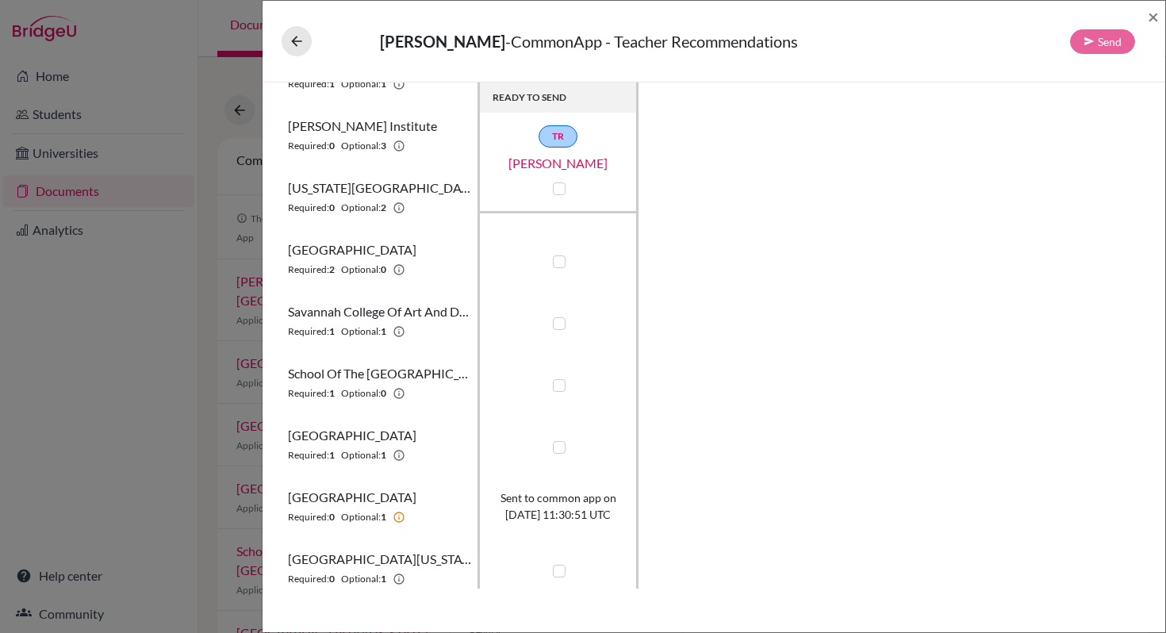
scroll to position [366, 0]
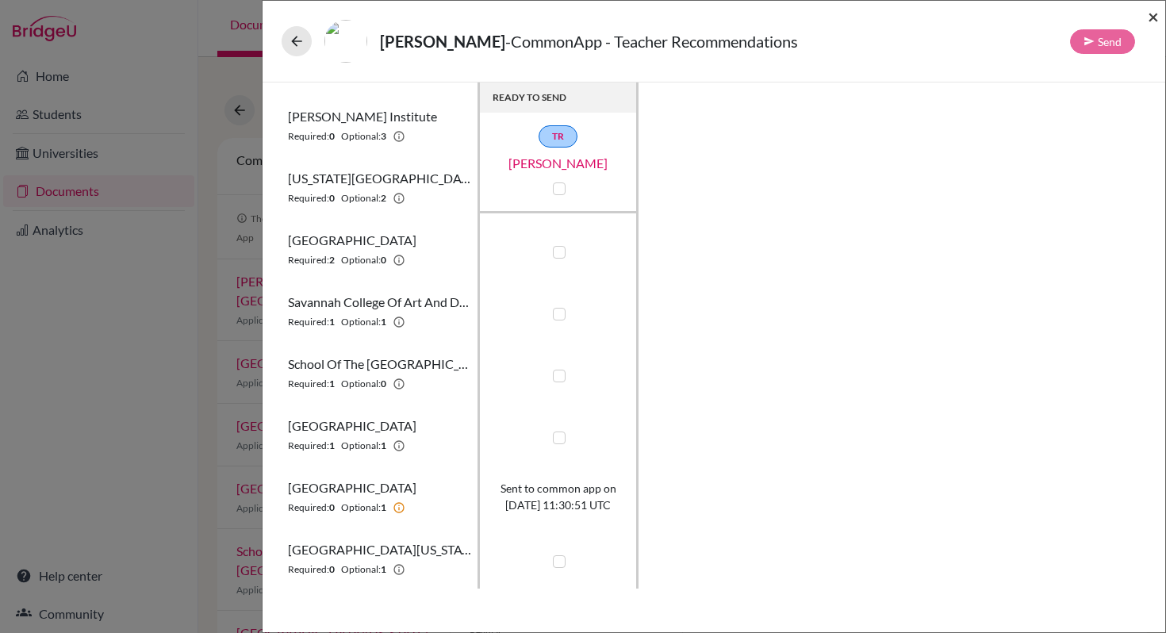
click at [1156, 21] on span "×" at bounding box center [1152, 16] width 11 height 23
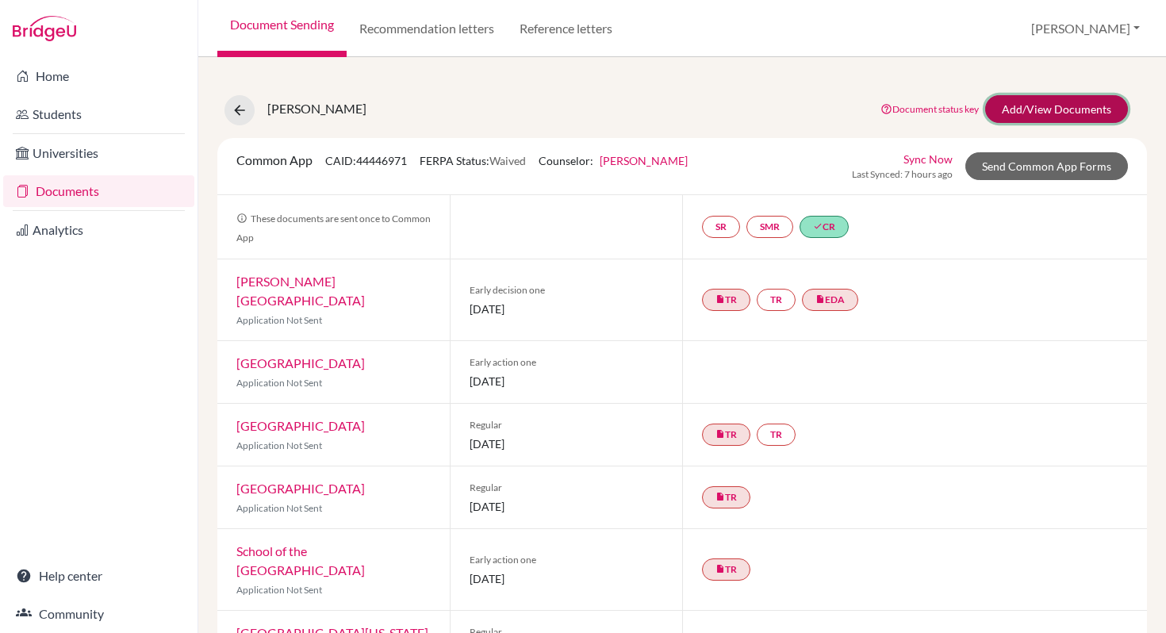
click at [1087, 116] on link "Add/View Documents" at bounding box center [1056, 109] width 143 height 28
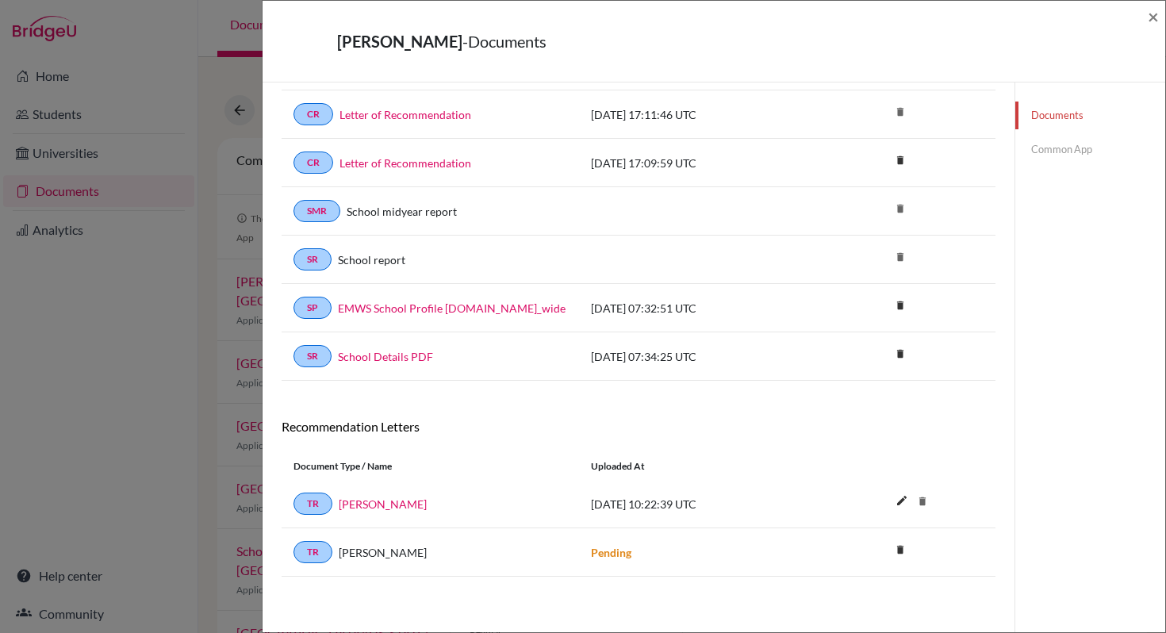
scroll to position [119, 0]
click at [399, 504] on link "[PERSON_NAME]" at bounding box center [383, 502] width 88 height 17
click at [1066, 152] on link "Common App" at bounding box center [1090, 150] width 150 height 28
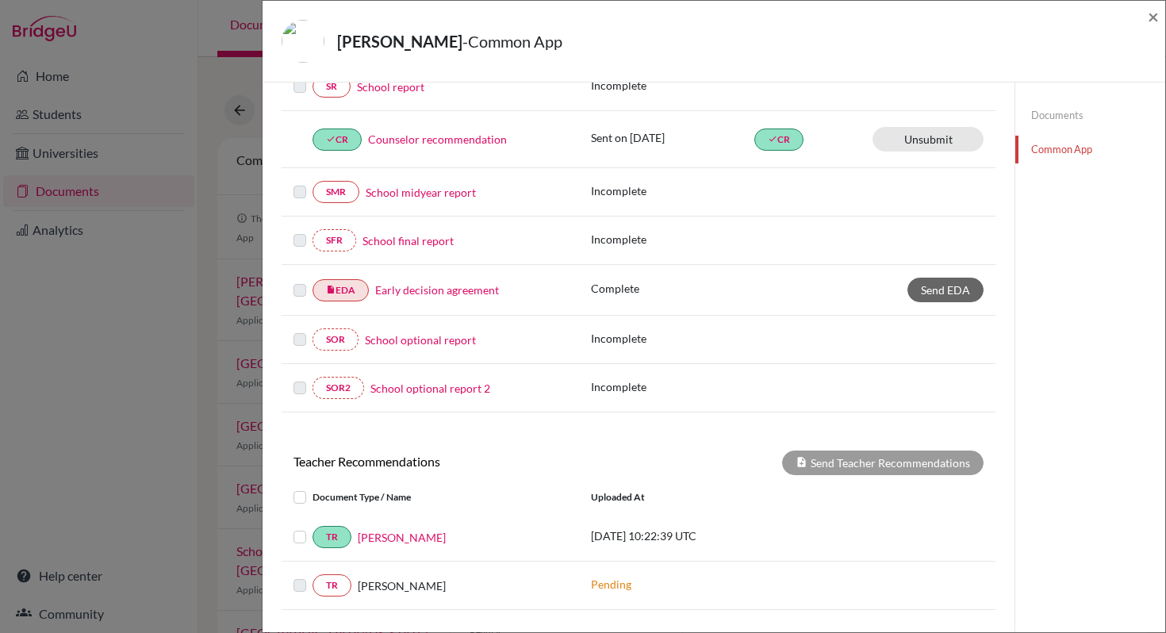
scroll to position [378, 0]
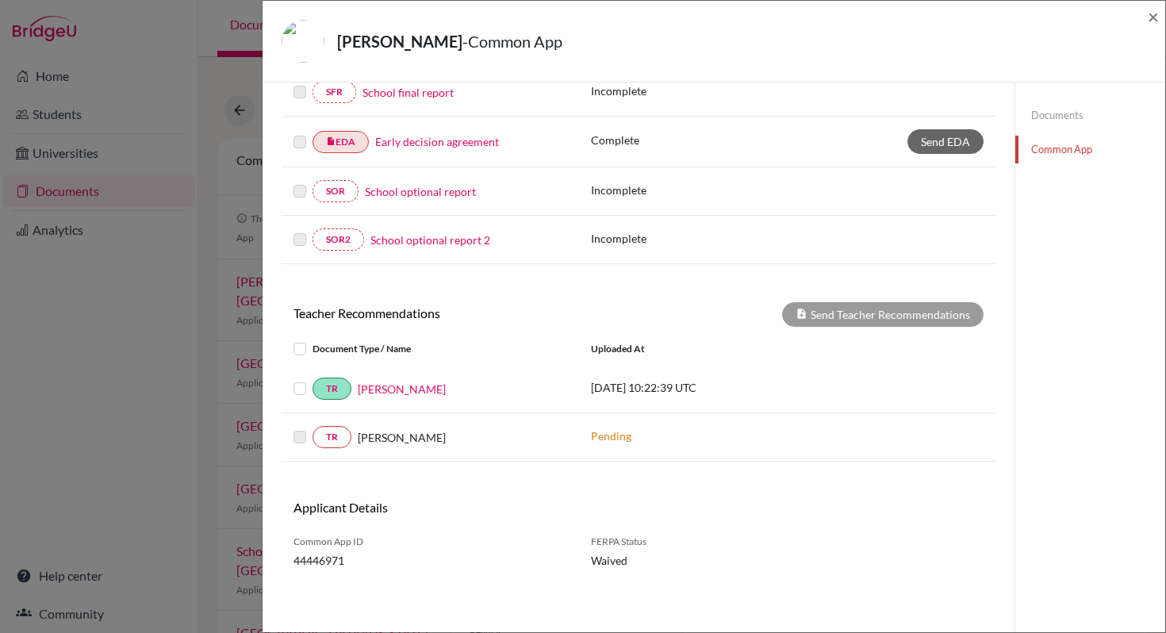
click at [312, 379] on label at bounding box center [312, 379] width 0 height 0
click at [0, 0] on input "checkbox" at bounding box center [0, 0] width 0 height 0
click at [312, 379] on label at bounding box center [312, 379] width 0 height 0
click at [0, 0] on input "checkbox" at bounding box center [0, 0] width 0 height 0
click at [1157, 19] on span "×" at bounding box center [1152, 16] width 11 height 23
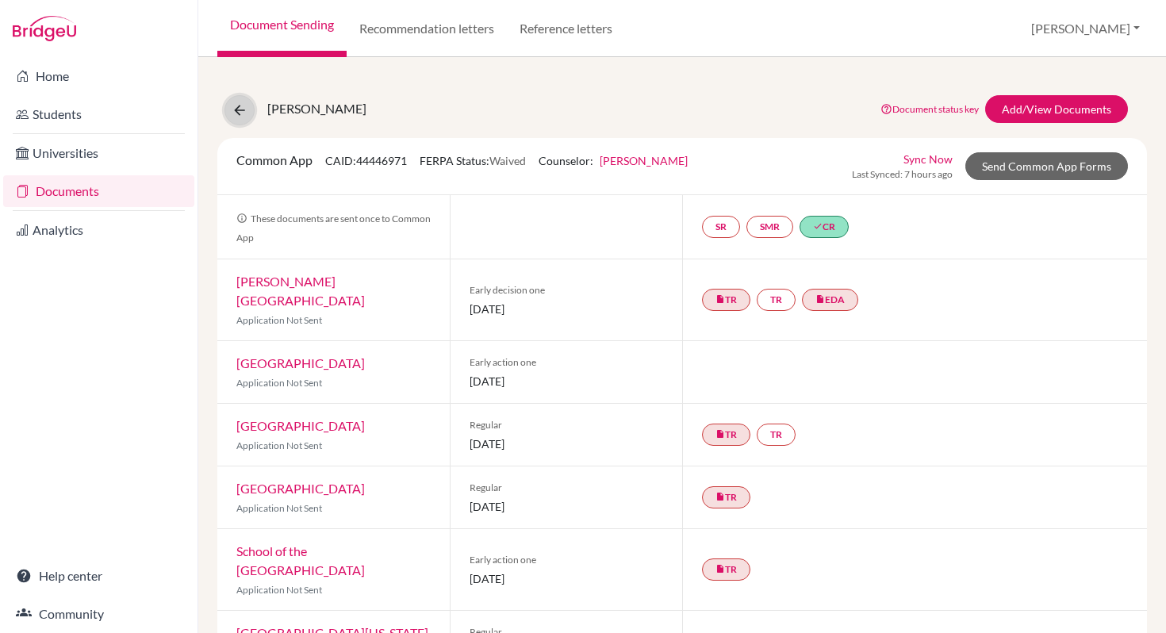
click at [237, 107] on icon at bounding box center [240, 110] width 16 height 16
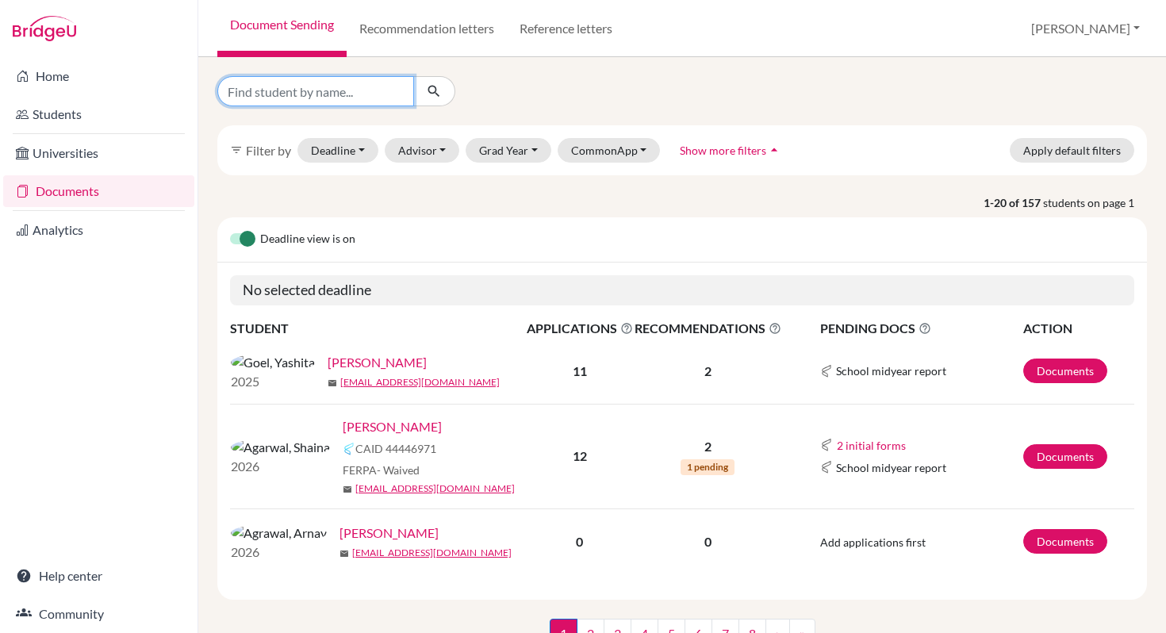
click at [310, 95] on input "Find student by name..." at bounding box center [315, 91] width 197 height 30
type input "Zara"
click button "submit" at bounding box center [434, 91] width 42 height 30
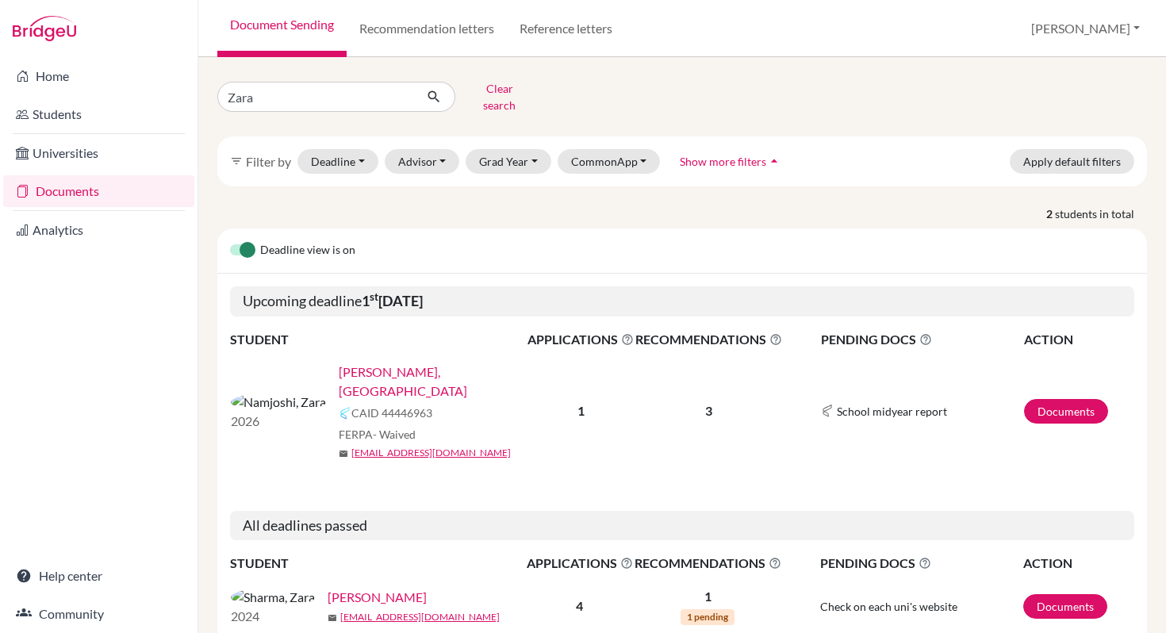
click at [351, 362] on link "[PERSON_NAME], [GEOGRAPHIC_DATA]" at bounding box center [438, 381] width 199 height 38
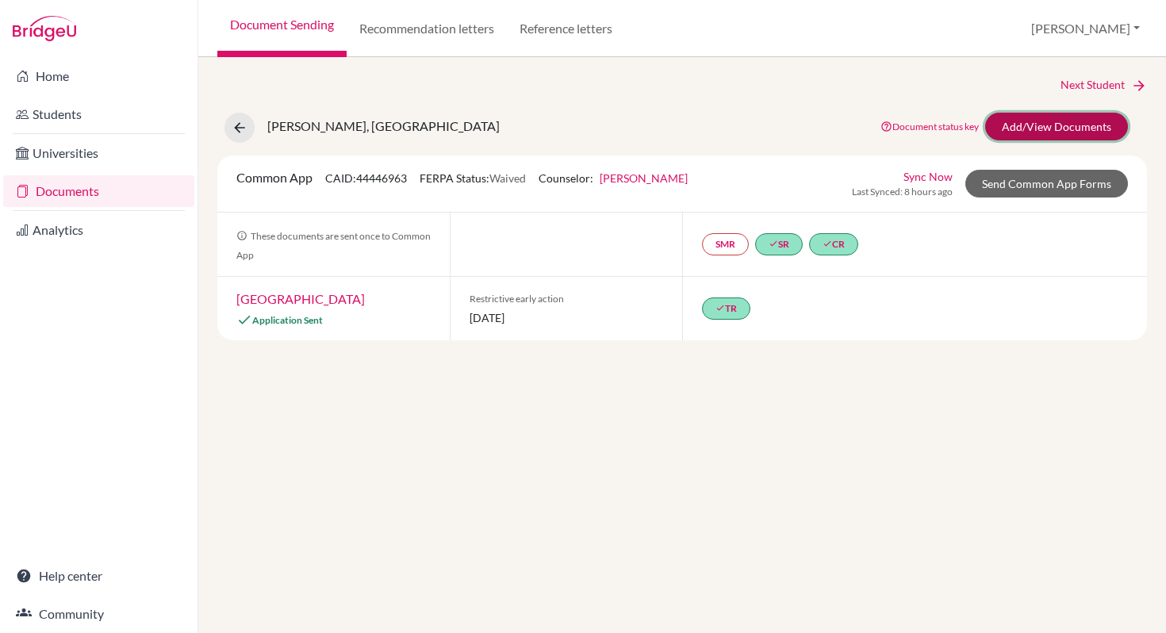
click at [1025, 129] on link "Add/View Documents" at bounding box center [1056, 127] width 143 height 28
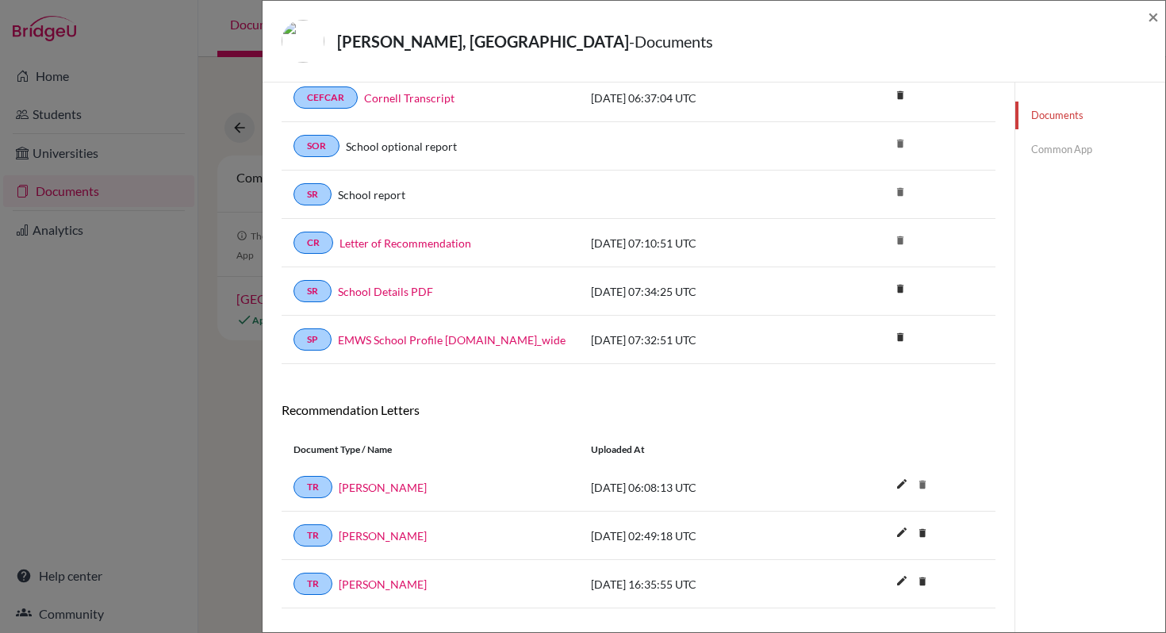
scroll to position [216, 0]
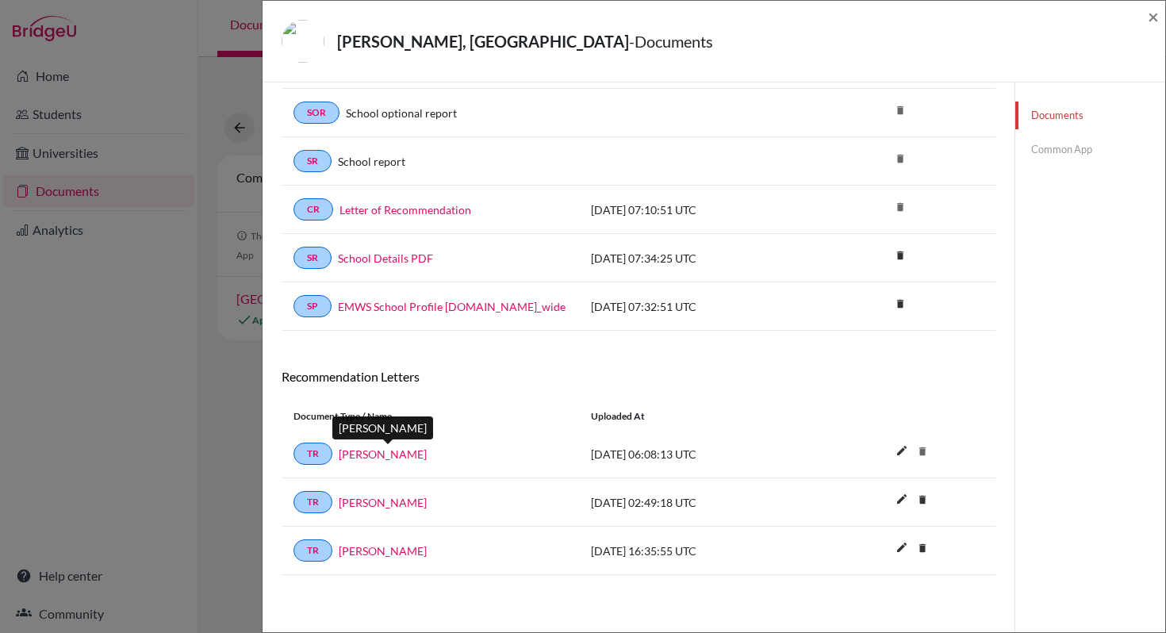
click at [388, 452] on link "[PERSON_NAME]" at bounding box center [383, 454] width 88 height 17
click at [1157, 20] on span "×" at bounding box center [1152, 16] width 11 height 23
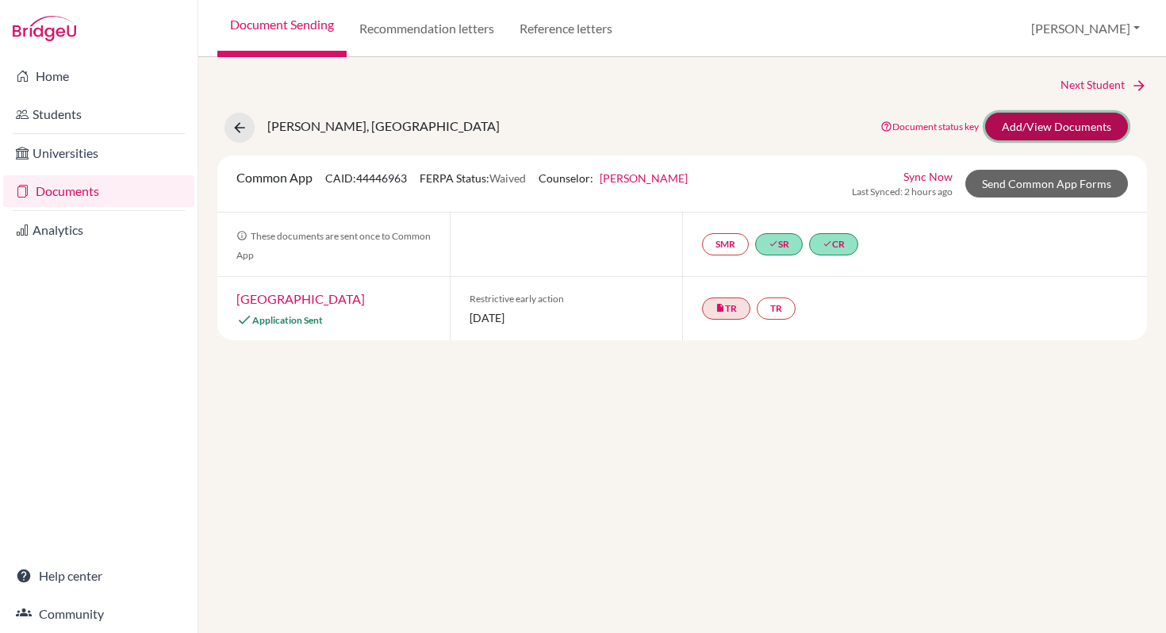
click at [1021, 134] on link "Add/View Documents" at bounding box center [1056, 127] width 143 height 28
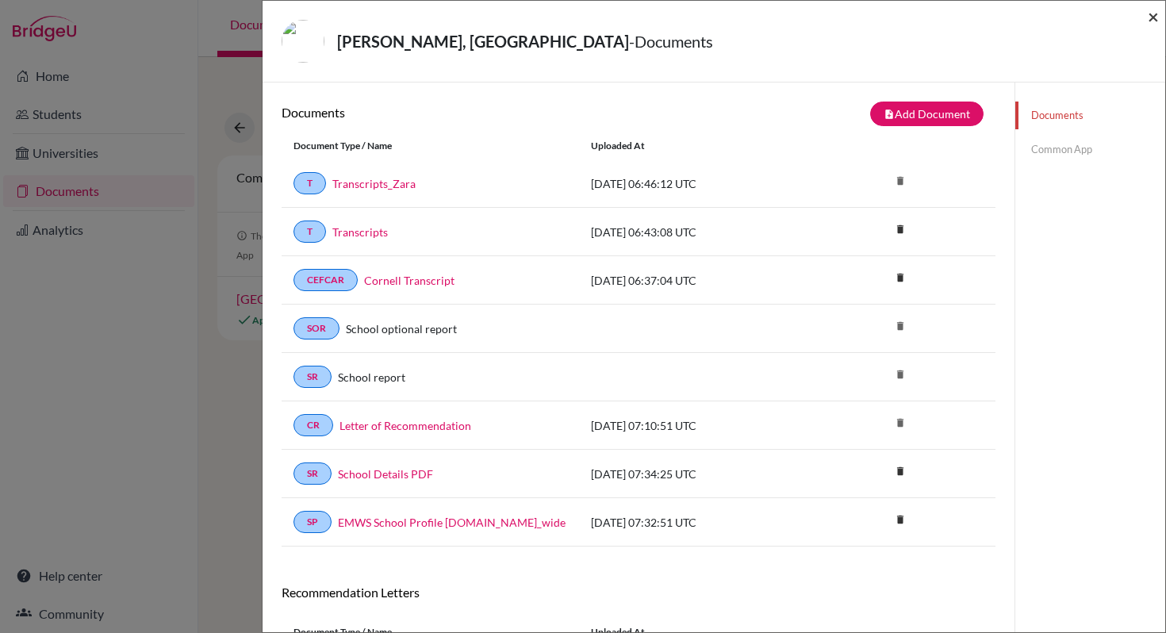
click at [1151, 19] on span "×" at bounding box center [1152, 16] width 11 height 23
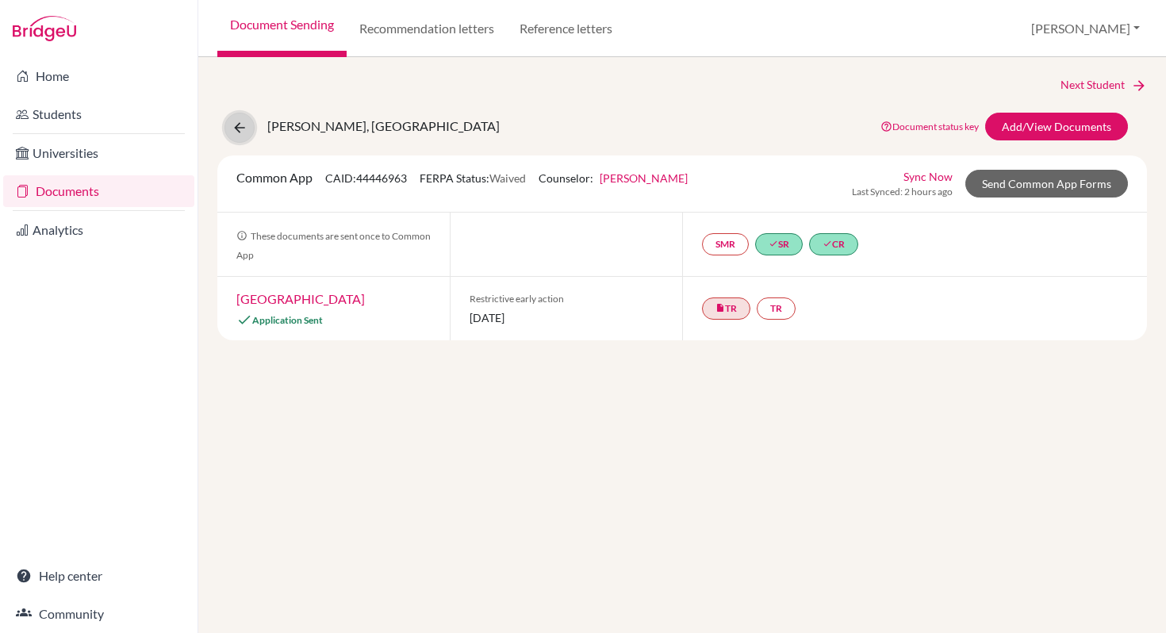
click at [243, 132] on icon at bounding box center [240, 128] width 16 height 16
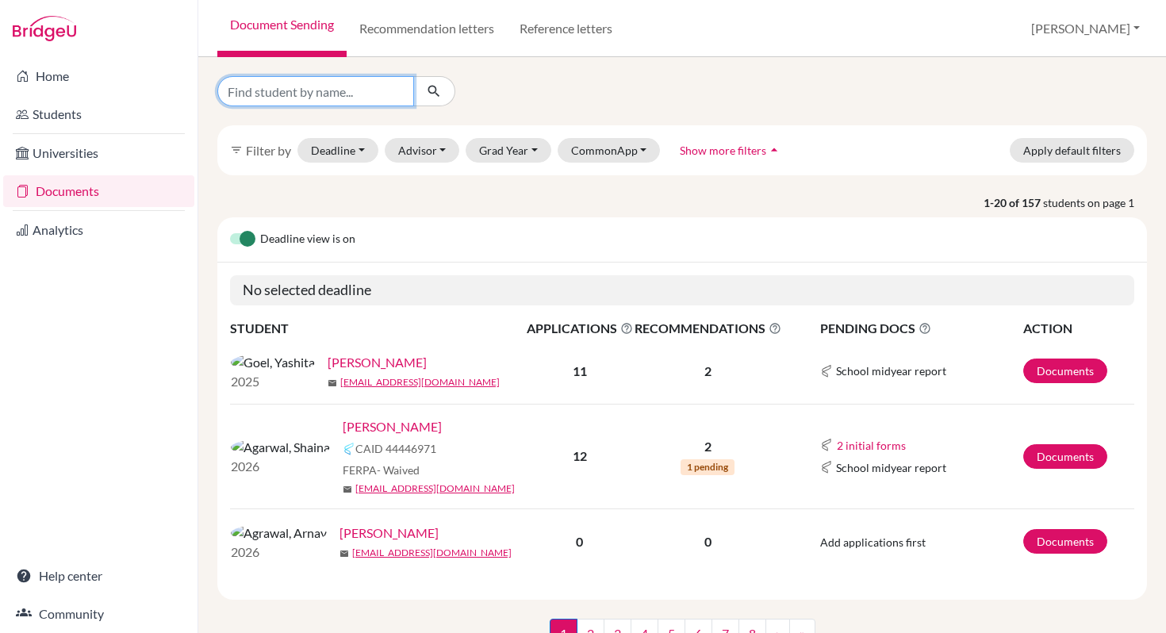
click at [292, 98] on input "Find student by name..." at bounding box center [315, 91] width 197 height 30
type input "Aninditha"
click at [431, 98] on icon "submit" at bounding box center [434, 91] width 16 height 16
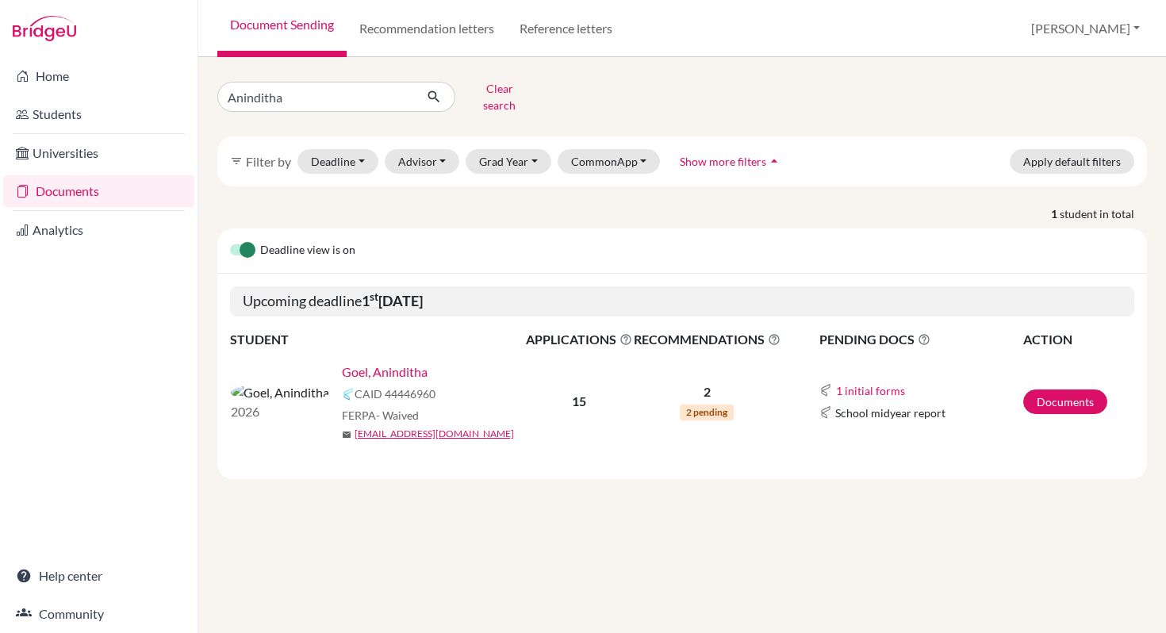
click at [342, 362] on link "Goel, Aninditha" at bounding box center [385, 371] width 86 height 19
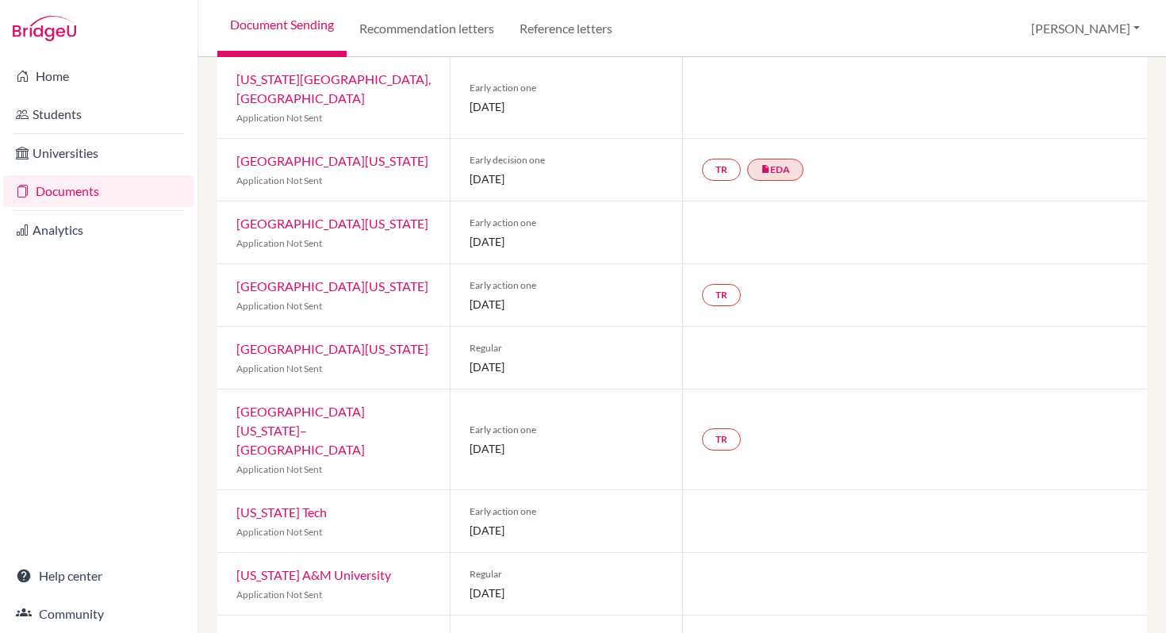
scroll to position [620, 0]
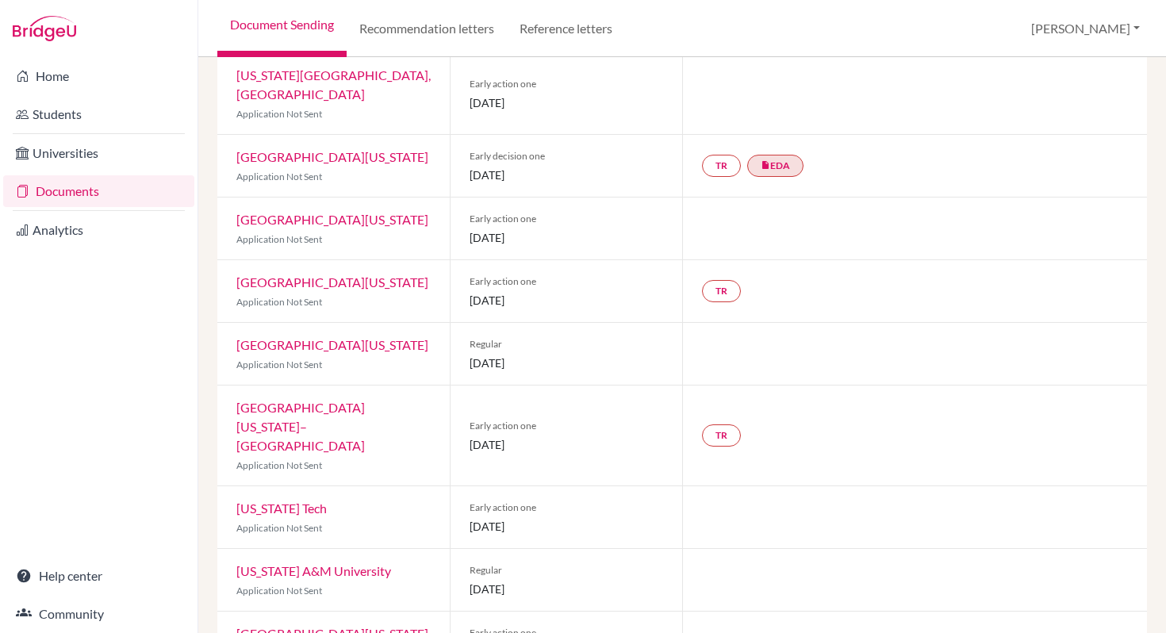
click at [351, 149] on link "[GEOGRAPHIC_DATA][US_STATE]" at bounding box center [332, 156] width 192 height 15
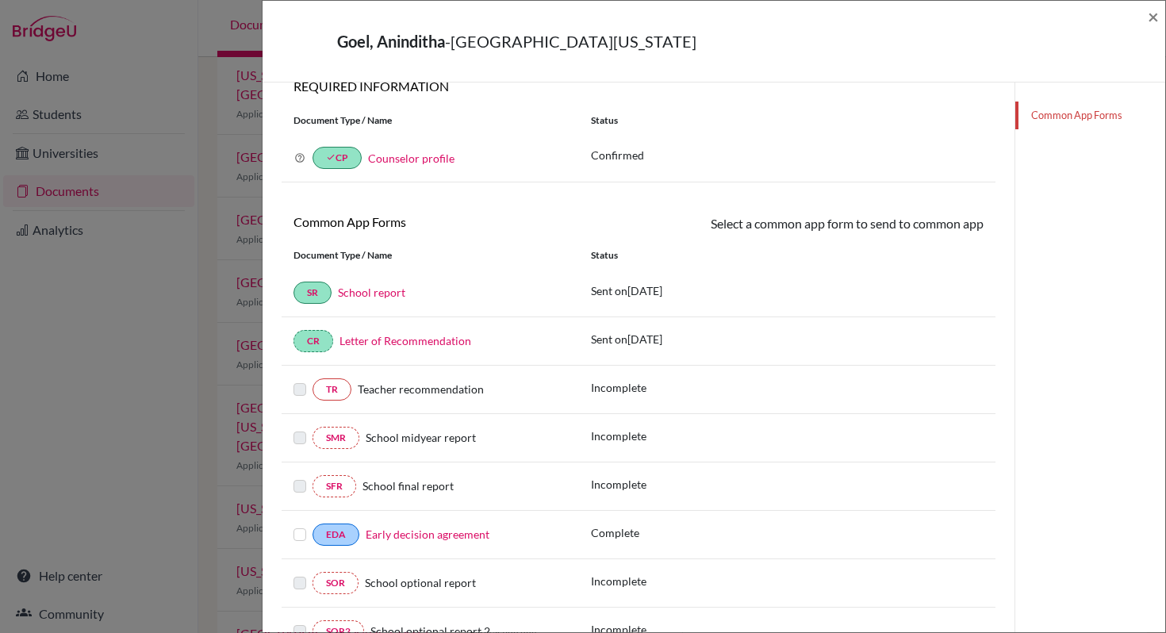
scroll to position [191, 0]
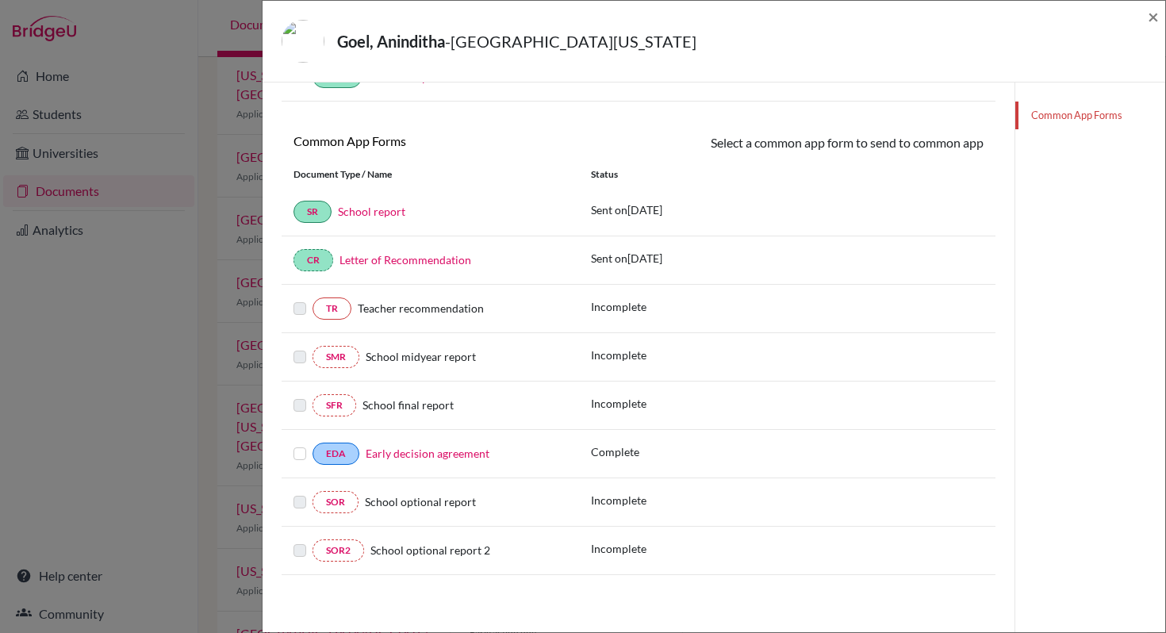
click at [380, 454] on link "Early decision agreement" at bounding box center [428, 452] width 124 height 13
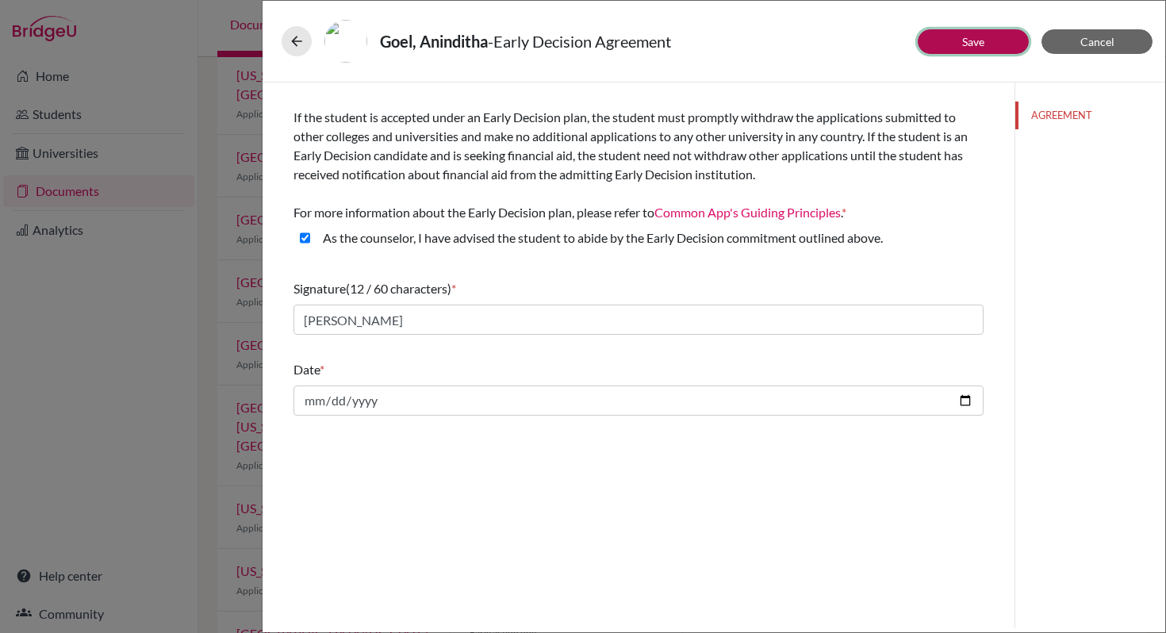
click at [960, 42] on button "Save" at bounding box center [972, 41] width 111 height 25
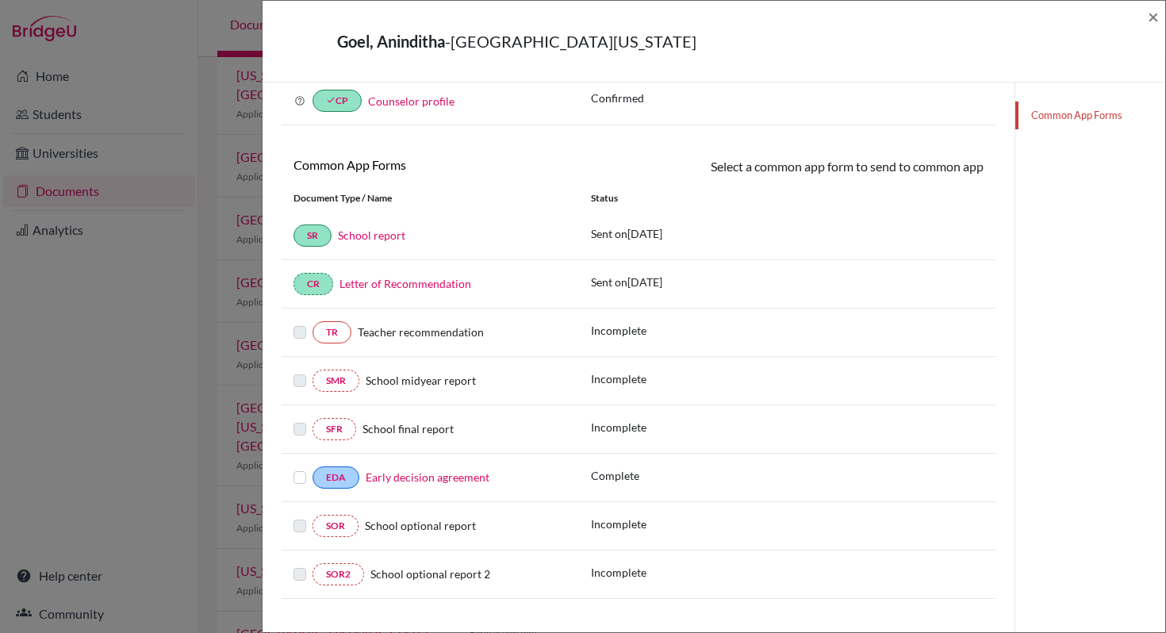
scroll to position [191, 0]
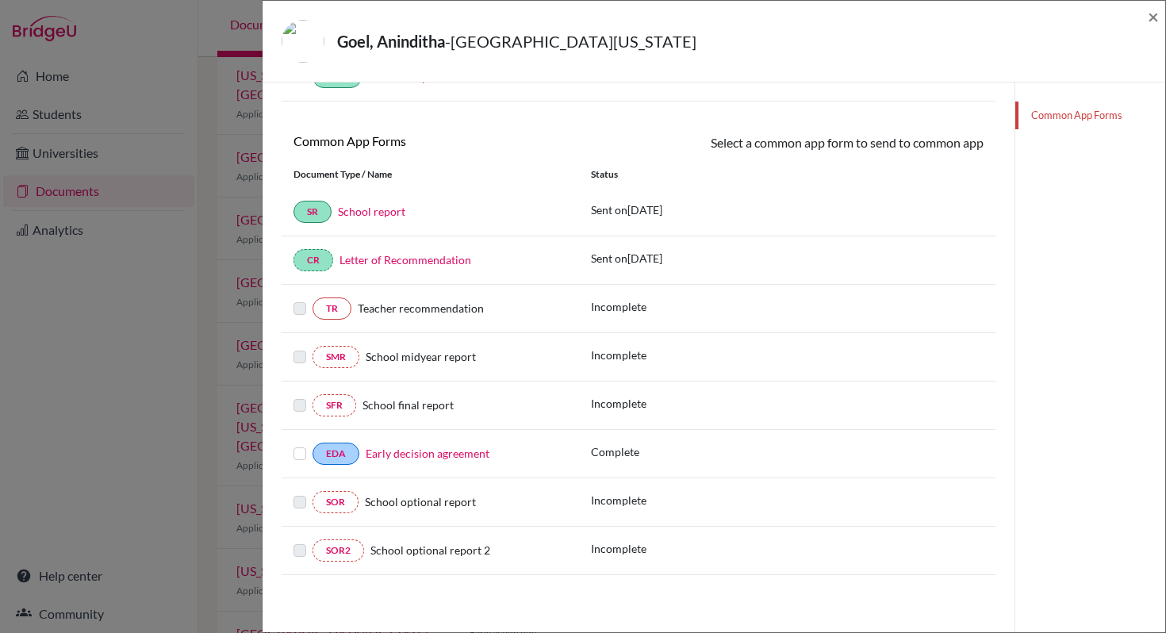
click at [298, 444] on label at bounding box center [299, 444] width 13 height 0
click at [0, 0] on input "checkbox" at bounding box center [0, 0] width 0 height 0
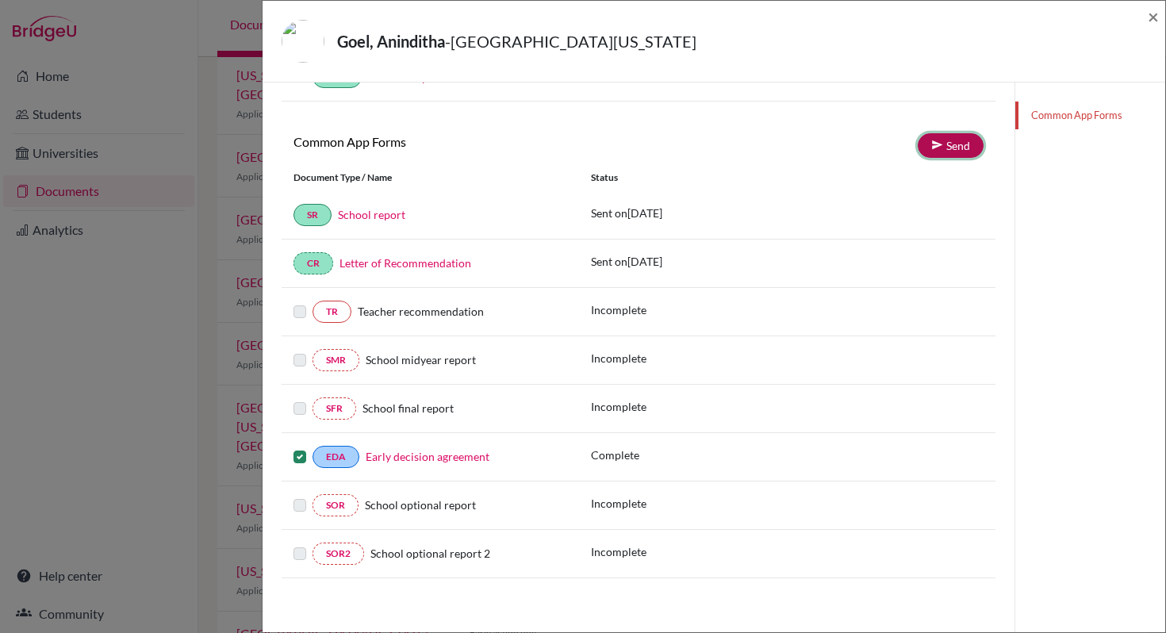
click at [948, 142] on link "Send" at bounding box center [950, 145] width 66 height 25
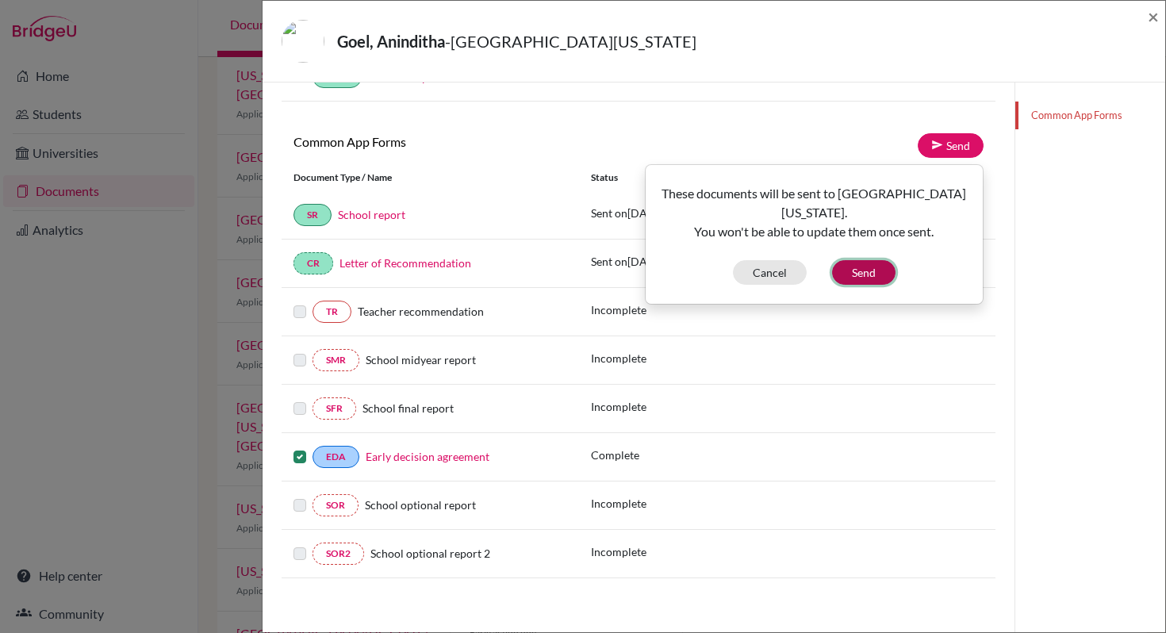
click at [890, 260] on button "Send" at bounding box center [863, 272] width 63 height 25
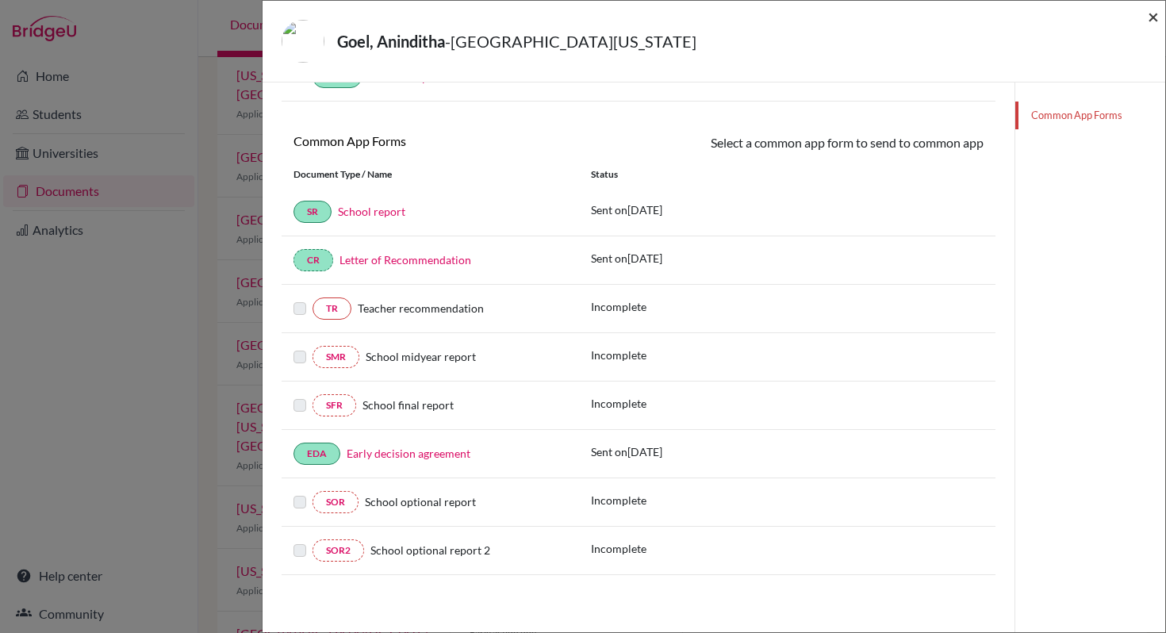
click at [1148, 19] on span "×" at bounding box center [1152, 16] width 11 height 23
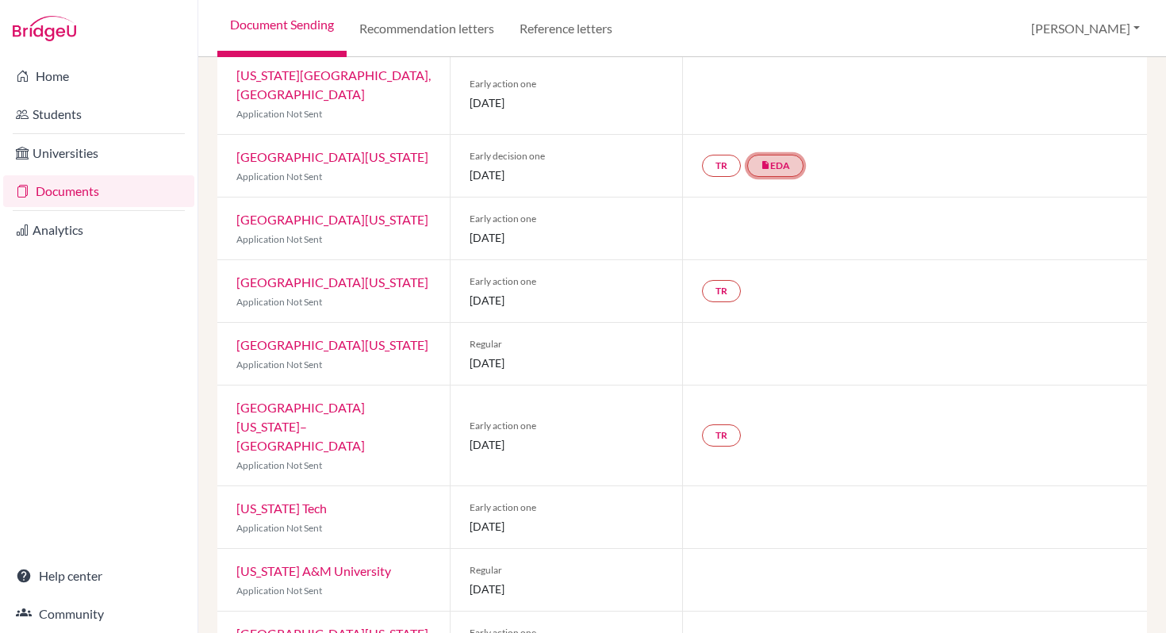
click at [788, 155] on link "insert_drive_file EDA" at bounding box center [775, 166] width 56 height 22
click at [783, 220] on link "Early decision agreement" at bounding box center [776, 226] width 124 height 13
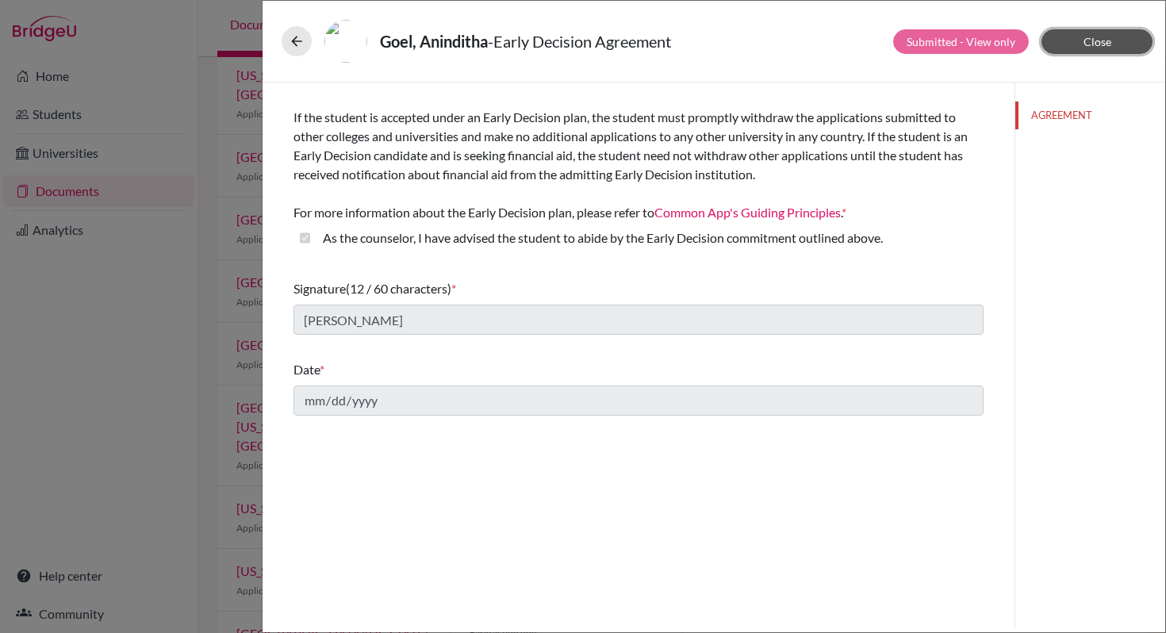
click at [1067, 47] on button "Close" at bounding box center [1096, 41] width 111 height 25
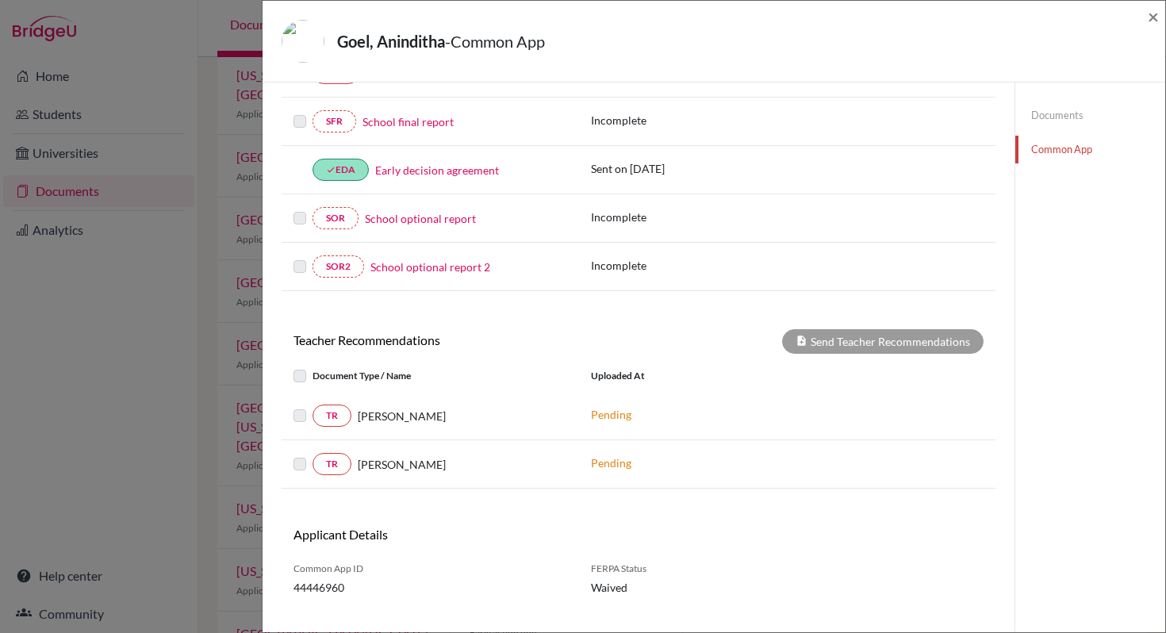
scroll to position [412, 0]
